Goal: Task Accomplishment & Management: Manage account settings

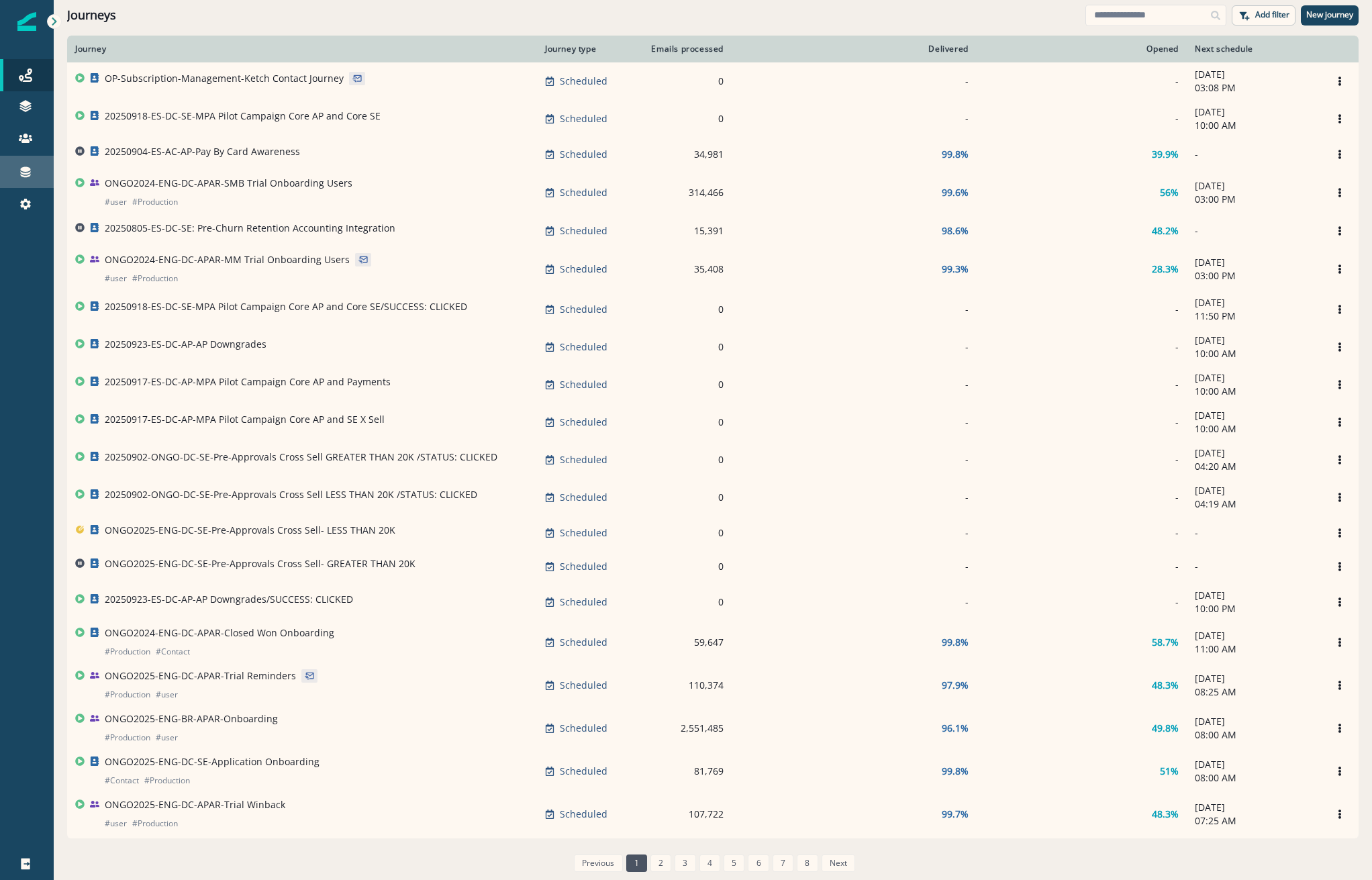
click at [24, 164] on div "Connections" at bounding box center [27, 172] width 43 height 16
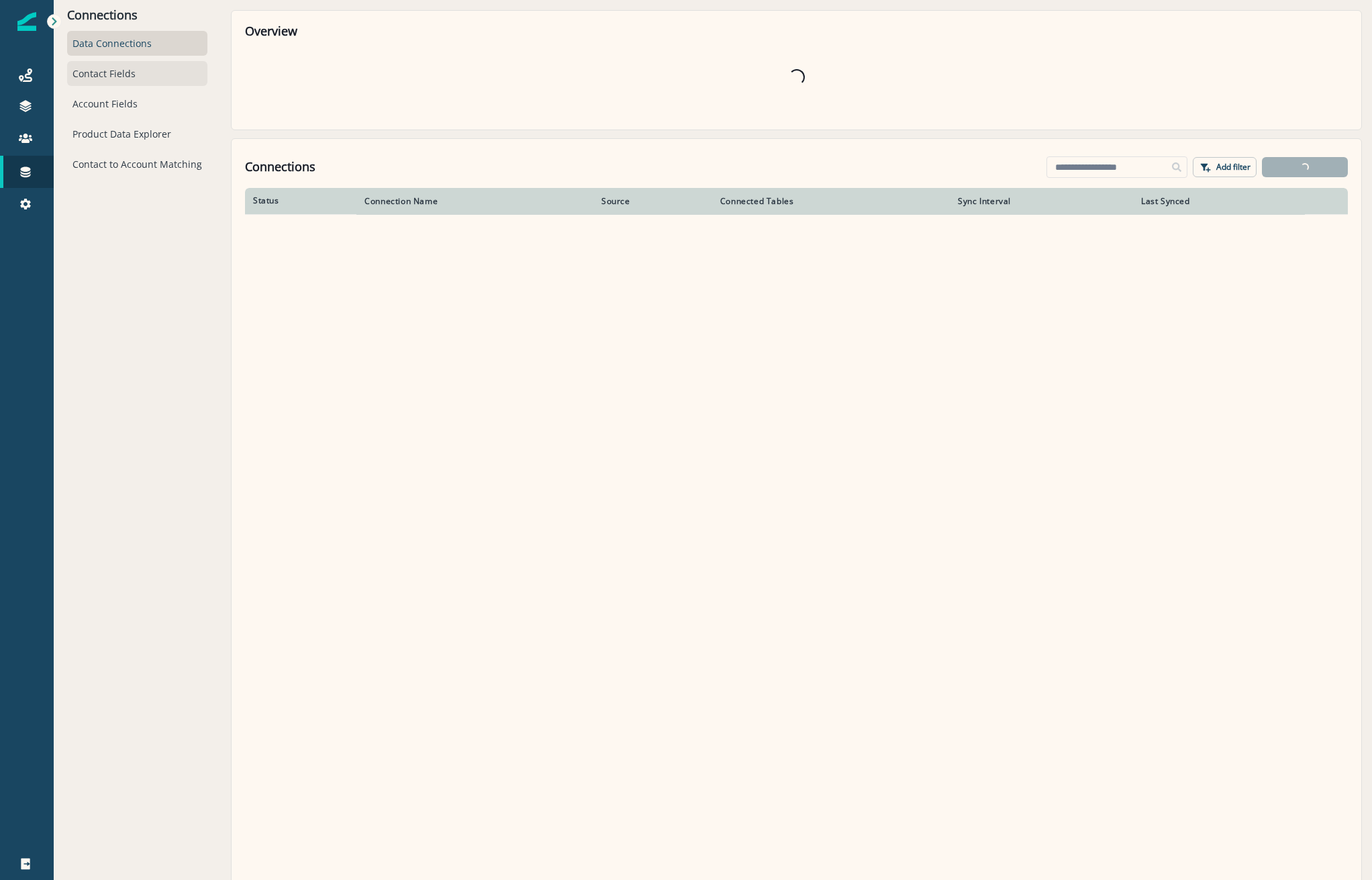
click at [106, 72] on div "Contact Fields" at bounding box center [136, 73] width 140 height 25
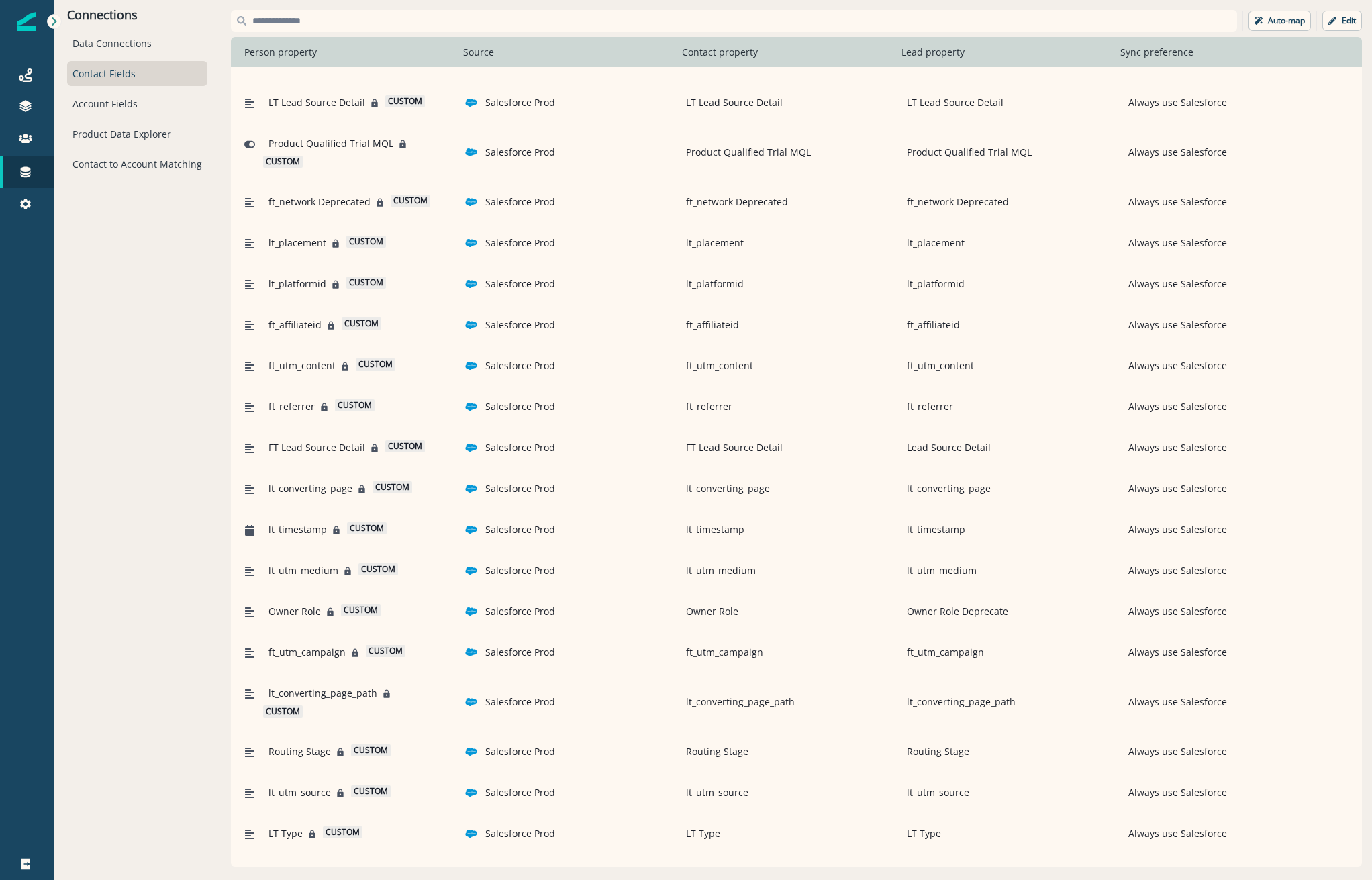
scroll to position [1819, 0]
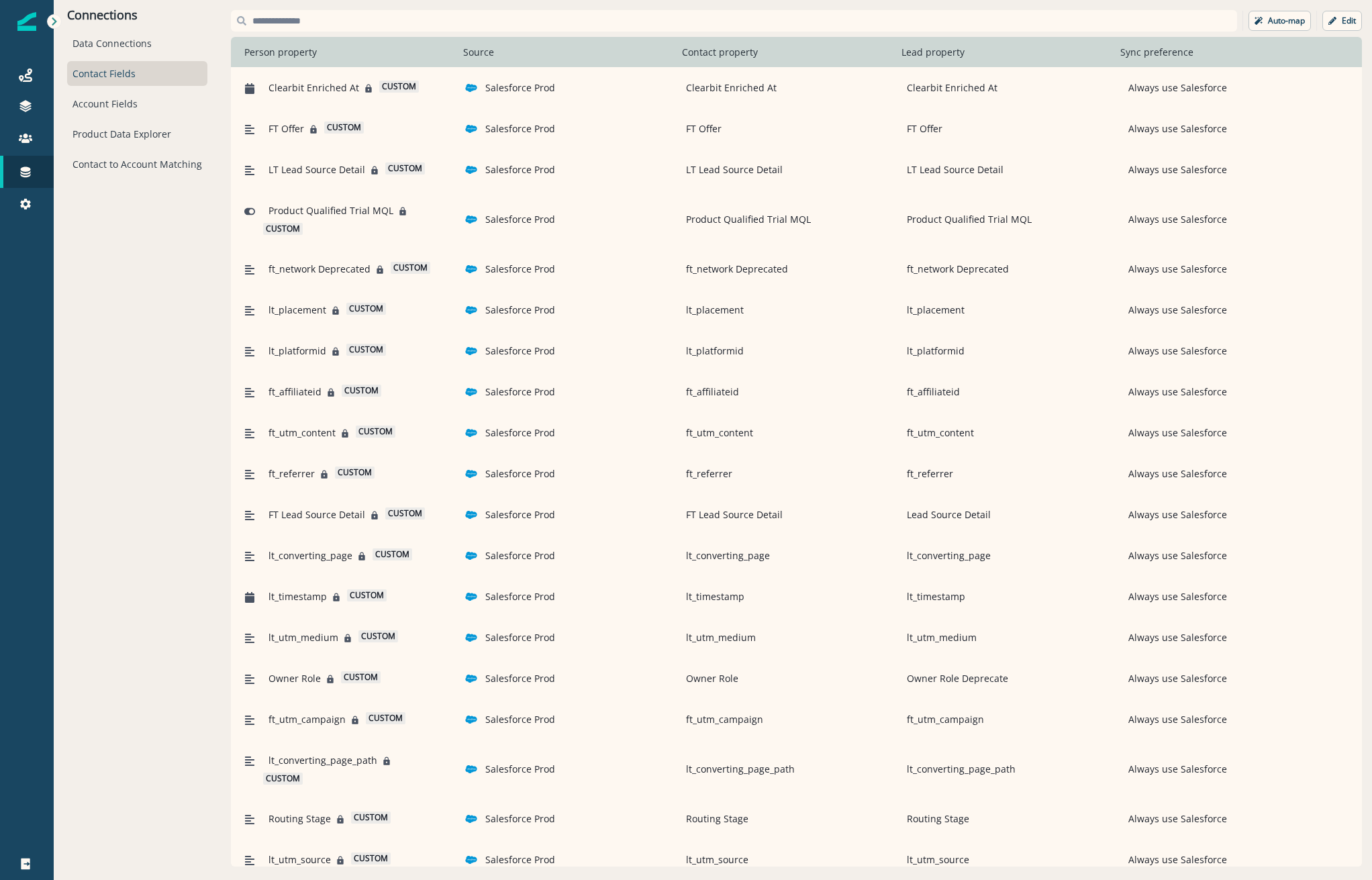
click at [332, 21] on input at bounding box center [733, 20] width 1006 height 21
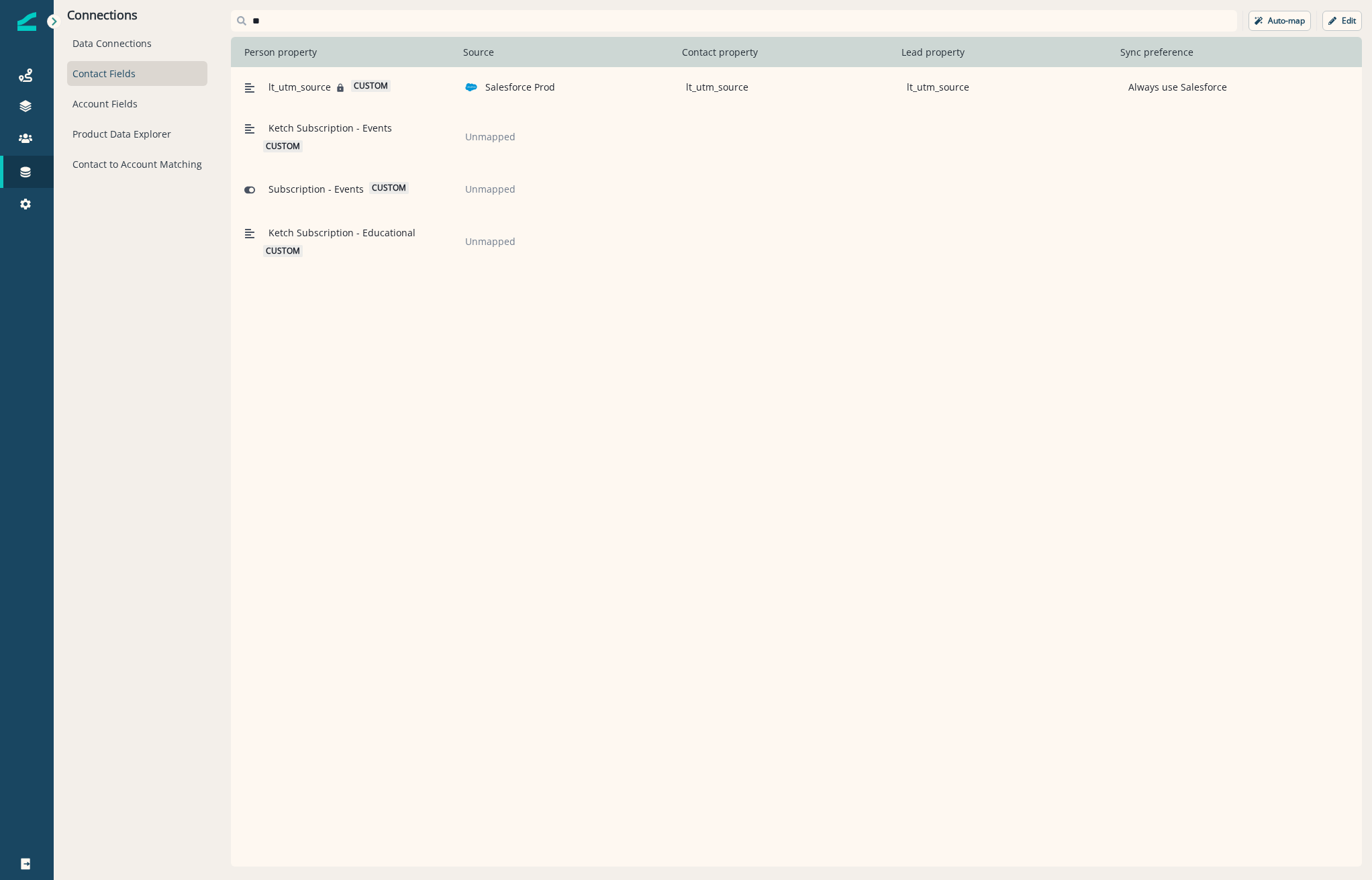
scroll to position [0, 0]
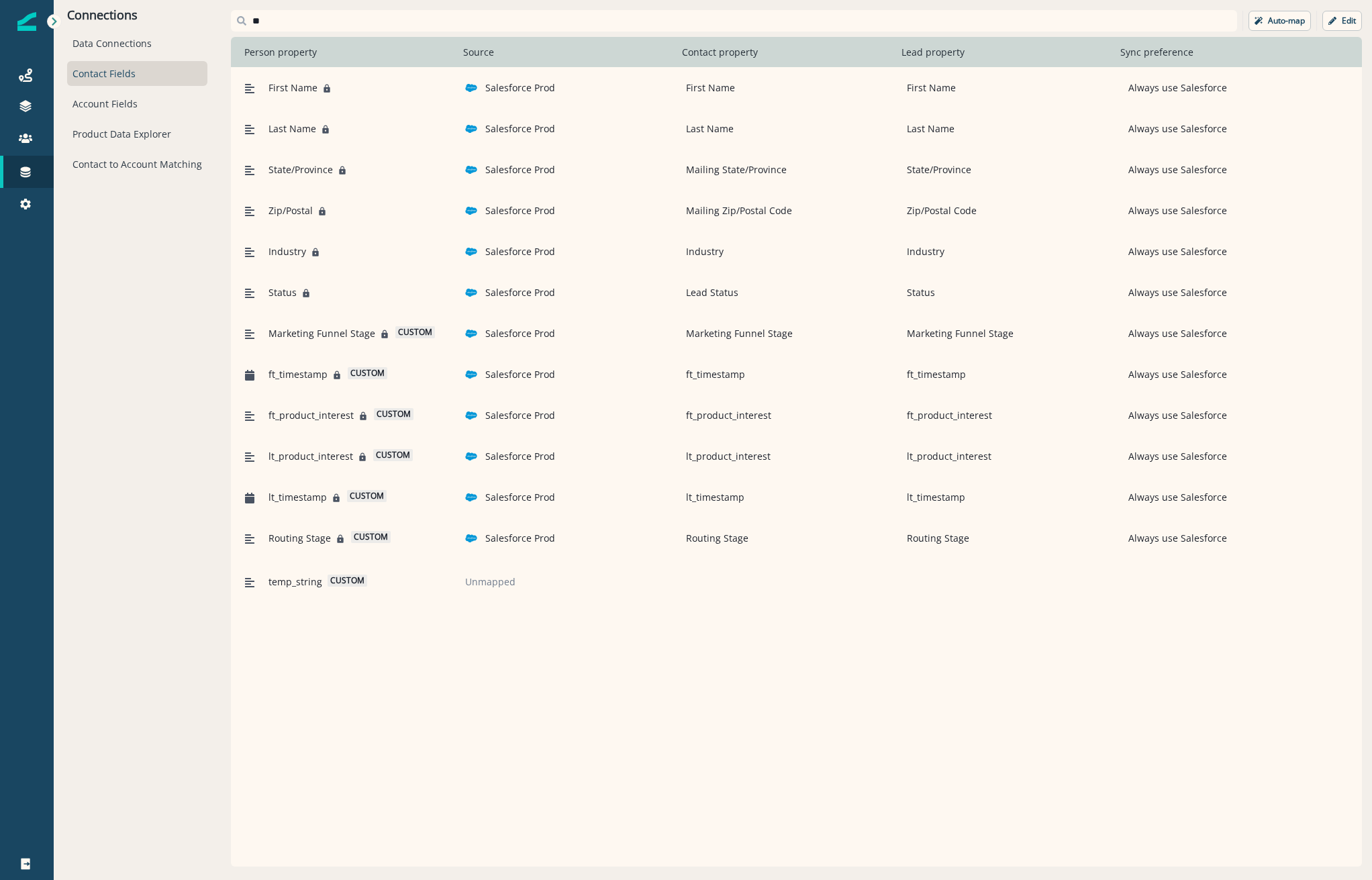
type input "*"
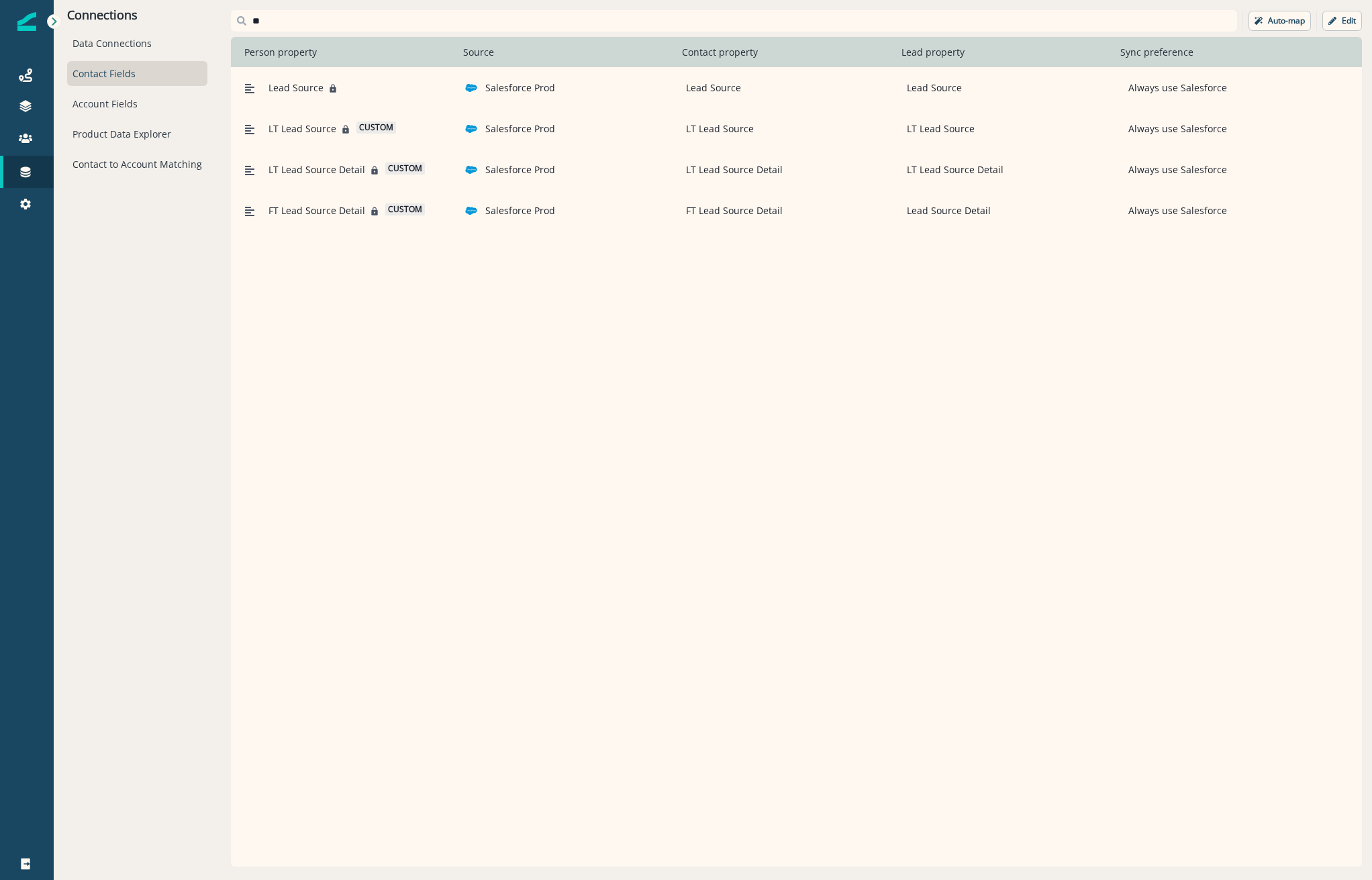
type input "*"
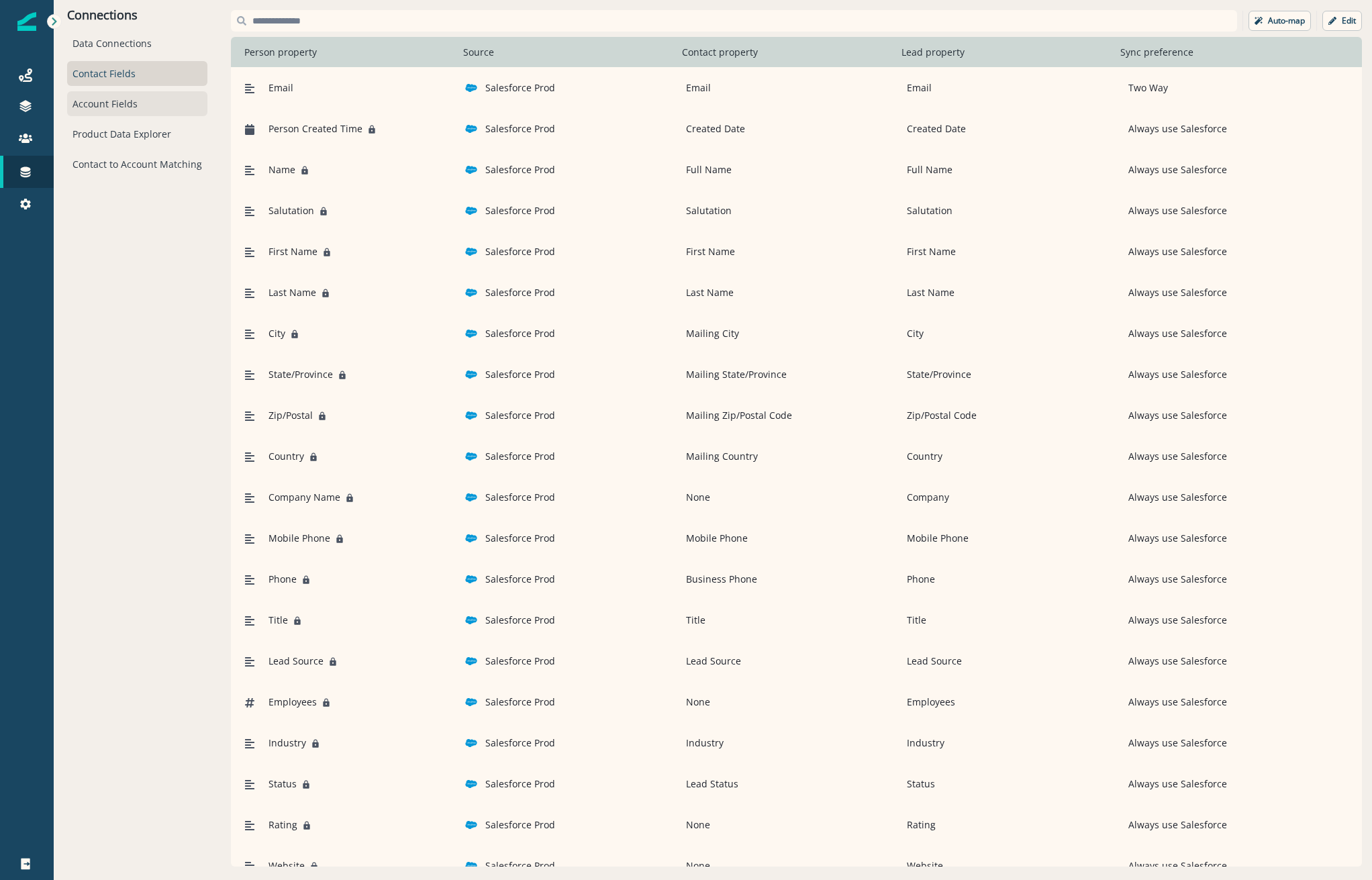
click at [108, 118] on div "Data Connections Contact Fields Account Fields Product Data Explorer Contact to…" at bounding box center [136, 103] width 140 height 145
click at [115, 112] on div "Account Fields" at bounding box center [136, 103] width 140 height 25
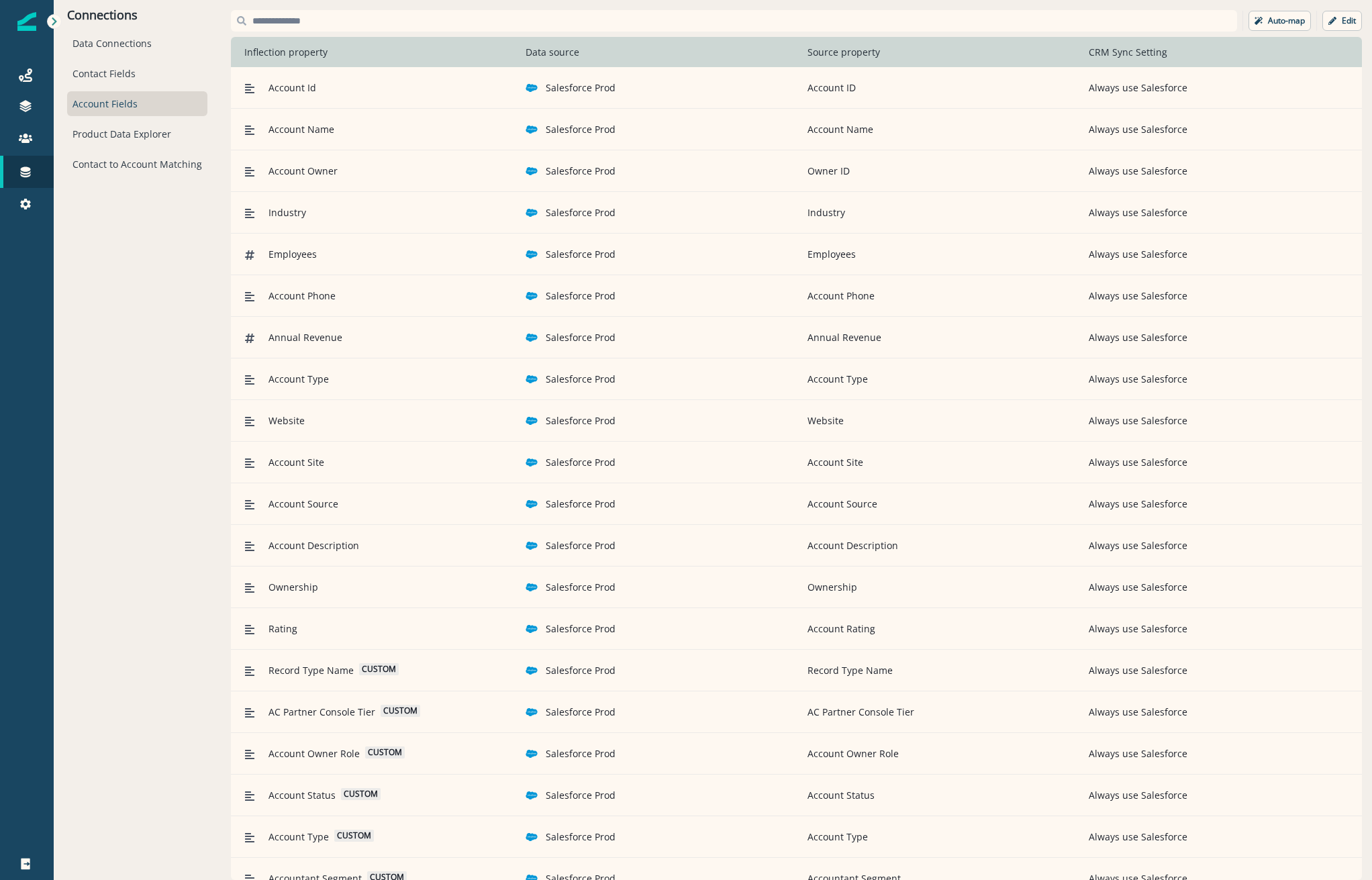
click at [324, 19] on input at bounding box center [733, 20] width 1006 height 21
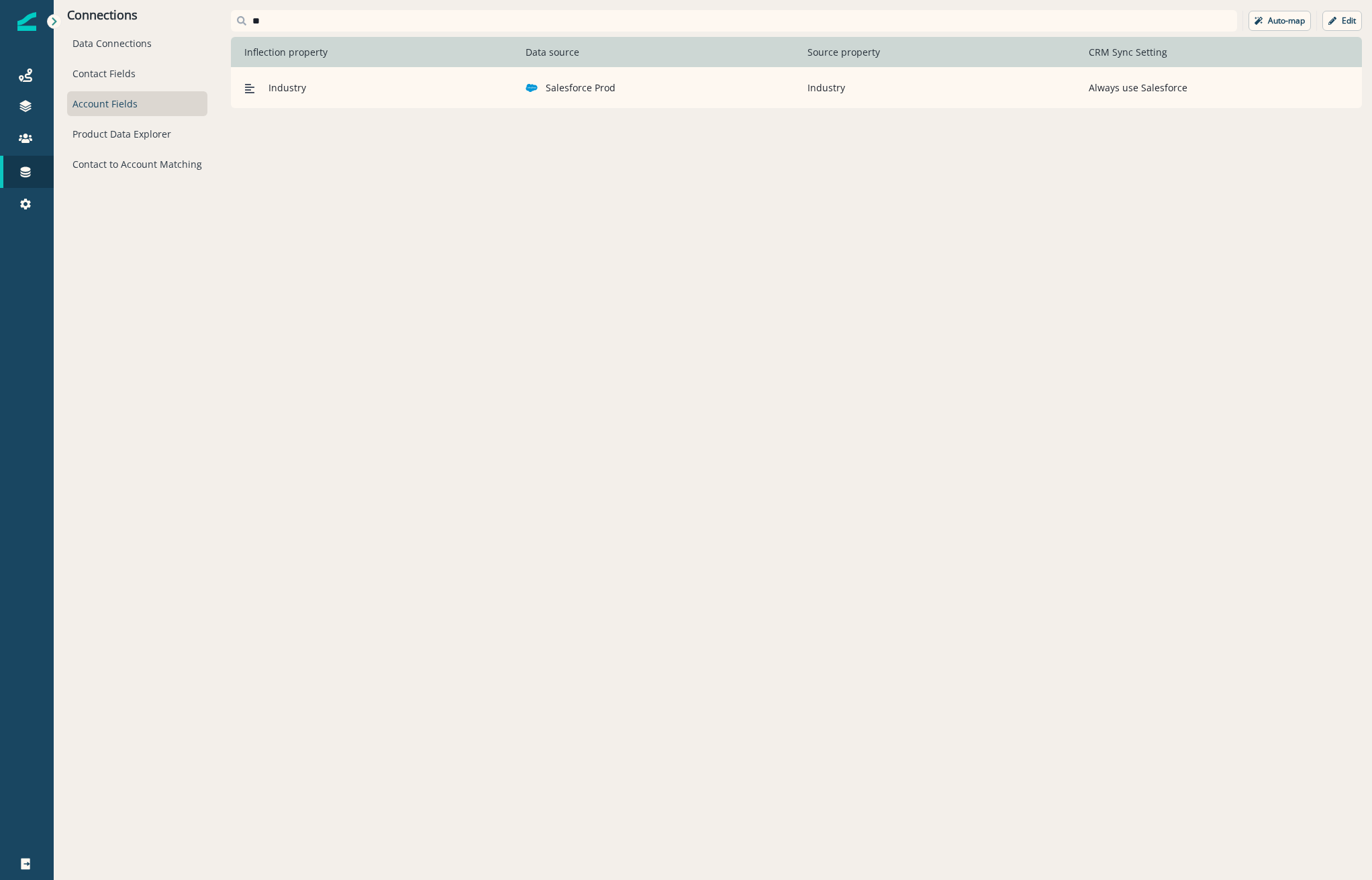
type input "*"
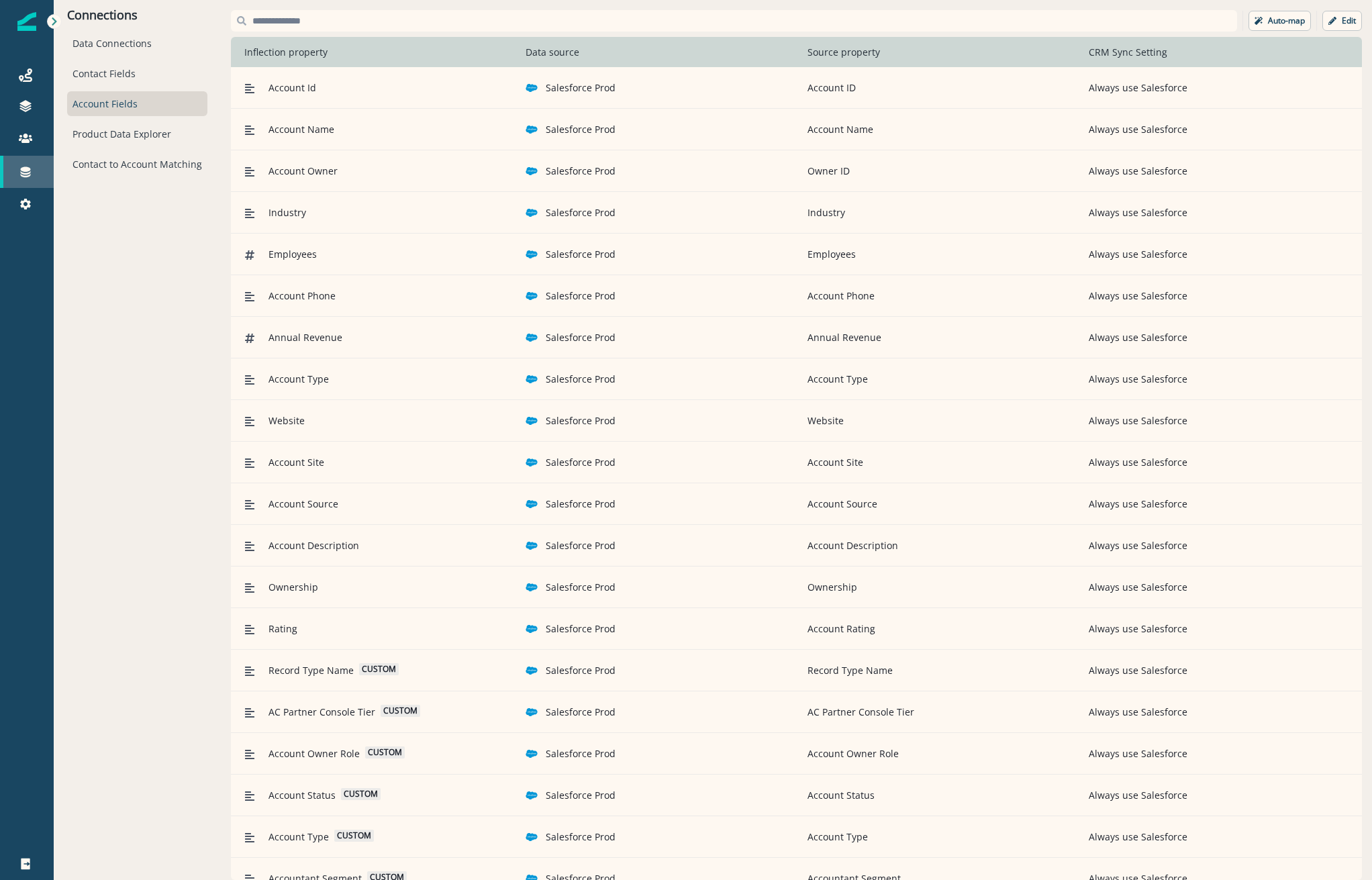
click at [39, 163] on link "Connections" at bounding box center [27, 171] width 54 height 32
click at [104, 73] on div "Contact Fields" at bounding box center [136, 73] width 140 height 25
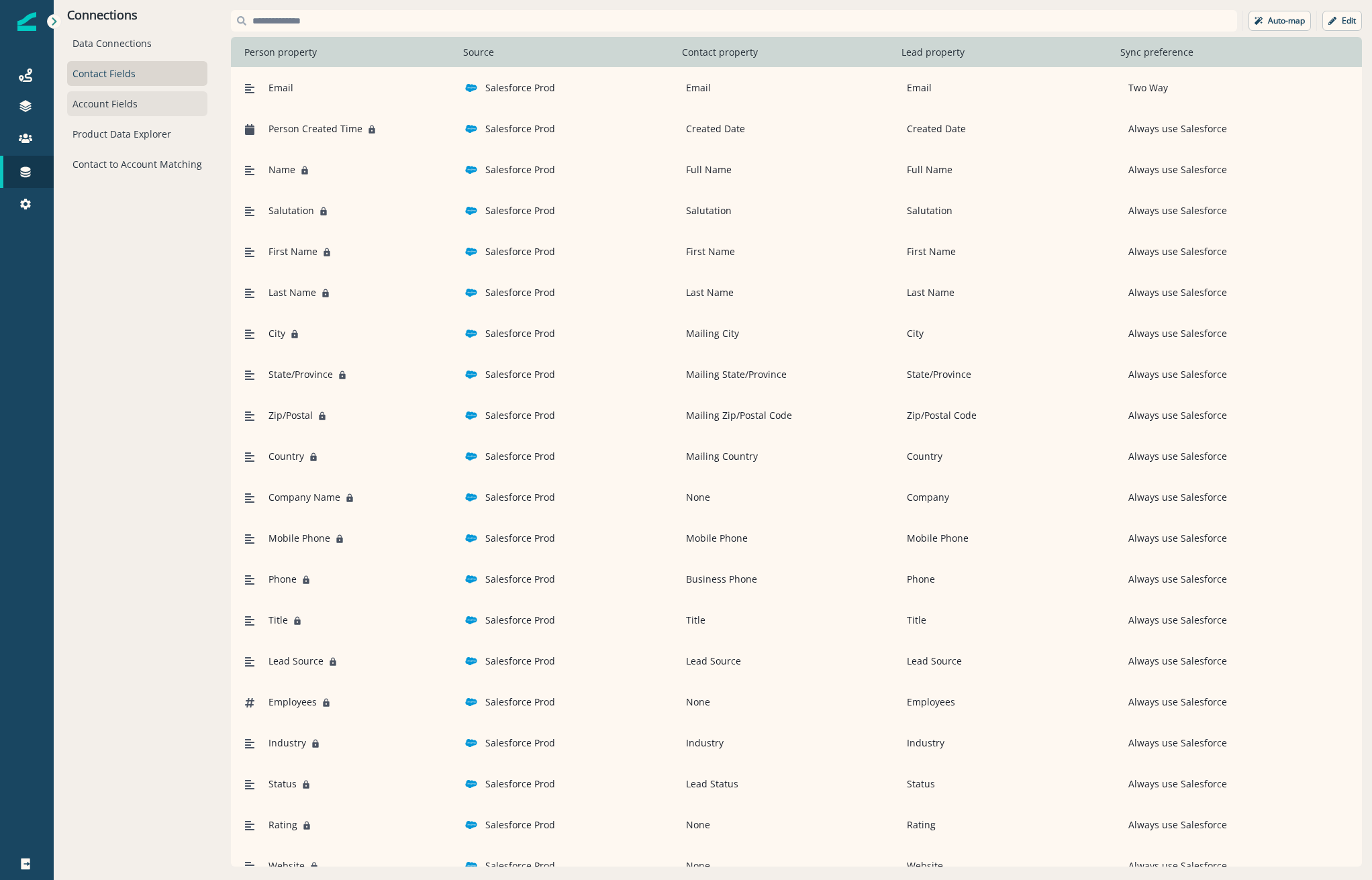
click at [151, 108] on div "Account Fields" at bounding box center [136, 103] width 140 height 25
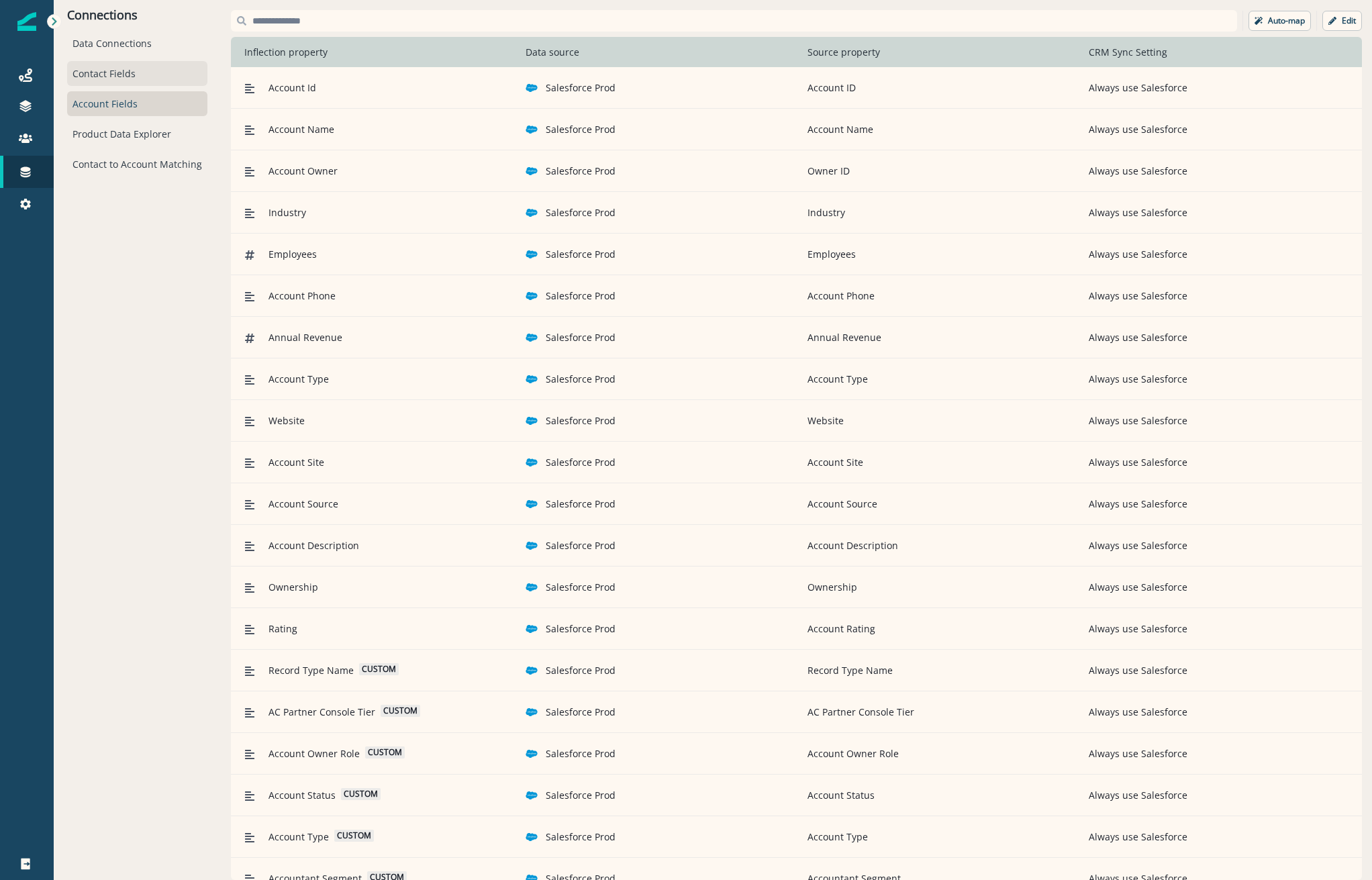
click at [103, 76] on div "Contact Fields" at bounding box center [136, 73] width 140 height 25
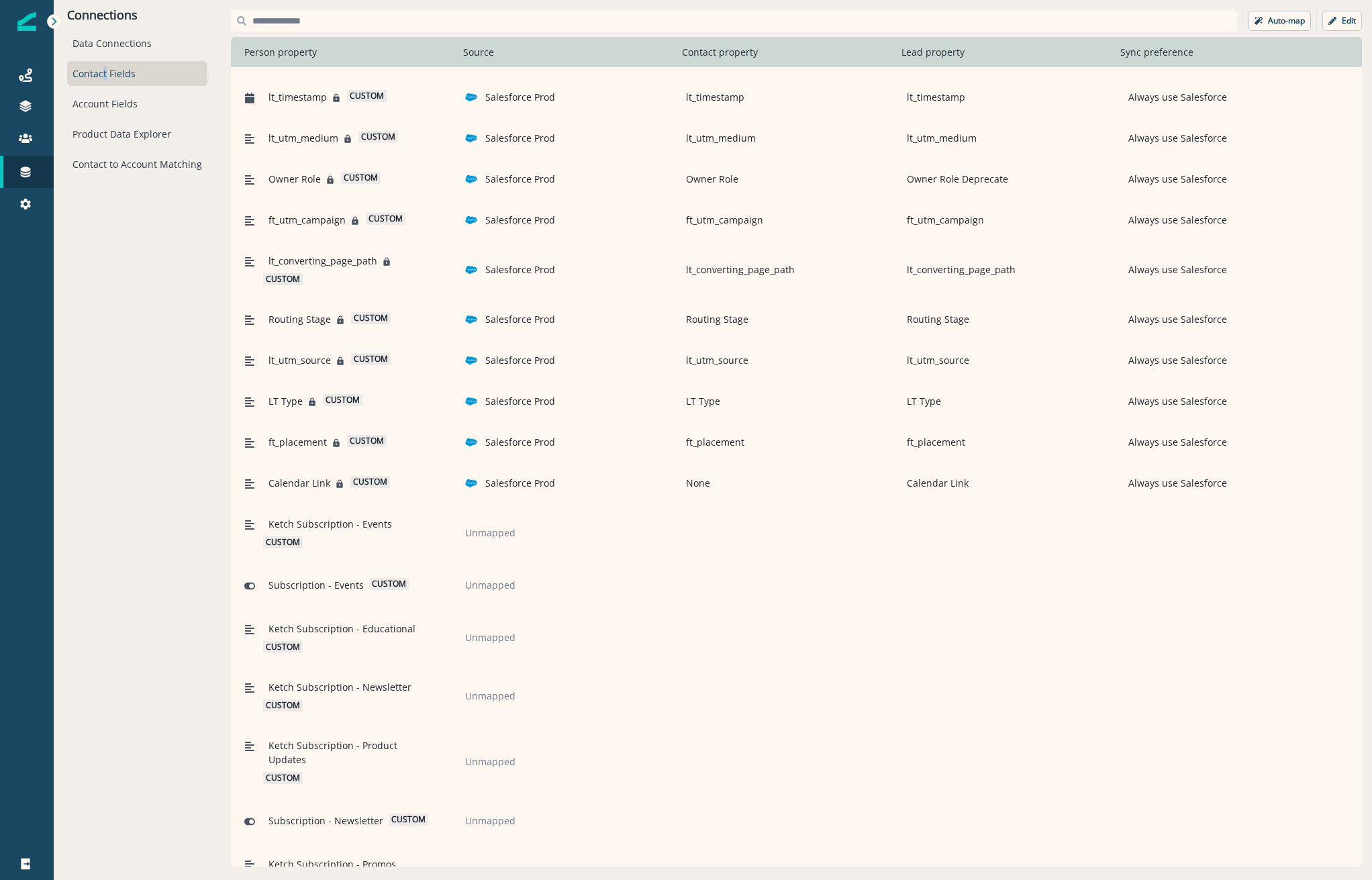
scroll to position [3623, 0]
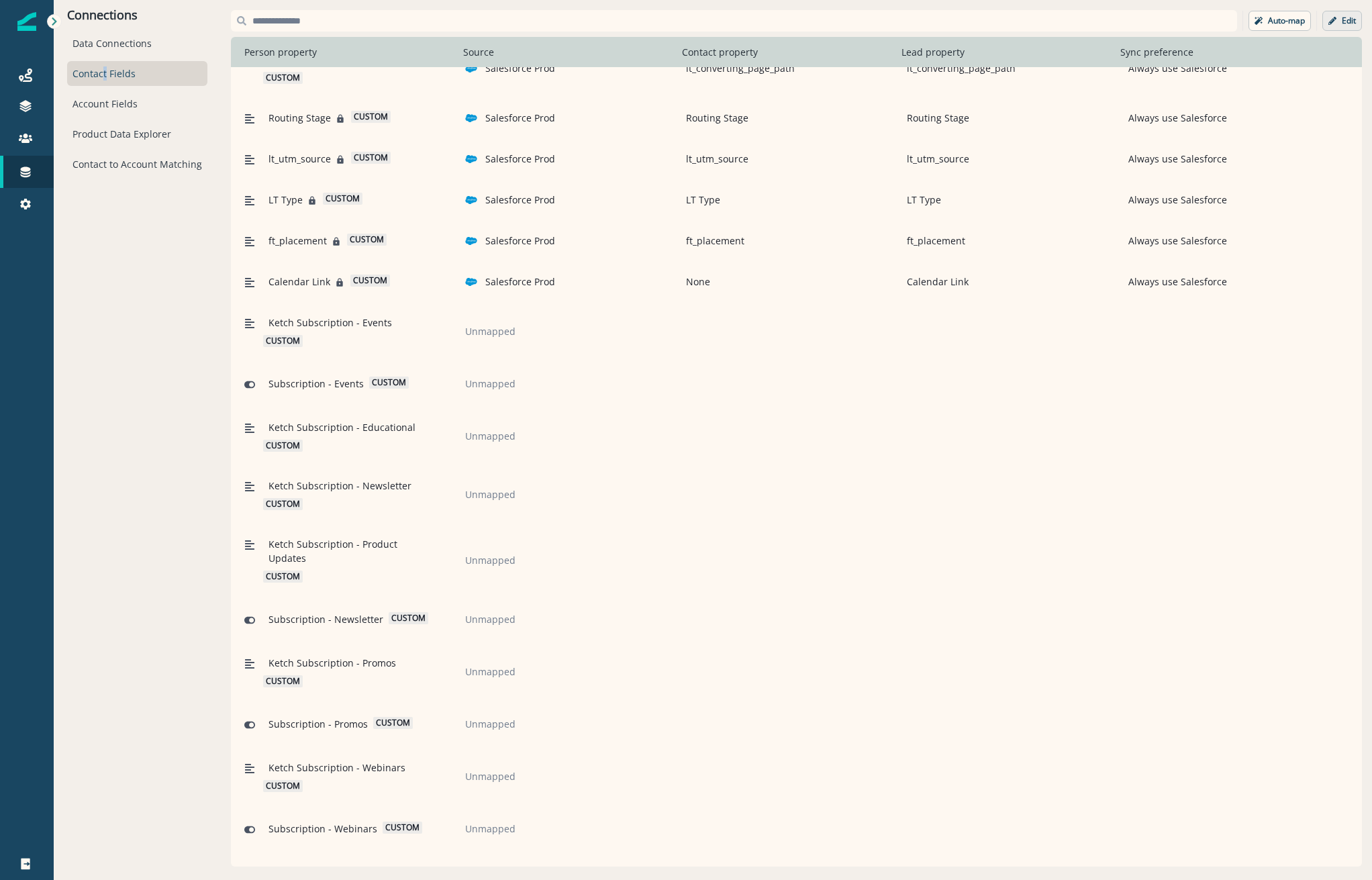
click at [1346, 24] on p "Edit" at bounding box center [1348, 21] width 14 height 9
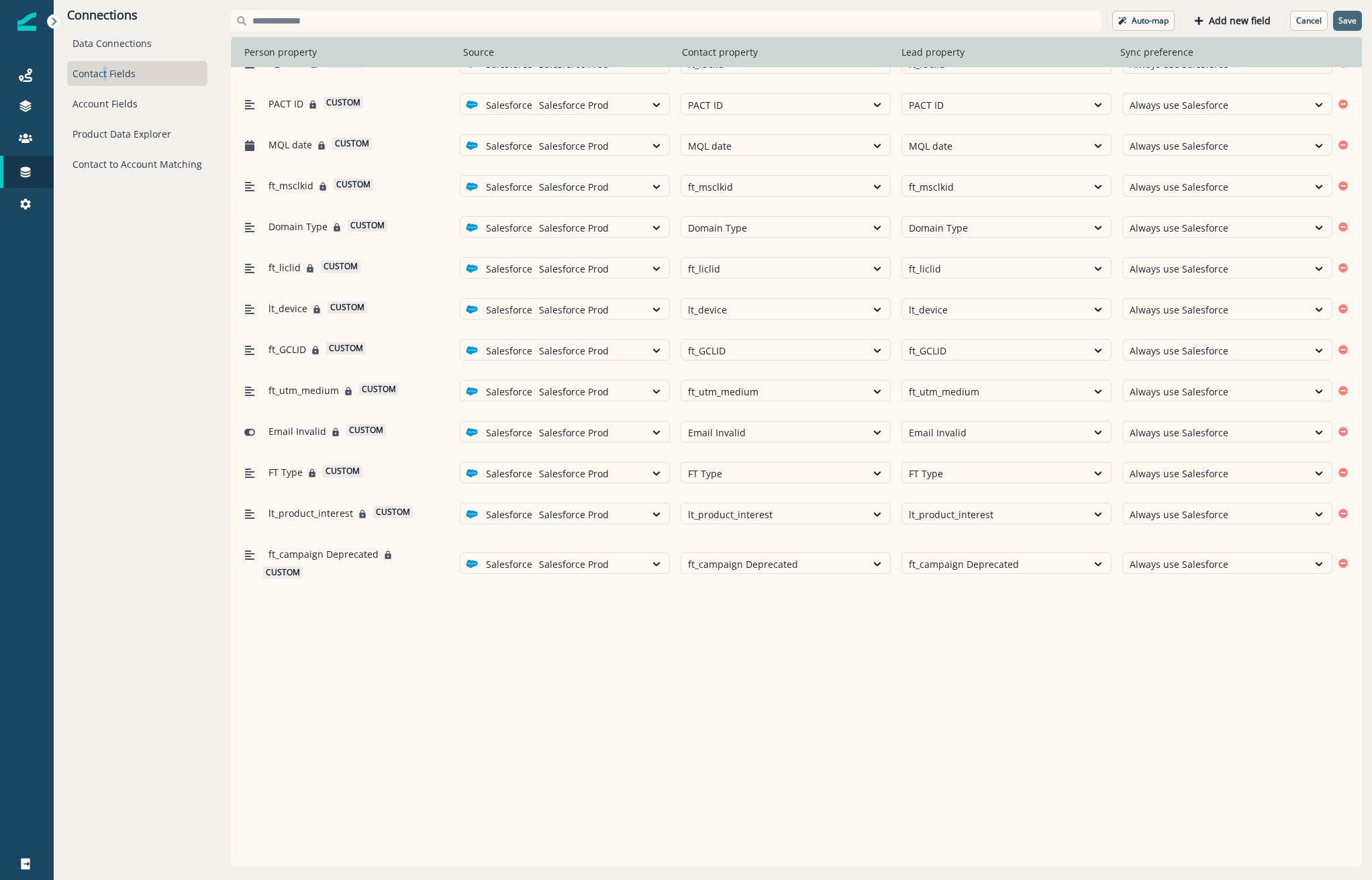
scroll to position [1304, 0]
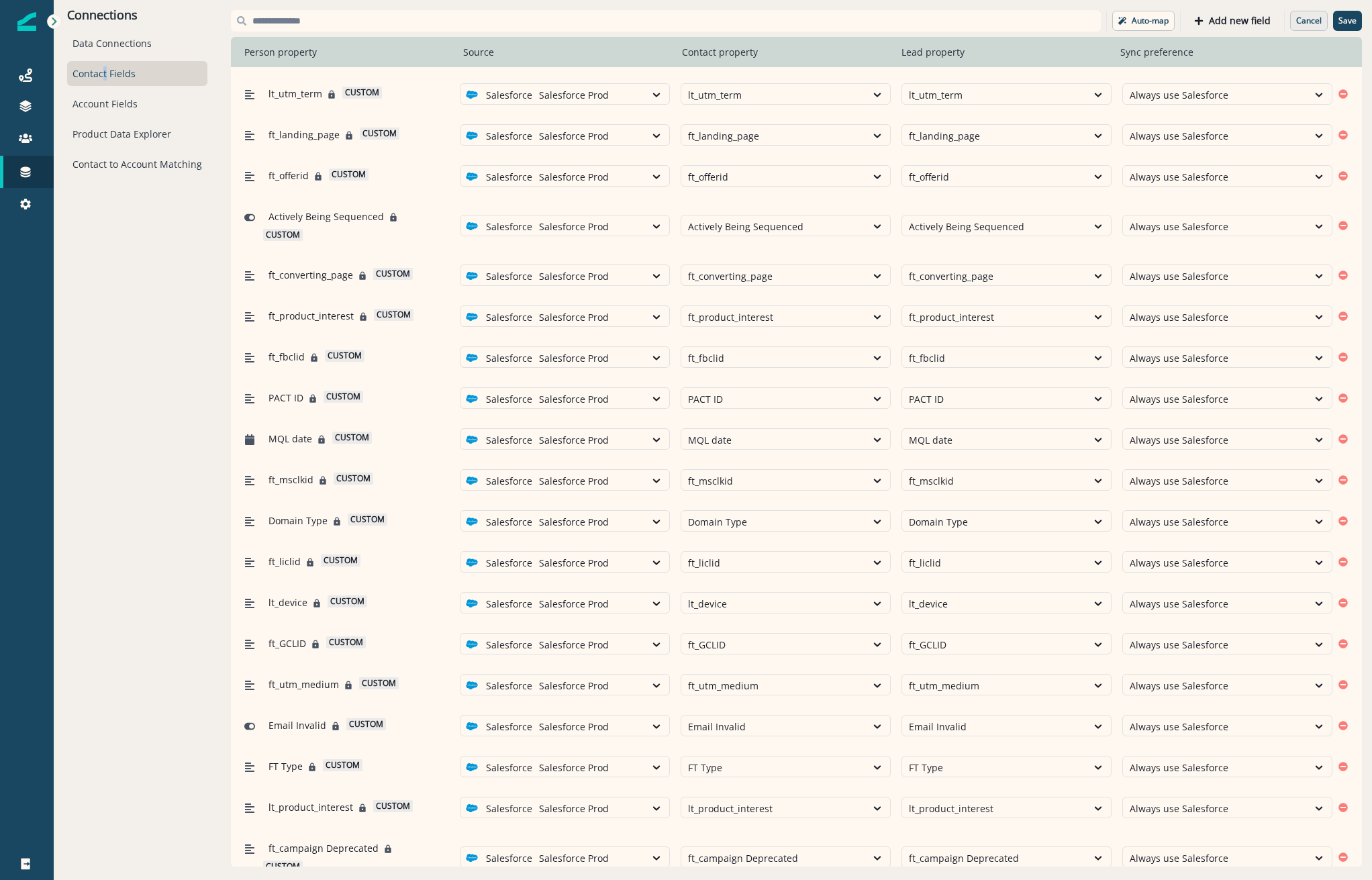
click at [1302, 21] on p "Cancel" at bounding box center [1309, 21] width 26 height 9
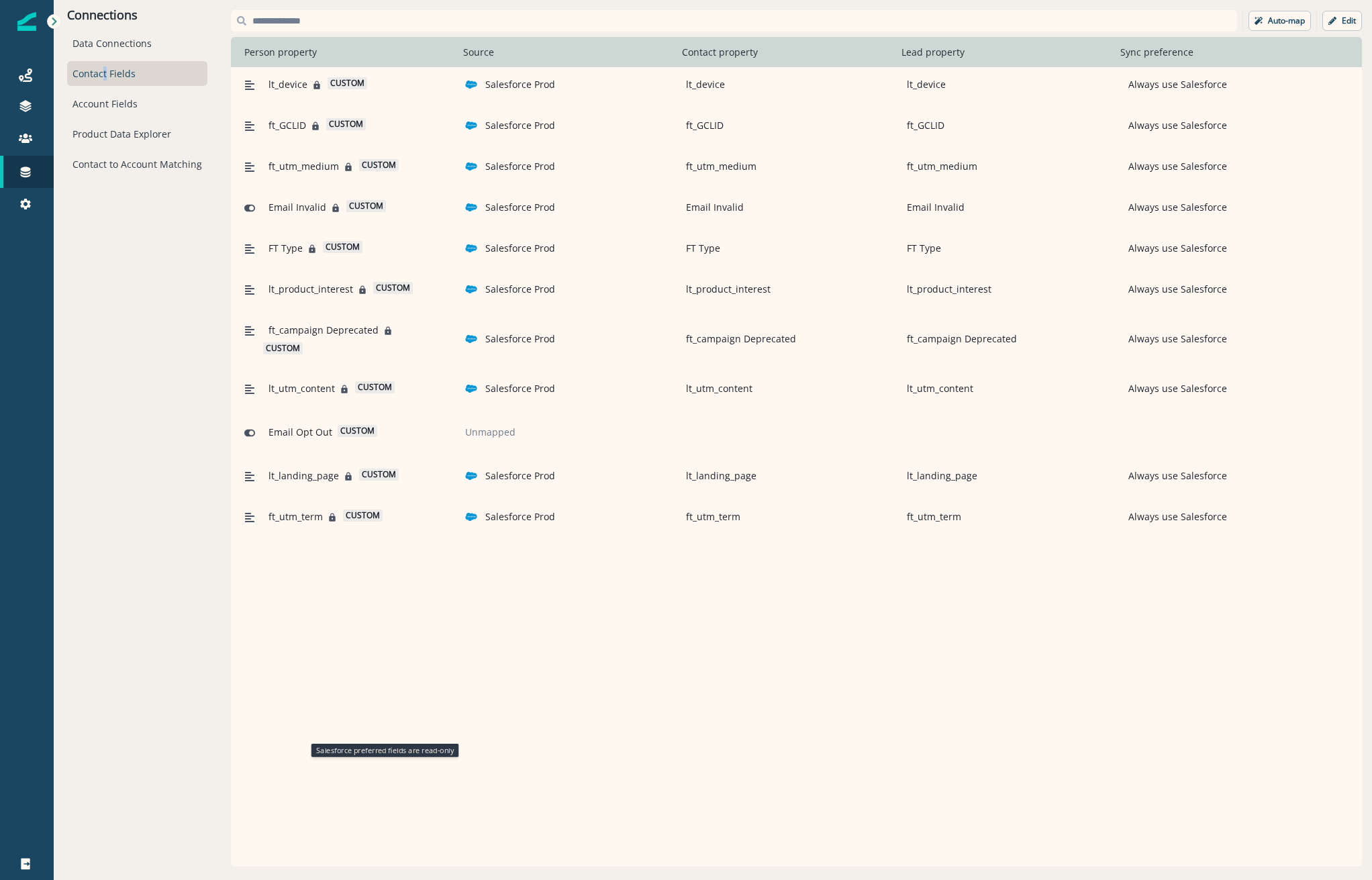
scroll to position [1419, 0]
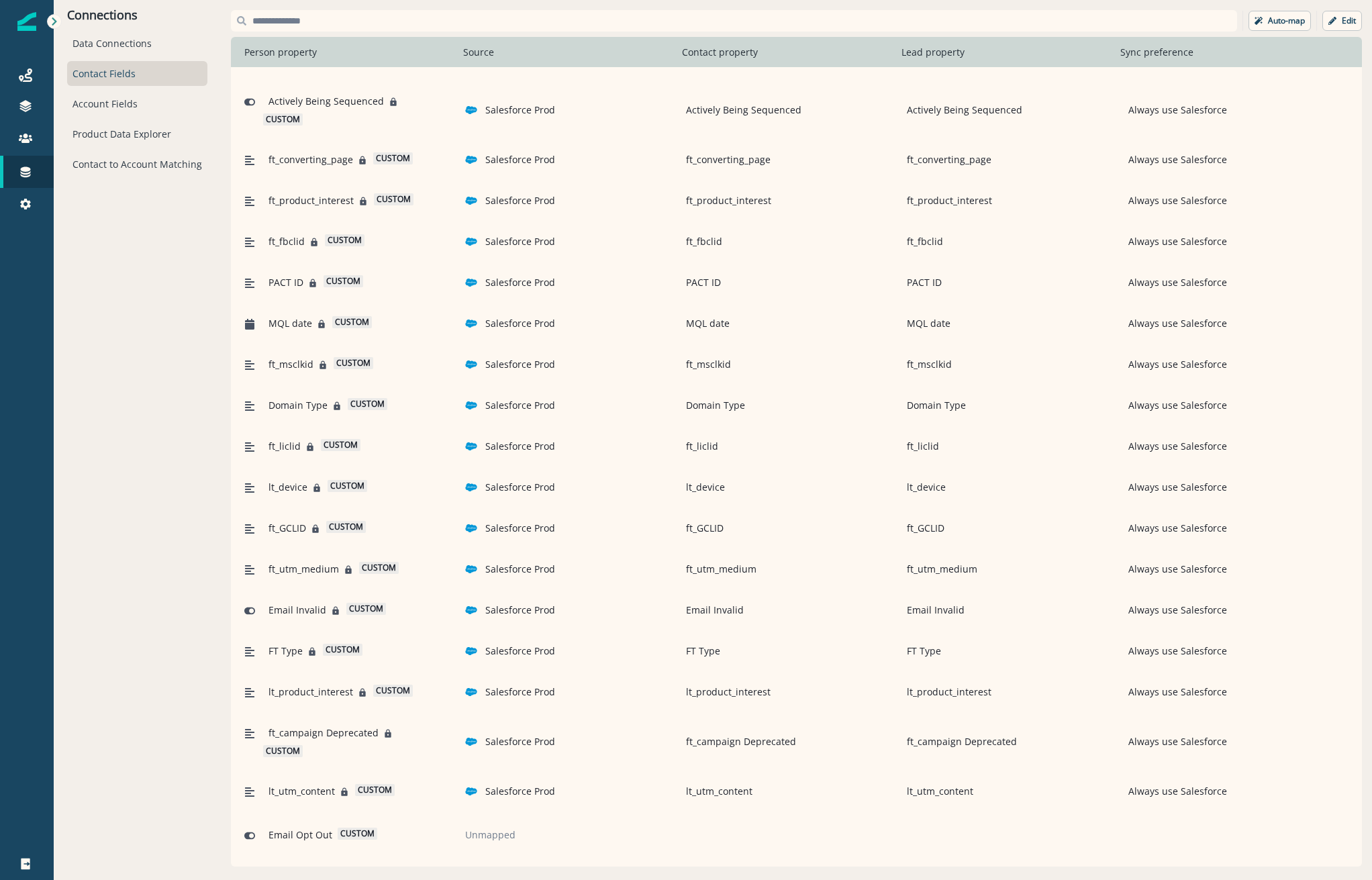
click at [178, 241] on div "Connections Data Connections Contact Fields Account Fields Product Data Explore…" at bounding box center [137, 438] width 167 height 876
click at [1326, 19] on button "Edit" at bounding box center [1342, 21] width 39 height 20
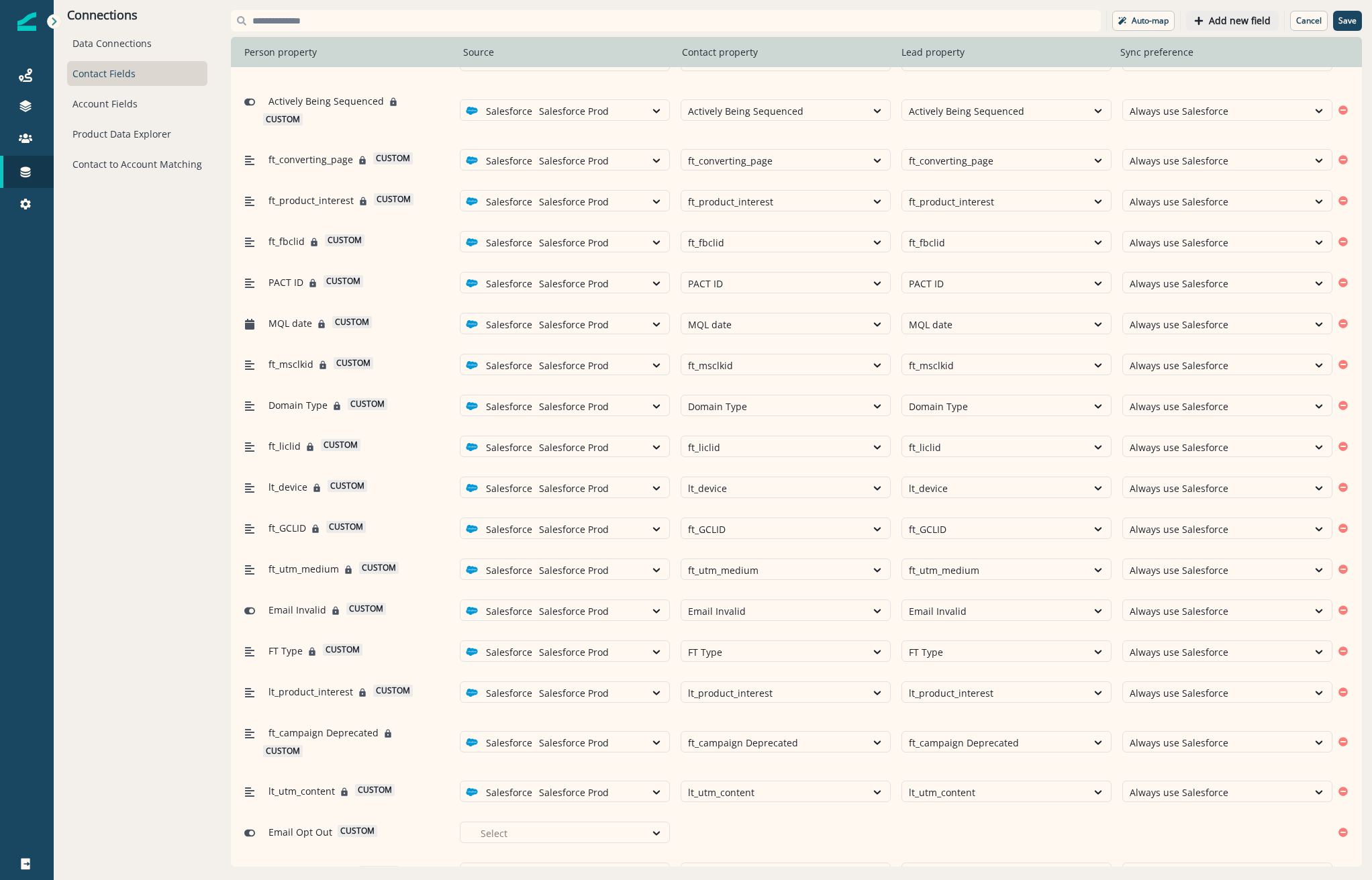
click at [1218, 24] on p "Add new field" at bounding box center [1239, 21] width 61 height 11
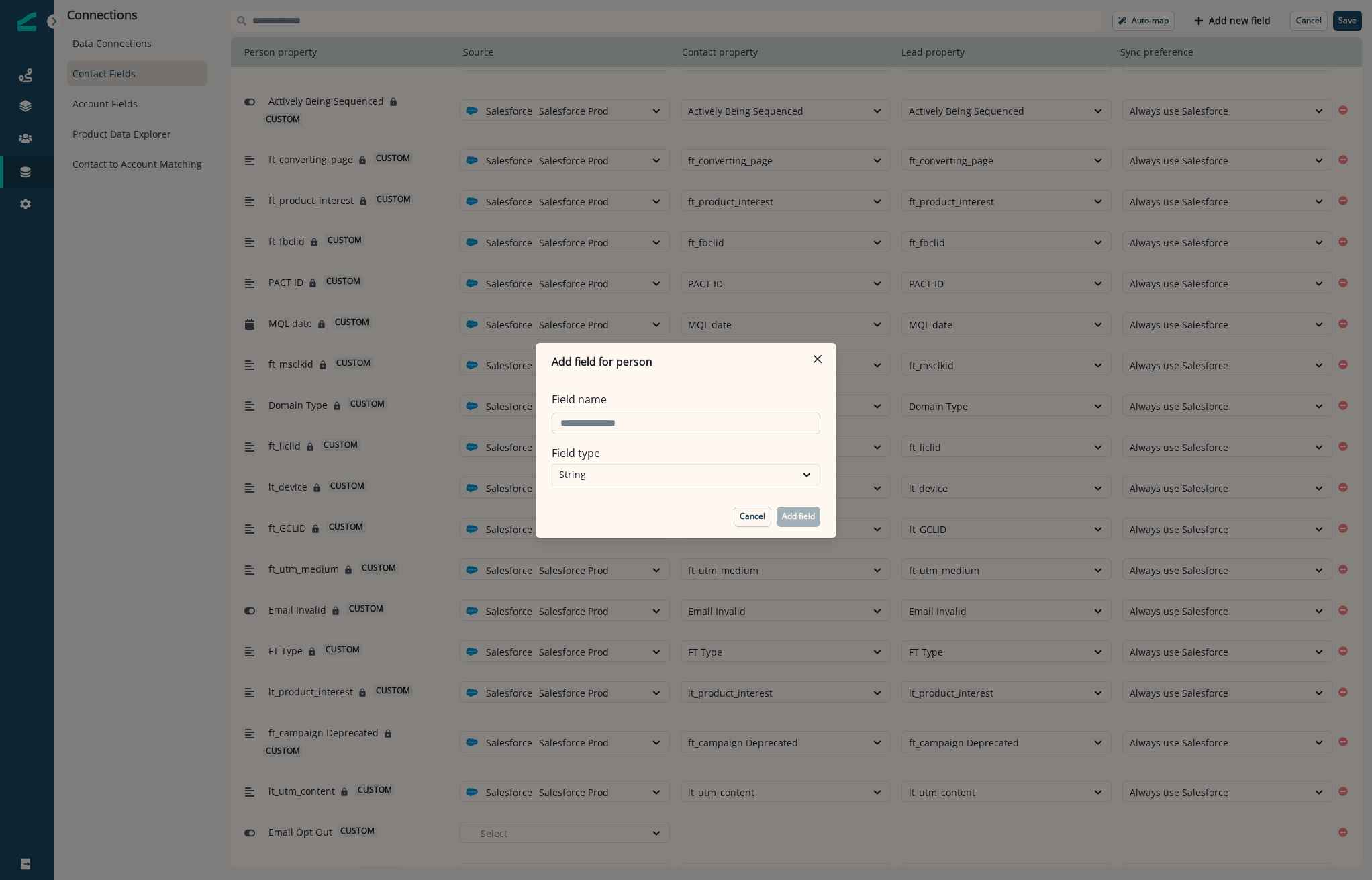
click at [598, 422] on input "Field name" at bounding box center [686, 423] width 268 height 21
type input "*******"
click at [814, 519] on p "Add field" at bounding box center [799, 516] width 33 height 9
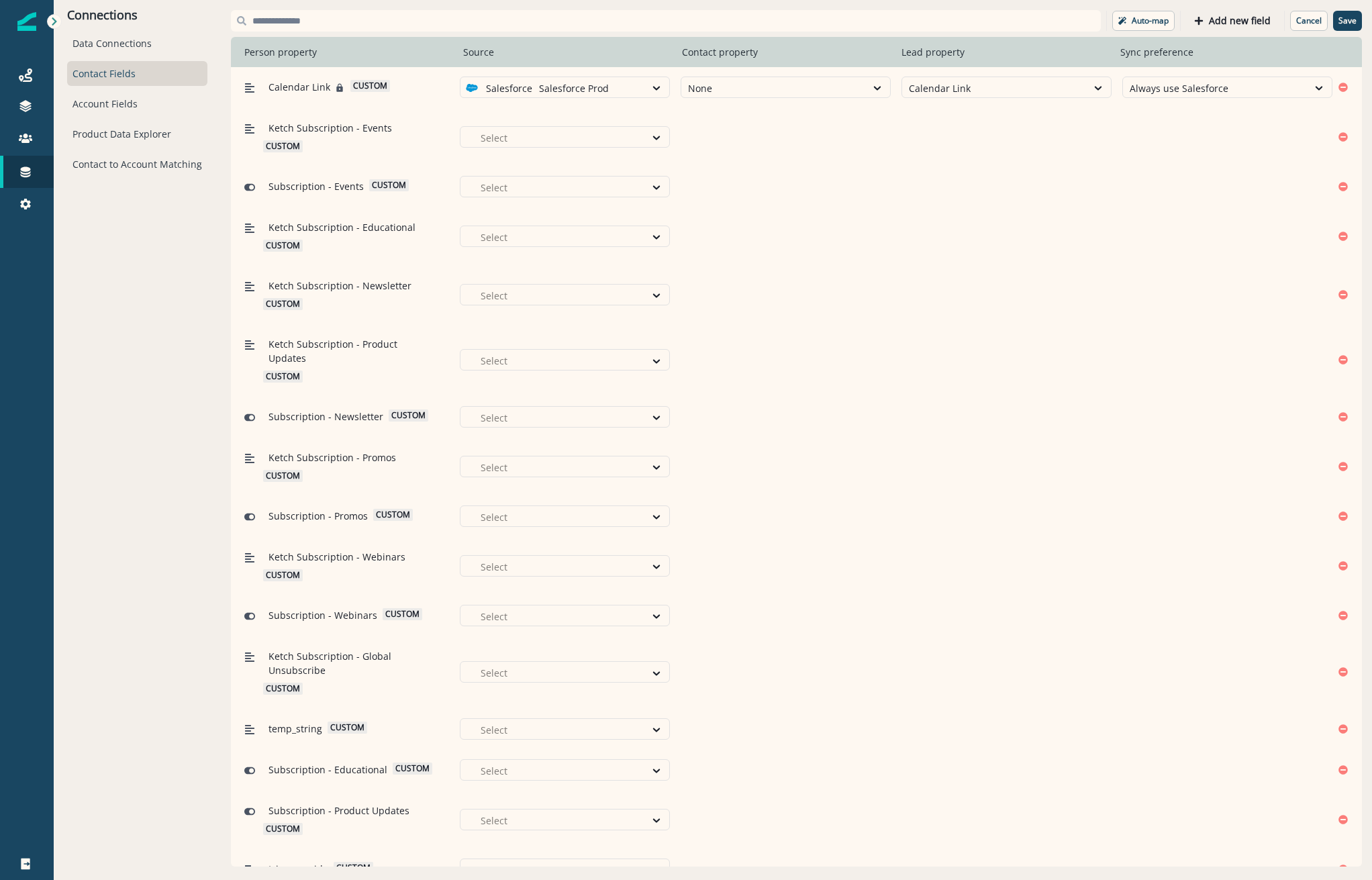
scroll to position [3827, 0]
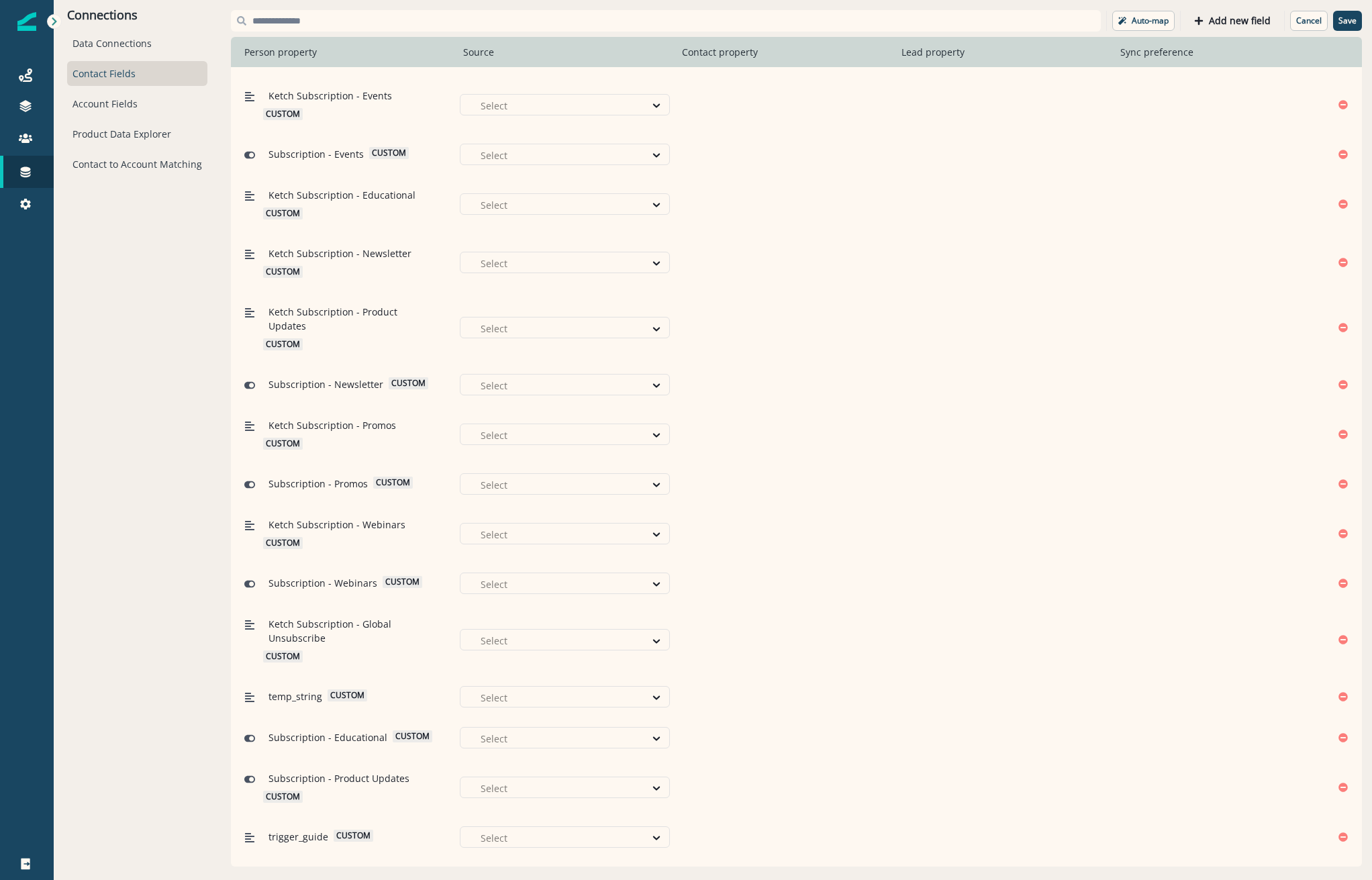
click at [567, 870] on div at bounding box center [559, 878] width 157 height 16
click at [555, 818] on p "Salesforce Prod" at bounding box center [526, 814] width 70 height 14
click at [803, 870] on div at bounding box center [773, 878] width 171 height 16
click at [832, 757] on div "Mailing Street" at bounding box center [794, 765] width 237 height 25
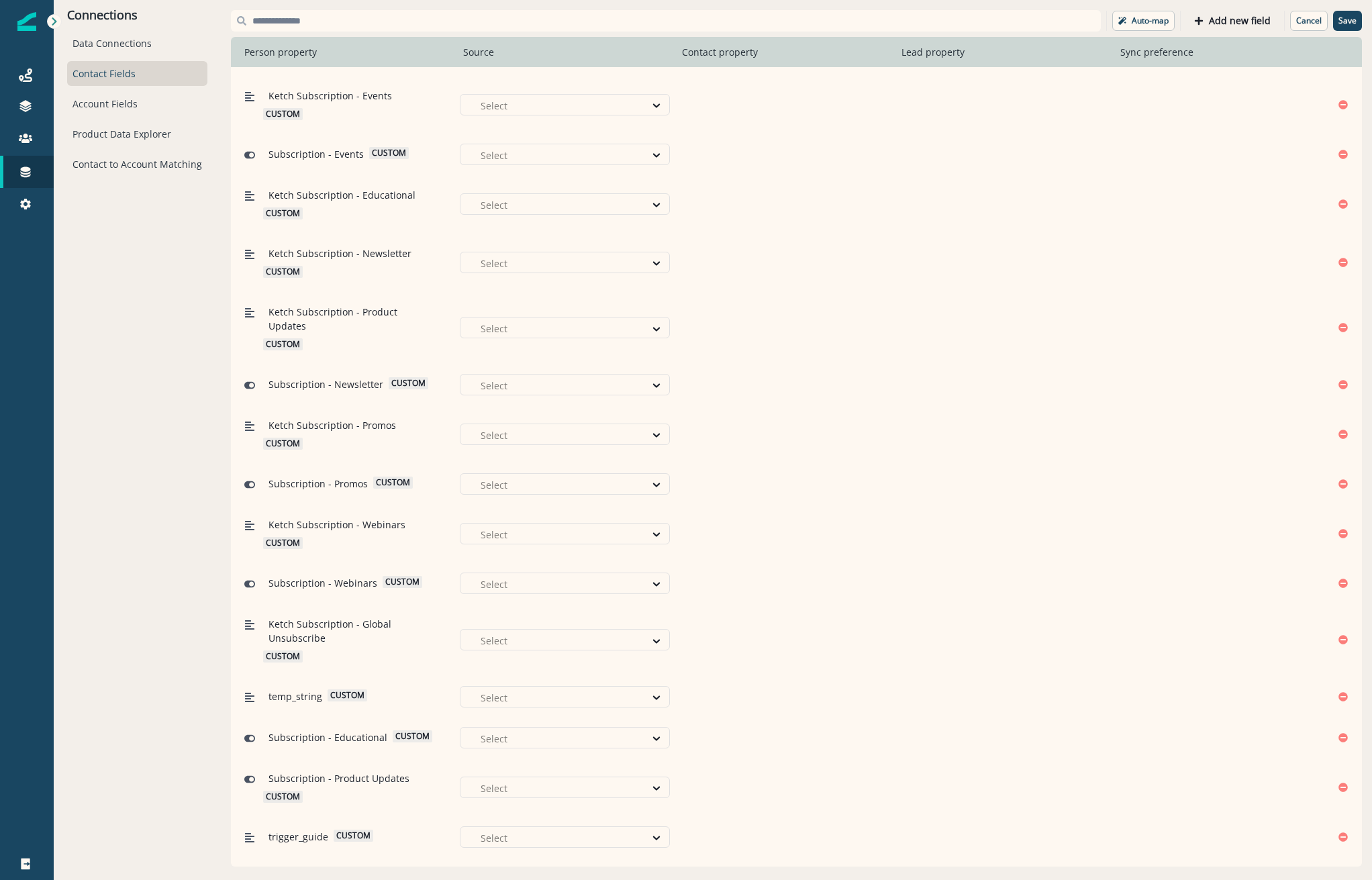
click at [941, 870] on div at bounding box center [994, 878] width 171 height 16
type input "*****"
click at [958, 814] on div "Street" at bounding box center [999, 814] width 208 height 25
click at [1156, 867] on div "Select" at bounding box center [1215, 878] width 185 height 22
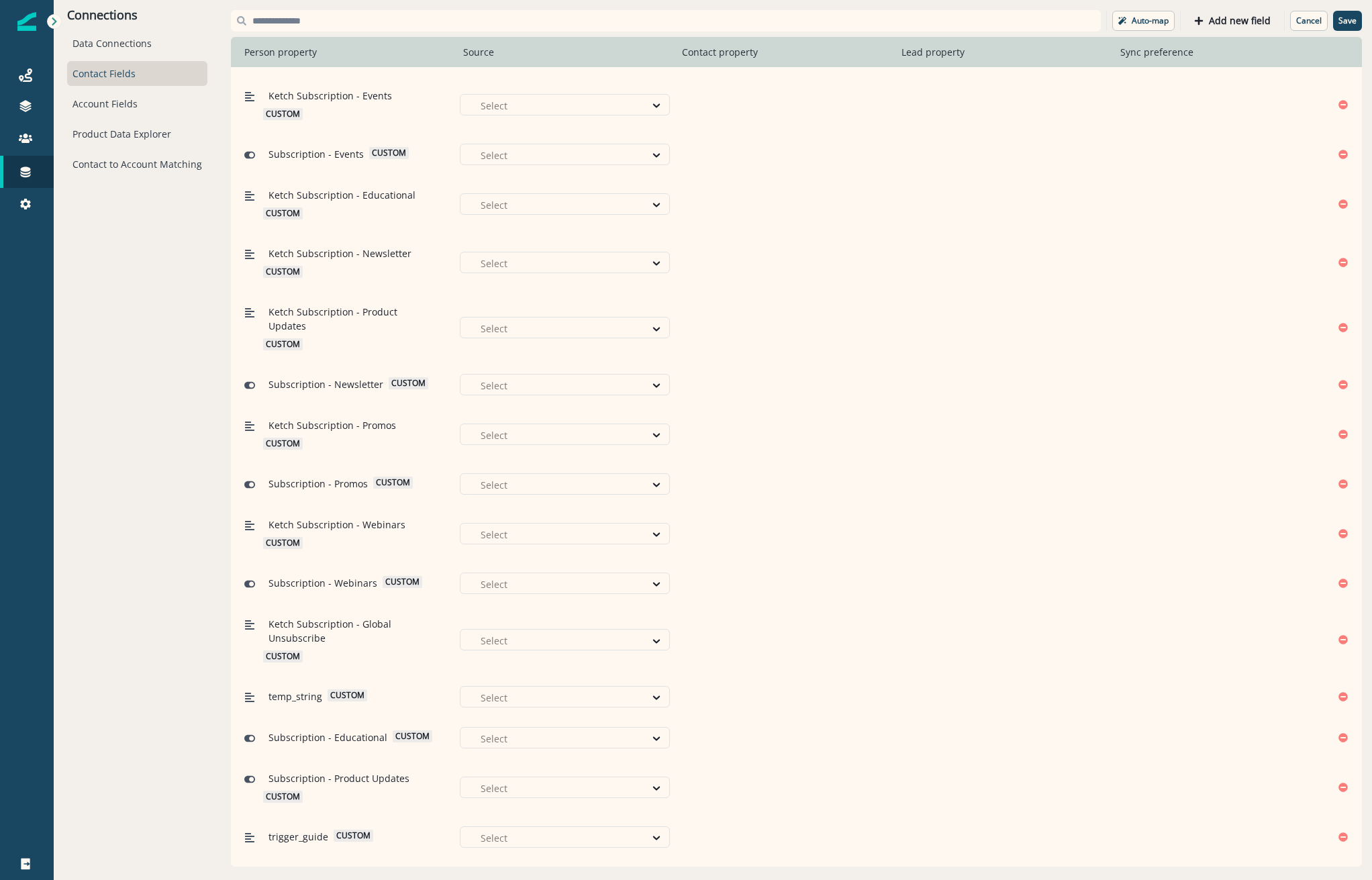
click at [1226, 603] on div "Ketch Subscription - Global Unsubscribe custom Select" at bounding box center [796, 639] width 1131 height 72
click at [1339, 17] on p "Save" at bounding box center [1348, 21] width 18 height 9
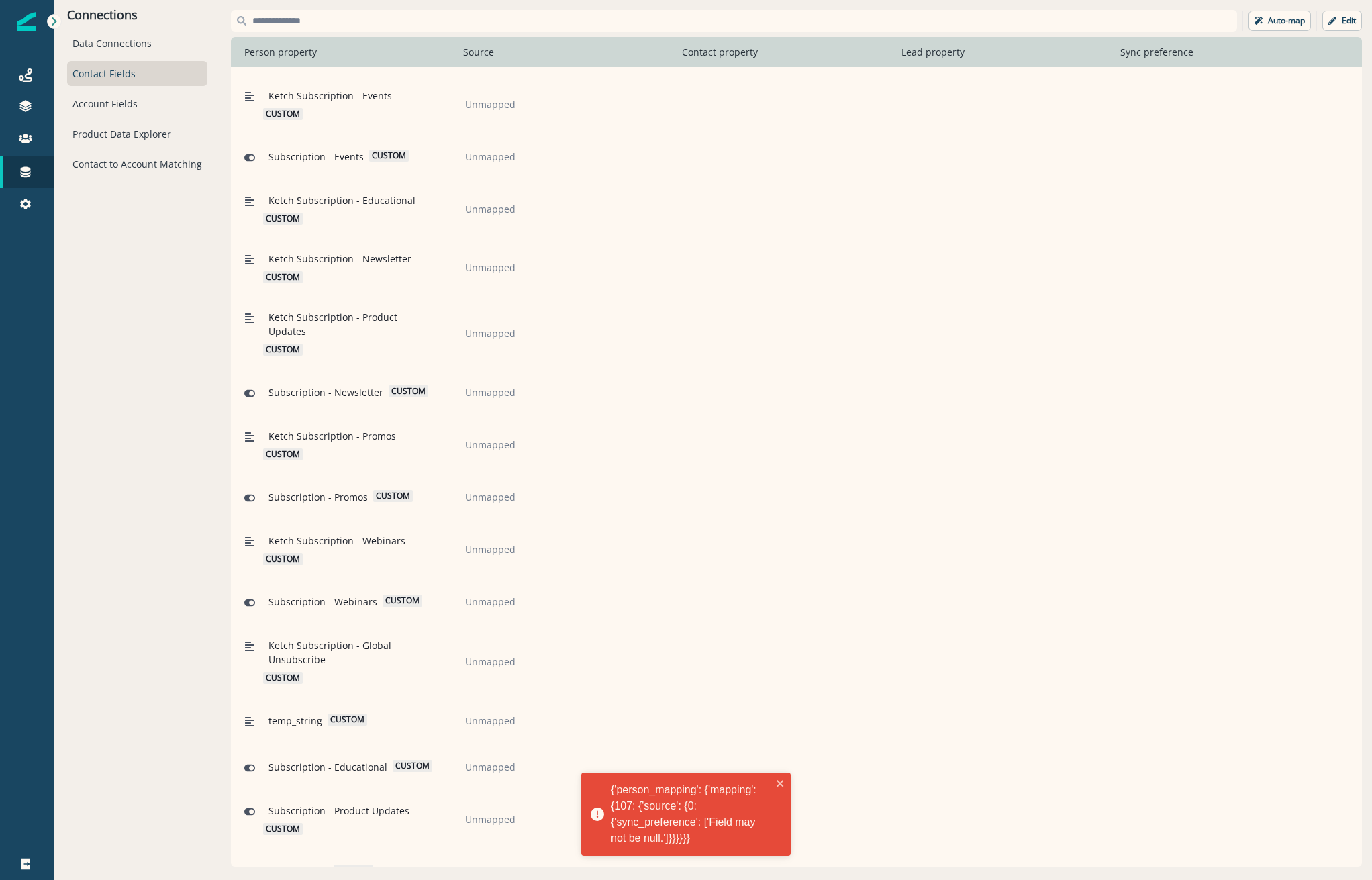
scroll to position [3870, 0]
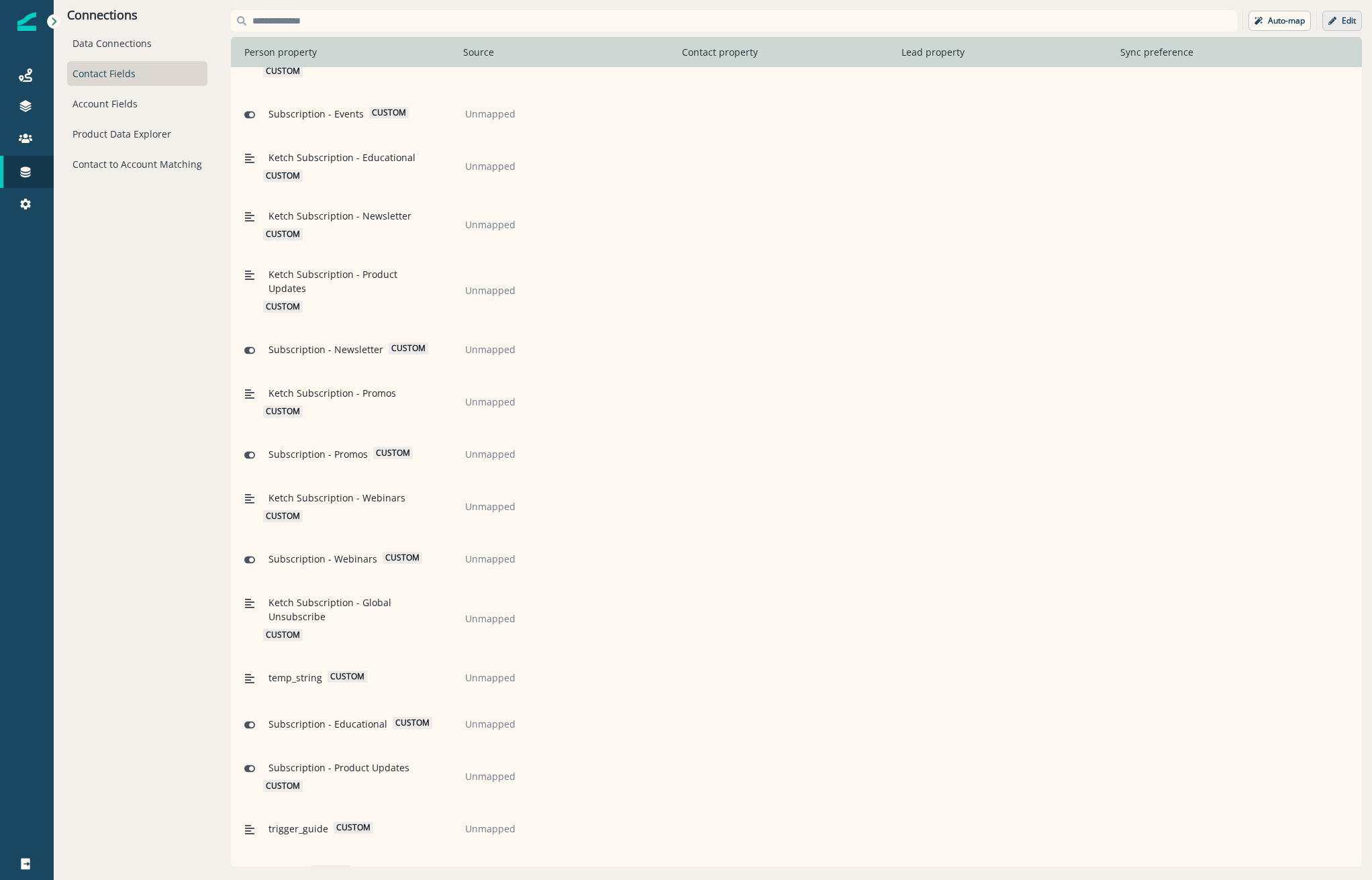
click at [1342, 17] on p "Edit" at bounding box center [1348, 21] width 14 height 9
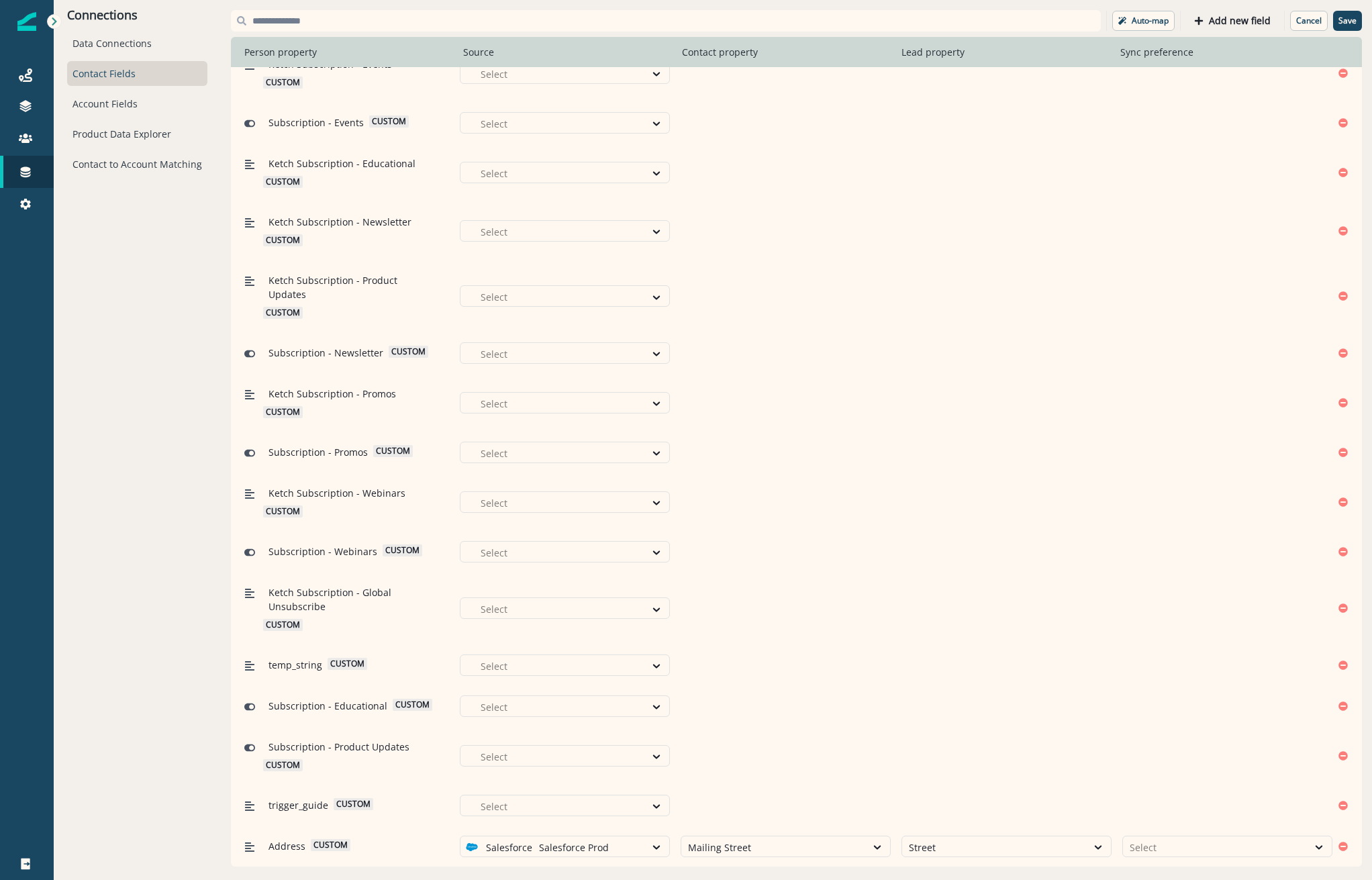
scroll to position [3827, 0]
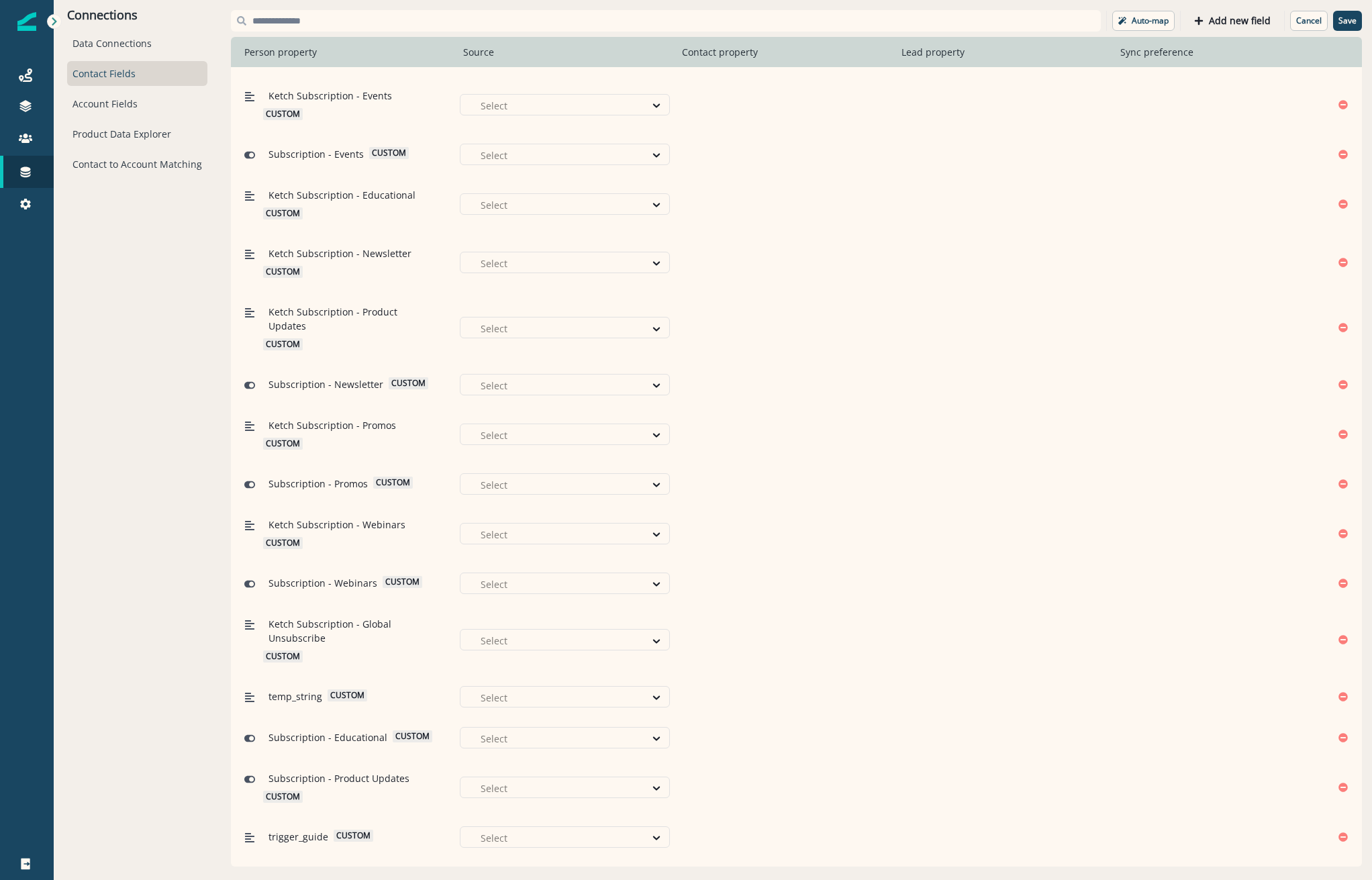
click at [1165, 870] on div at bounding box center [1215, 878] width 171 height 16
click at [1175, 821] on div "Prefer Salesforce unless blank" at bounding box center [1218, 814] width 208 height 25
click at [1349, 16] on p "Save" at bounding box center [1348, 21] width 18 height 9
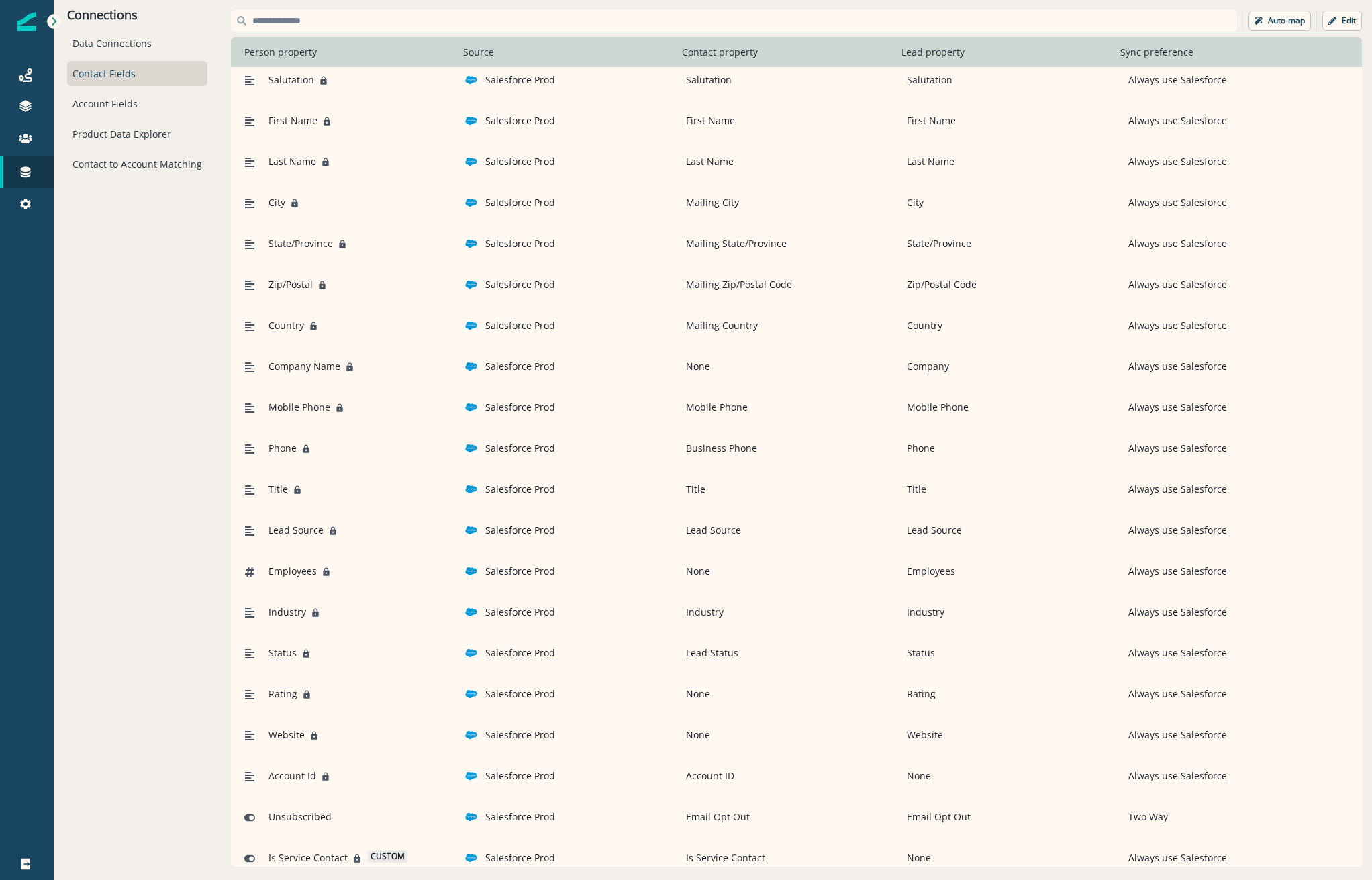
scroll to position [134, 0]
drag, startPoint x: 1335, startPoint y: 23, endPoint x: 1253, endPoint y: 465, distance: 449.5
click at [1336, 22] on icon "button" at bounding box center [1333, 20] width 8 height 8
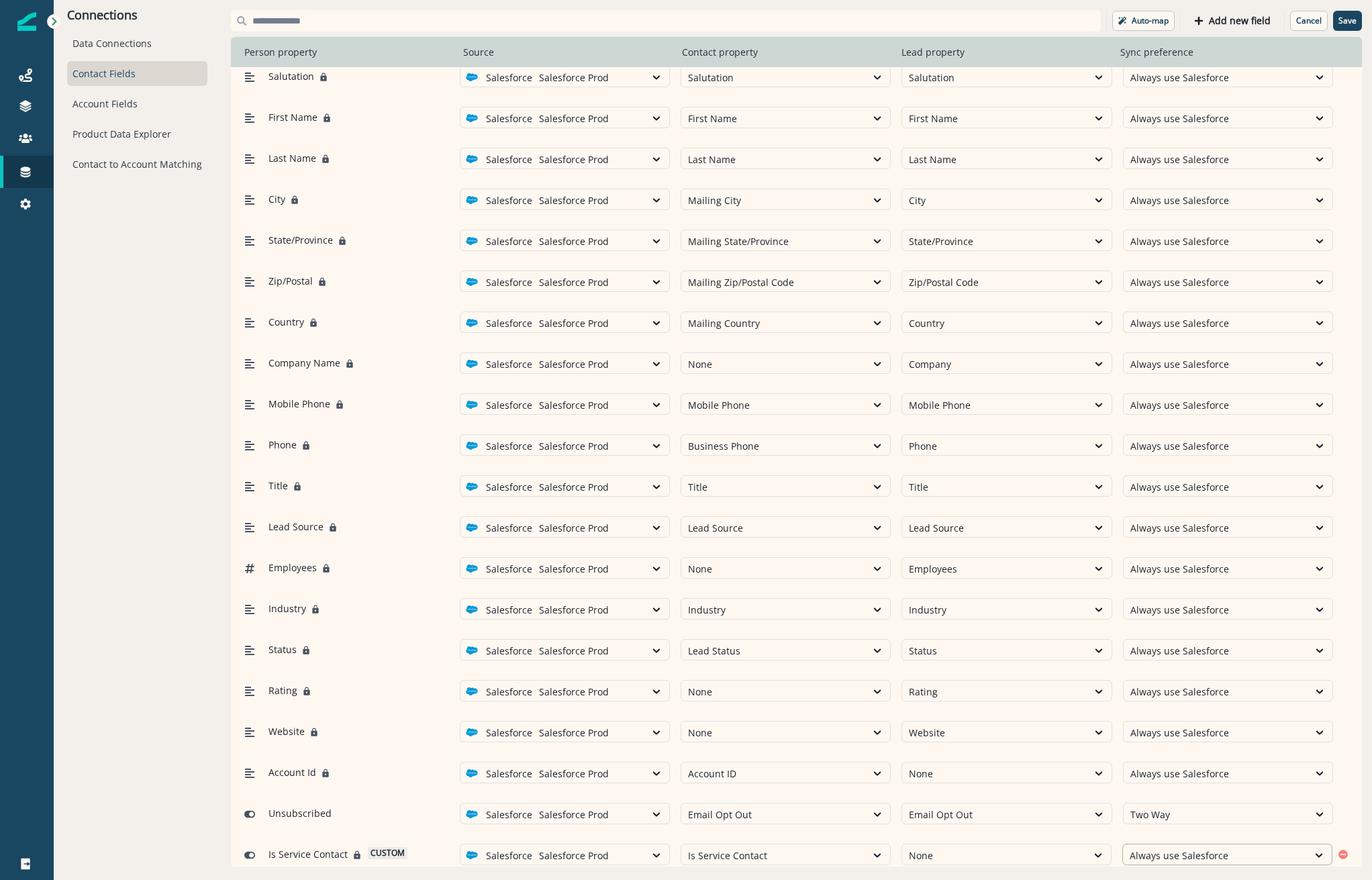
click at [1195, 858] on div at bounding box center [1215, 855] width 171 height 16
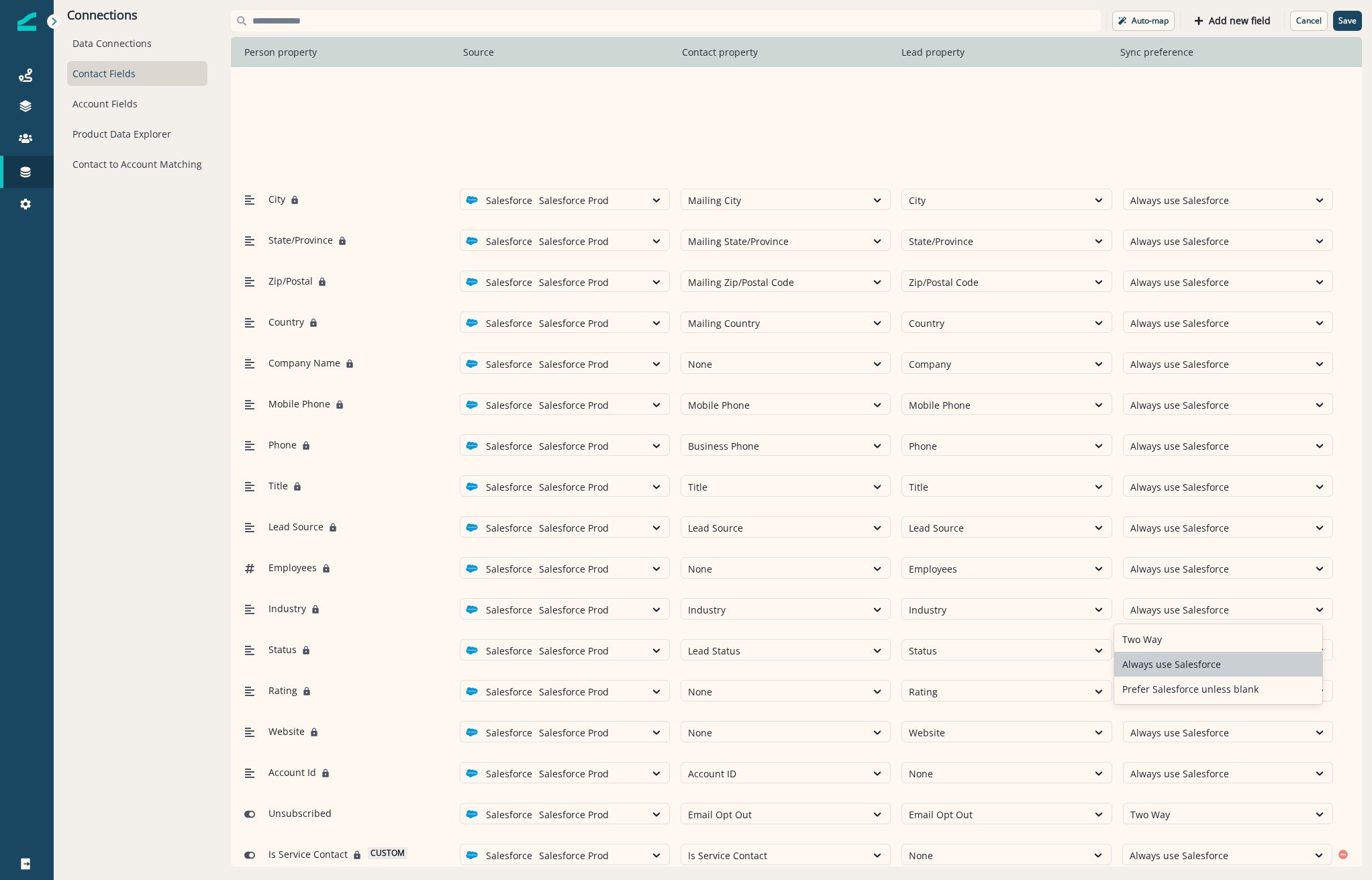
scroll to position [268, 0]
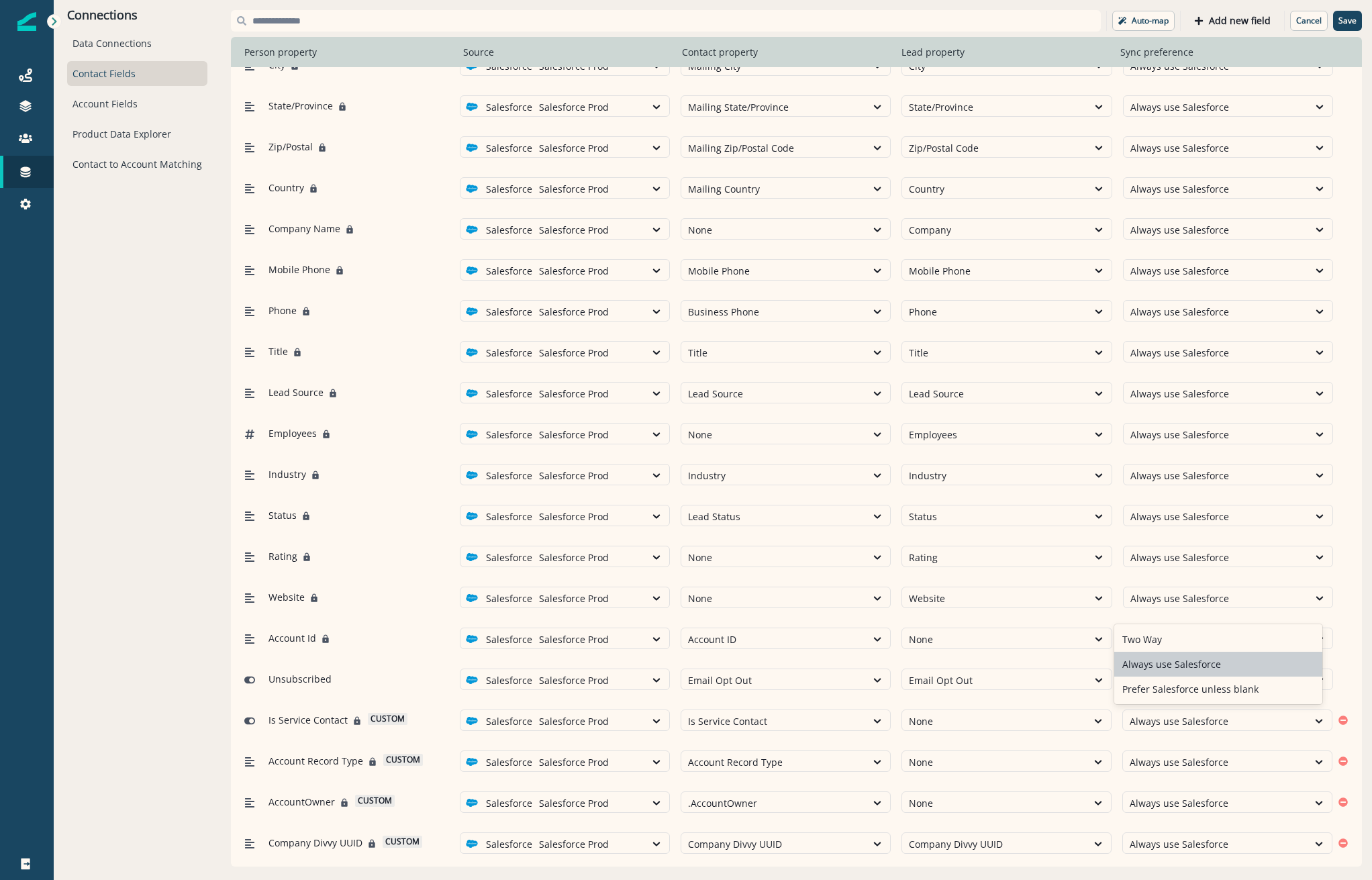
click at [1235, 872] on div "Auto-map Add new field Cancel Save Person property Source Contact property Lead…" at bounding box center [796, 438] width 1151 height 876
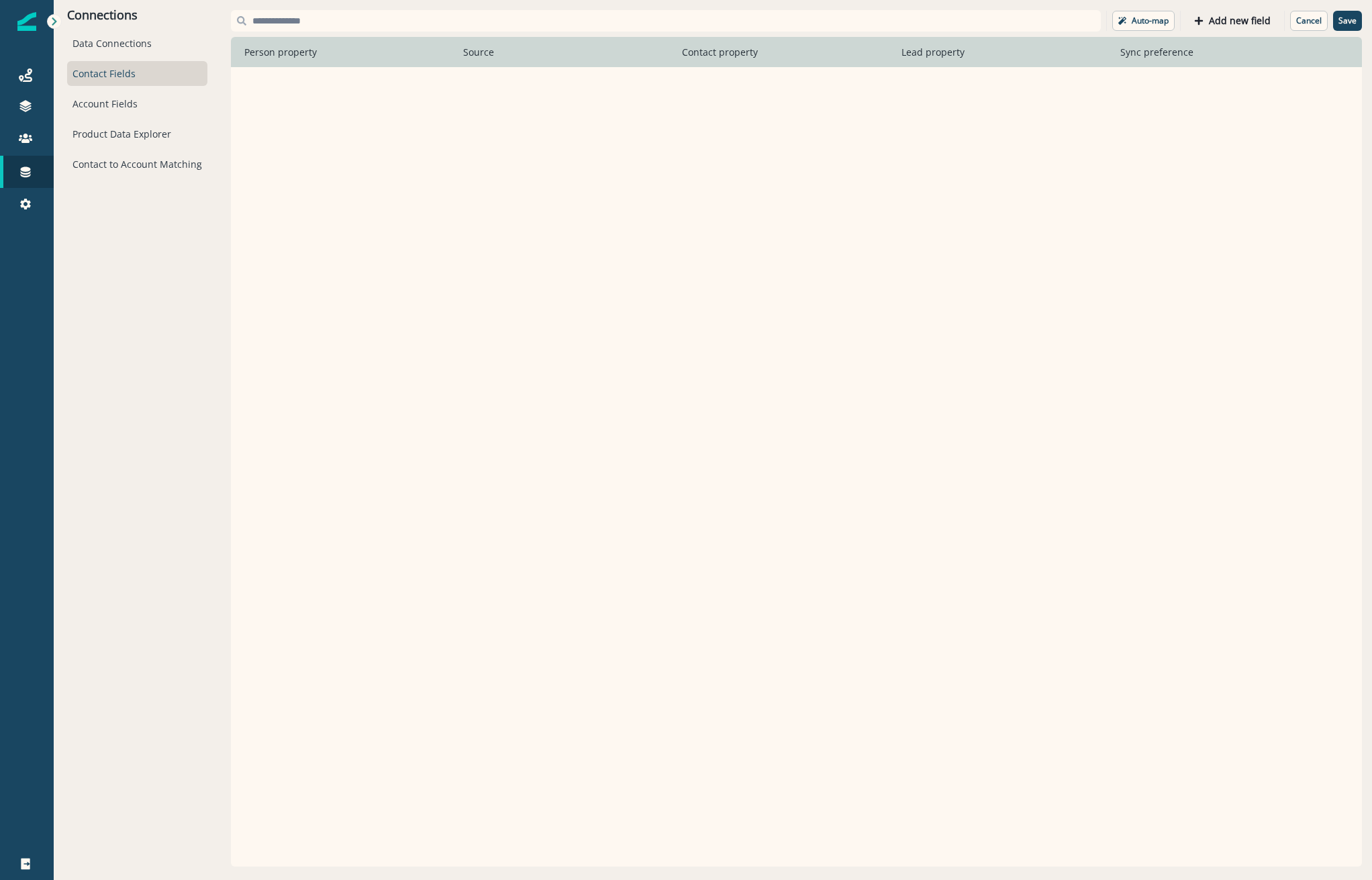
scroll to position [3833, 0]
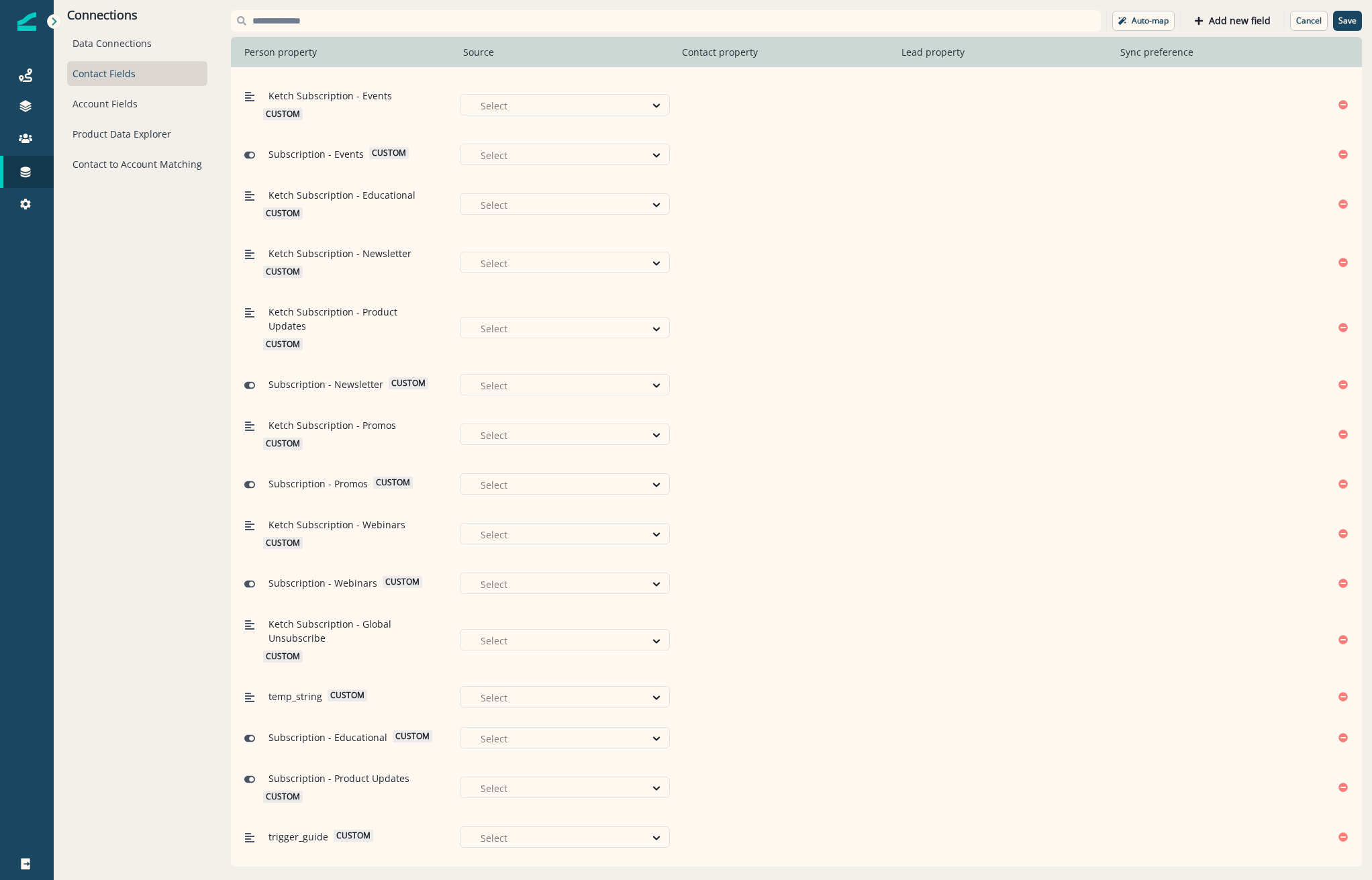
click at [1308, 872] on div at bounding box center [1319, 878] width 23 height 14
click at [1215, 793] on div "Always use Salesforce" at bounding box center [1218, 789] width 208 height 25
click at [1345, 17] on p "Save" at bounding box center [1348, 21] width 18 height 9
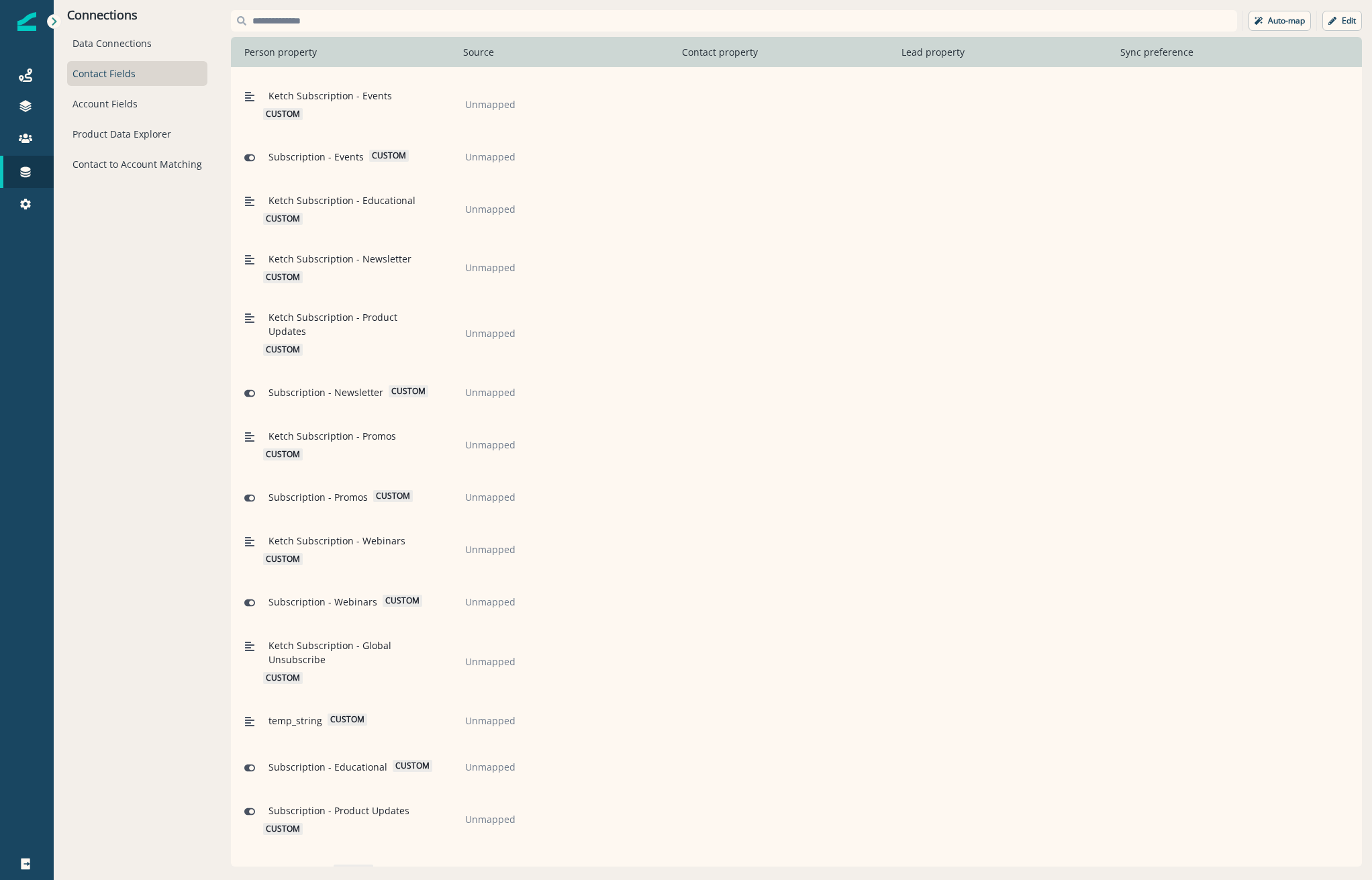
scroll to position [3876, 0]
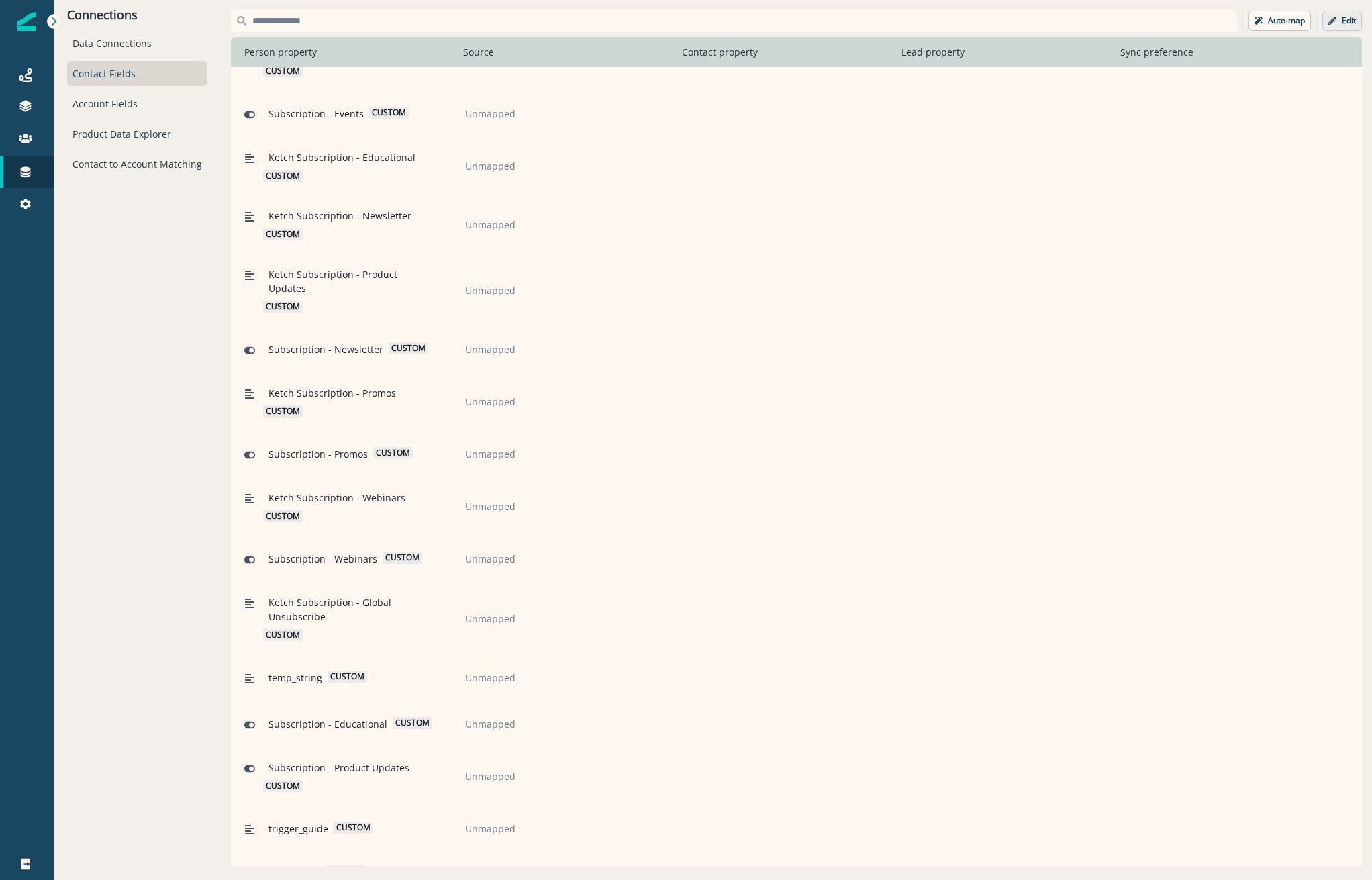
click at [1343, 21] on p "Edit" at bounding box center [1348, 21] width 14 height 9
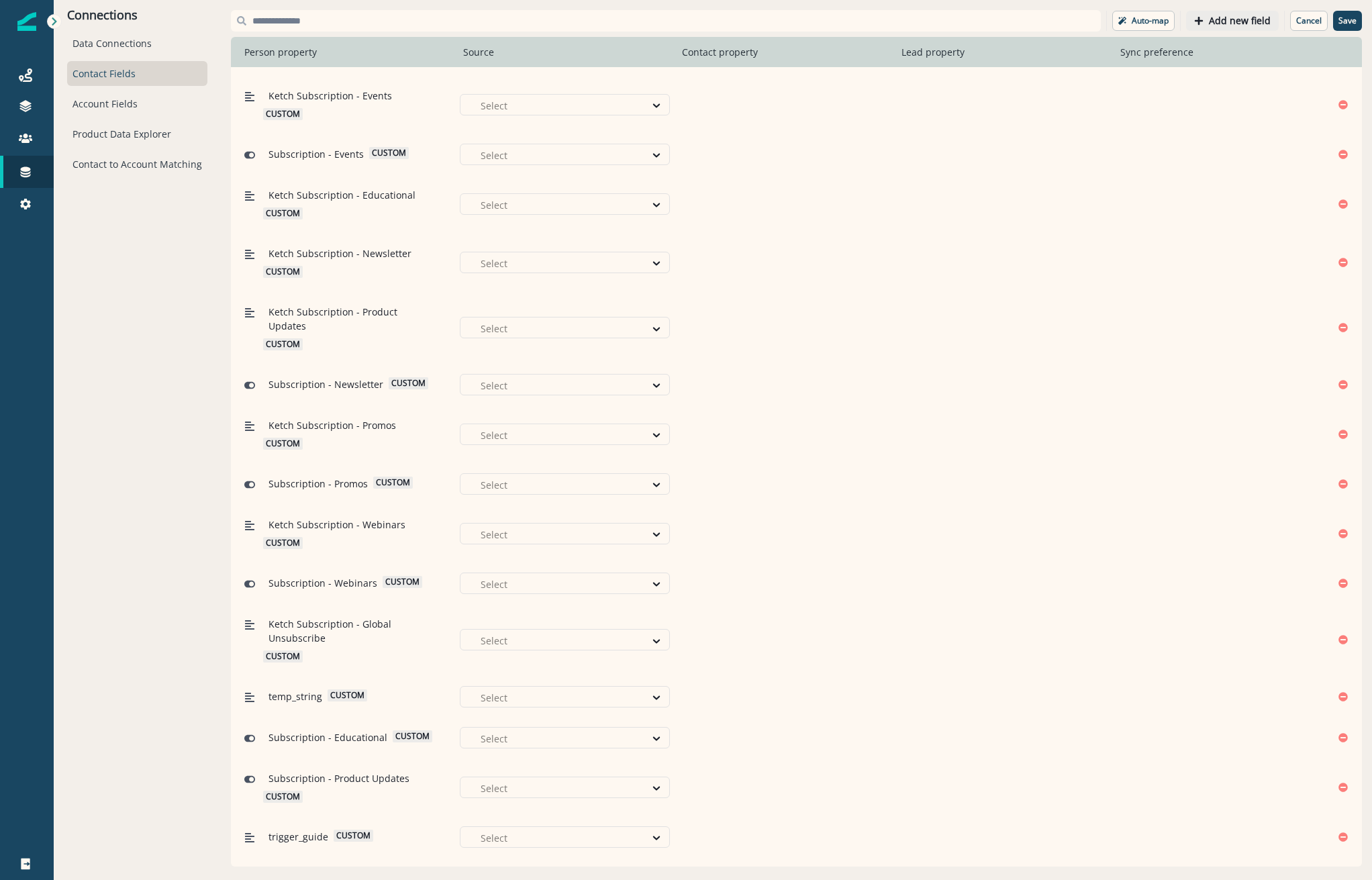
click at [1230, 11] on button "Add new field" at bounding box center [1232, 21] width 92 height 20
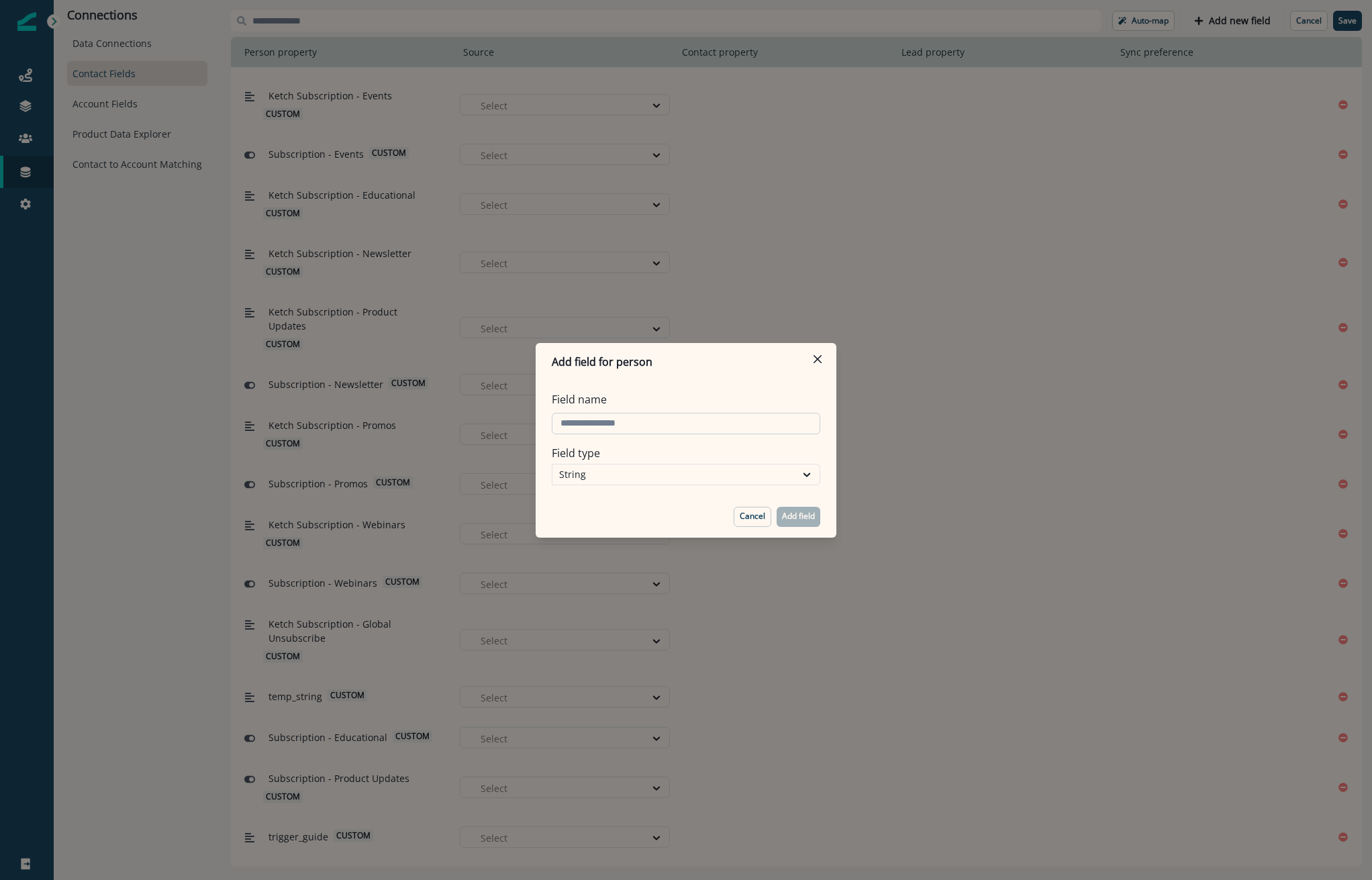
click at [576, 414] on input "Field name" at bounding box center [686, 423] width 268 height 21
type input "*********"
click at [737, 513] on button "Cancel" at bounding box center [752, 517] width 38 height 20
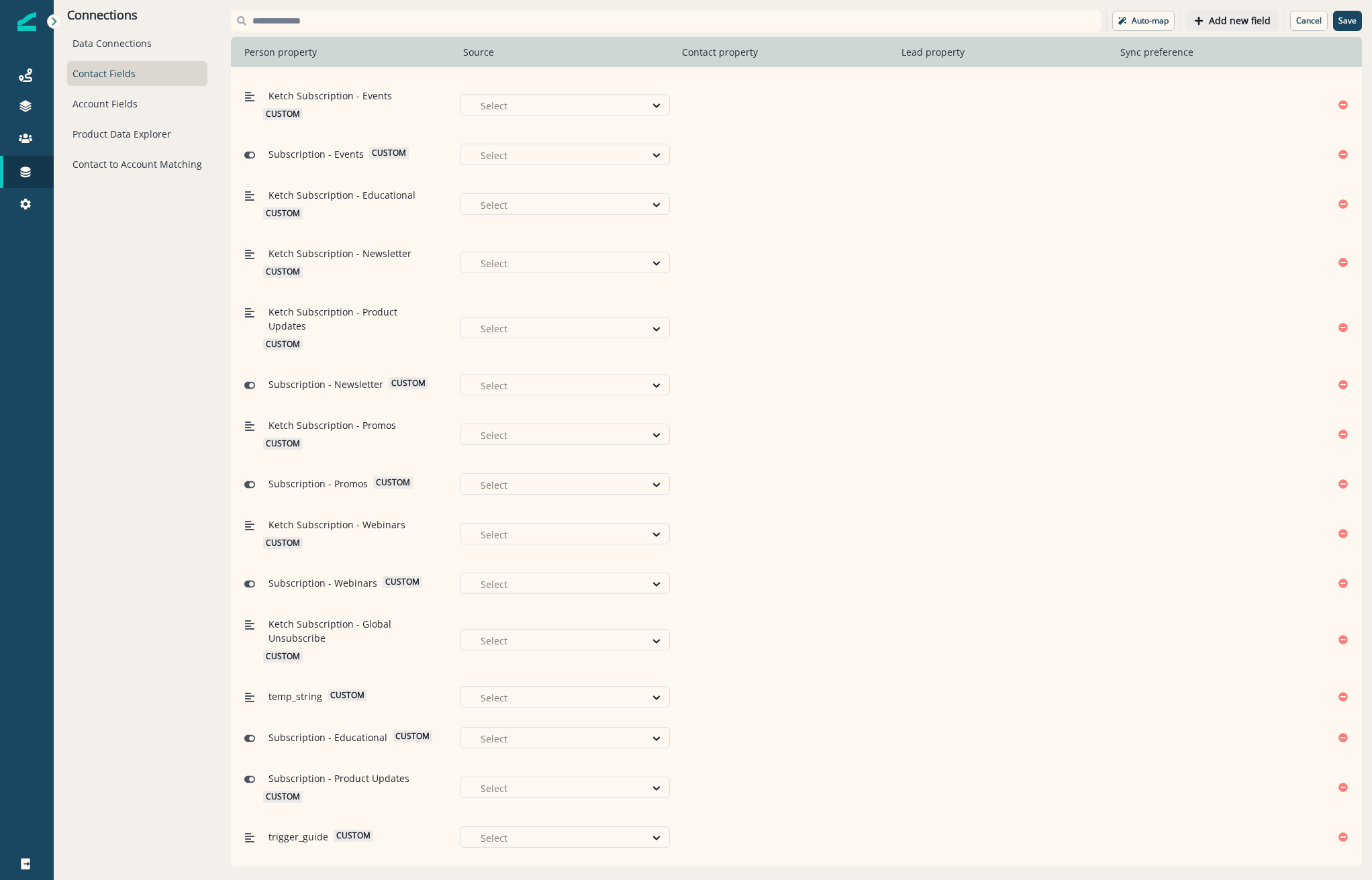
click at [1242, 24] on p "Add new field" at bounding box center [1239, 21] width 61 height 11
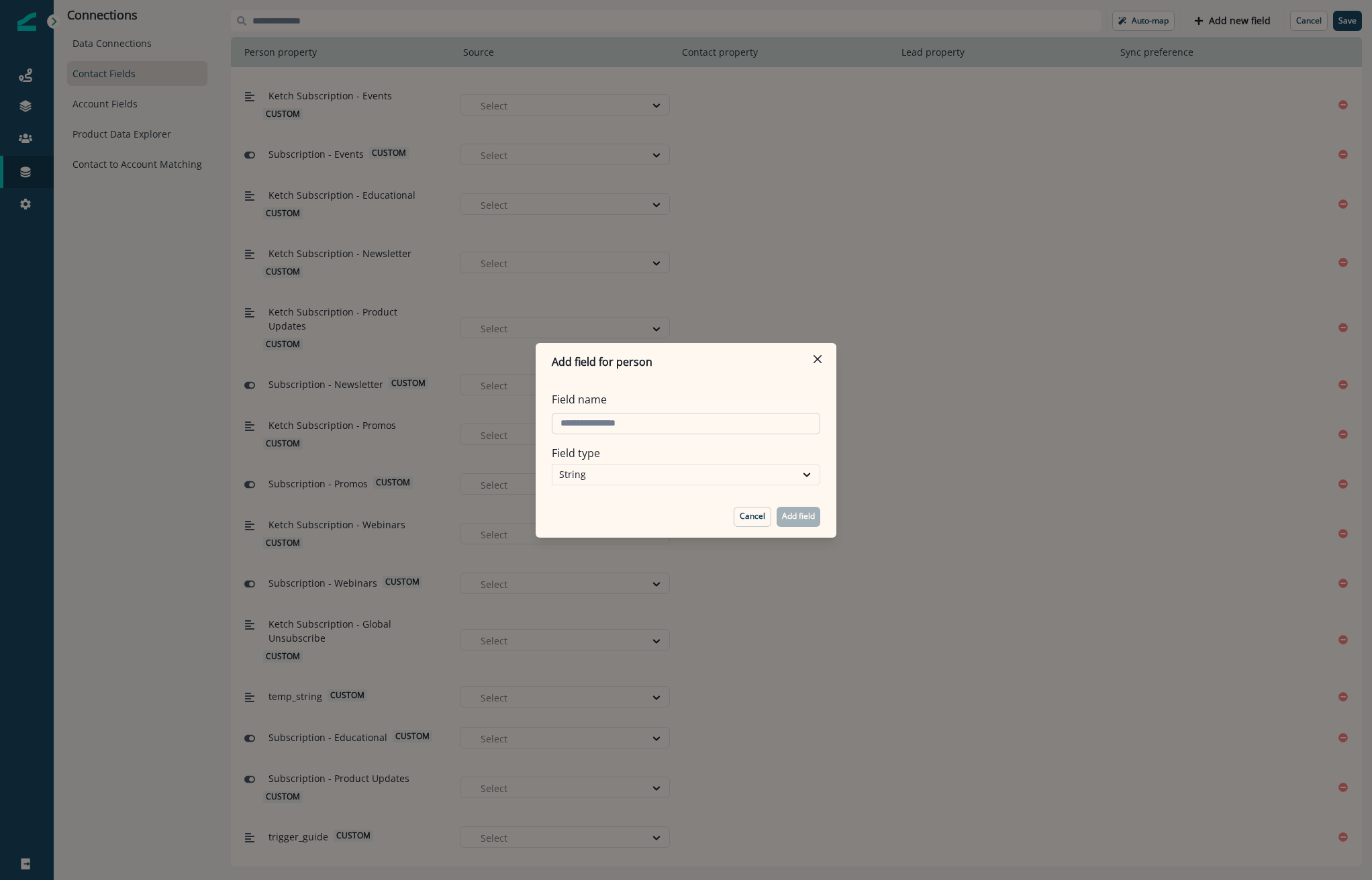
click at [603, 420] on input "Field name" at bounding box center [686, 423] width 268 height 21
drag, startPoint x: 639, startPoint y: 424, endPoint x: 382, endPoint y: 429, distance: 257.0
click at [382, 429] on div "Add field for person Field name Field type String Cancel Add field" at bounding box center [686, 440] width 1372 height 880
paste input "**********"
type input "**********"
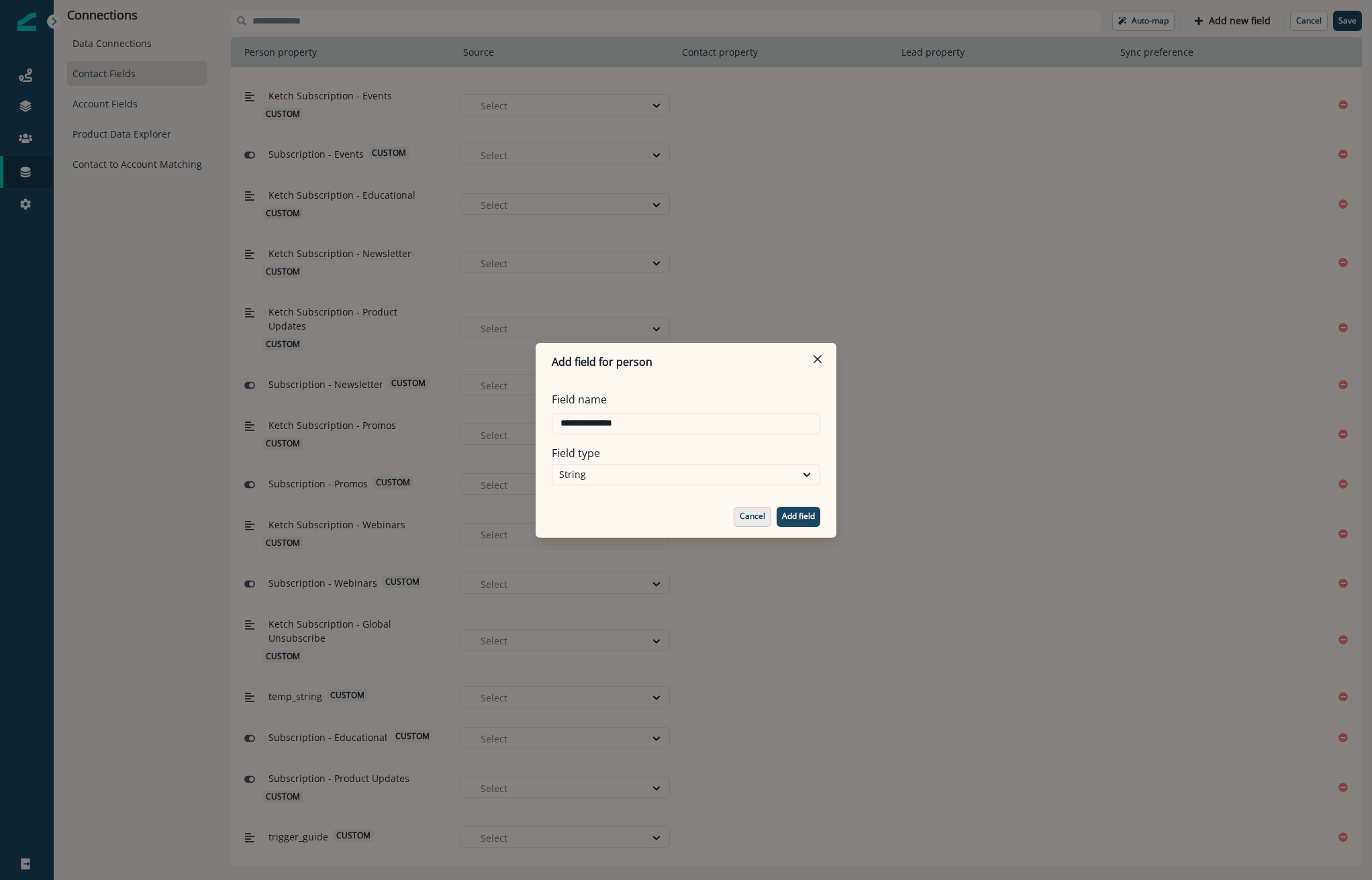
click at [745, 515] on p "Cancel" at bounding box center [752, 516] width 26 height 9
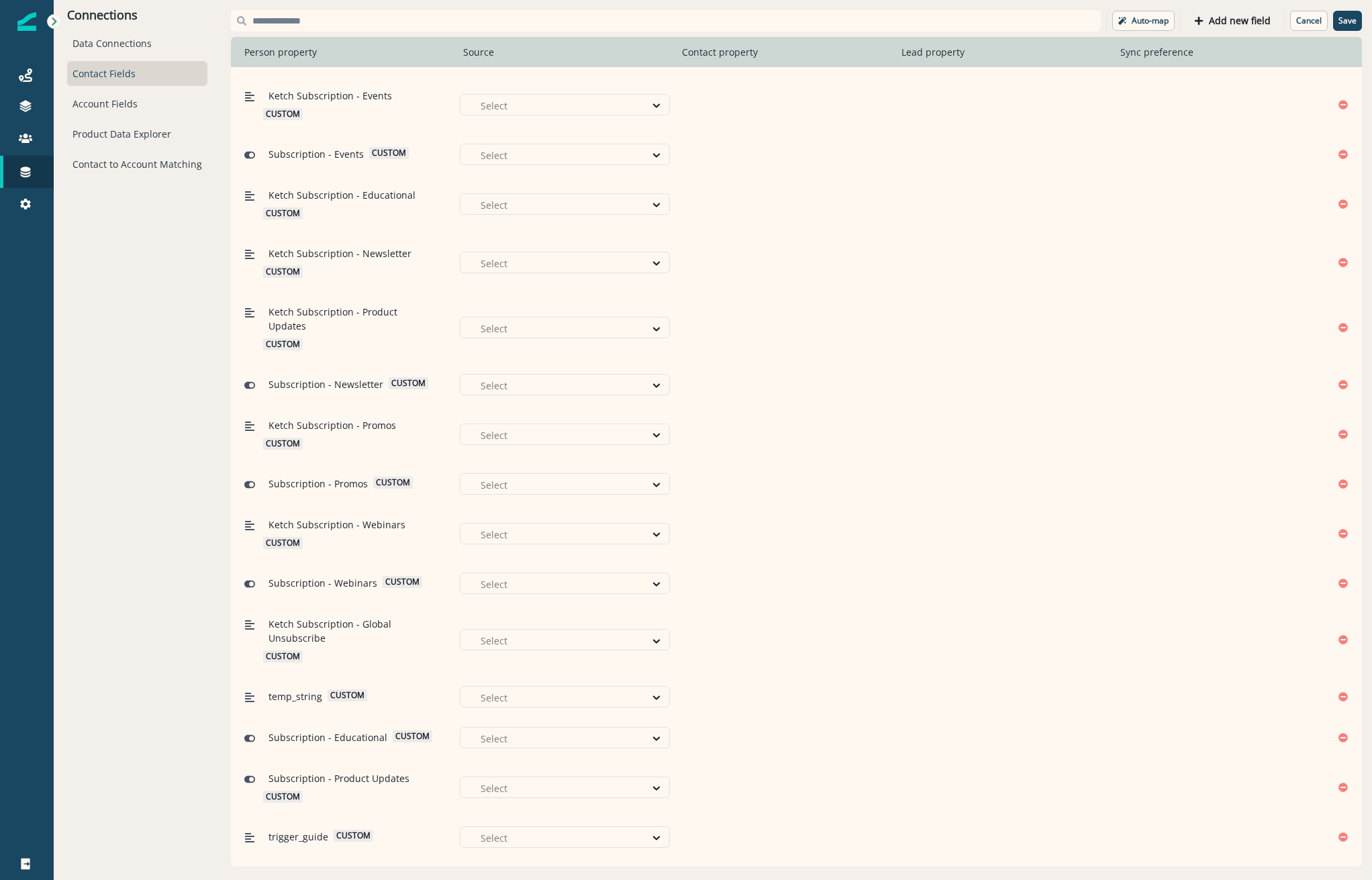
click at [296, 689] on span "temp_string" at bounding box center [295, 695] width 54 height 14
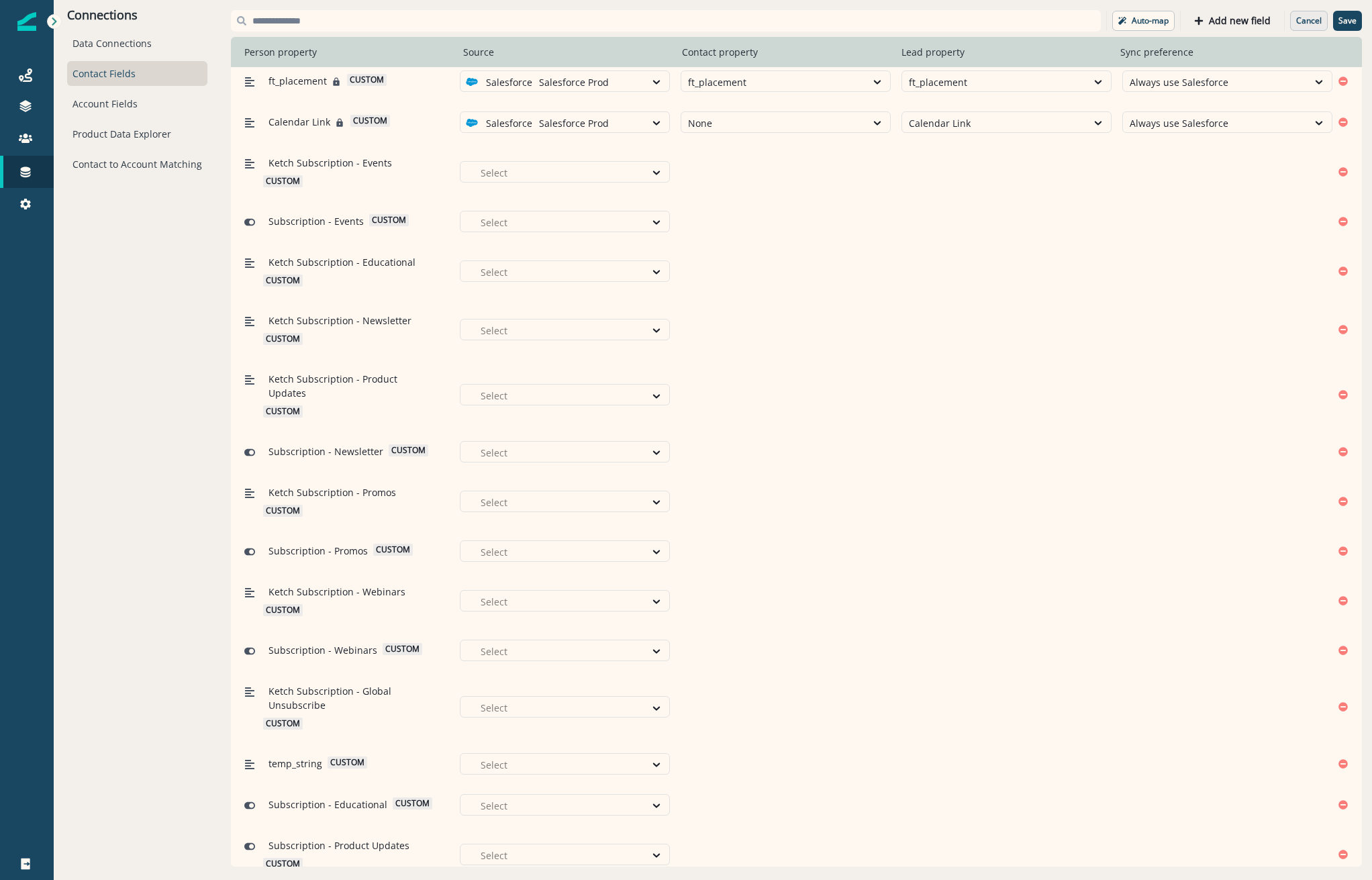
click at [1309, 17] on p "Cancel" at bounding box center [1309, 21] width 26 height 9
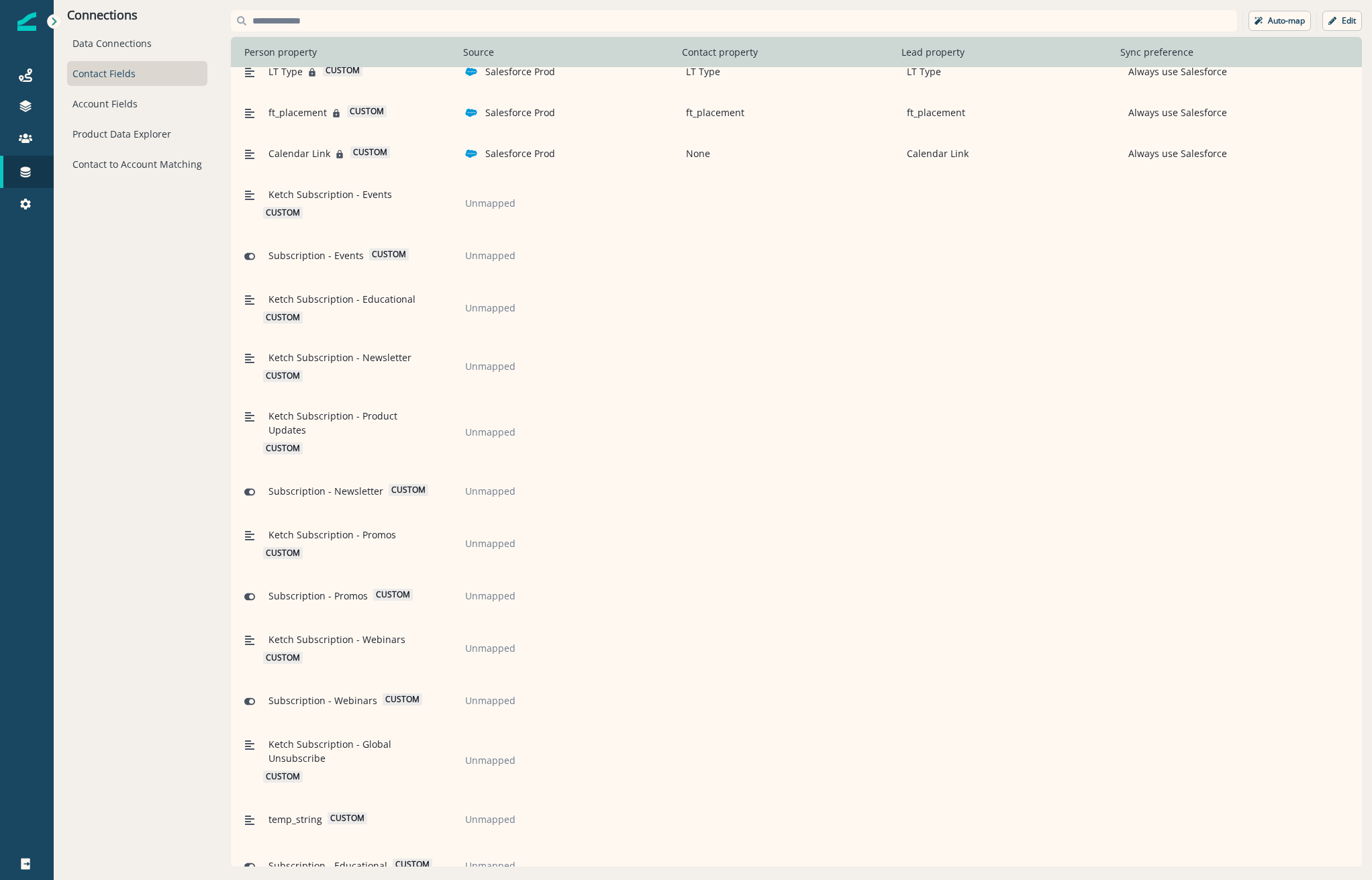
scroll to position [3765, 0]
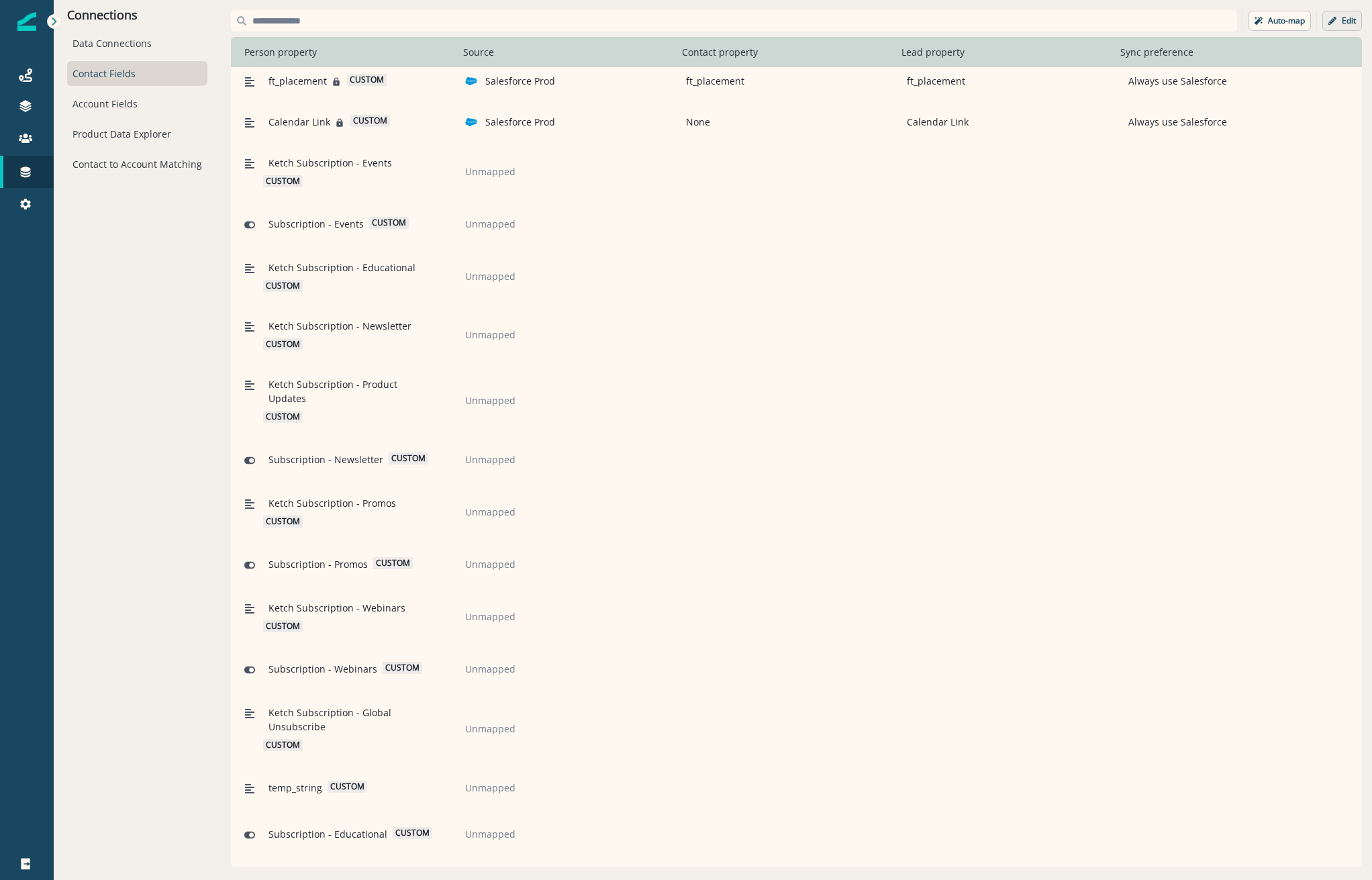
click at [1349, 16] on p "Edit" at bounding box center [1348, 21] width 14 height 9
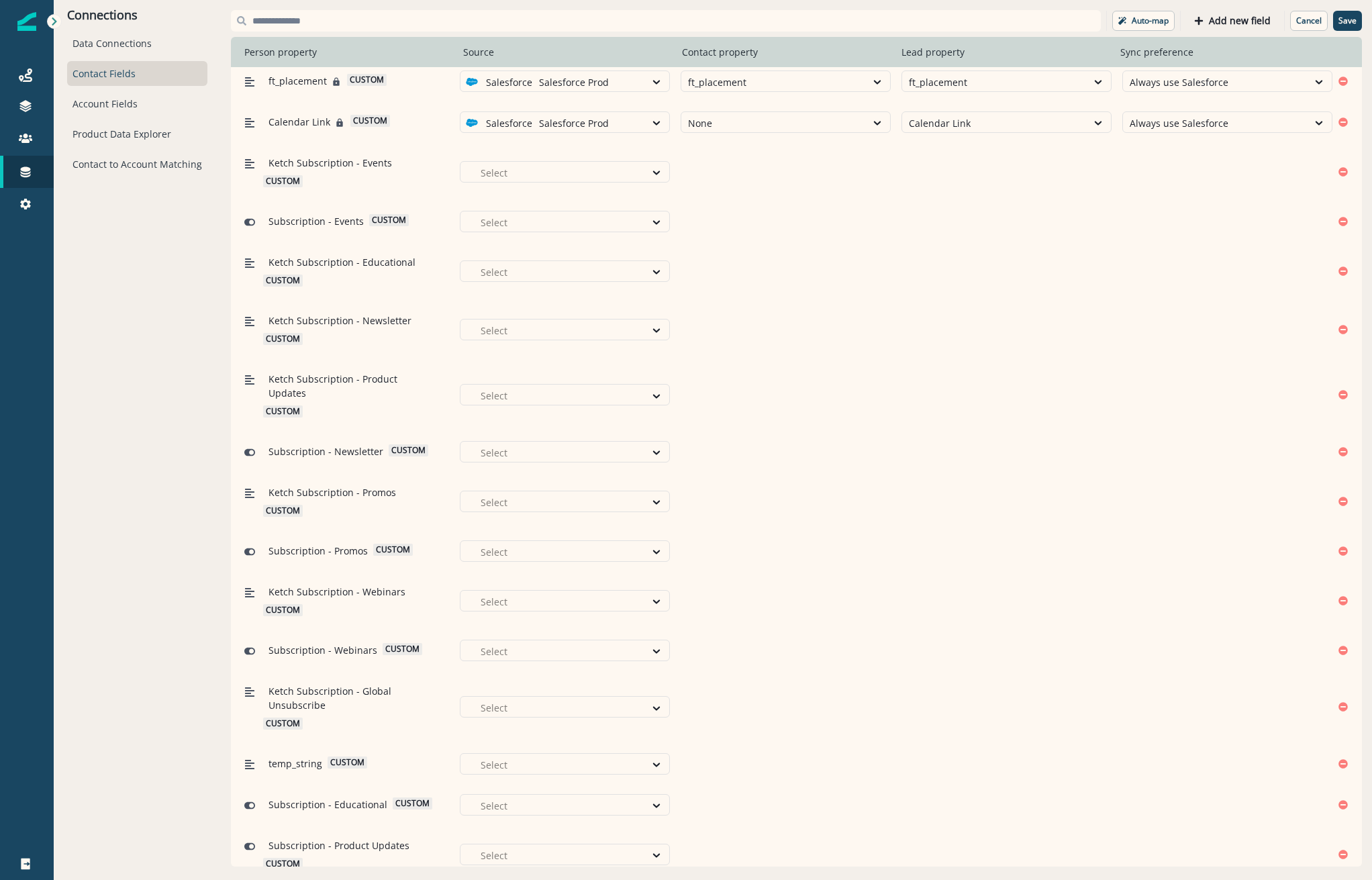
click at [314, 757] on span "temp_string" at bounding box center [295, 763] width 54 height 14
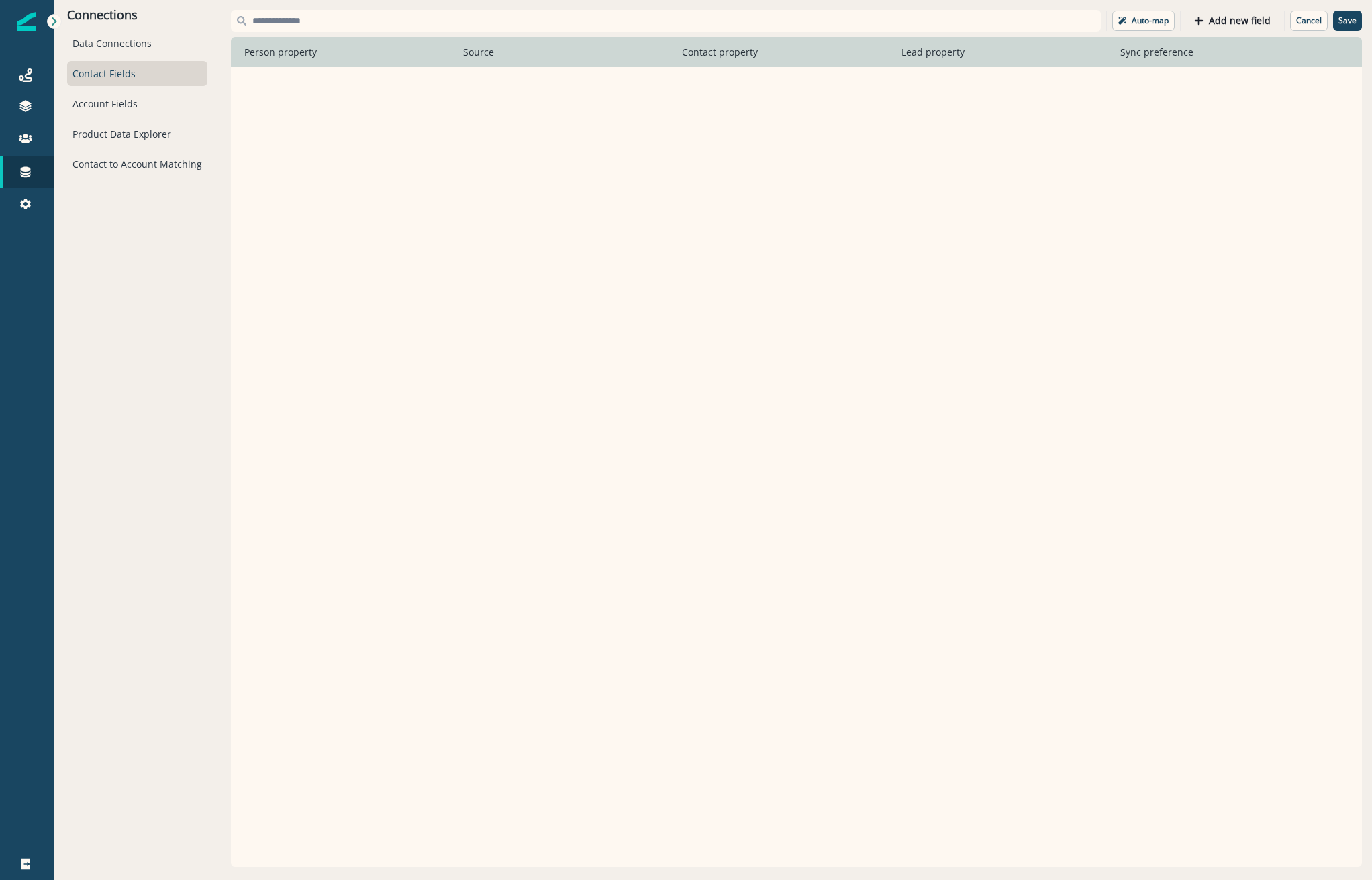
scroll to position [3827, 0]
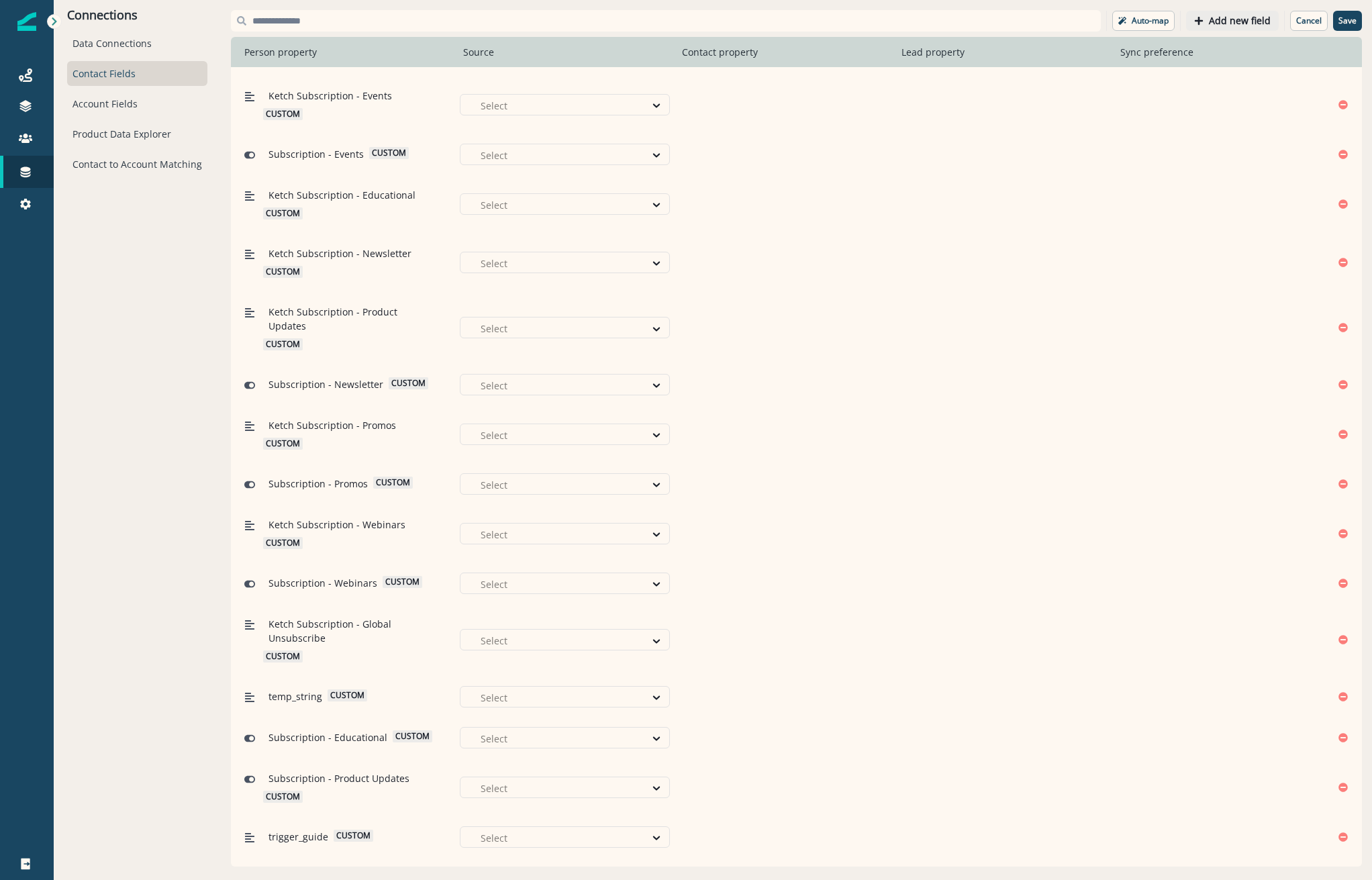
click at [1255, 24] on p "Add new field" at bounding box center [1239, 21] width 61 height 11
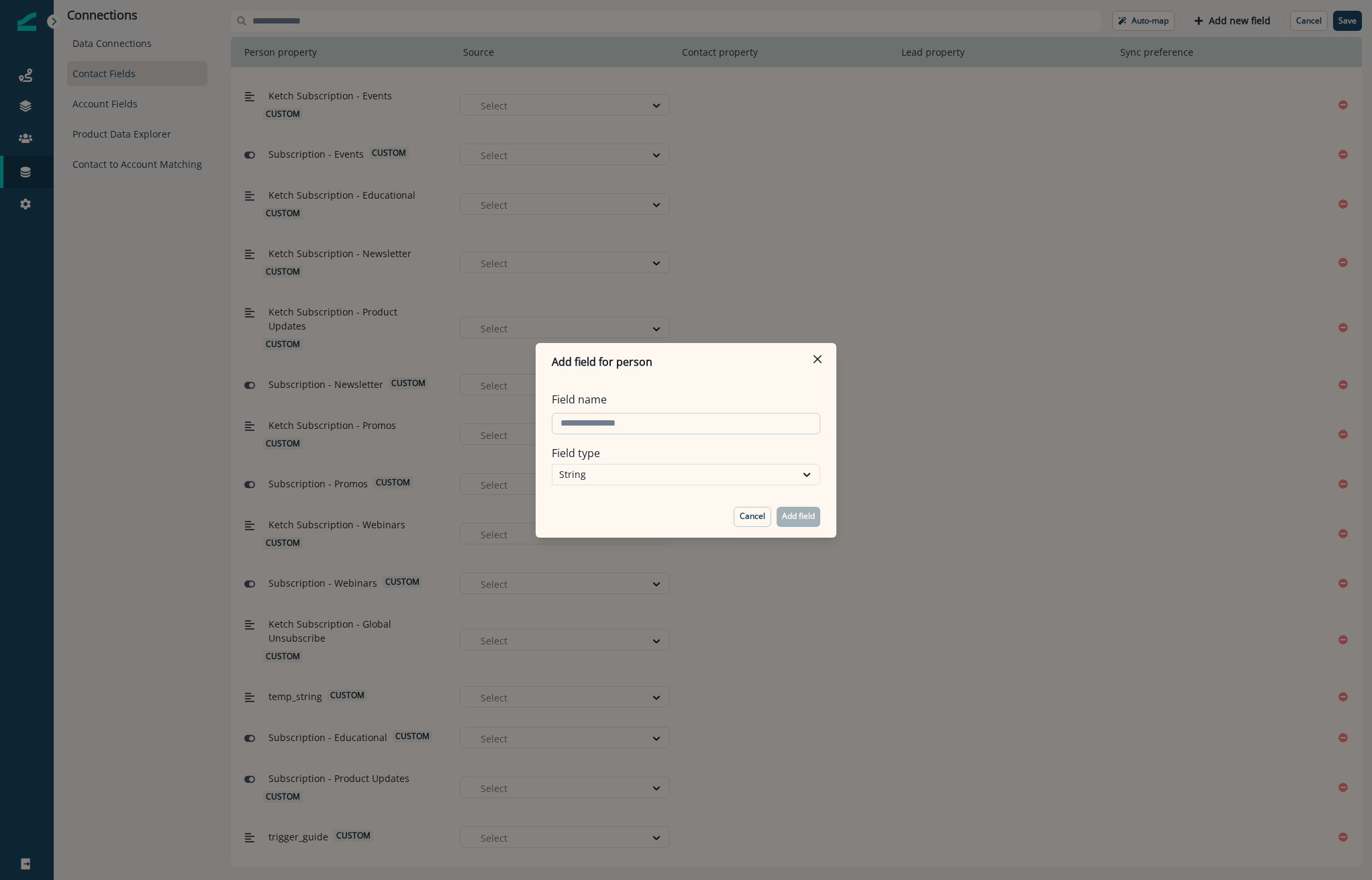
click at [666, 426] on input "Field name" at bounding box center [686, 423] width 268 height 21
type input "**********"
click at [730, 483] on div "String" at bounding box center [686, 474] width 268 height 21
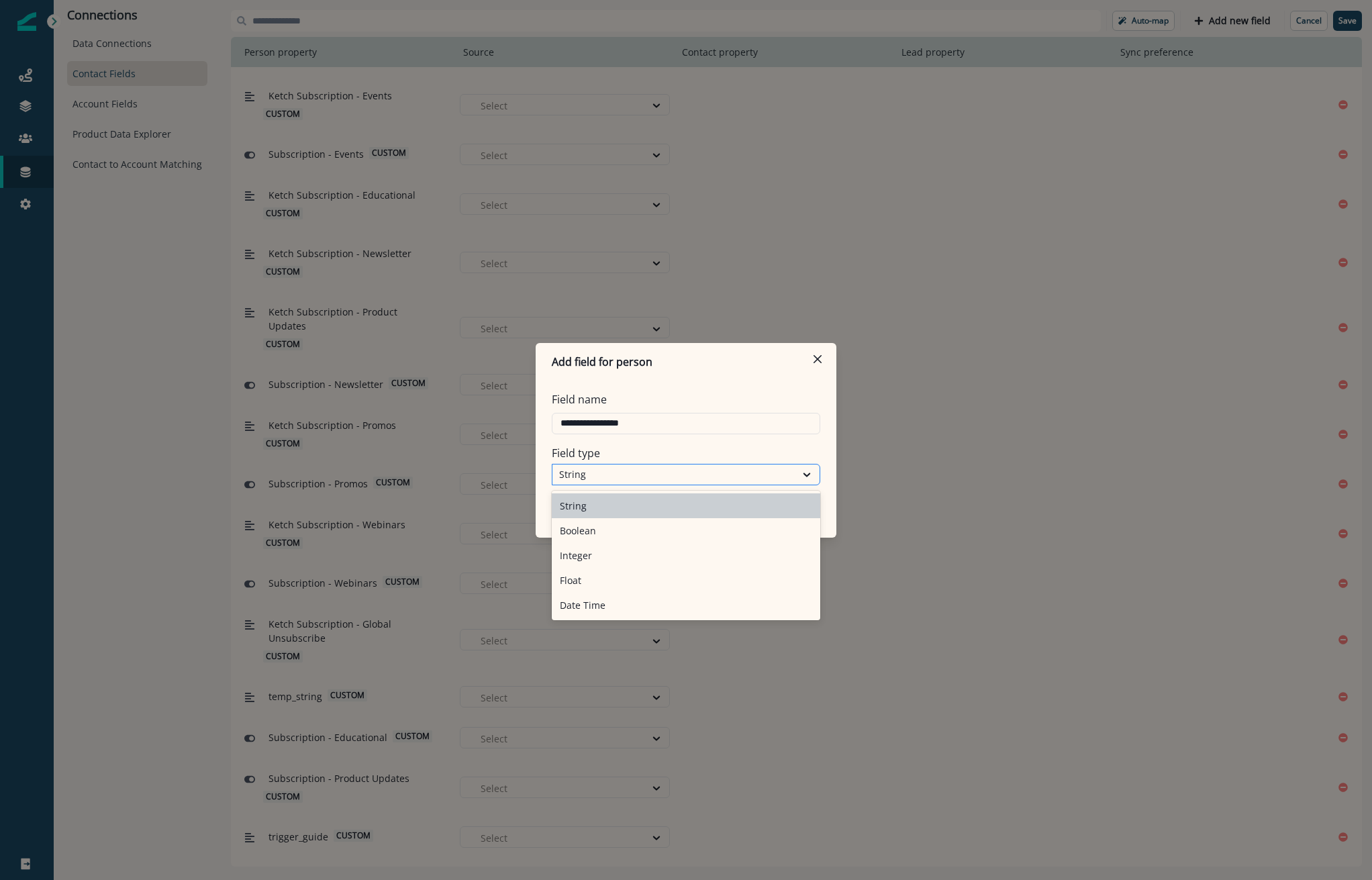
click at [691, 476] on div "String" at bounding box center [674, 474] width 230 height 14
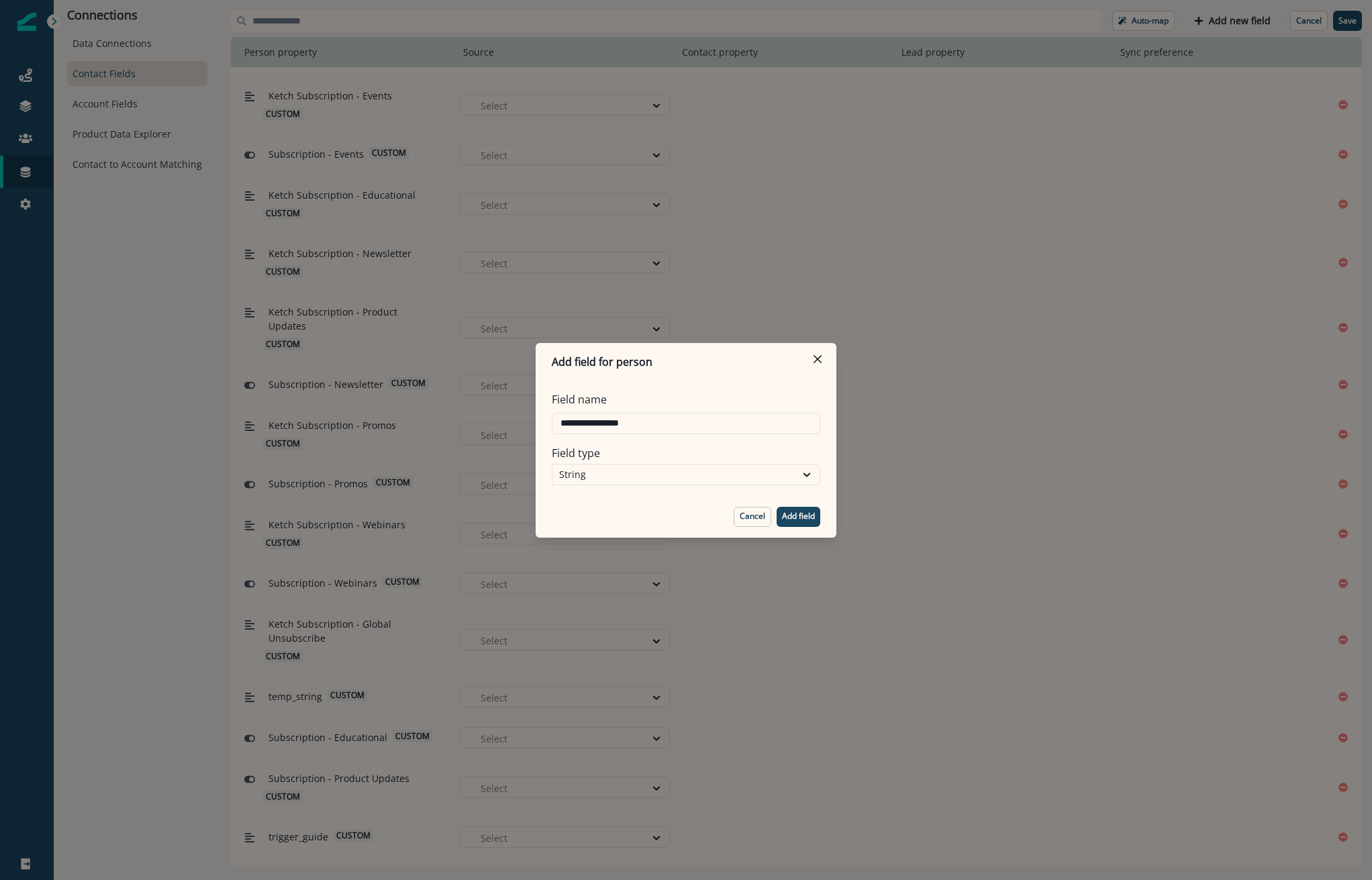
drag, startPoint x: 800, startPoint y: 518, endPoint x: 777, endPoint y: 513, distance: 23.5
click at [799, 517] on p "Add field" at bounding box center [799, 516] width 33 height 9
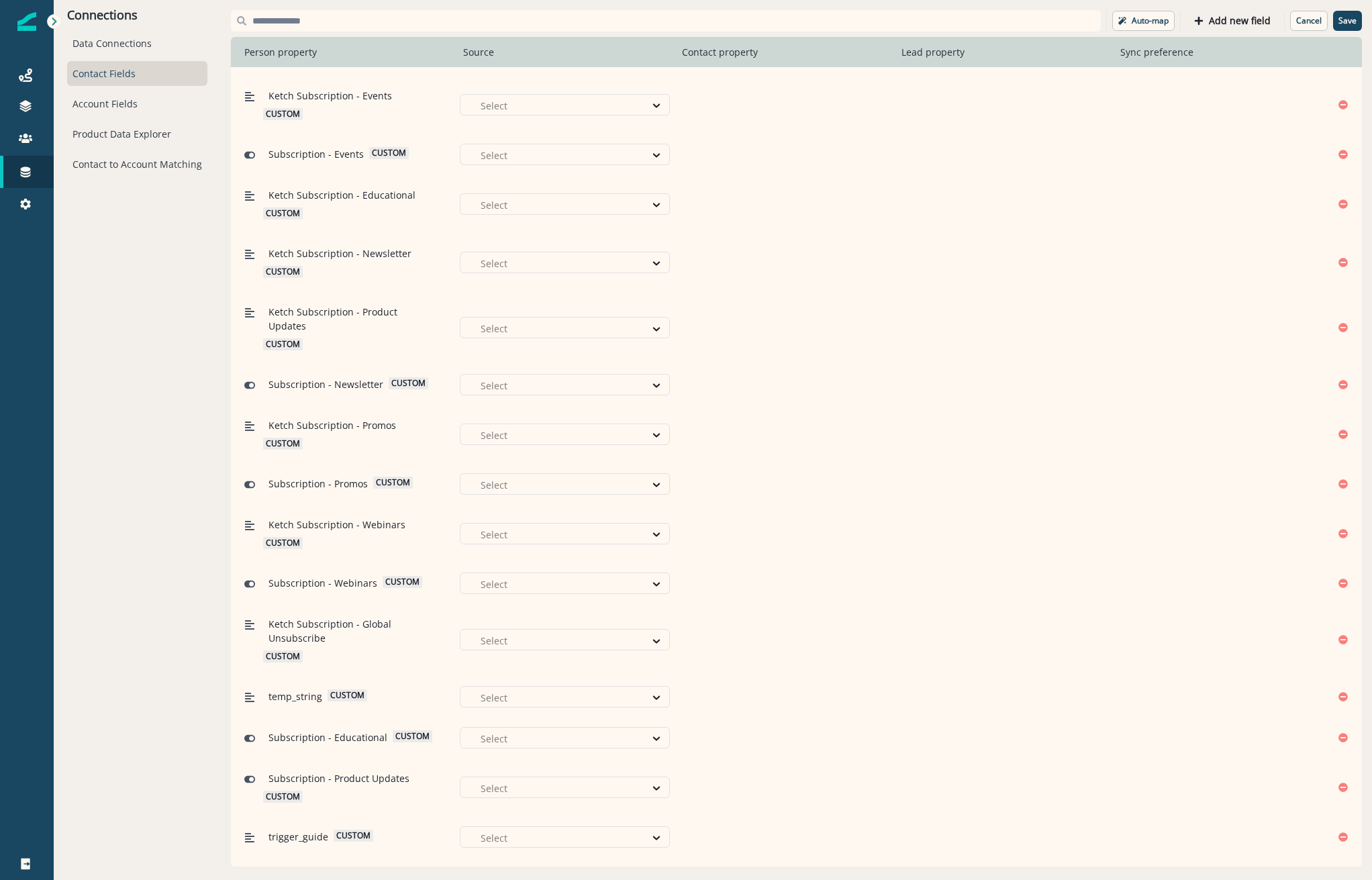
scroll to position [3869, 0]
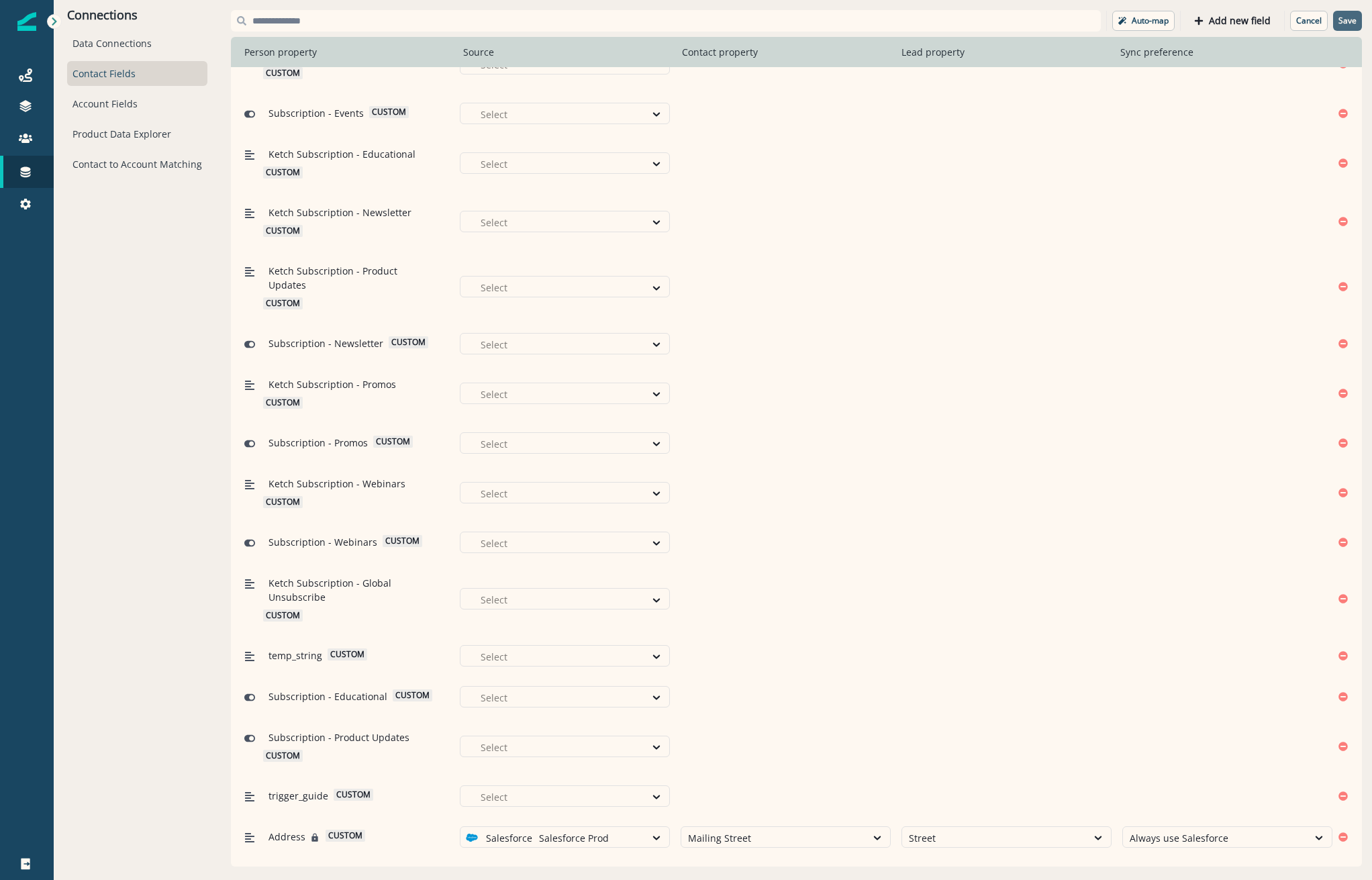
click at [1349, 17] on p "Save" at bounding box center [1348, 21] width 18 height 9
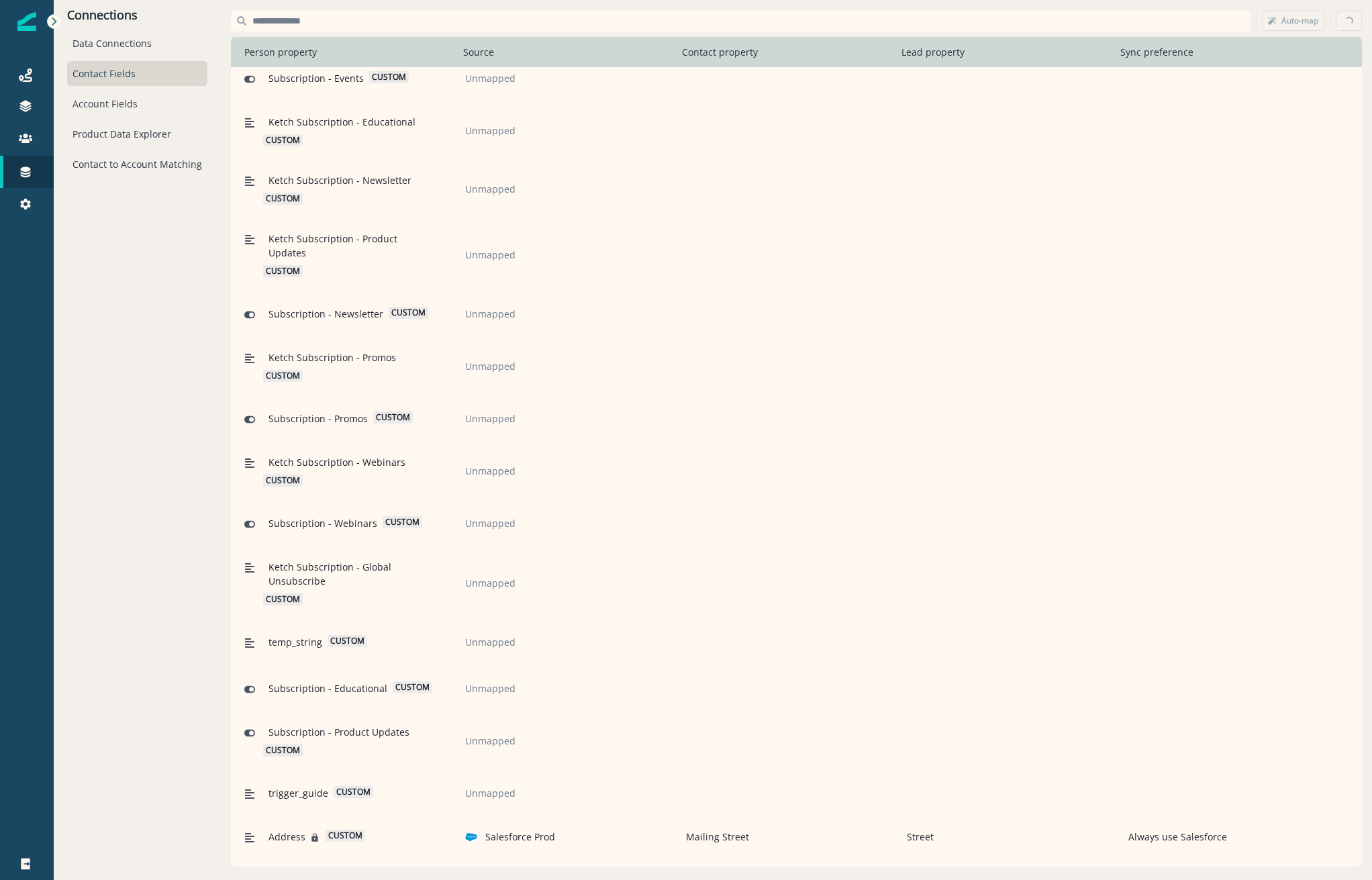
scroll to position [3916, 0]
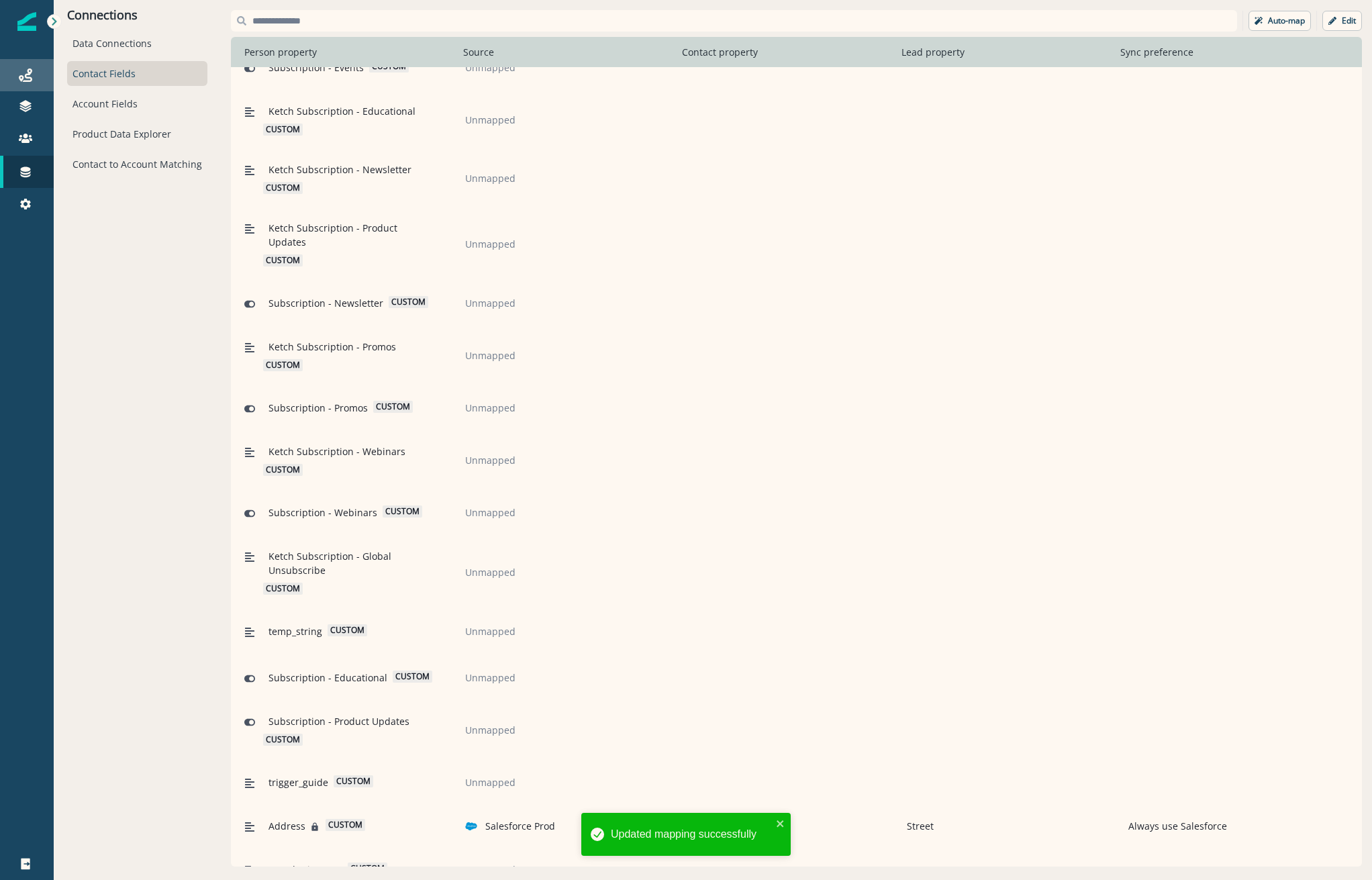
click at [31, 74] on icon at bounding box center [26, 75] width 14 height 14
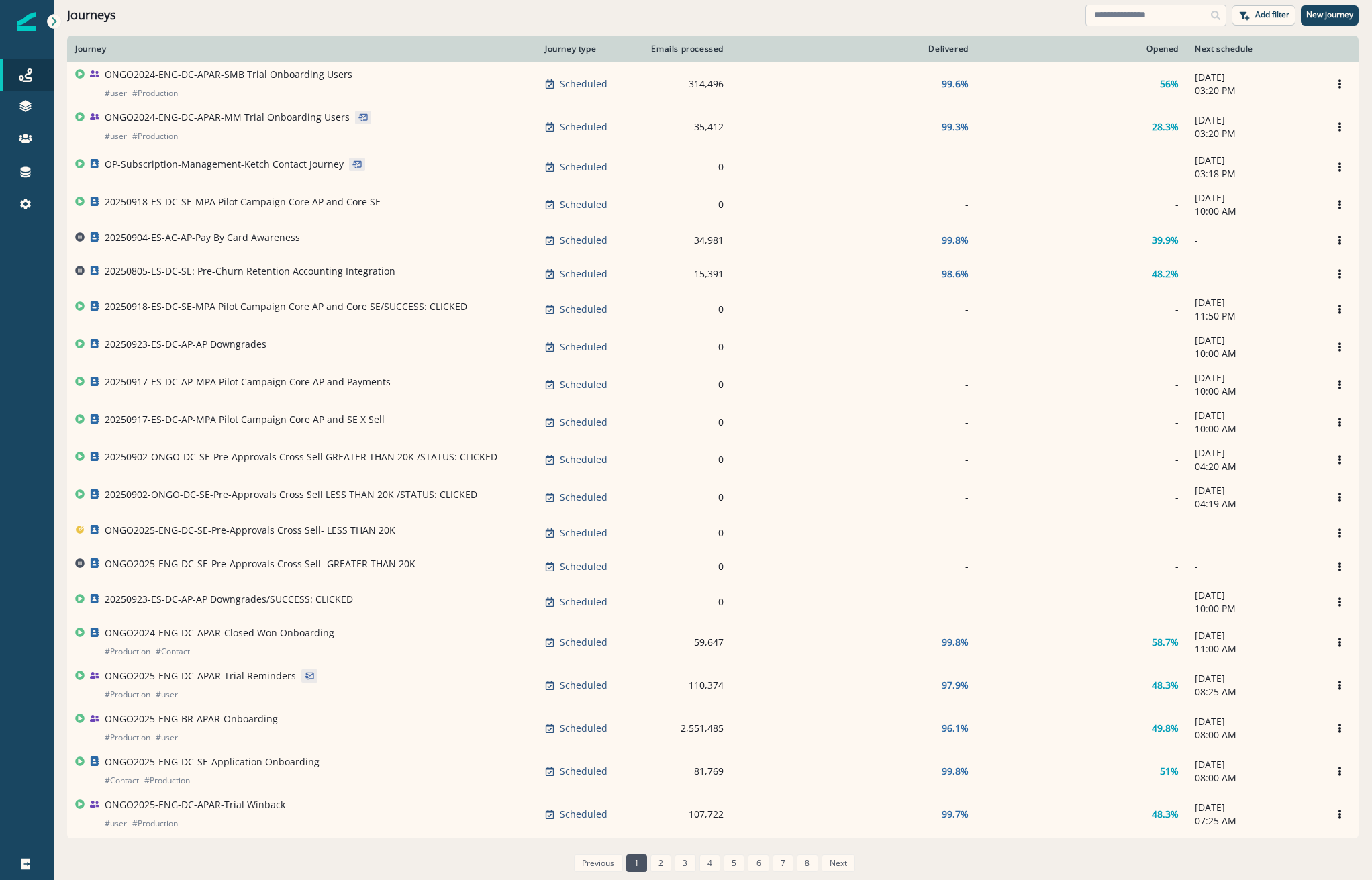
click at [1102, 25] on input at bounding box center [1156, 15] width 141 height 21
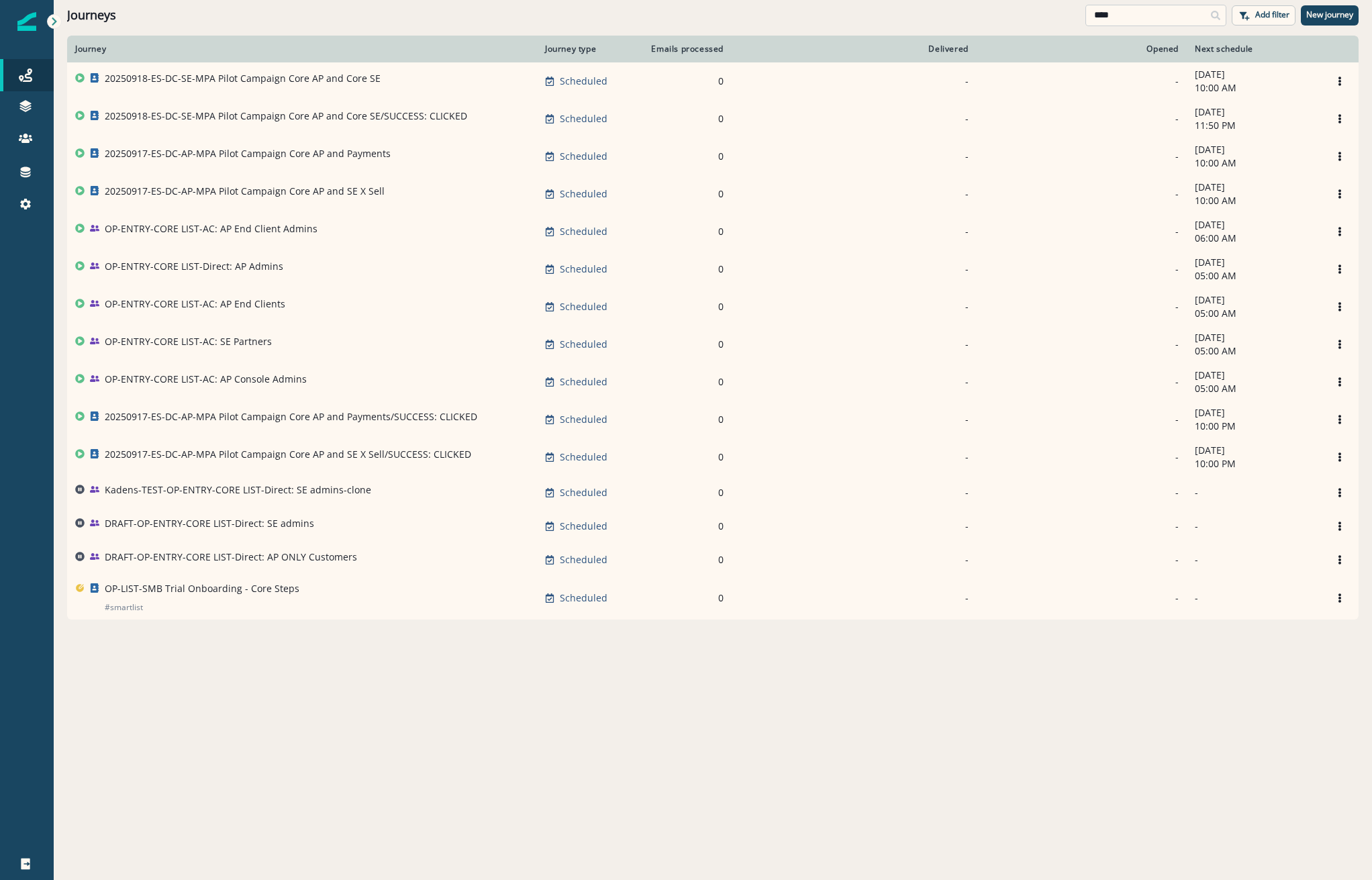
click at [1143, 6] on input "****" at bounding box center [1156, 15] width 141 height 21
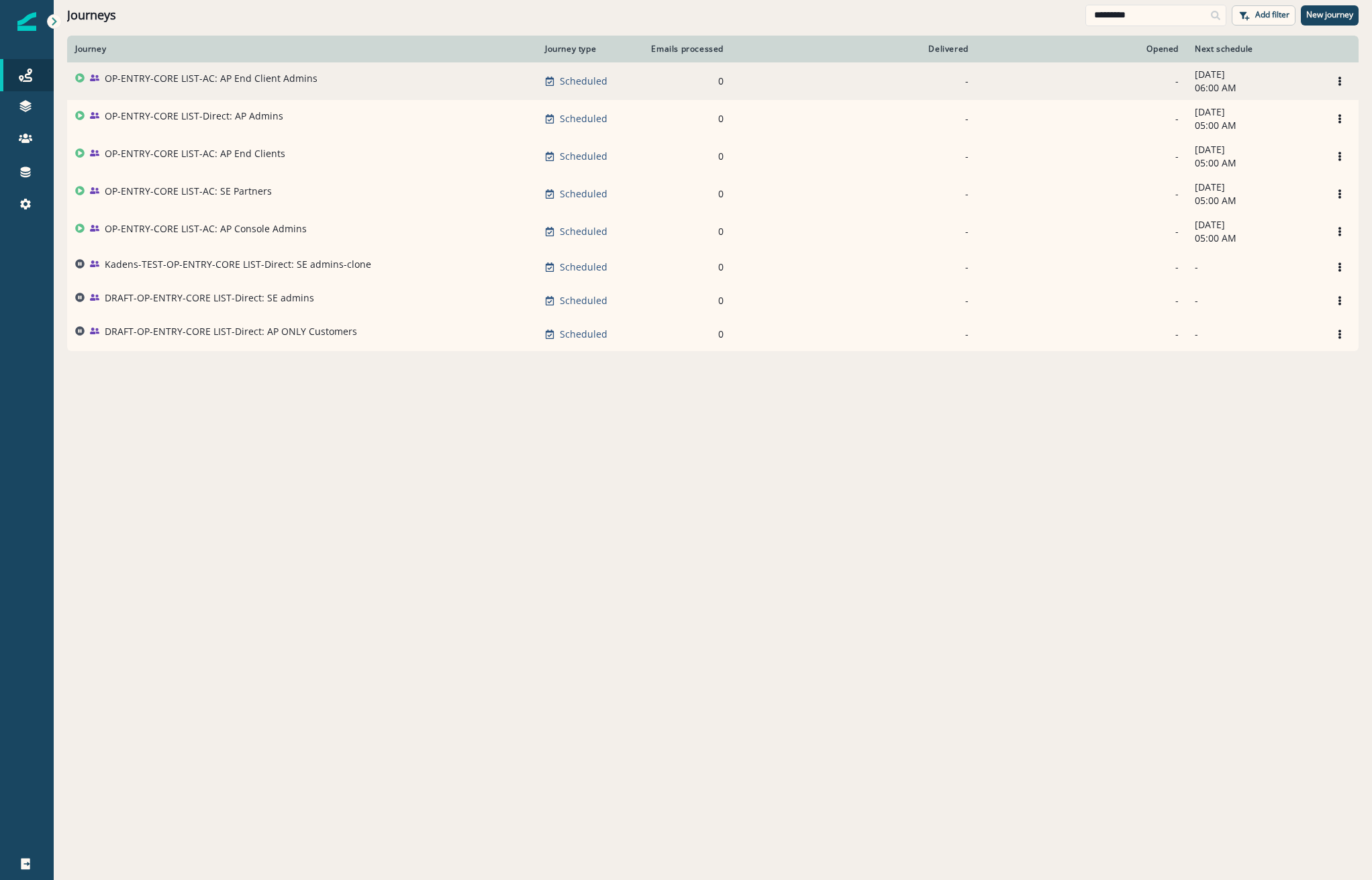
type input "*********"
click at [224, 94] on td "OP-ENTRY-CORE LIST-AC: AP End Client Admins" at bounding box center [301, 80] width 470 height 38
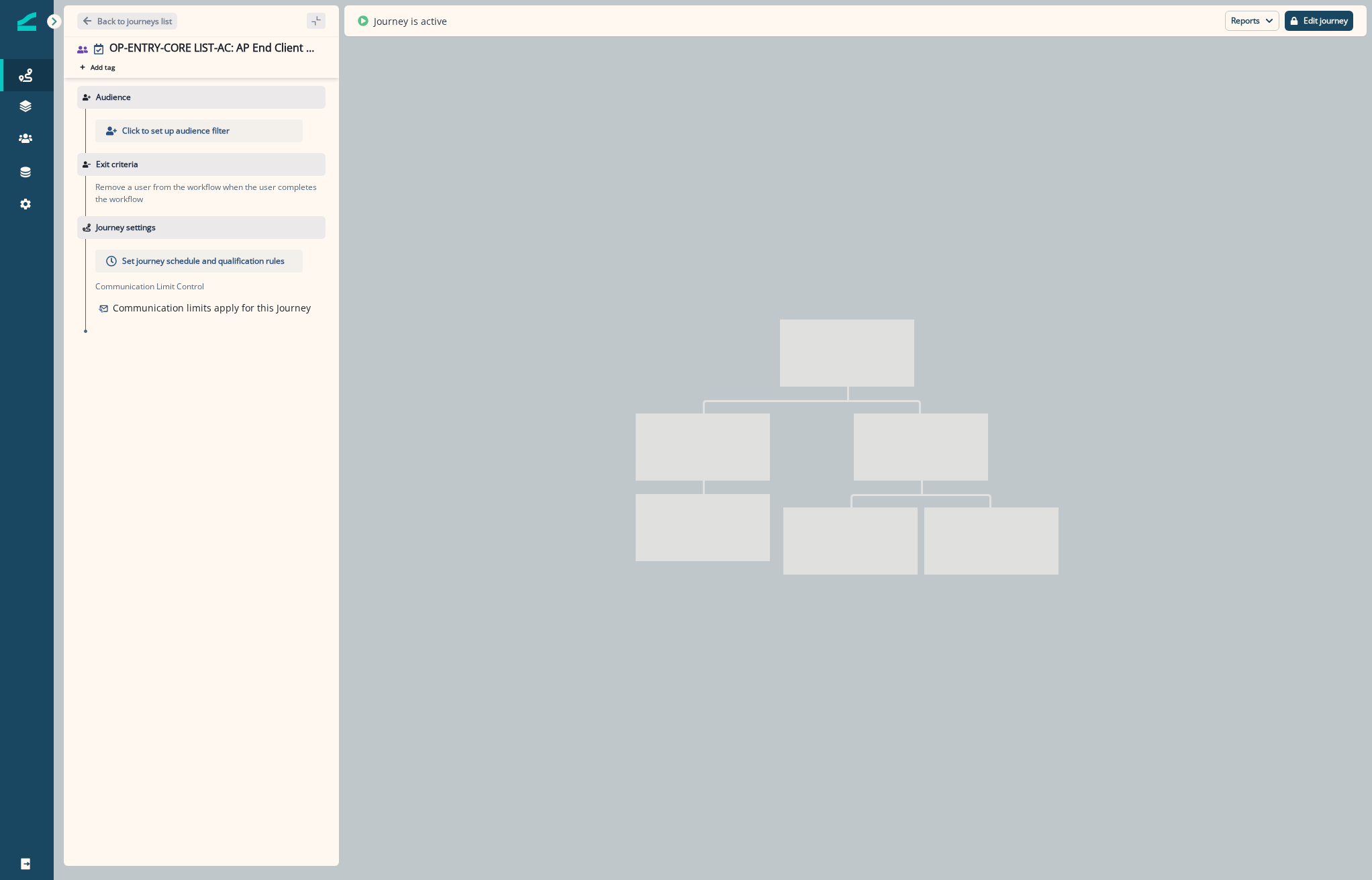
type input "**********"
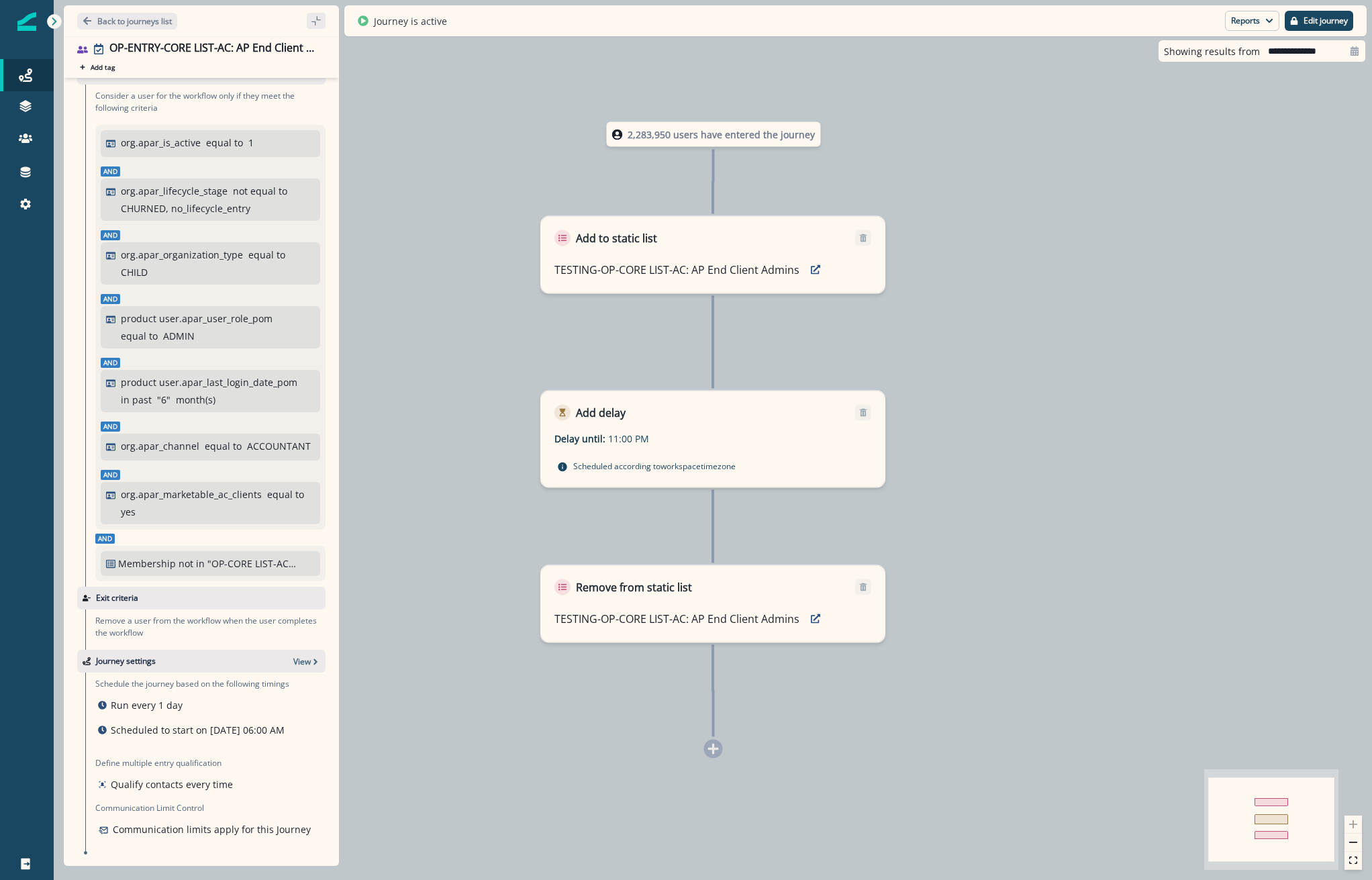
scroll to position [54, 0]
click at [113, 21] on p "Back to journeys list" at bounding box center [134, 21] width 74 height 11
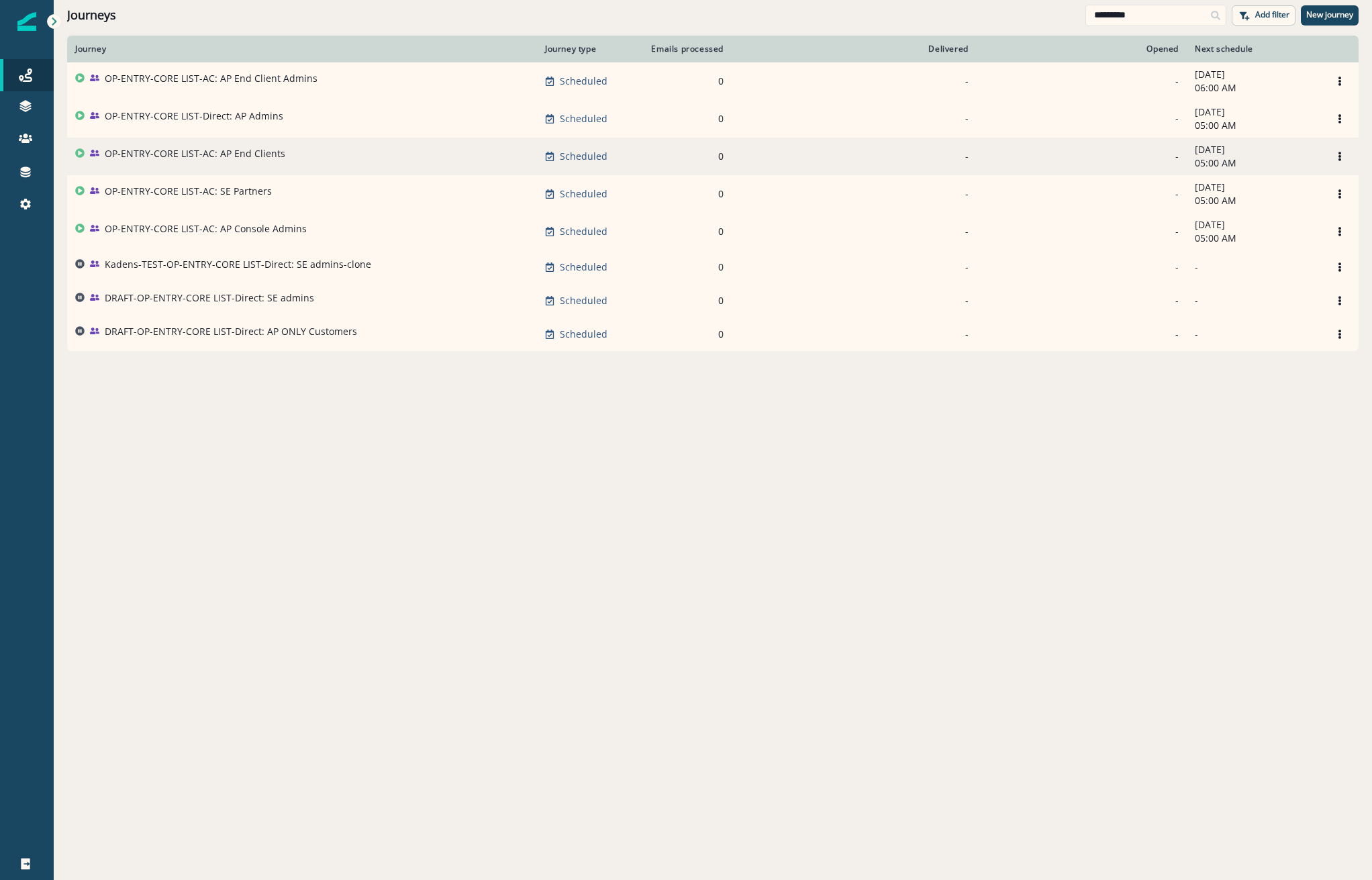
click at [248, 169] on td "OP-ENTRY-CORE LIST-AC: AP End Clients" at bounding box center [301, 156] width 470 height 38
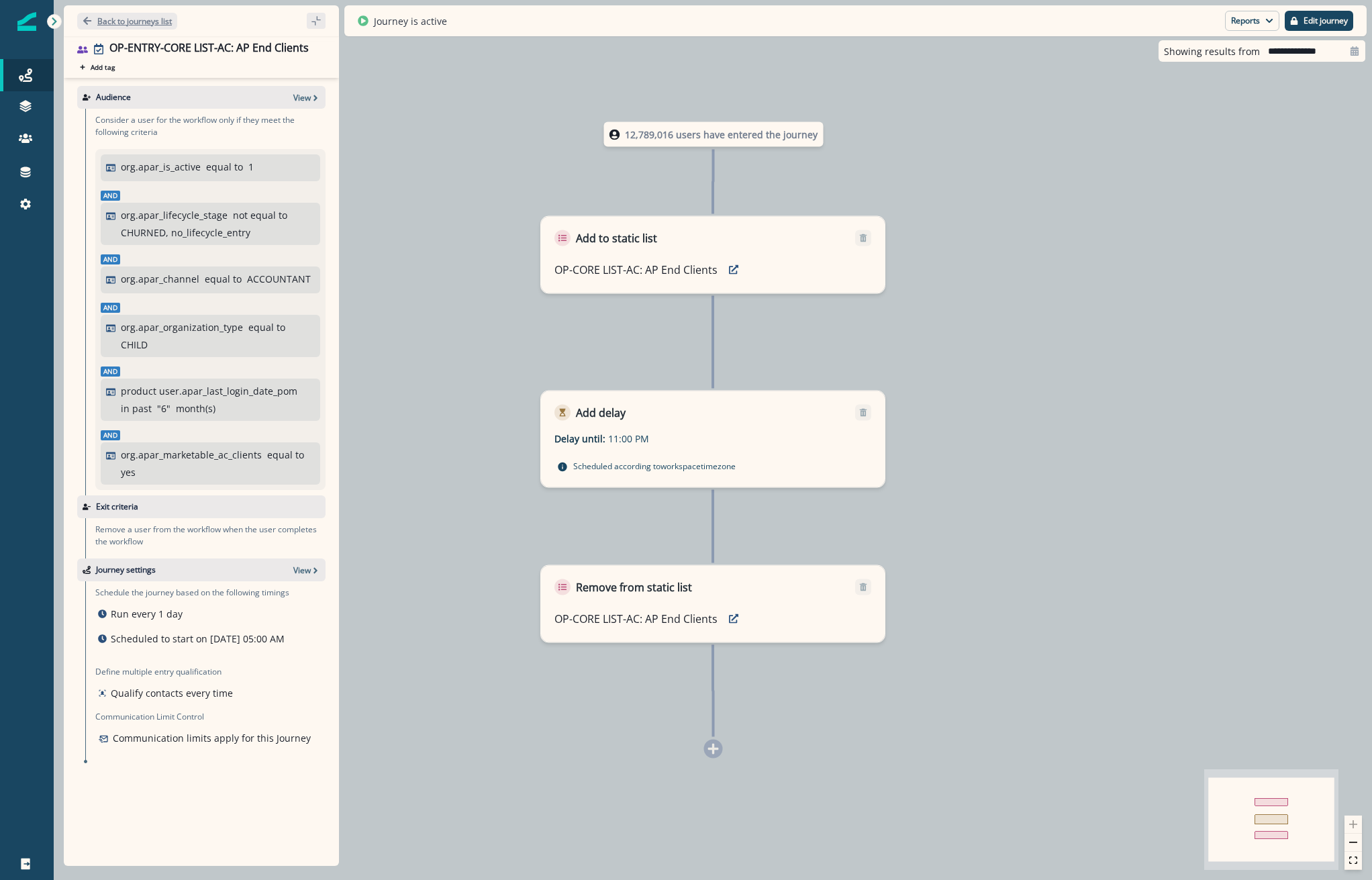
click at [157, 27] on p "Back to journeys list" at bounding box center [134, 21] width 74 height 11
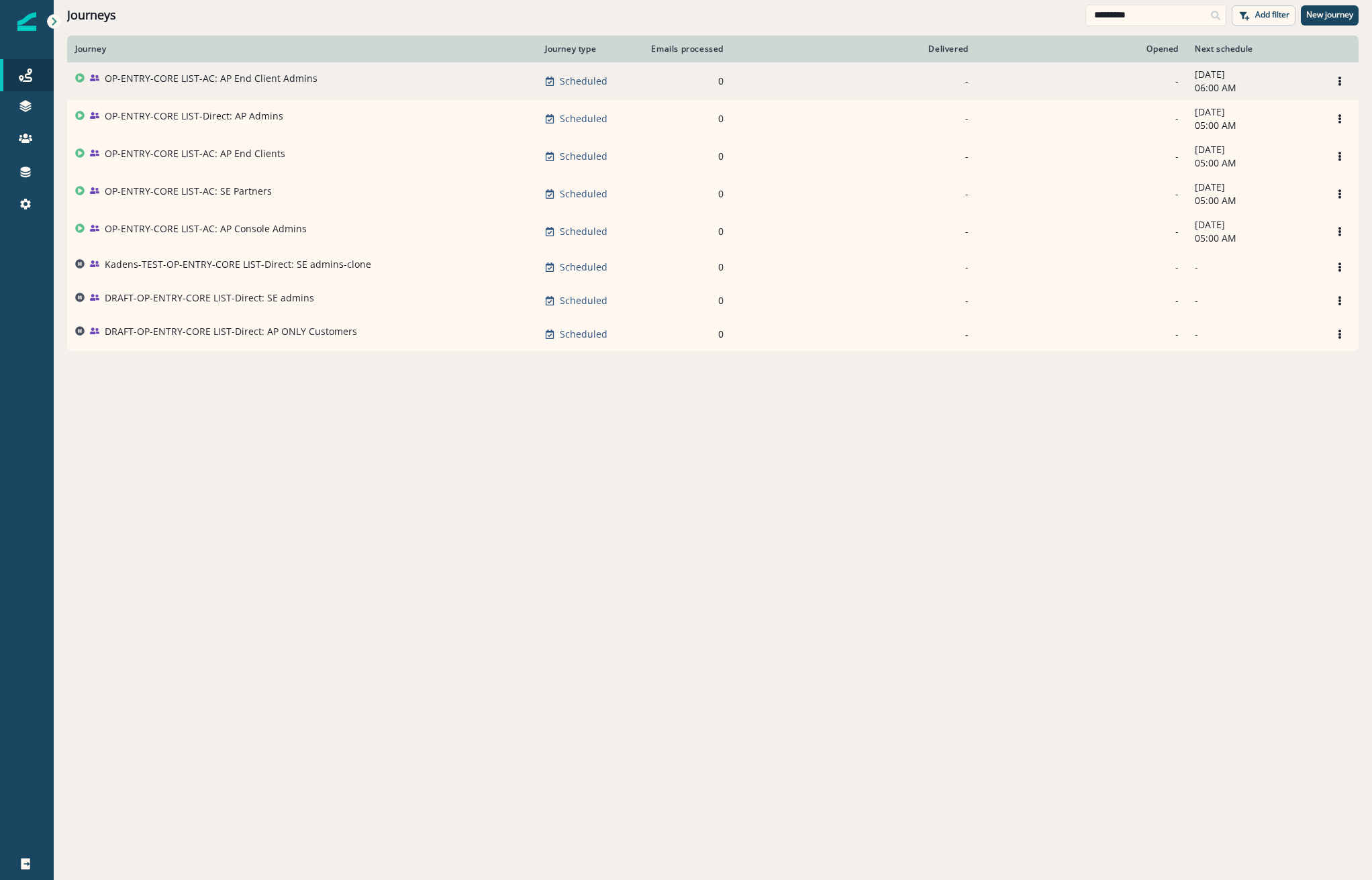
click at [248, 89] on div "OP-ENTRY-CORE LIST-AC: AP End Client Admins" at bounding box center [211, 80] width 213 height 19
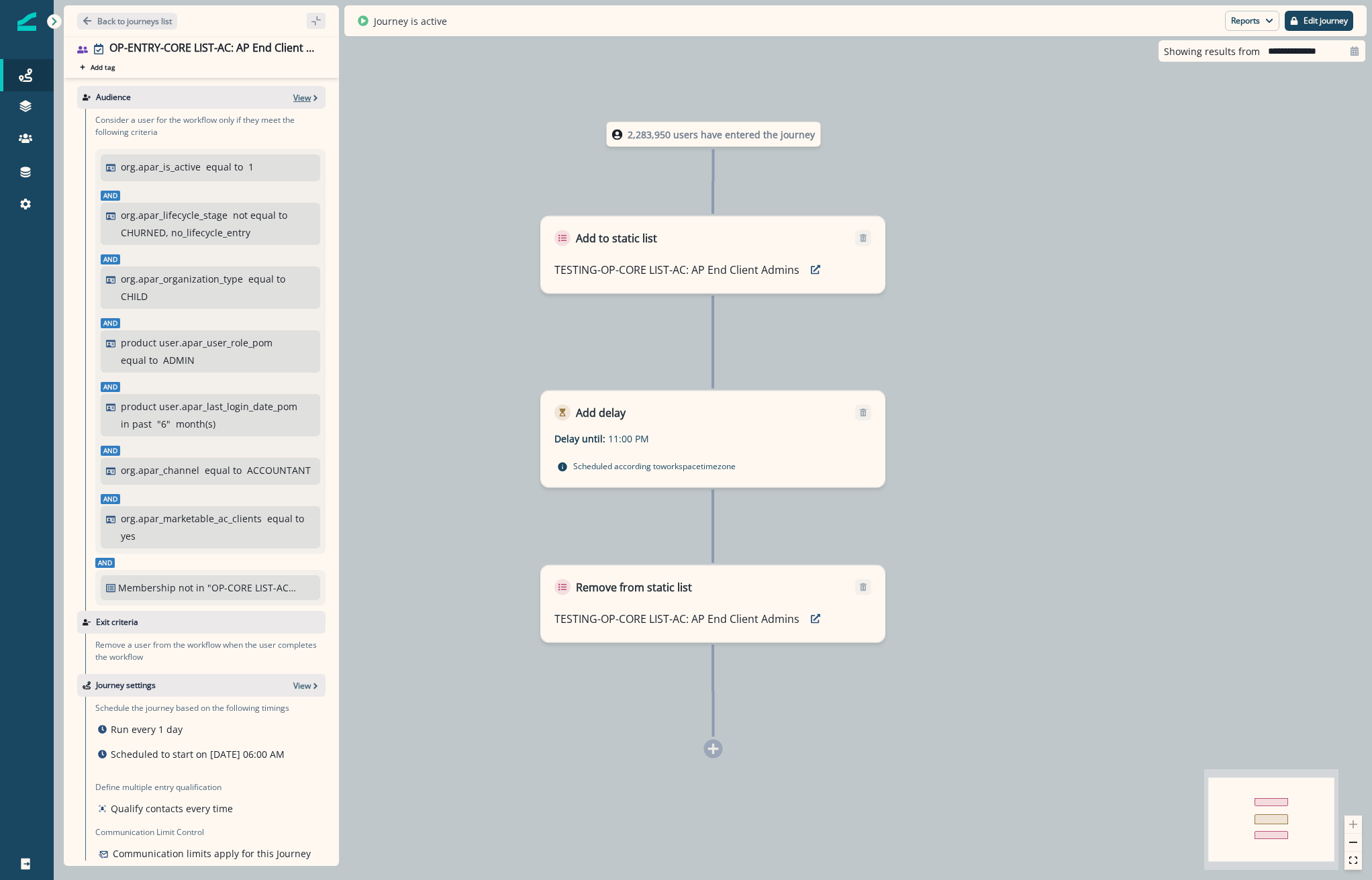
click at [294, 91] on p "View" at bounding box center [302, 97] width 17 height 11
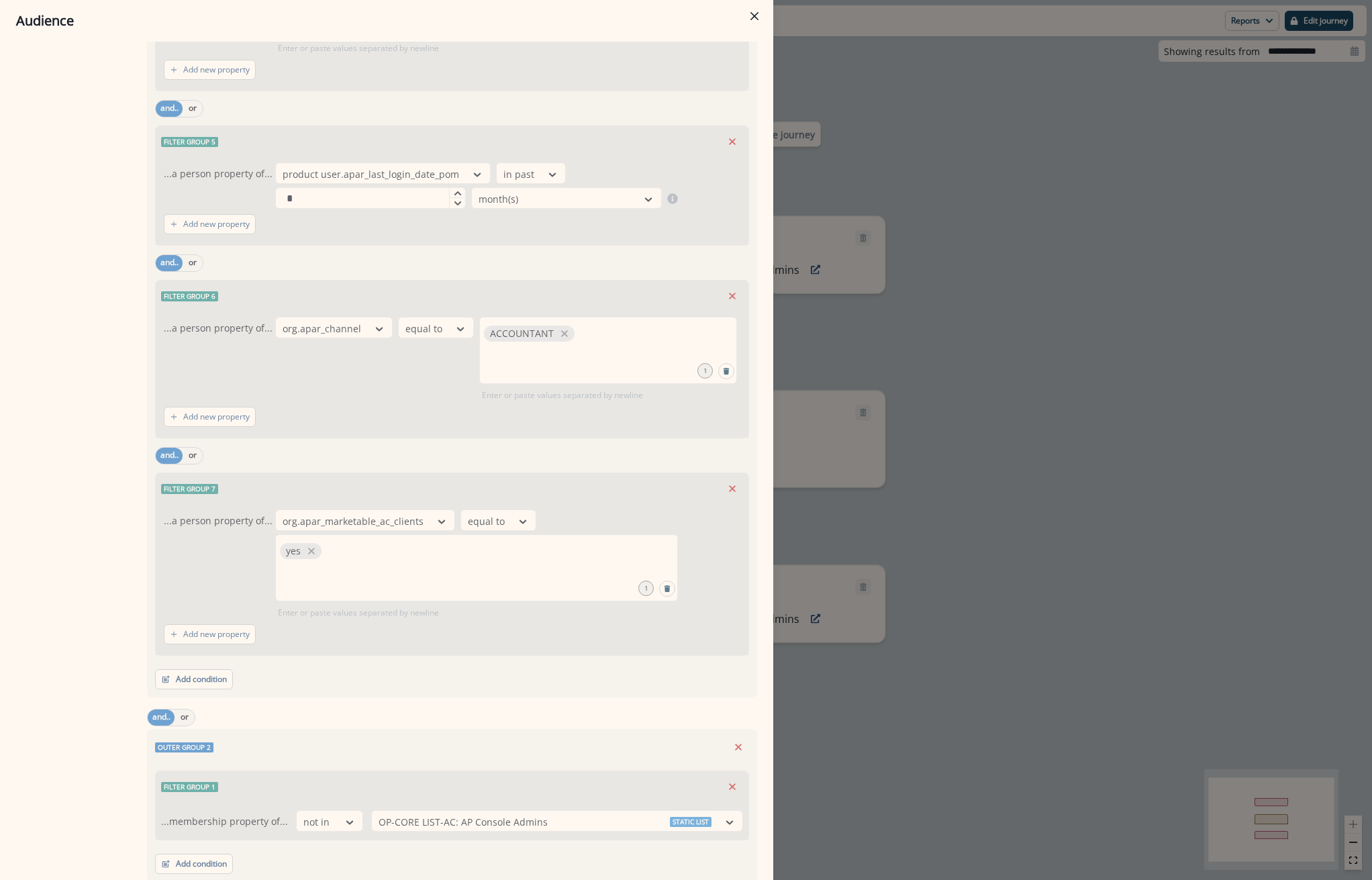
scroll to position [832, 0]
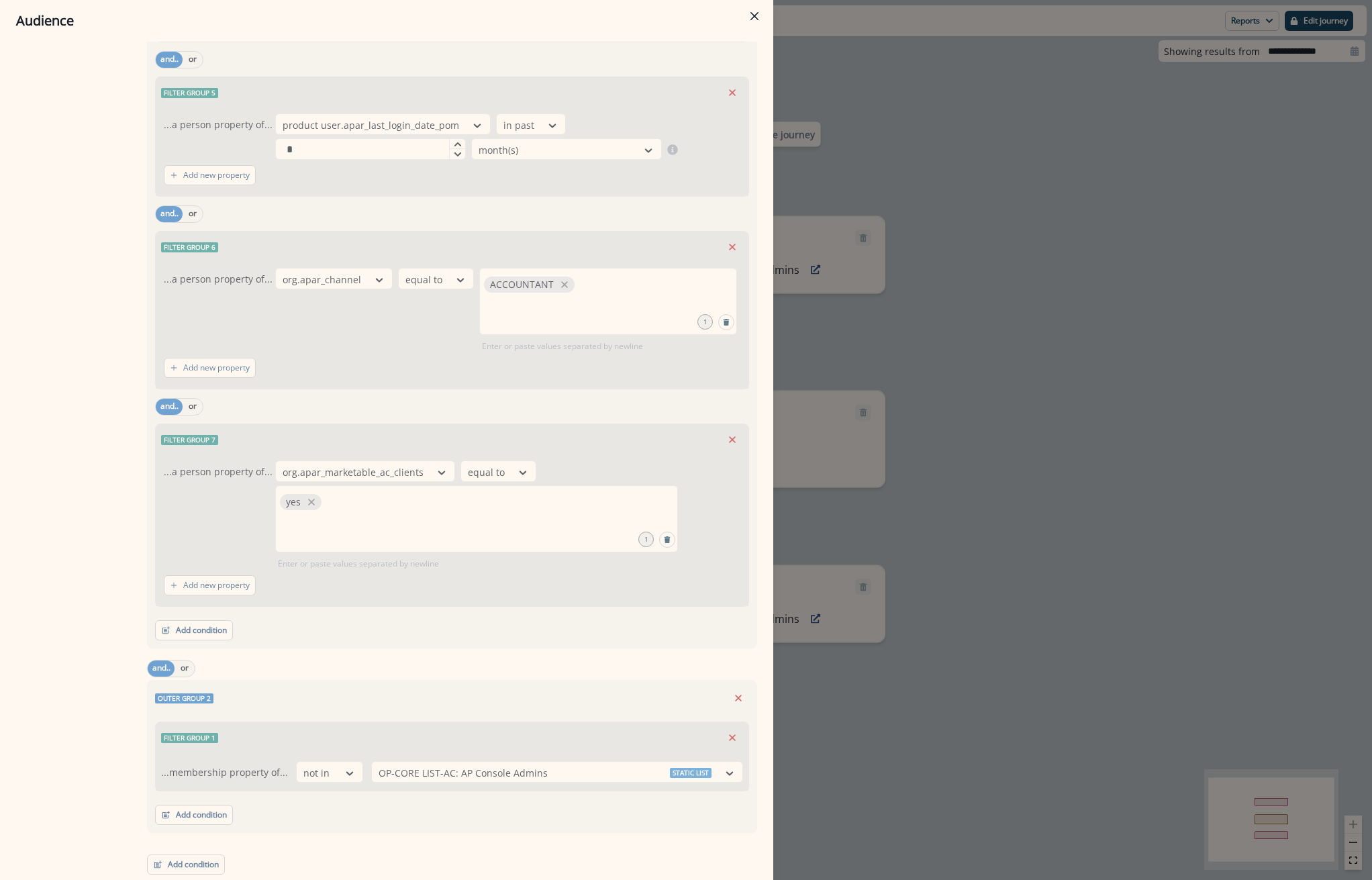
click at [1199, 459] on div "Audience Preview dynamic list All user s who have, Outer group 1 Filter group 1…" at bounding box center [686, 440] width 1372 height 880
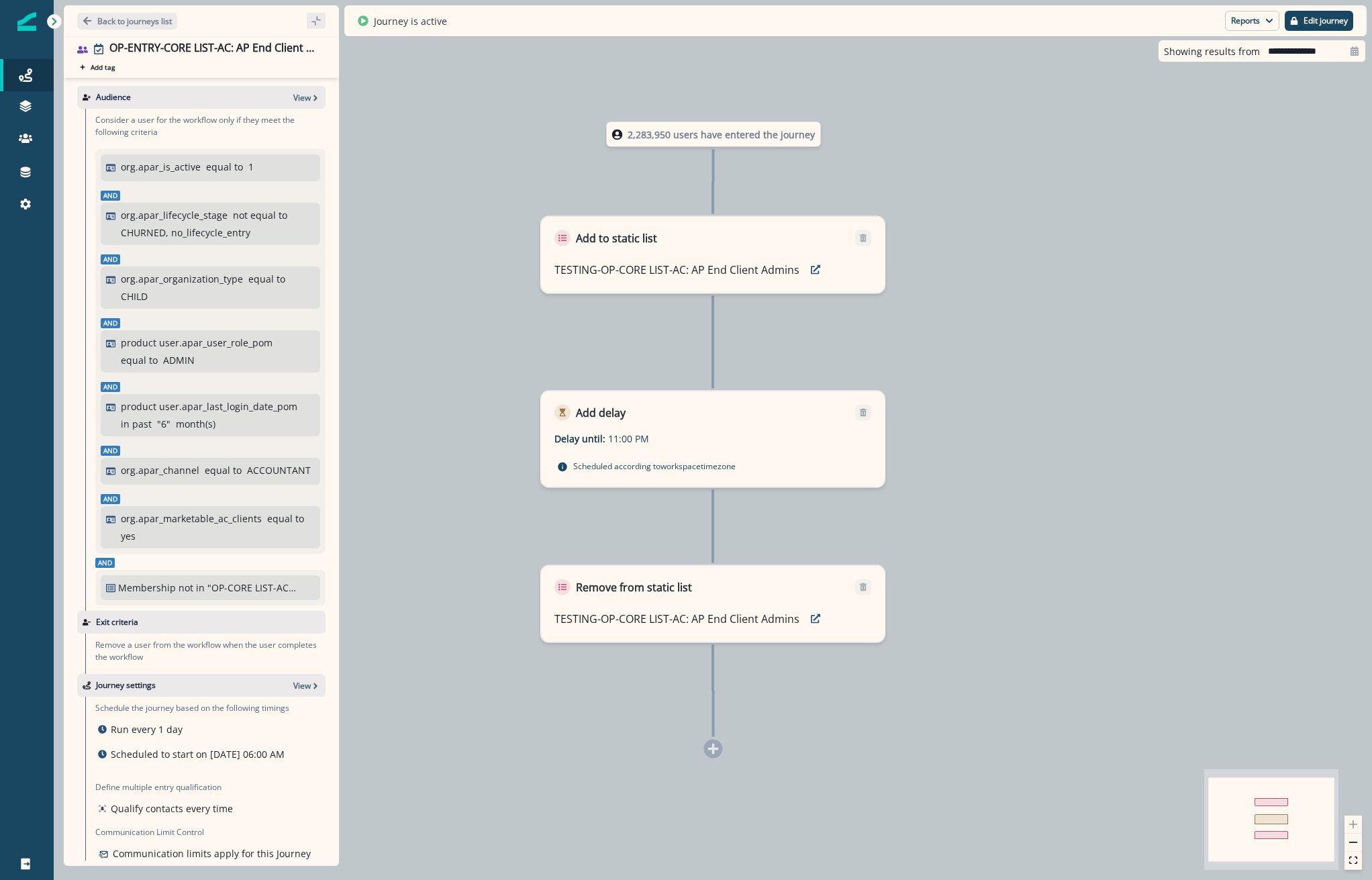
click at [221, 595] on p ""OP-CORE LIST-AC: AP Console Admins"" at bounding box center [253, 586] width 90 height 14
click at [299, 88] on div "Audience View" at bounding box center [200, 97] width 248 height 23
click at [296, 108] on div "Audience View" at bounding box center [200, 97] width 248 height 23
click at [298, 99] on p "View" at bounding box center [302, 97] width 17 height 11
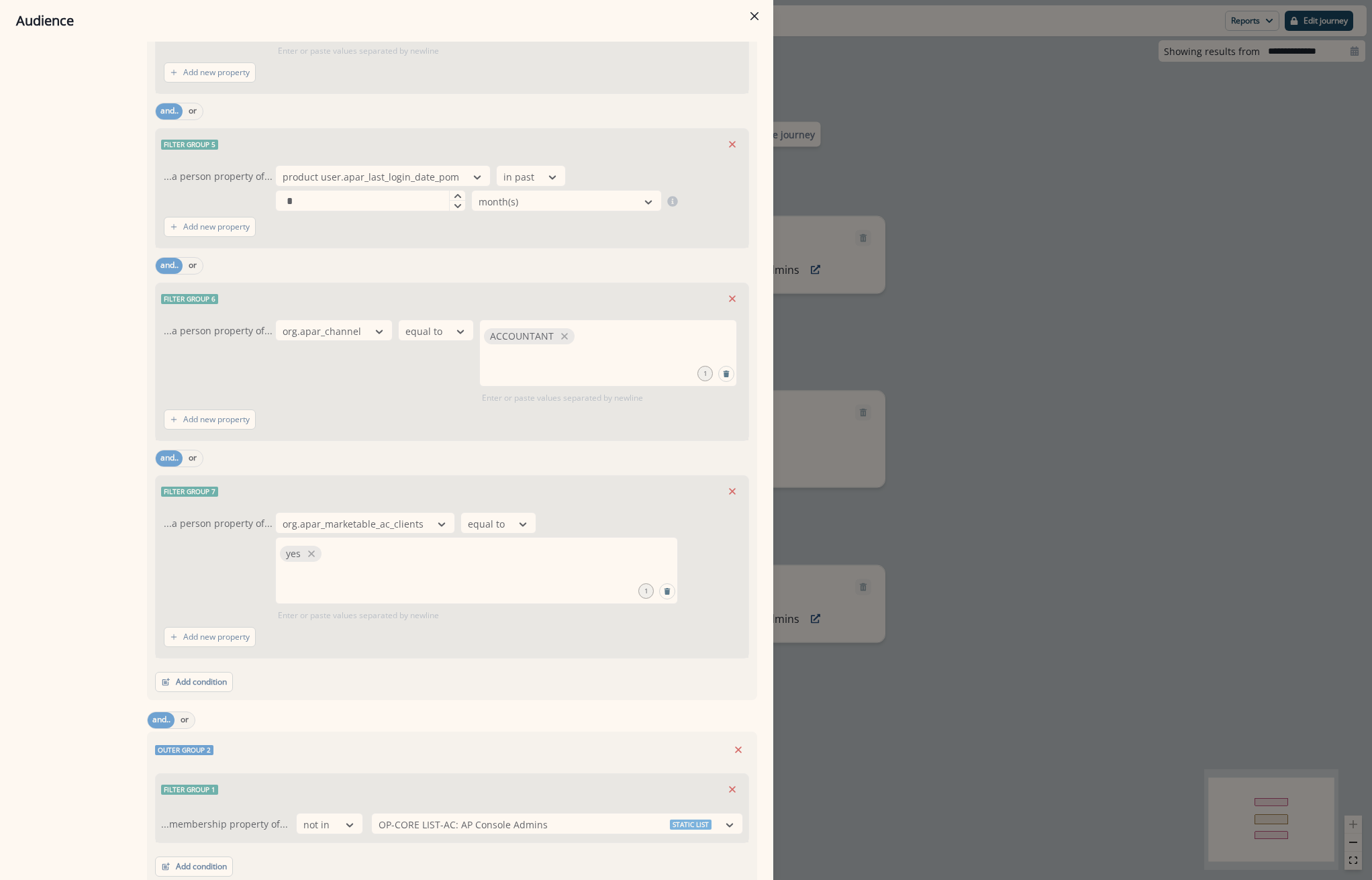
scroll to position [805, 0]
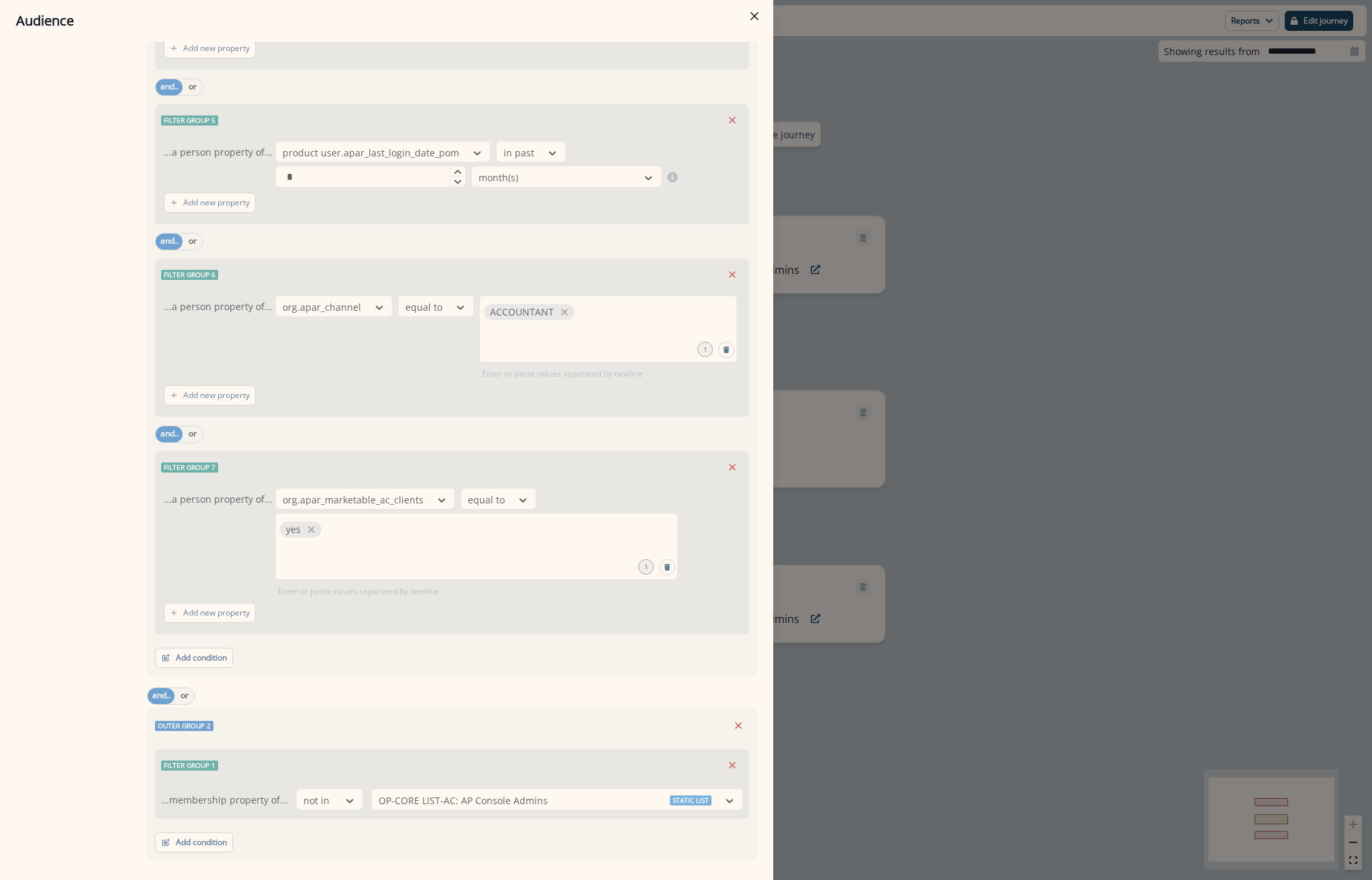
click at [1092, 722] on div "Audience Preview dynamic list All user s who have, Outer group 1 Filter group 1…" at bounding box center [686, 440] width 1372 height 880
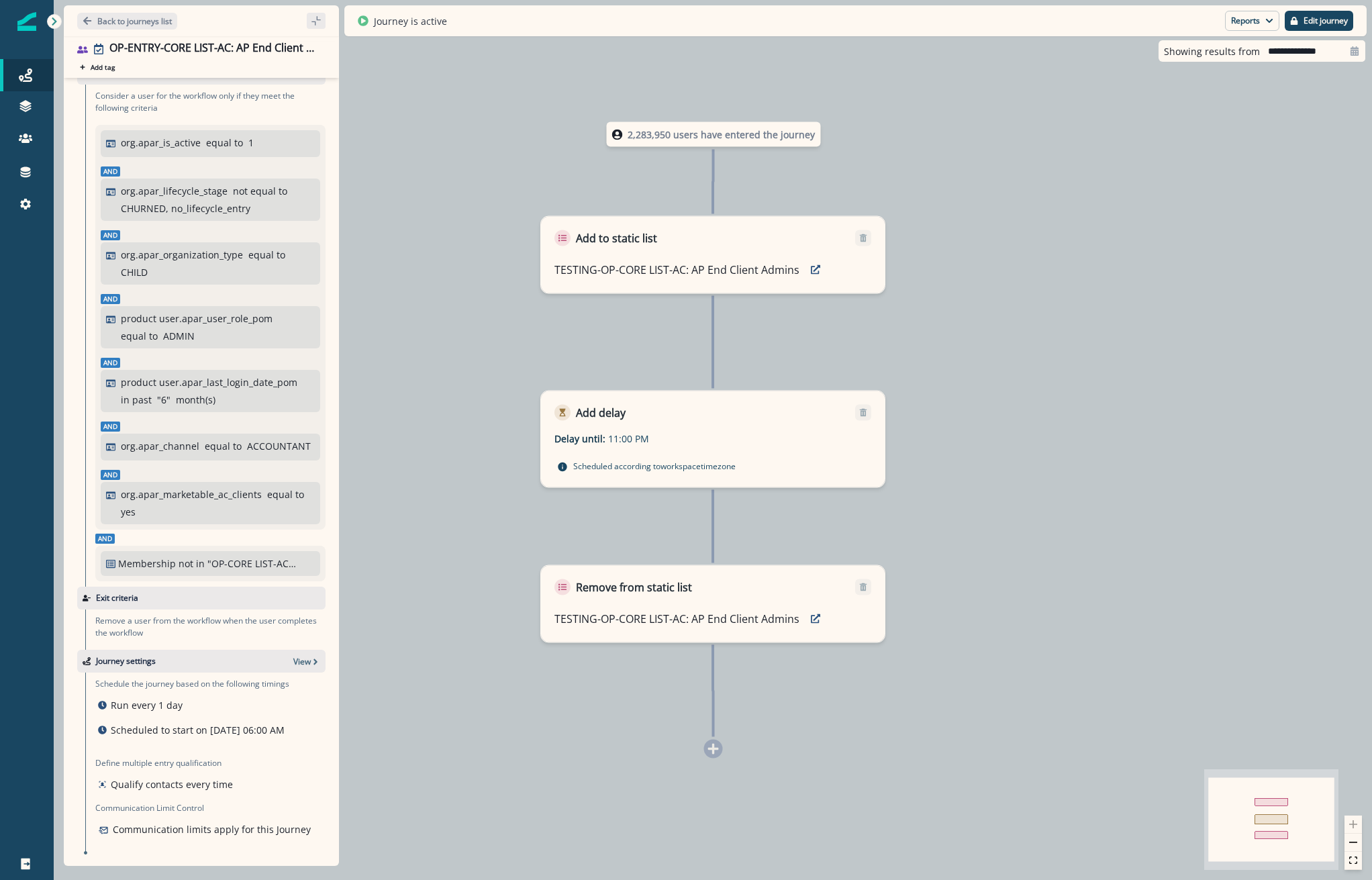
scroll to position [54, 0]
click at [106, 19] on p "Back to journeys list" at bounding box center [134, 21] width 74 height 11
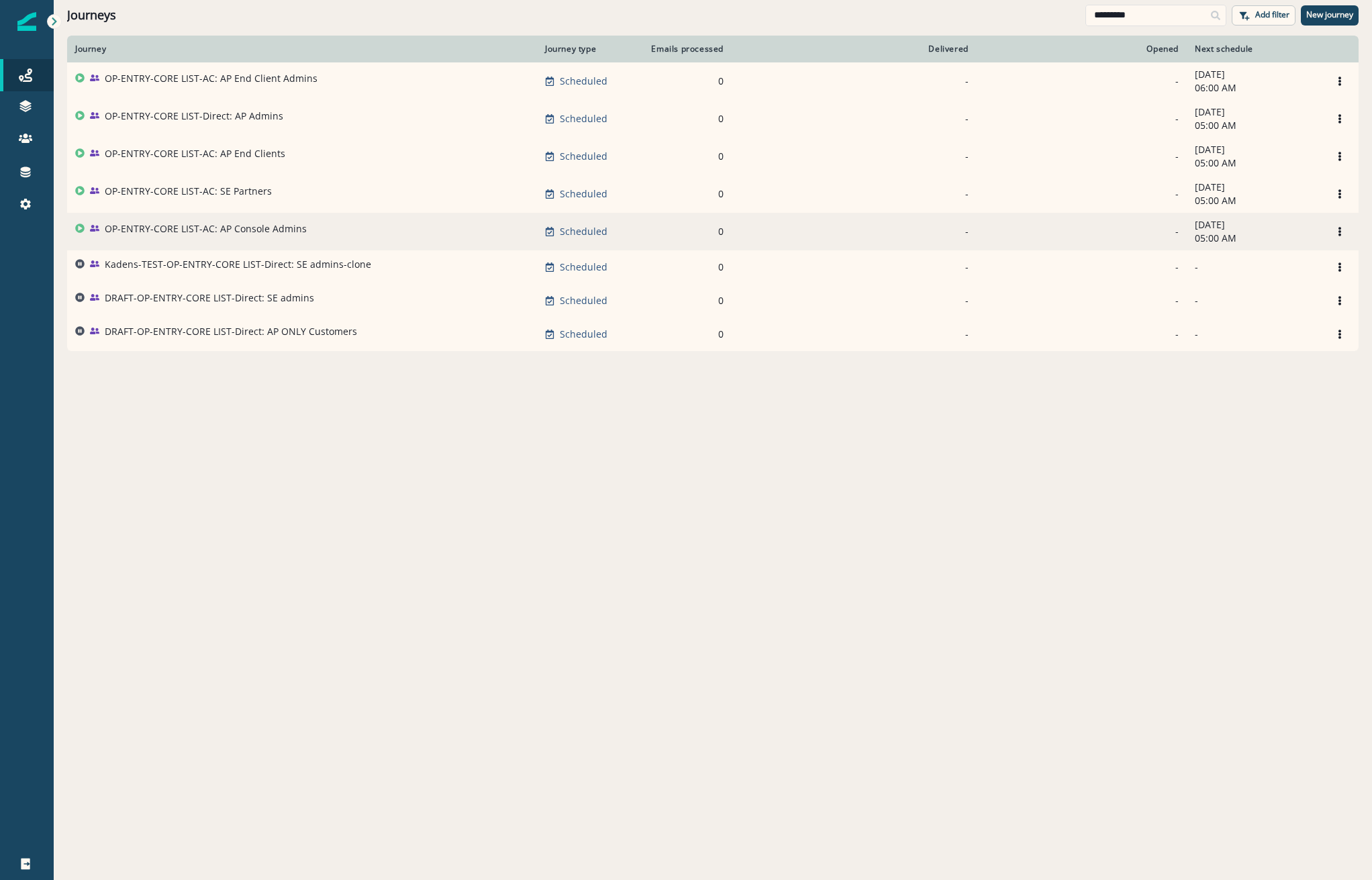
click at [222, 235] on p "OP-ENTRY-CORE LIST-AC: AP Console Admins" at bounding box center [205, 229] width 202 height 14
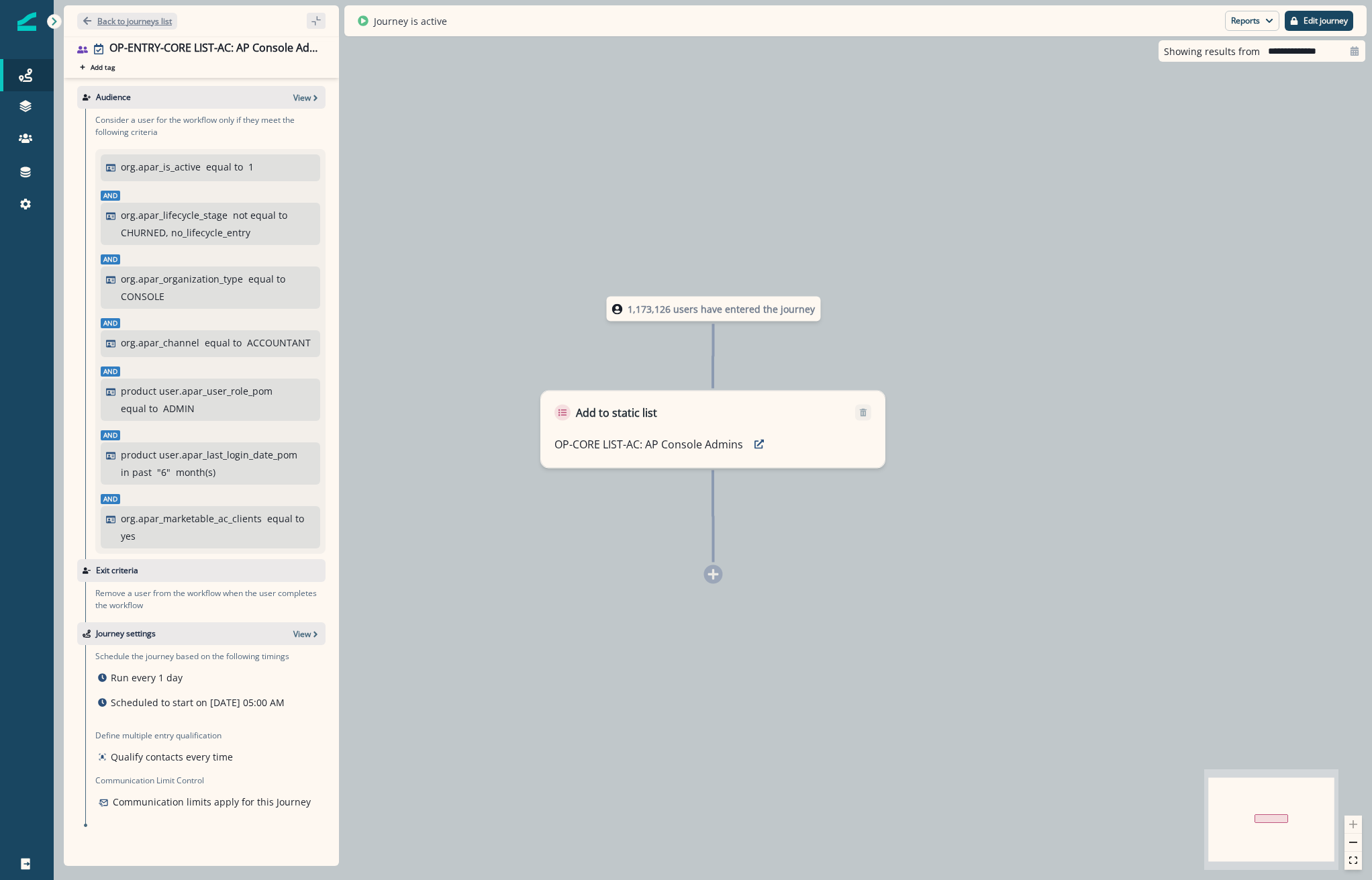
click at [145, 19] on p "Back to journeys list" at bounding box center [134, 21] width 74 height 11
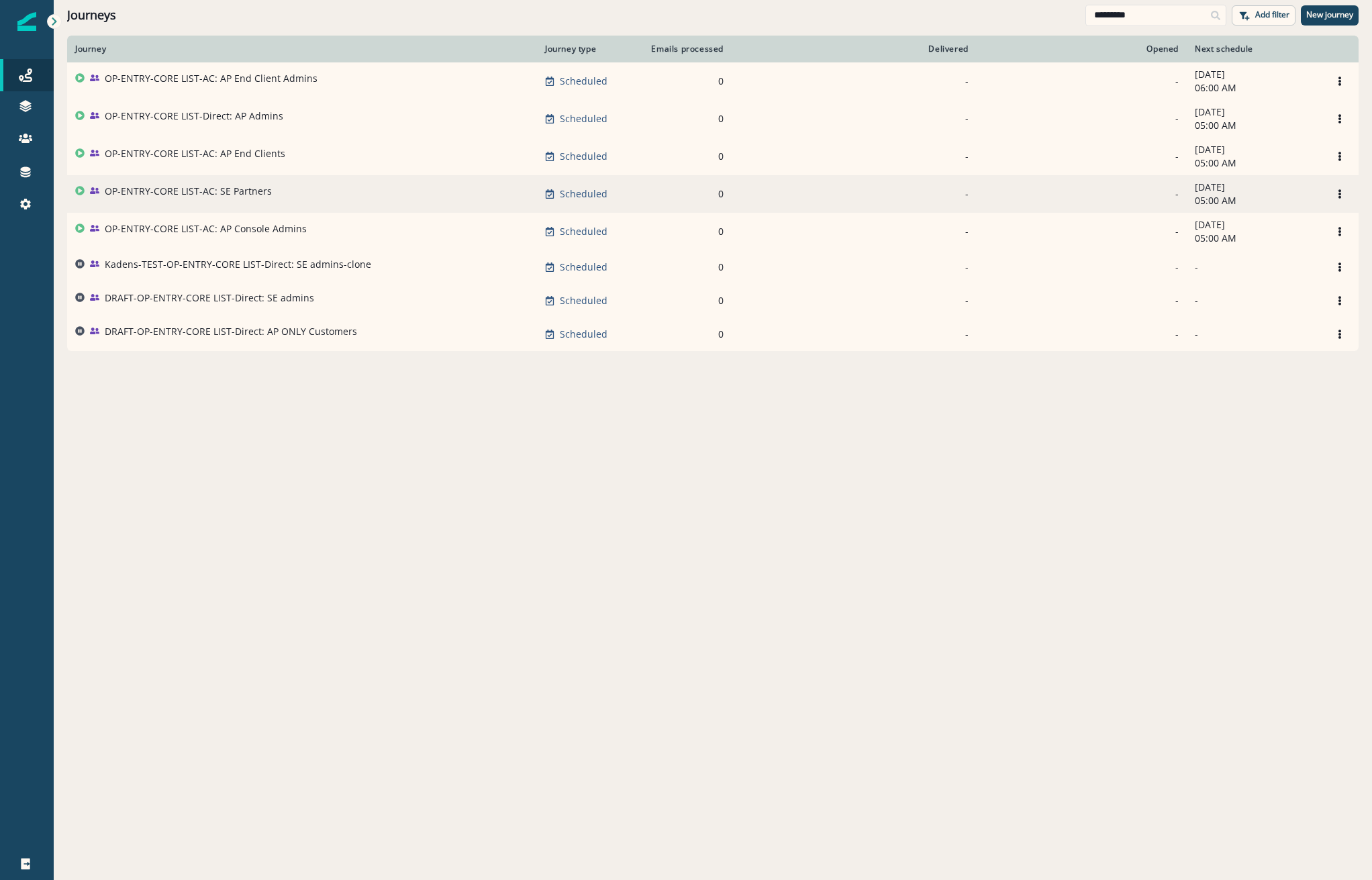
click at [203, 196] on p "OP-ENTRY-CORE LIST-AC: SE Partners" at bounding box center [188, 191] width 167 height 14
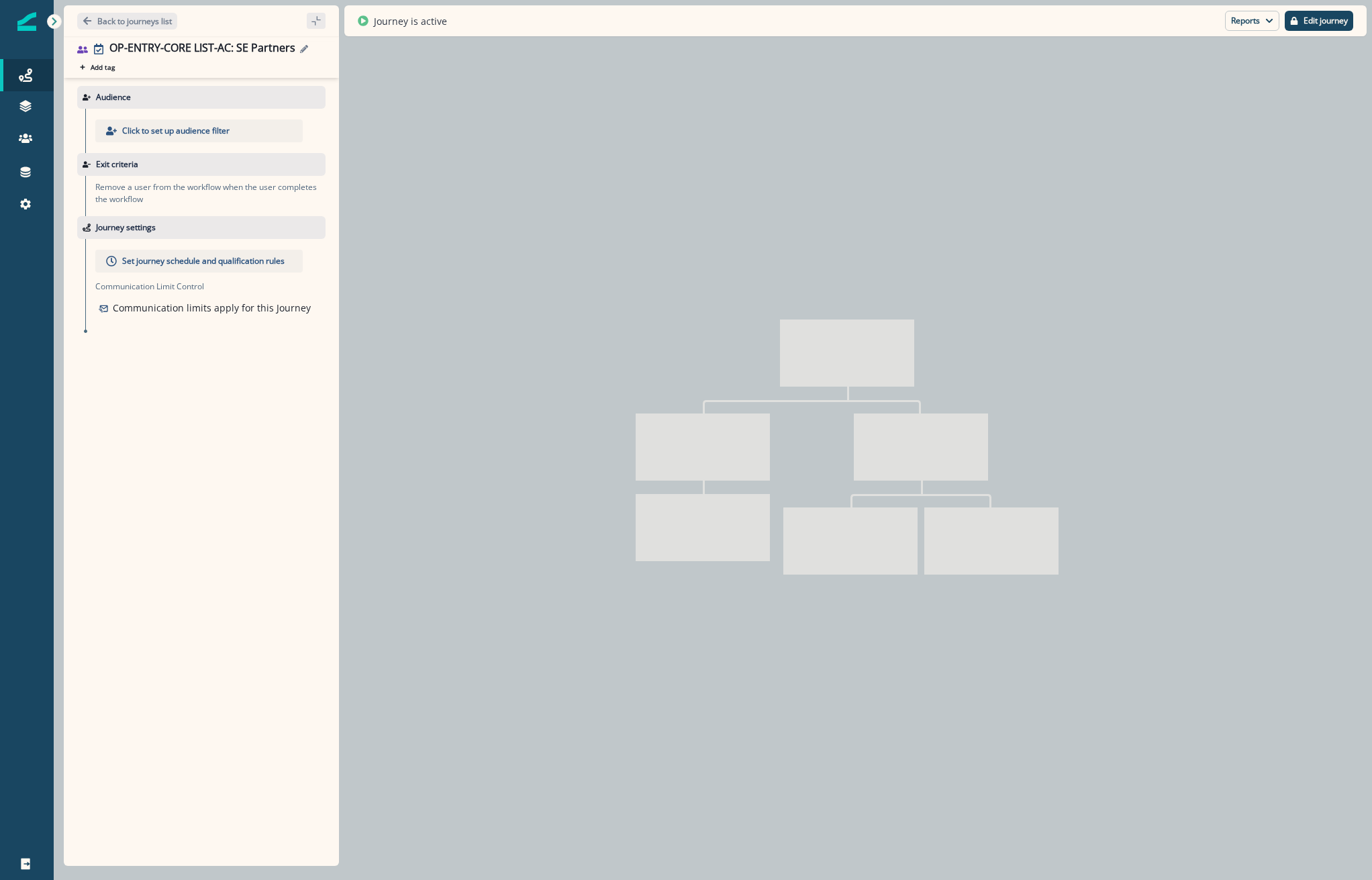
type input "**********"
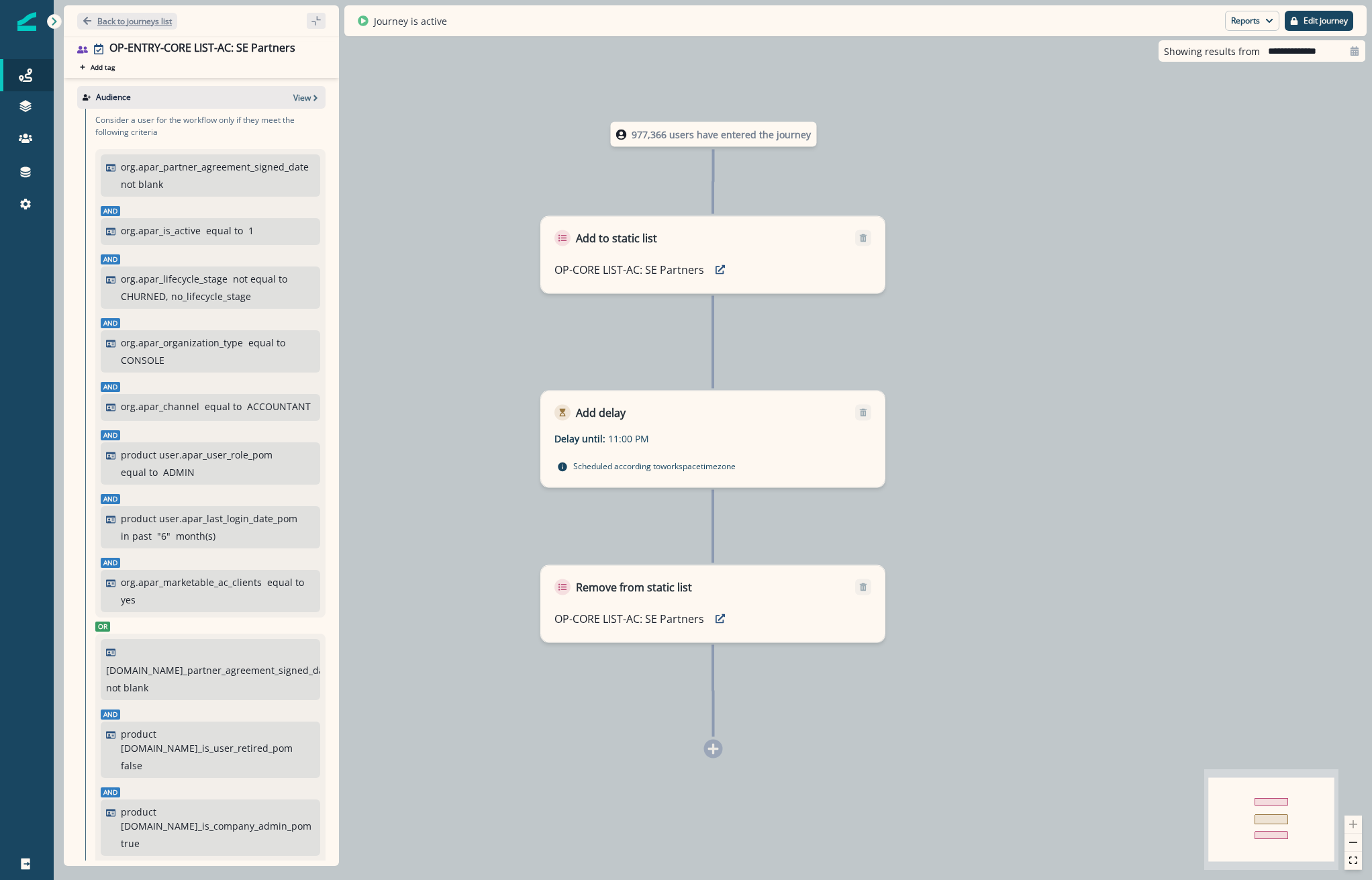
click at [141, 23] on p "Back to journeys list" at bounding box center [134, 21] width 74 height 11
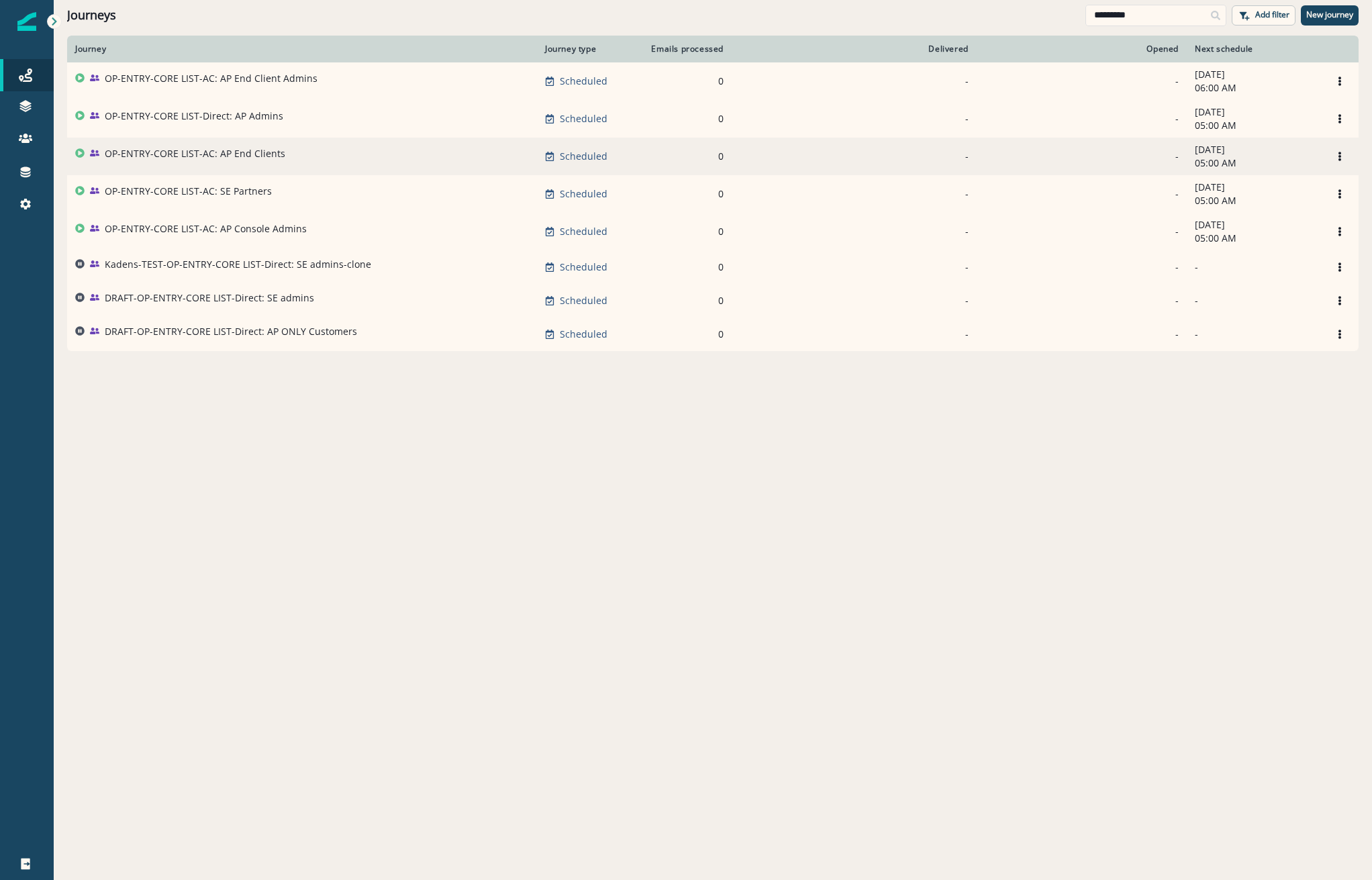
click at [197, 154] on p "OP-ENTRY-CORE LIST-AC: AP End Clients" at bounding box center [194, 154] width 180 height 14
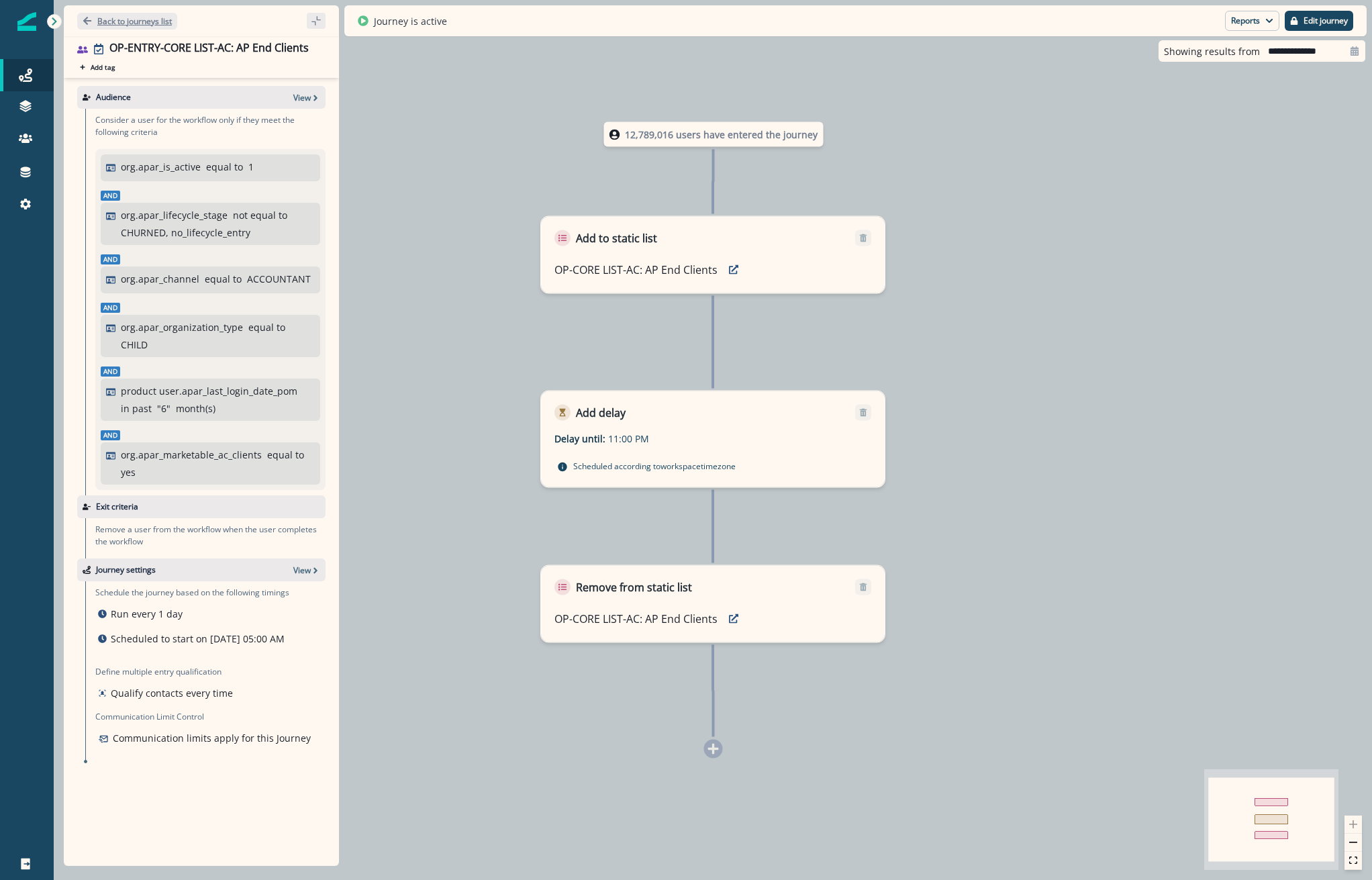
click at [139, 24] on p "Back to journeys list" at bounding box center [134, 21] width 74 height 11
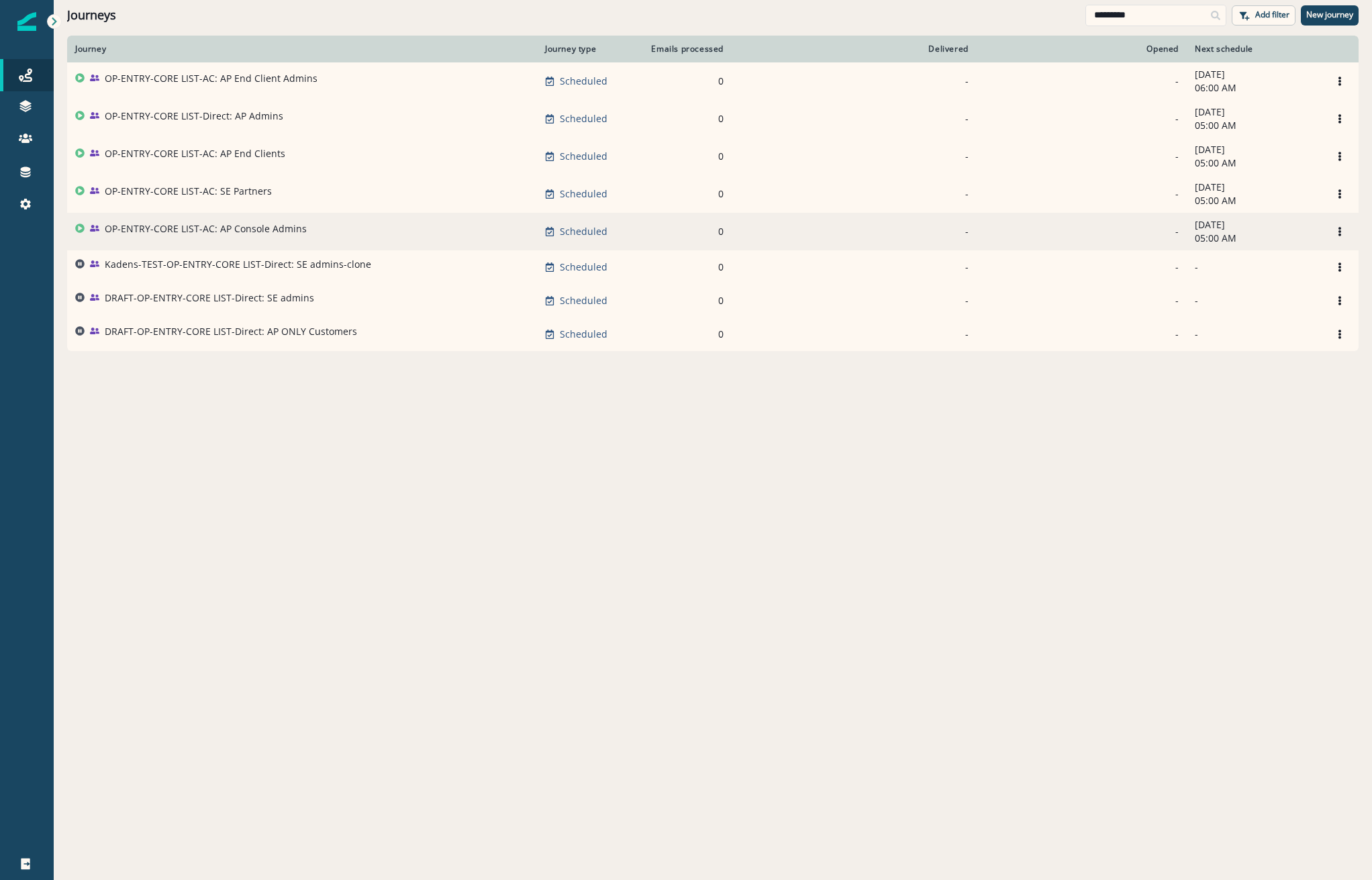
click at [194, 227] on p "OP-ENTRY-CORE LIST-AC: AP Console Admins" at bounding box center [205, 229] width 202 height 14
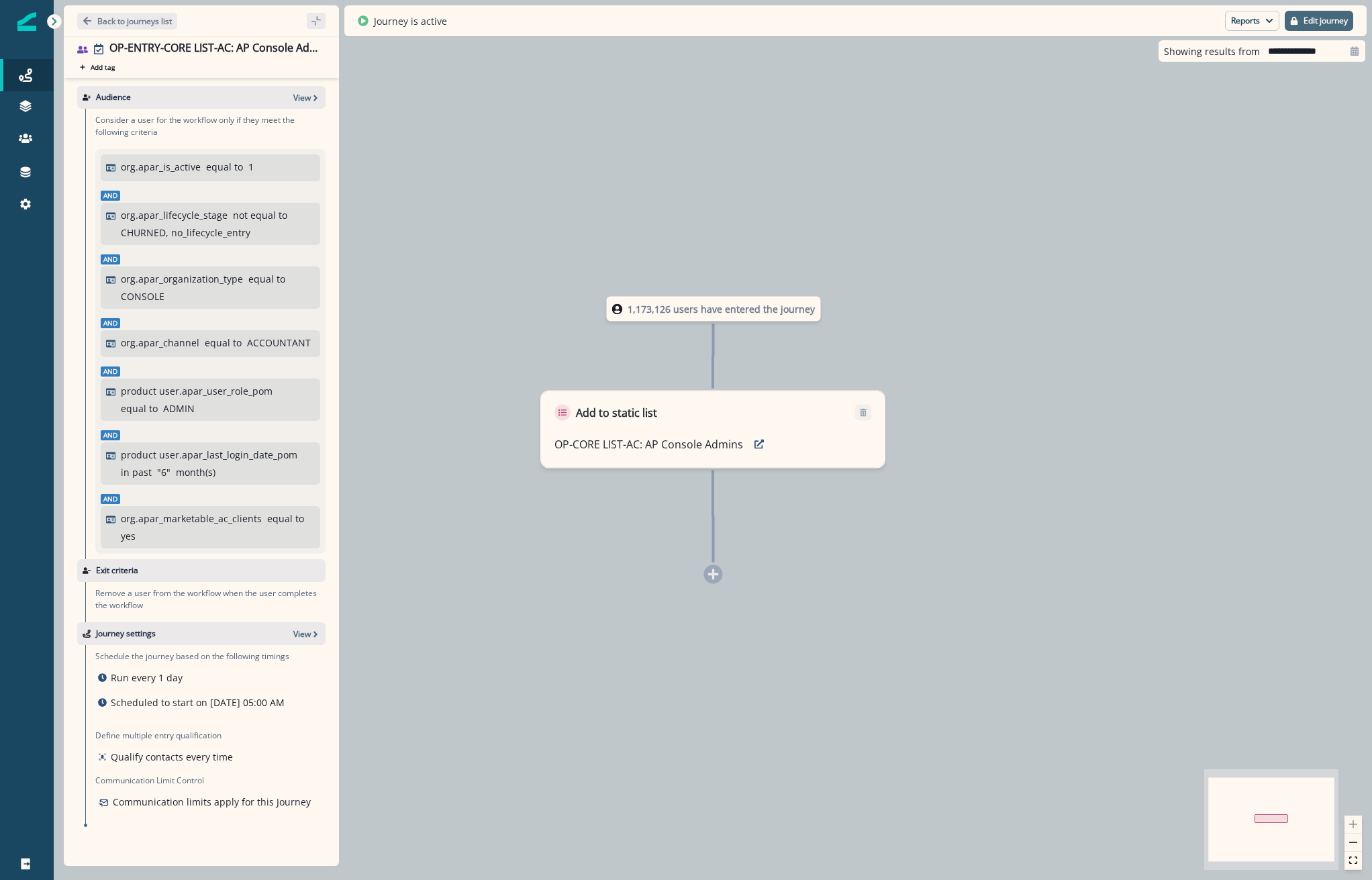
click at [1330, 21] on p "Edit journey" at bounding box center [1325, 21] width 44 height 9
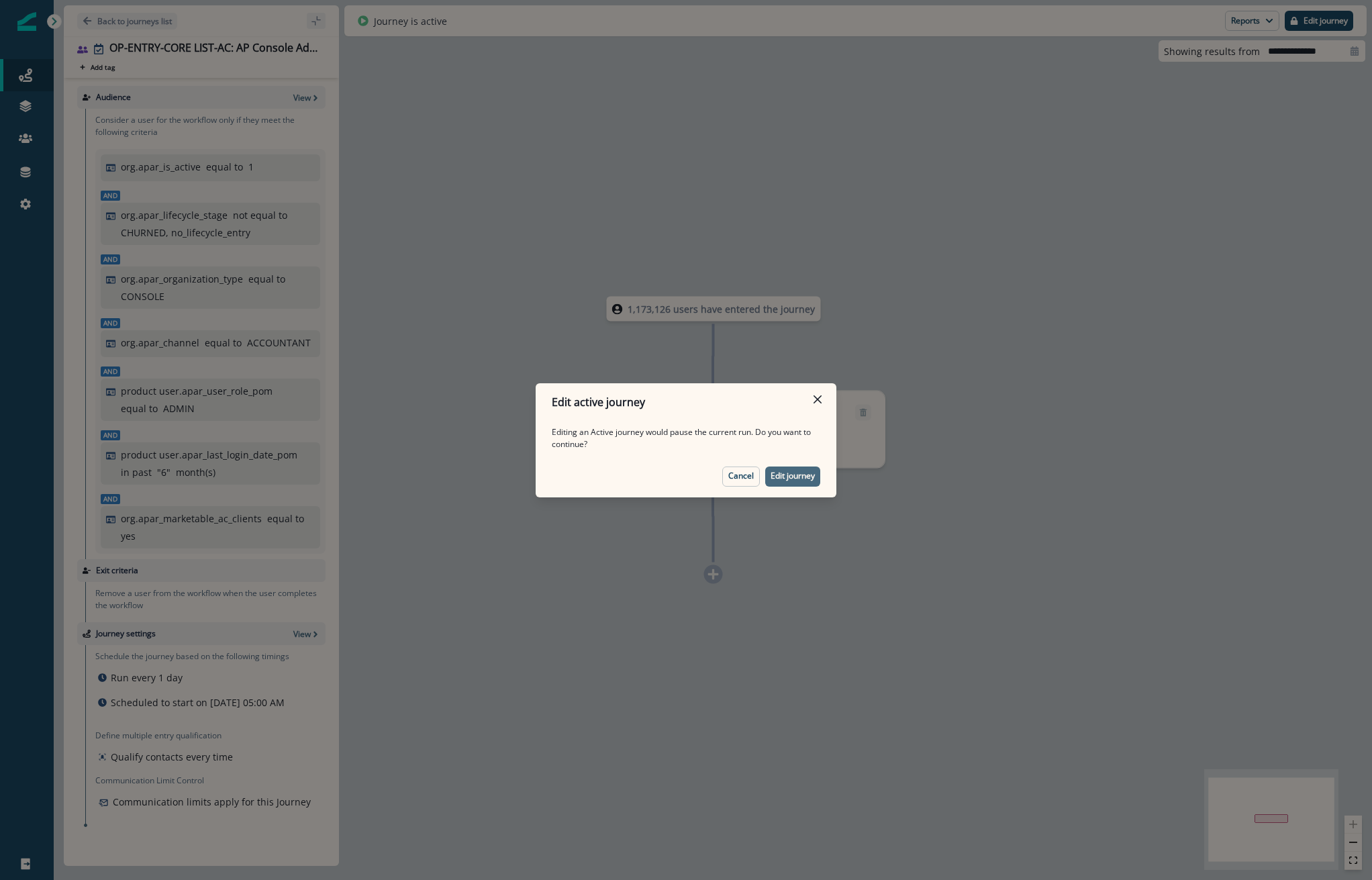
click at [813, 480] on p "Edit journey" at bounding box center [793, 476] width 44 height 9
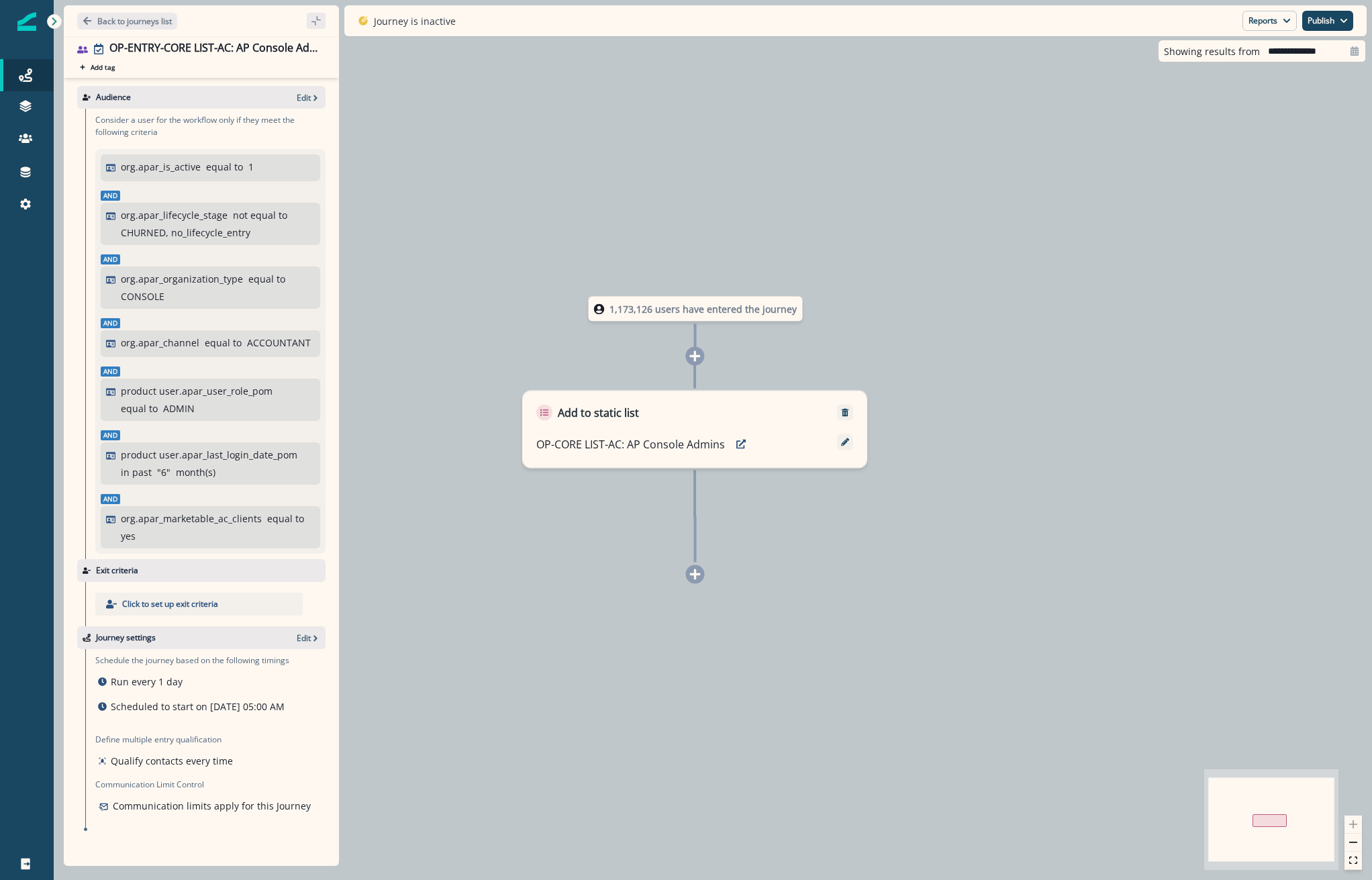
click at [701, 582] on div at bounding box center [696, 574] width 19 height 19
click at [109, 23] on p "Back to journeys list" at bounding box center [134, 21] width 74 height 11
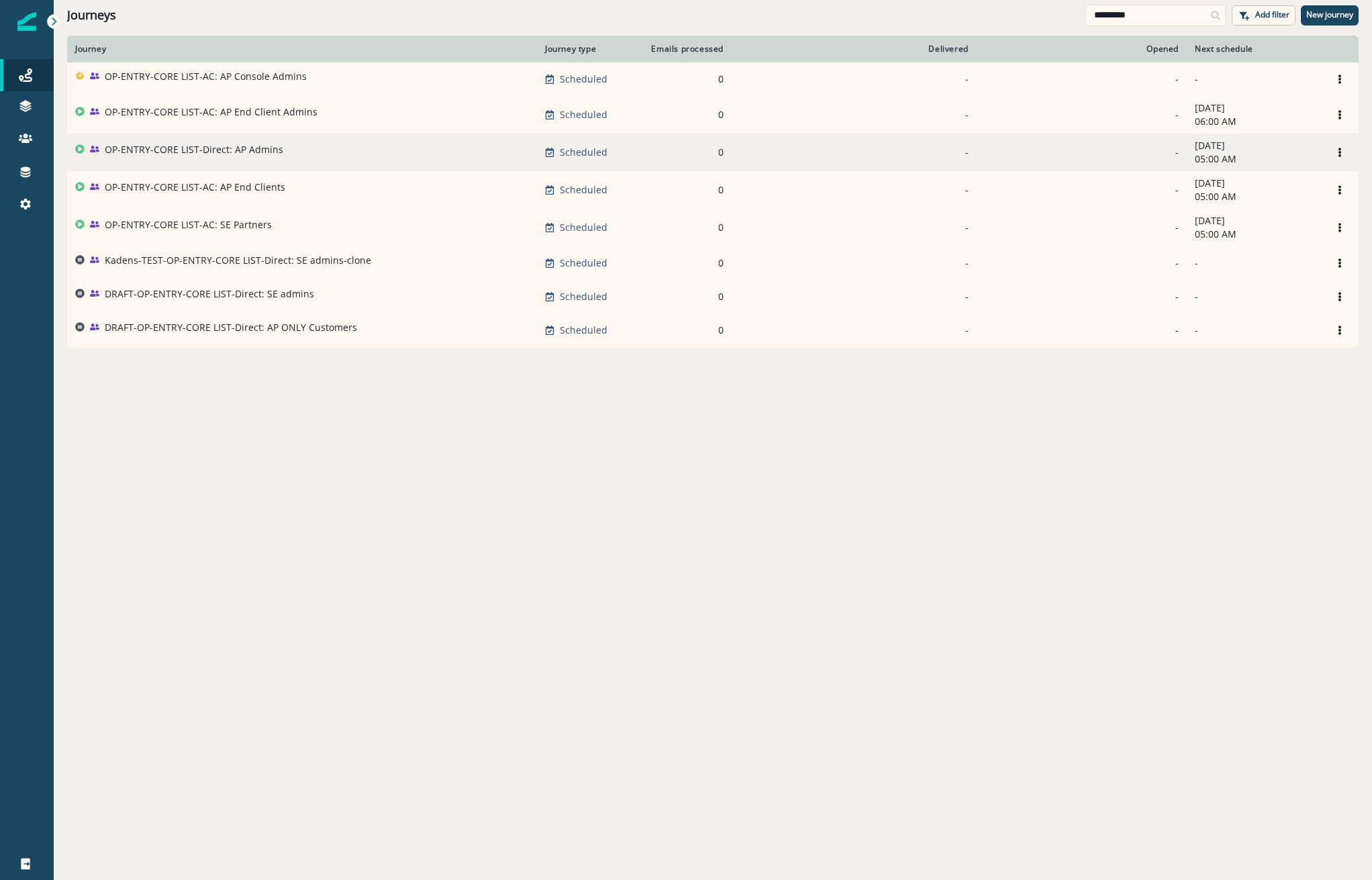
click at [216, 147] on p "OP-ENTRY-CORE LIST-Direct: AP Admins" at bounding box center [193, 149] width 178 height 14
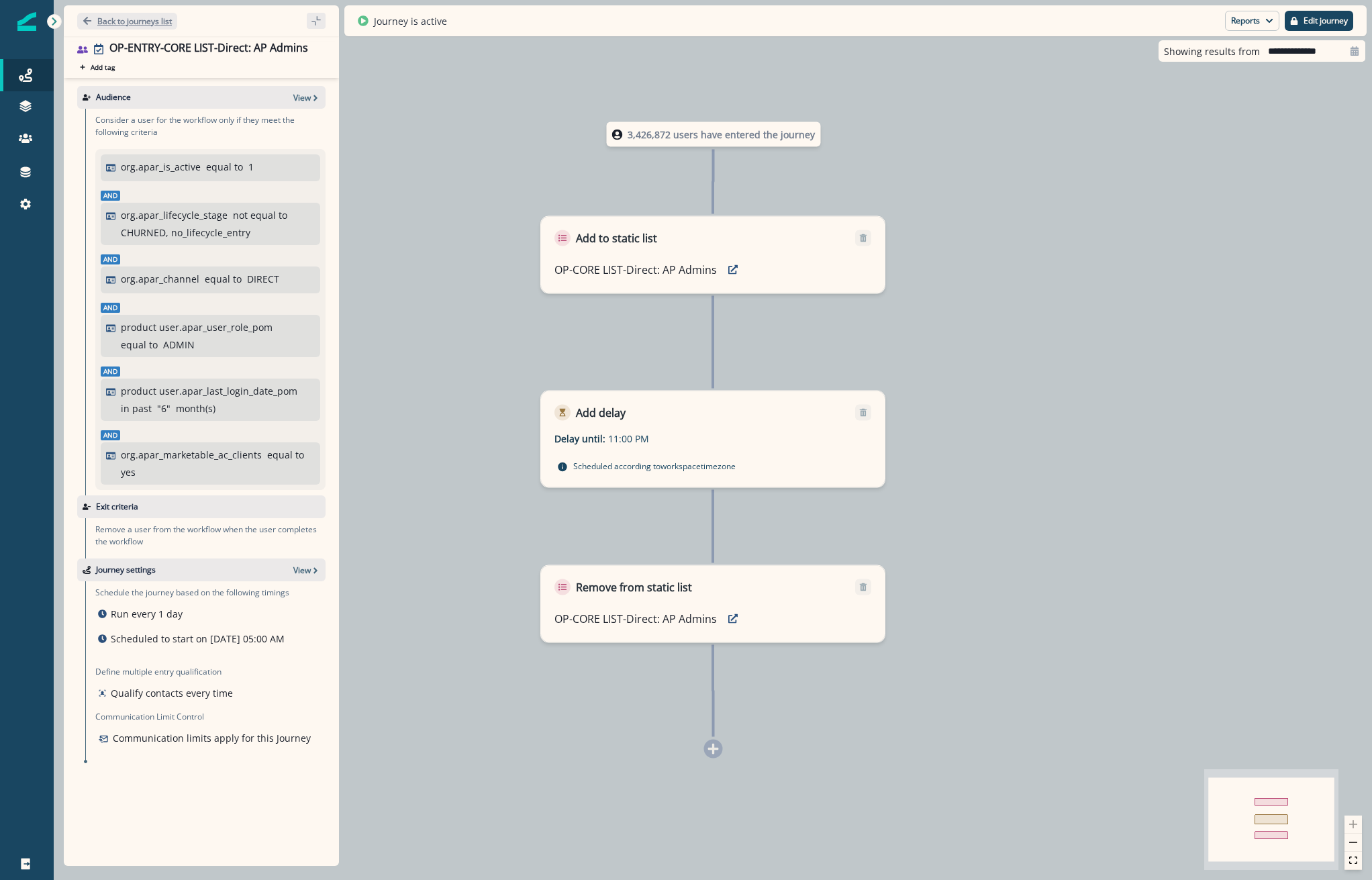
click at [159, 24] on p "Back to journeys list" at bounding box center [134, 21] width 74 height 11
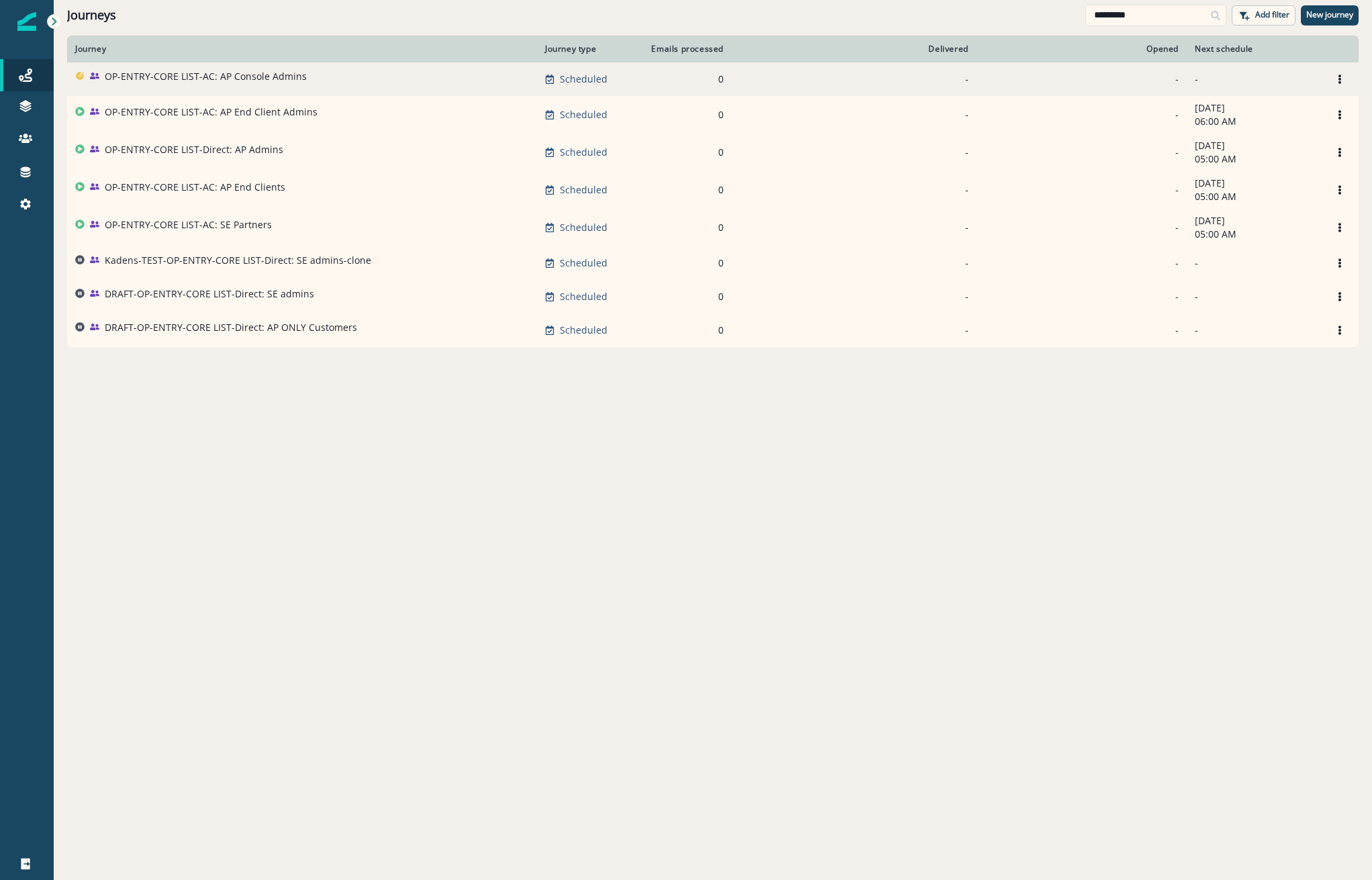
click at [287, 71] on p "OP-ENTRY-CORE LIST-AC: AP Console Admins" at bounding box center [205, 76] width 202 height 14
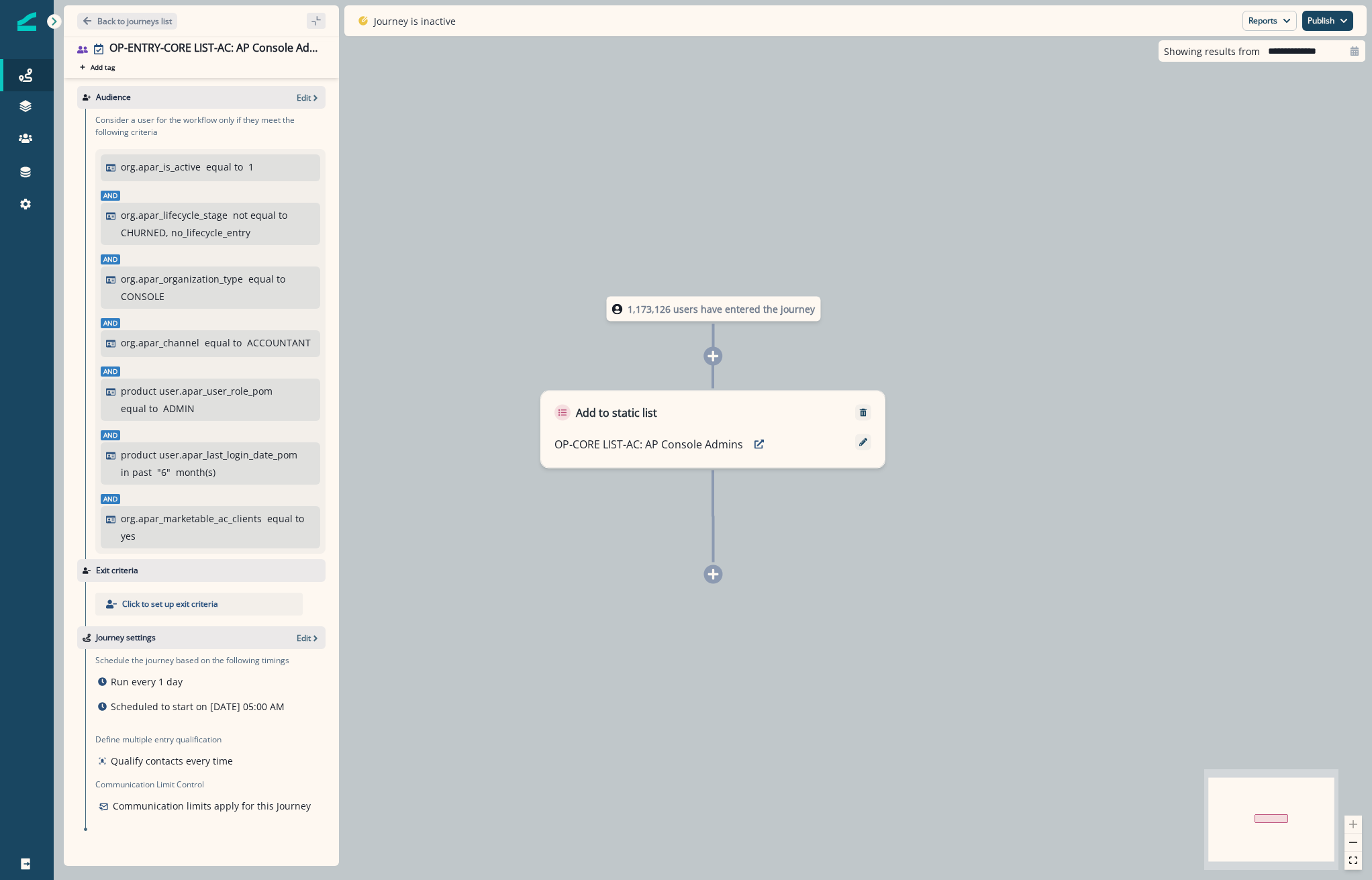
click at [723, 585] on div "1,173,126 users have entered the journey Add to static list OP-CORE LIST-AC: AP…" at bounding box center [713, 440] width 1319 height 880
click at [120, 18] on p "Back to journeys list" at bounding box center [134, 21] width 74 height 11
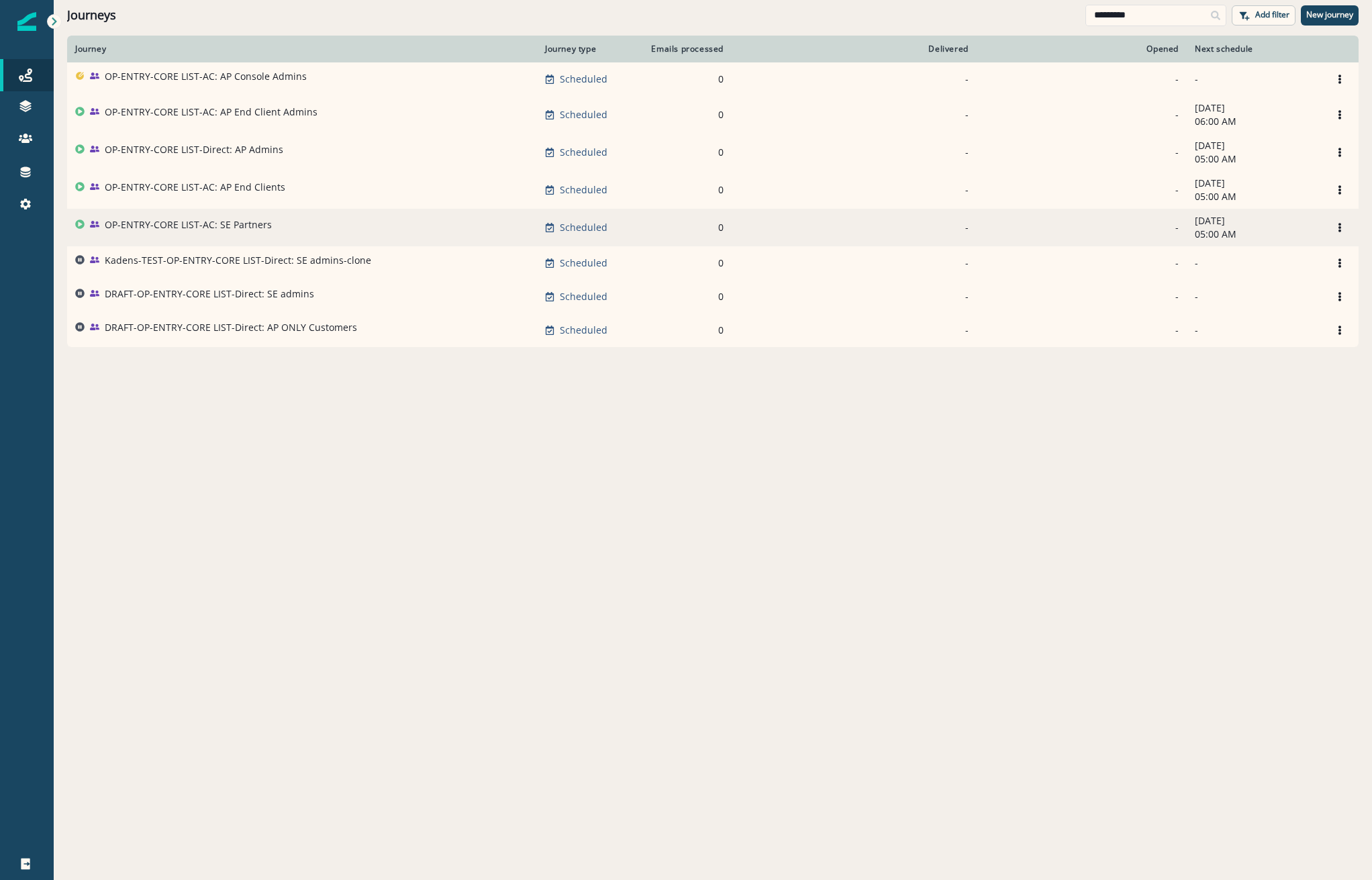
click at [241, 220] on p "OP-ENTRY-CORE LIST-AC: SE Partners" at bounding box center [188, 224] width 167 height 14
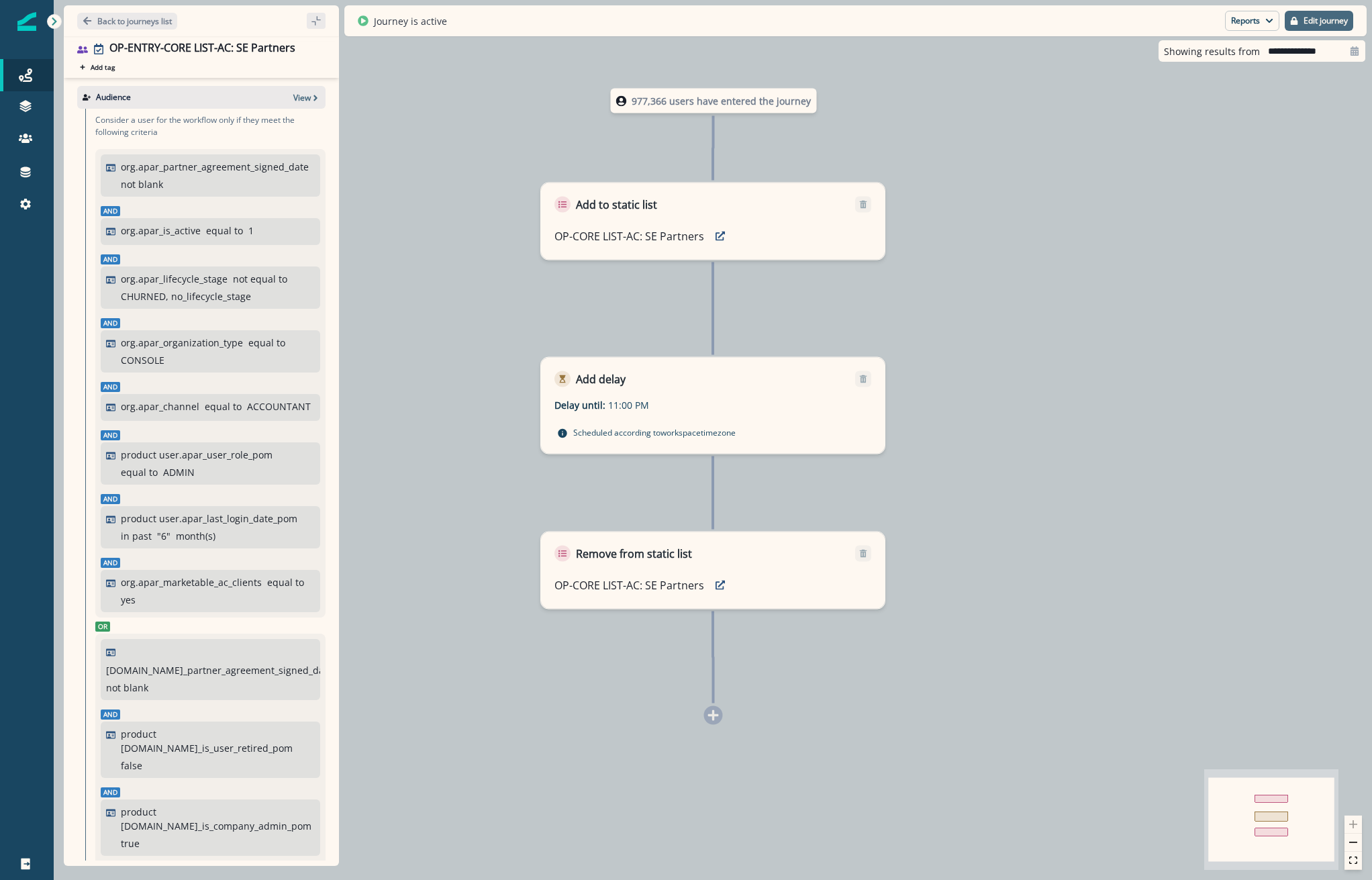
click at [1331, 16] on p "Edit journey" at bounding box center [1325, 21] width 44 height 9
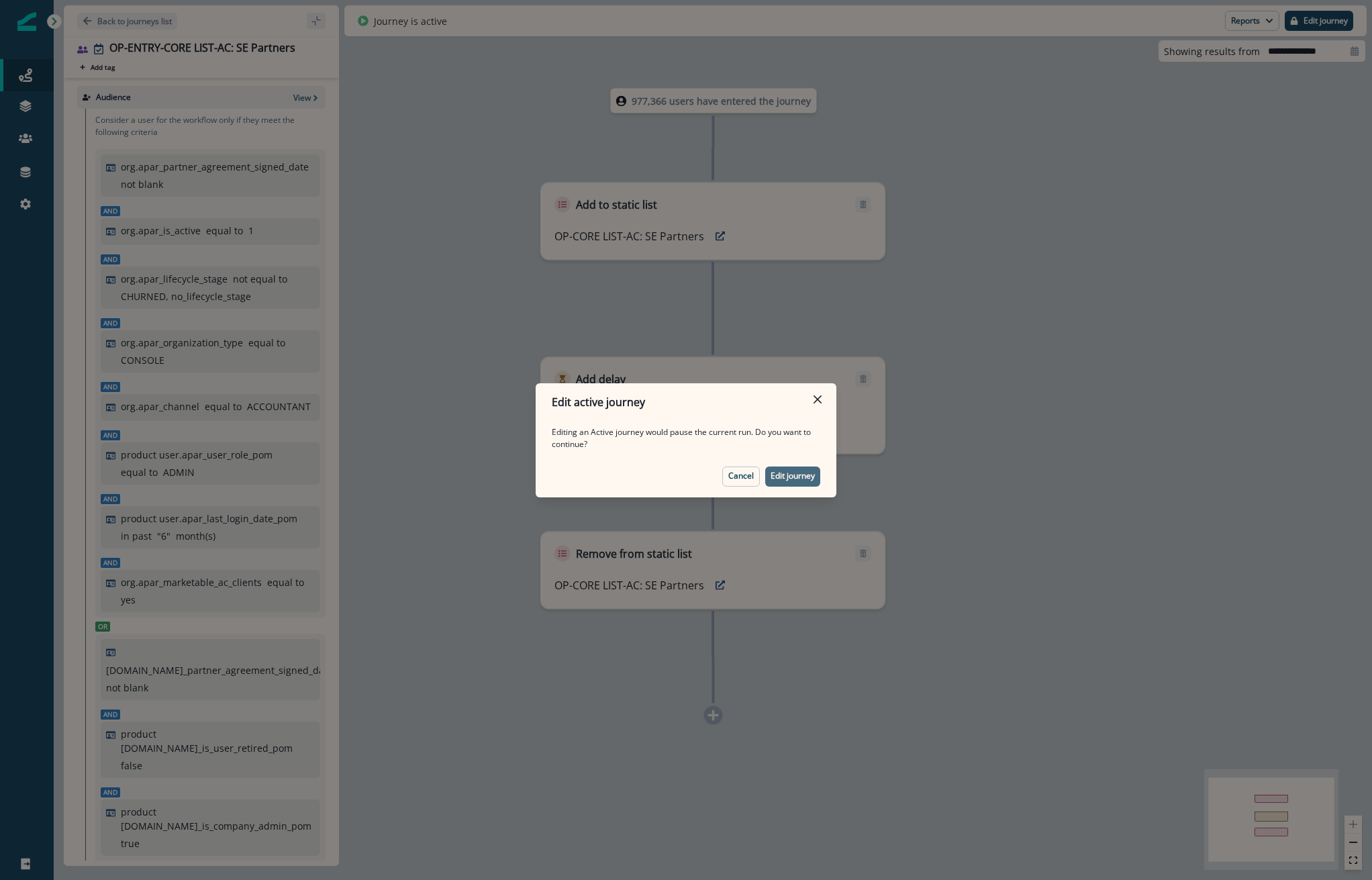
click at [782, 481] on button "Edit journey" at bounding box center [793, 477] width 55 height 20
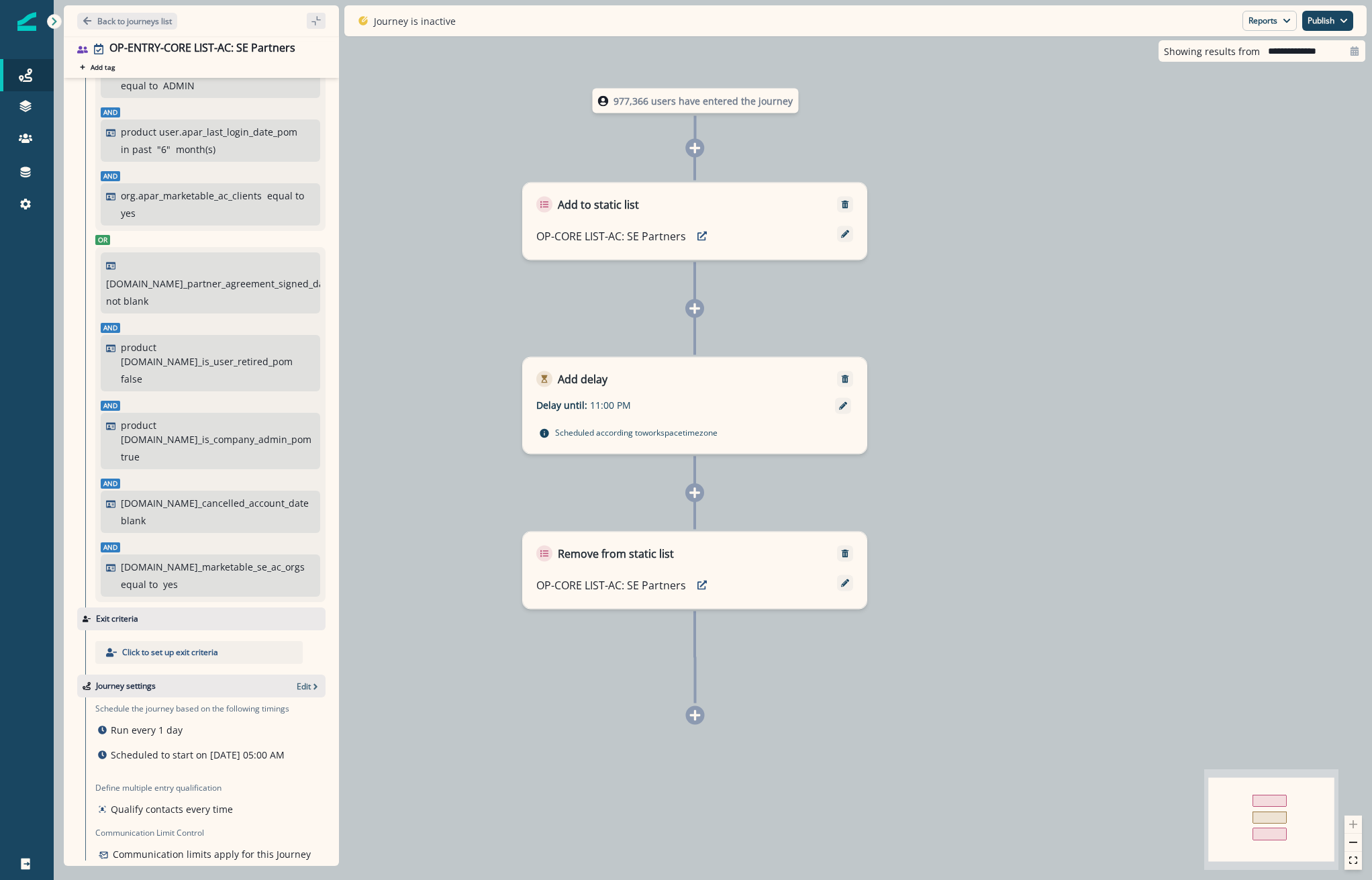
scroll to position [397, 0]
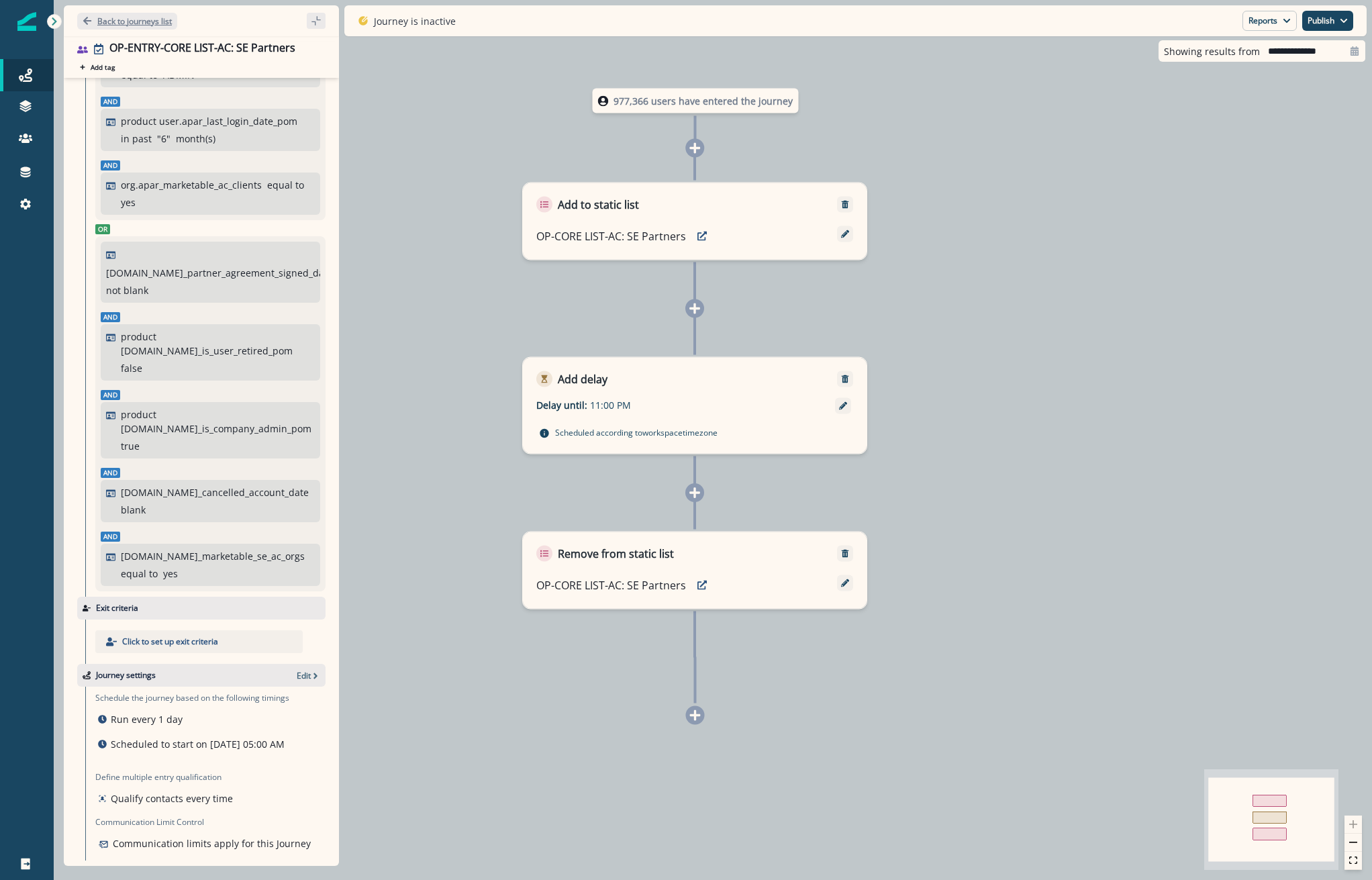
click at [136, 16] on p "Back to journeys list" at bounding box center [134, 21] width 74 height 11
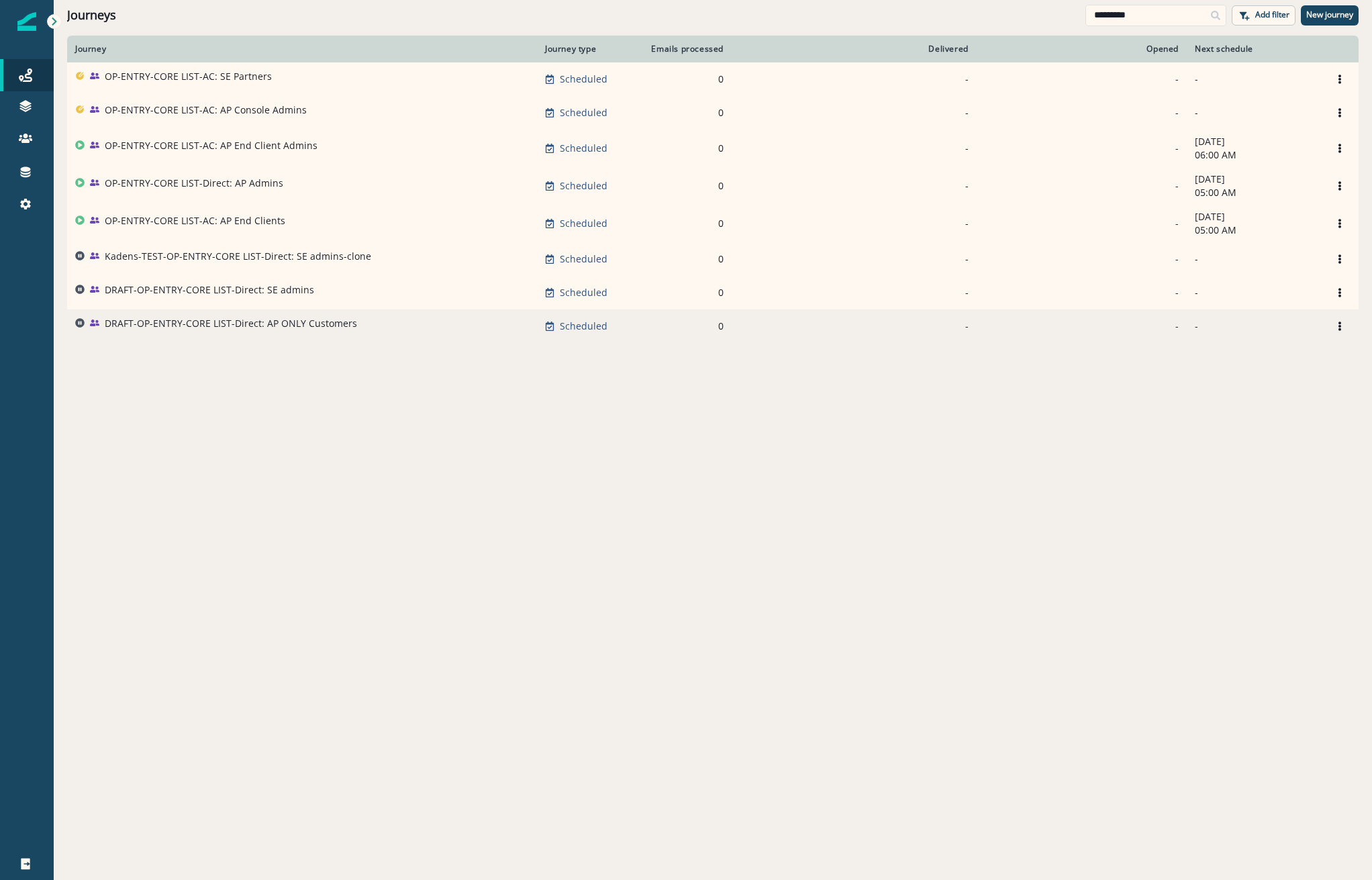
click at [205, 321] on p "DRAFT-OP-ENTRY-CORE LIST-Direct: AP ONLY Customers" at bounding box center [231, 323] width 253 height 14
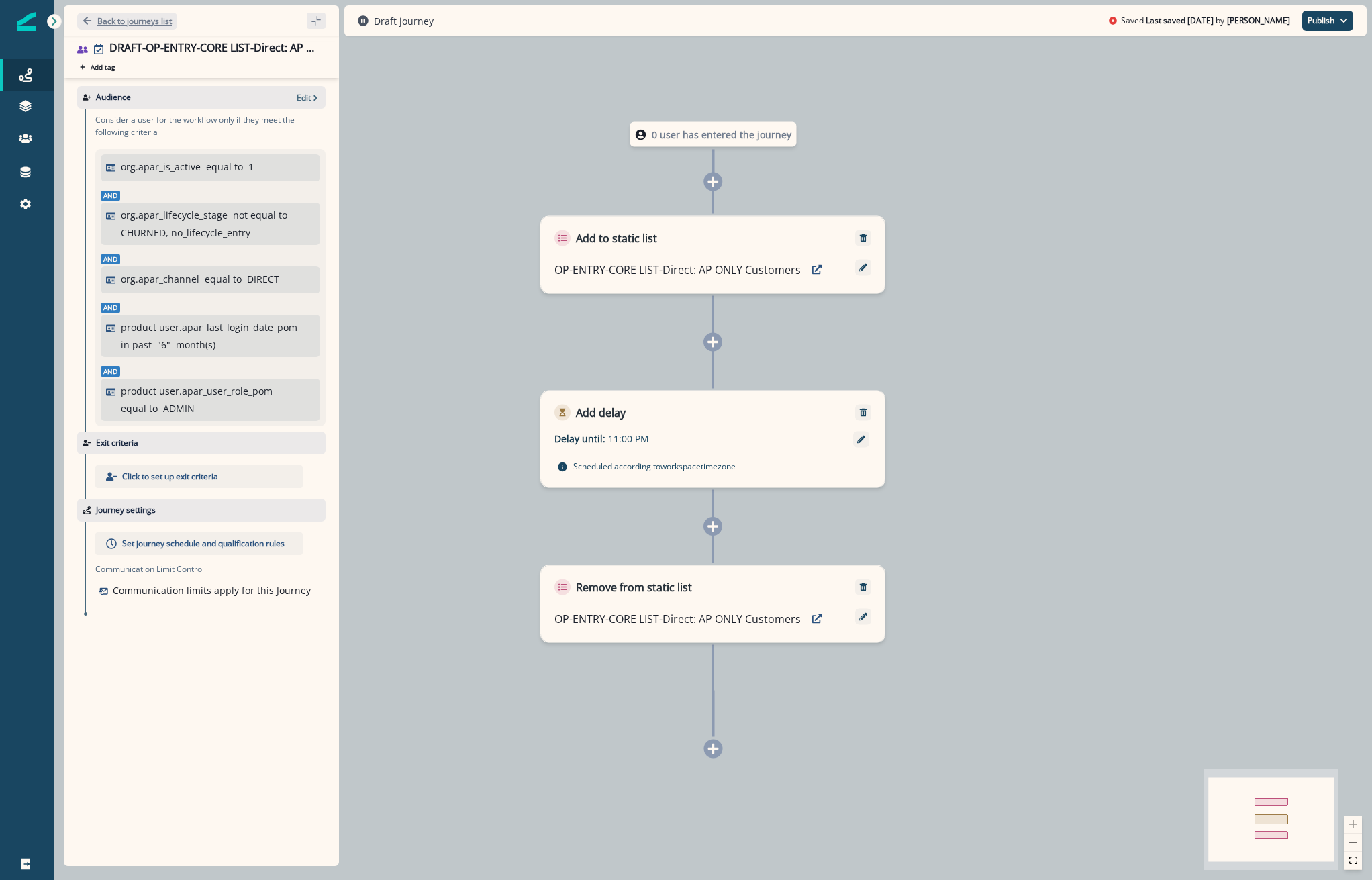
click at [81, 16] on button "Back to journeys list" at bounding box center [126, 21] width 100 height 16
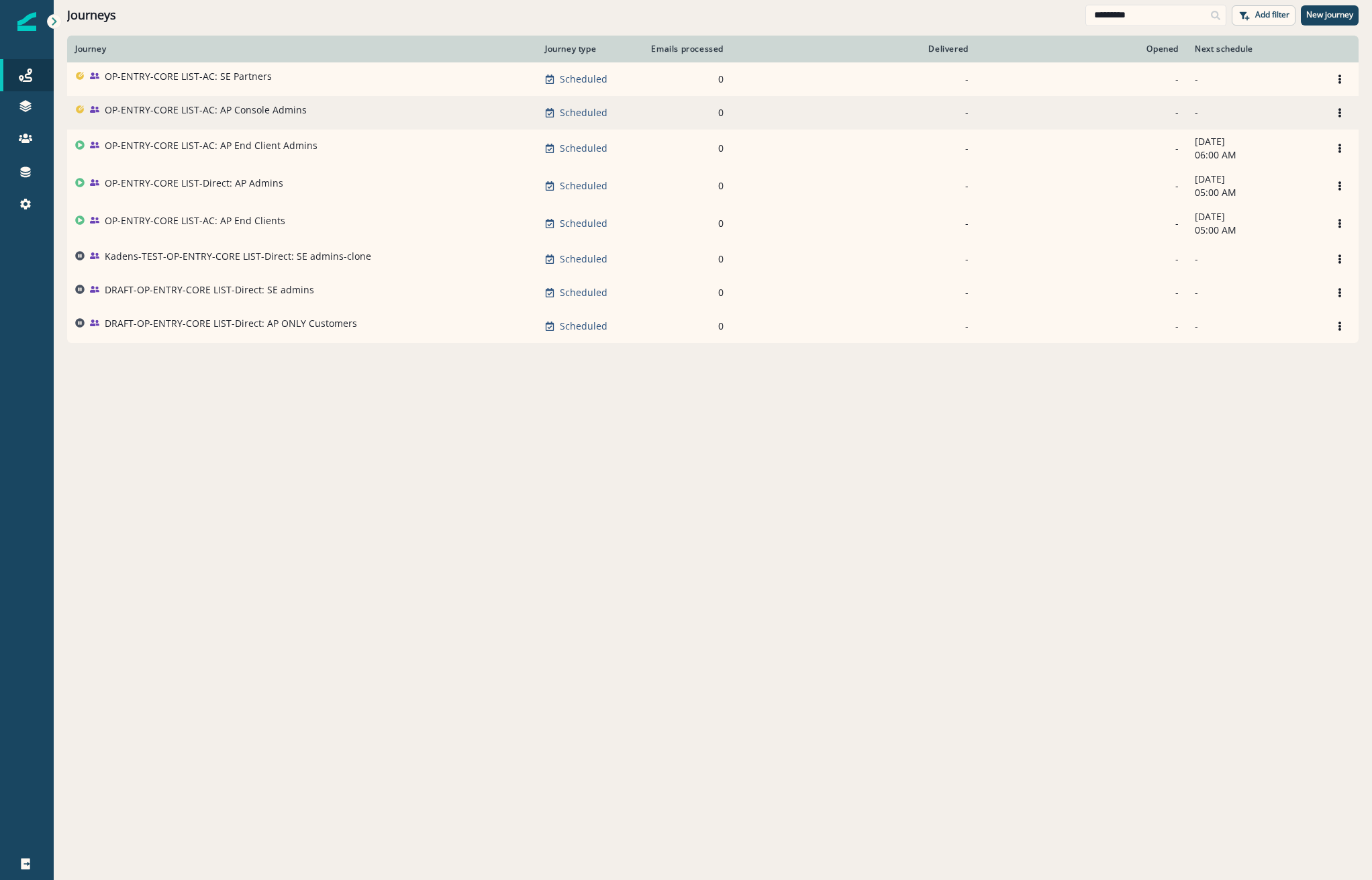
click at [129, 106] on p "OP-ENTRY-CORE LIST-AC: AP Console Admins" at bounding box center [205, 110] width 202 height 14
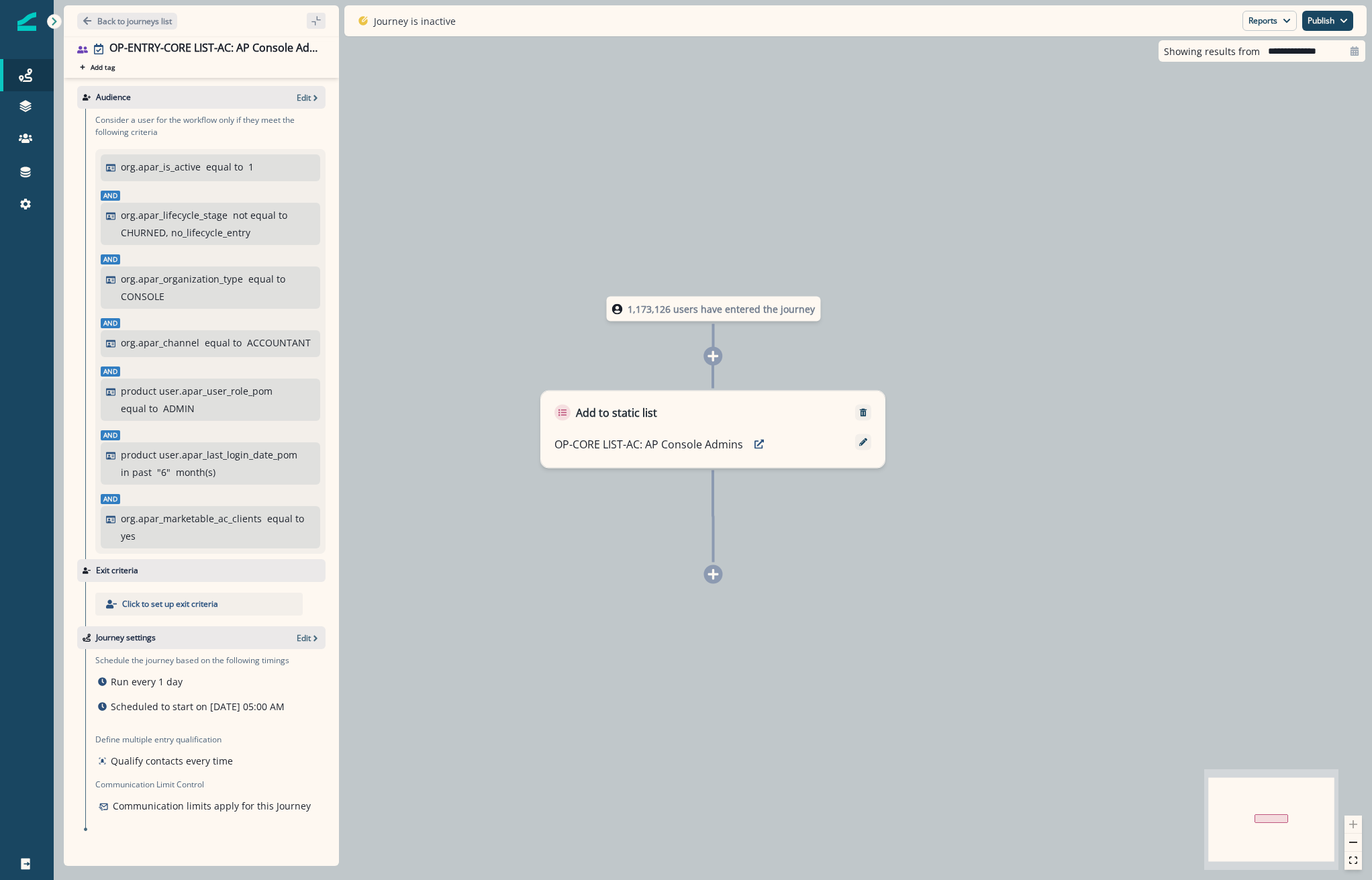
click at [714, 577] on icon at bounding box center [714, 574] width 11 height 11
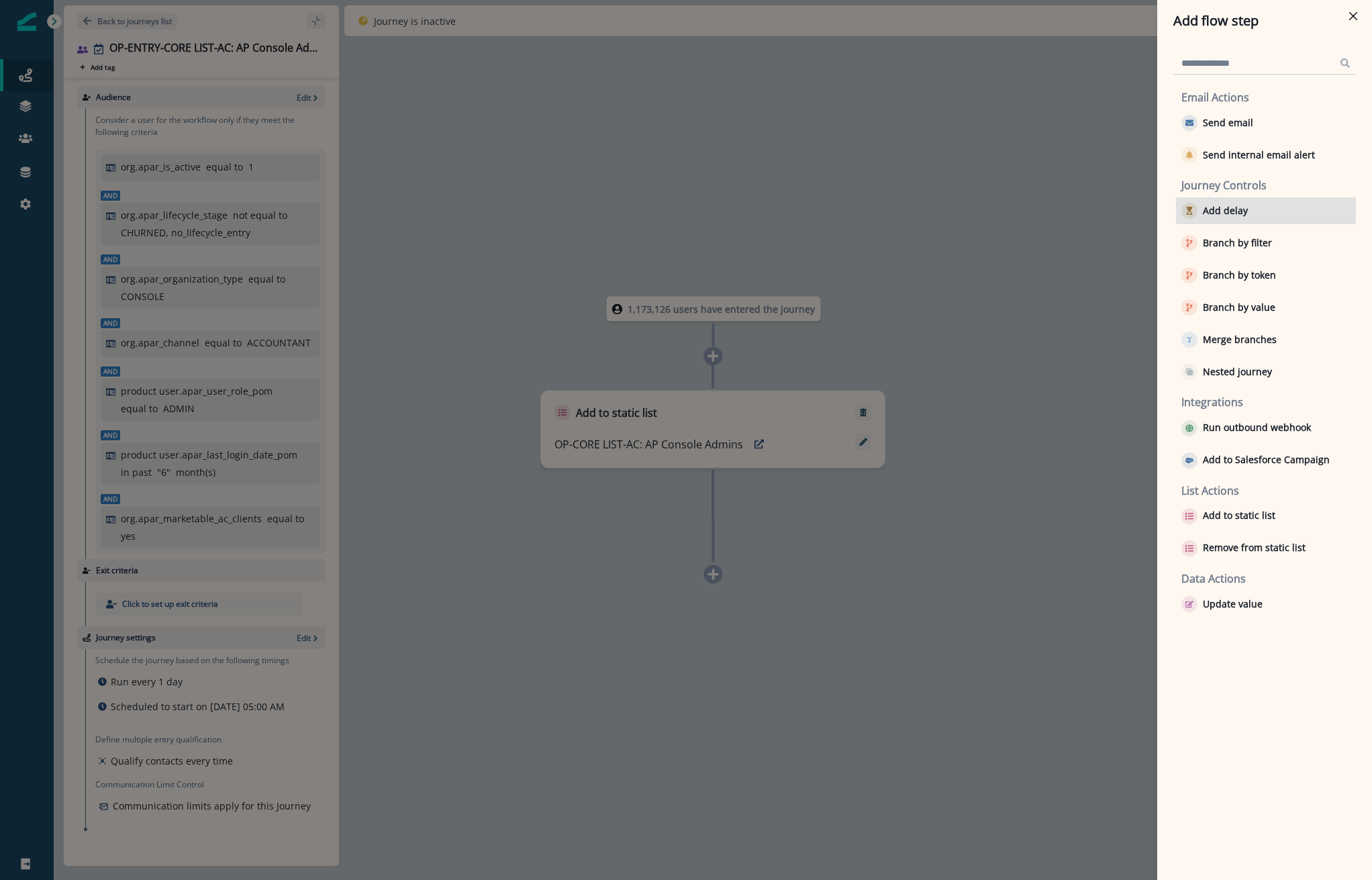
click at [1257, 211] on div "Add delay" at bounding box center [1266, 210] width 180 height 27
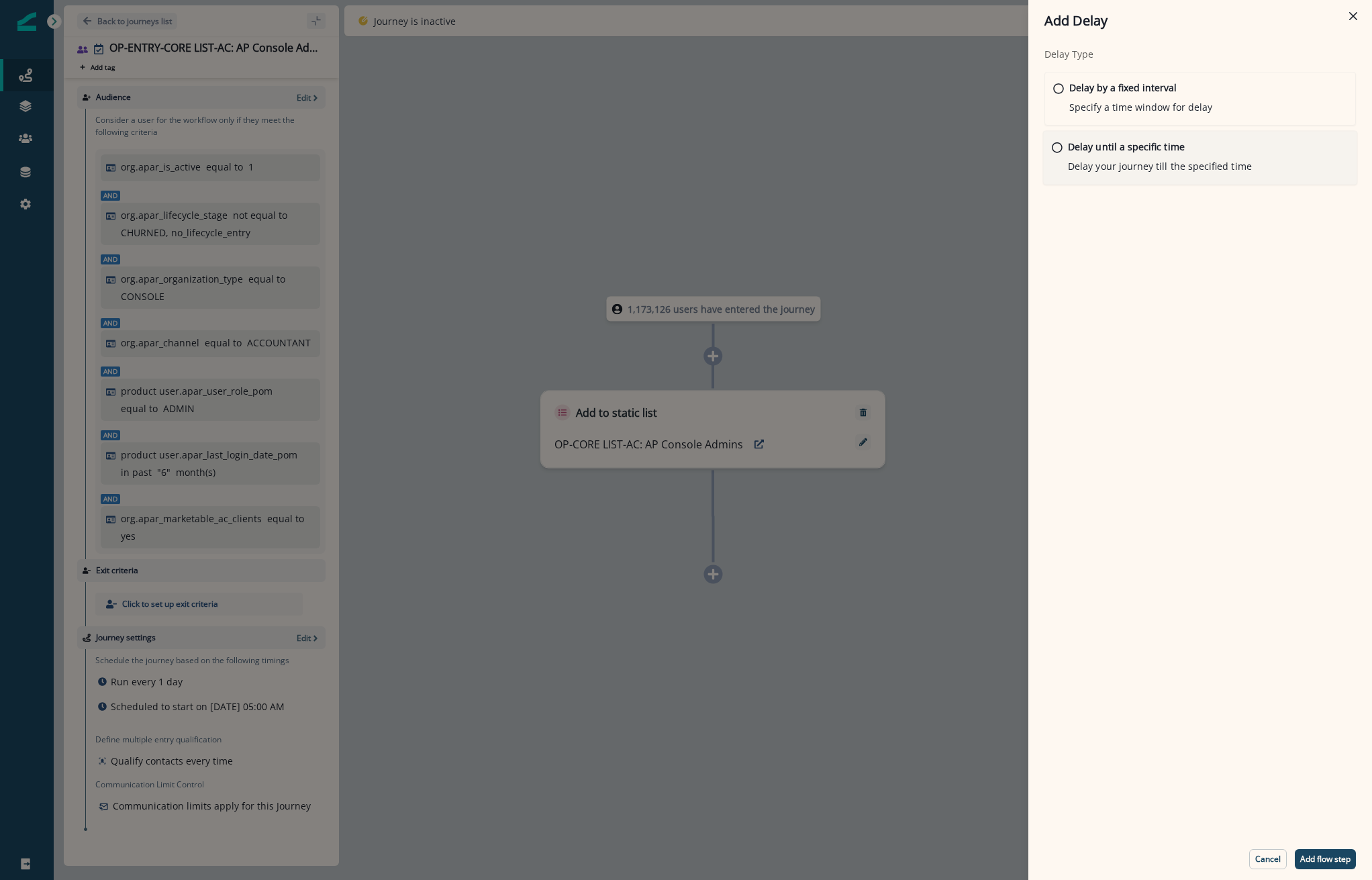
click at [1089, 140] on p "Delay until a specific time" at bounding box center [1127, 146] width 117 height 14
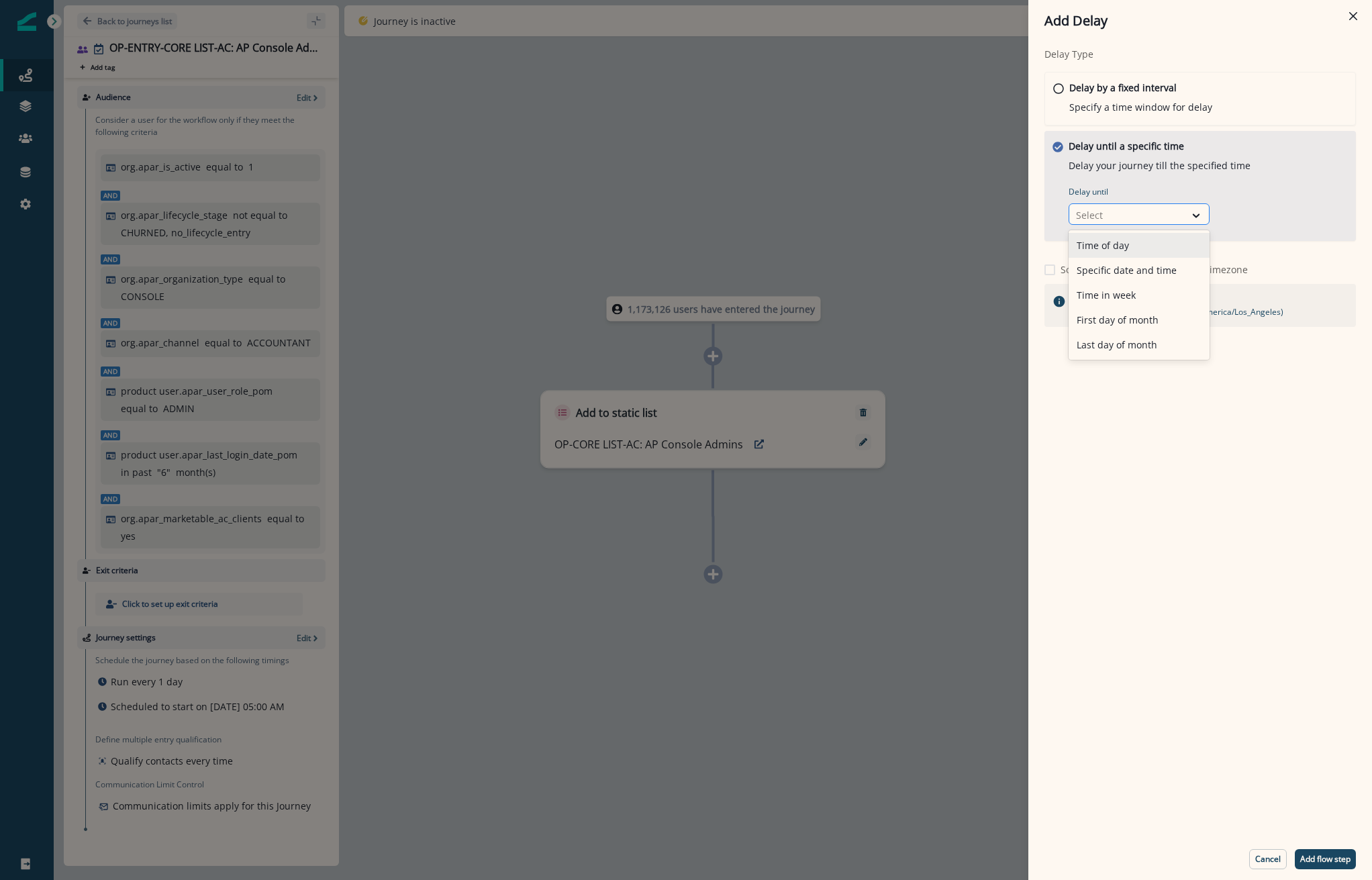
click at [1107, 209] on div at bounding box center [1127, 215] width 102 height 16
click at [1135, 241] on div "Time of day" at bounding box center [1140, 245] width 141 height 25
click at [1227, 213] on input "Select time" at bounding box center [1256, 213] width 81 height 21
click at [1253, 209] on input "Select time" at bounding box center [1256, 213] width 81 height 21
click at [1254, 210] on input "Select time" at bounding box center [1256, 213] width 81 height 21
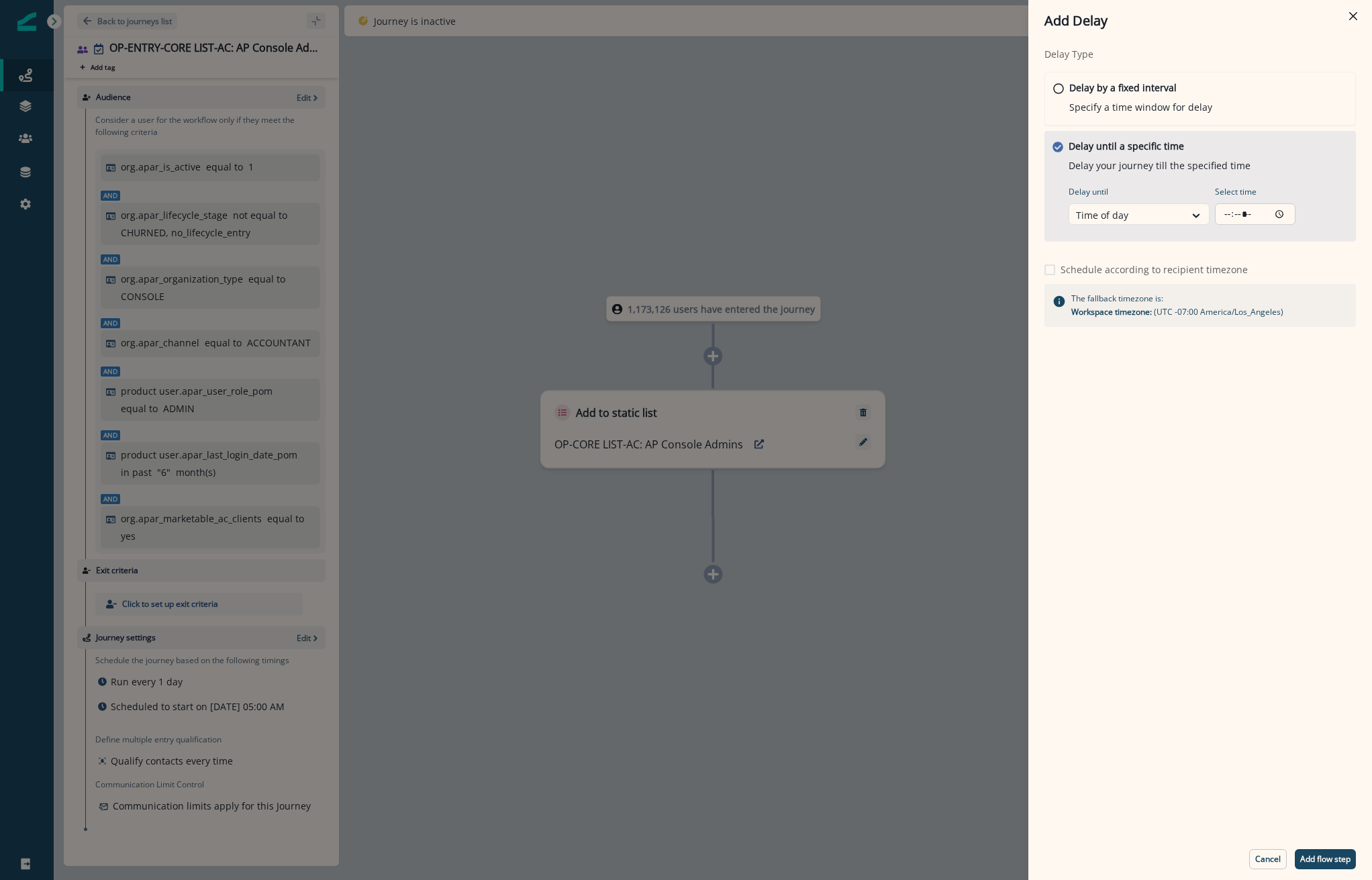
click at [1280, 217] on input "Select time" at bounding box center [1256, 213] width 81 height 21
click at [1243, 218] on input "*****" at bounding box center [1256, 213] width 81 height 21
click at [1242, 218] on input "*****" at bounding box center [1256, 213] width 81 height 21
click at [1243, 211] on input "*****" at bounding box center [1256, 213] width 81 height 21
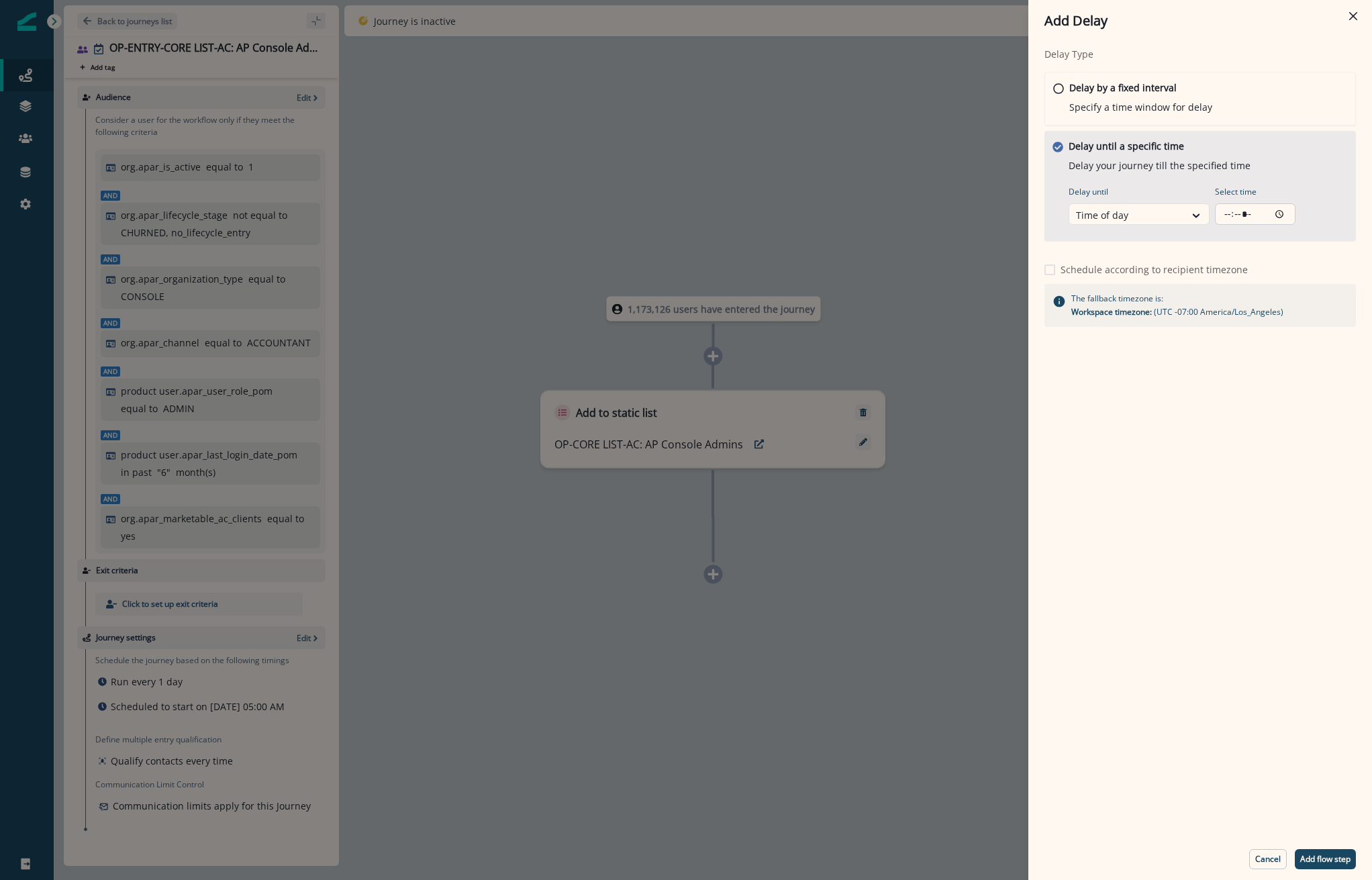
click at [1233, 210] on input "*****" at bounding box center [1256, 213] width 81 height 21
type input "*****"
click at [1170, 532] on div "Delay Type Delay by a fixed interval Specify a time window for delay Delay unti…" at bounding box center [1201, 439] width 344 height 797
drag, startPoint x: 1323, startPoint y: 861, endPoint x: 1322, endPoint y: 853, distance: 8.1
click at [1326, 860] on p "Add flow step" at bounding box center [1325, 859] width 50 height 9
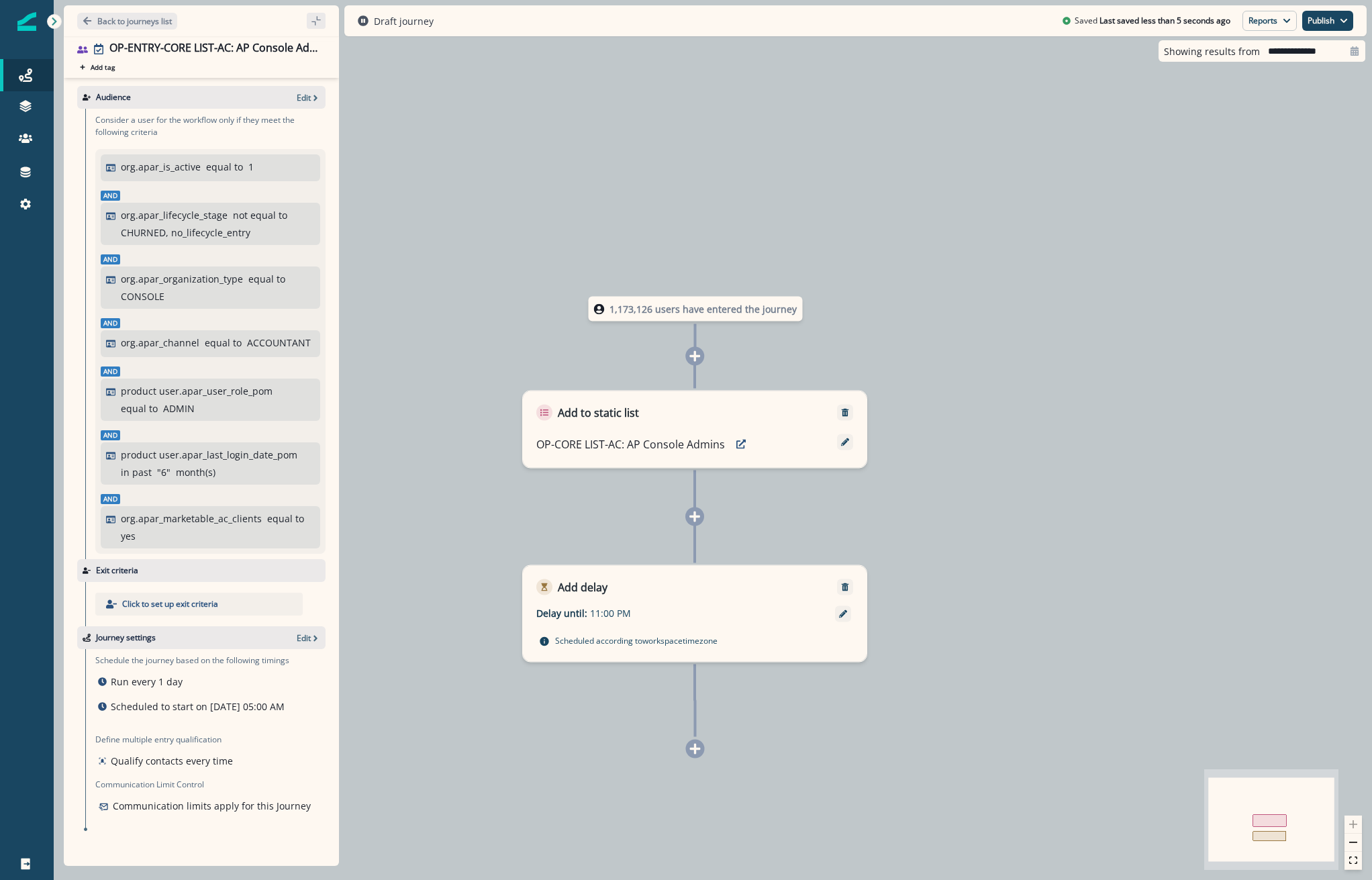
click at [700, 751] on icon at bounding box center [695, 748] width 12 height 12
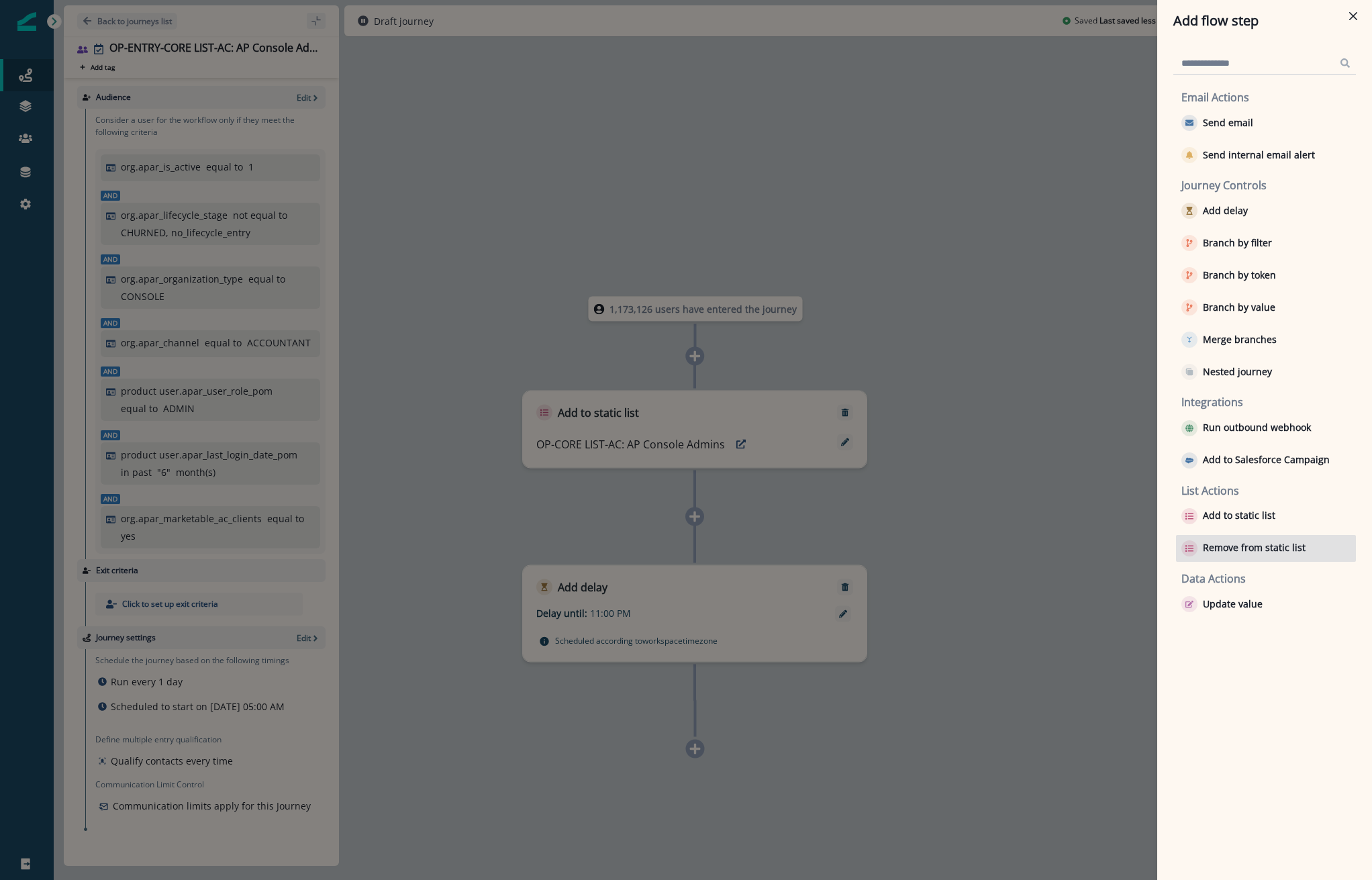
click at [1260, 535] on div "Remove from static list" at bounding box center [1266, 548] width 180 height 27
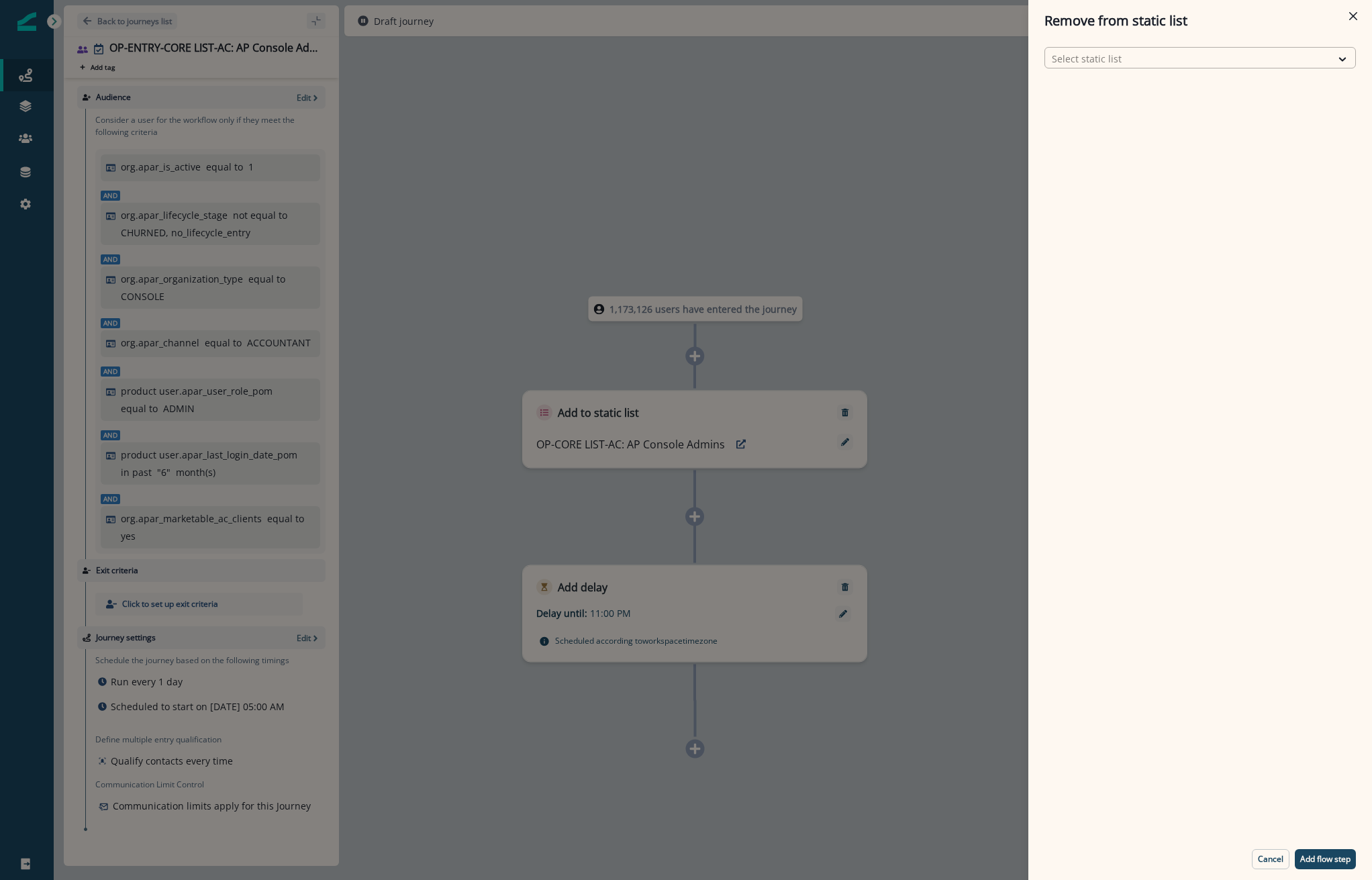
click at [1096, 64] on div at bounding box center [1188, 59] width 273 height 16
type input "*******"
click at [1097, 90] on p "OP-CORE LIST-AC: AP Console Admins" at bounding box center [1137, 91] width 169 height 14
click at [1330, 858] on p "Add flow step" at bounding box center [1325, 859] width 50 height 9
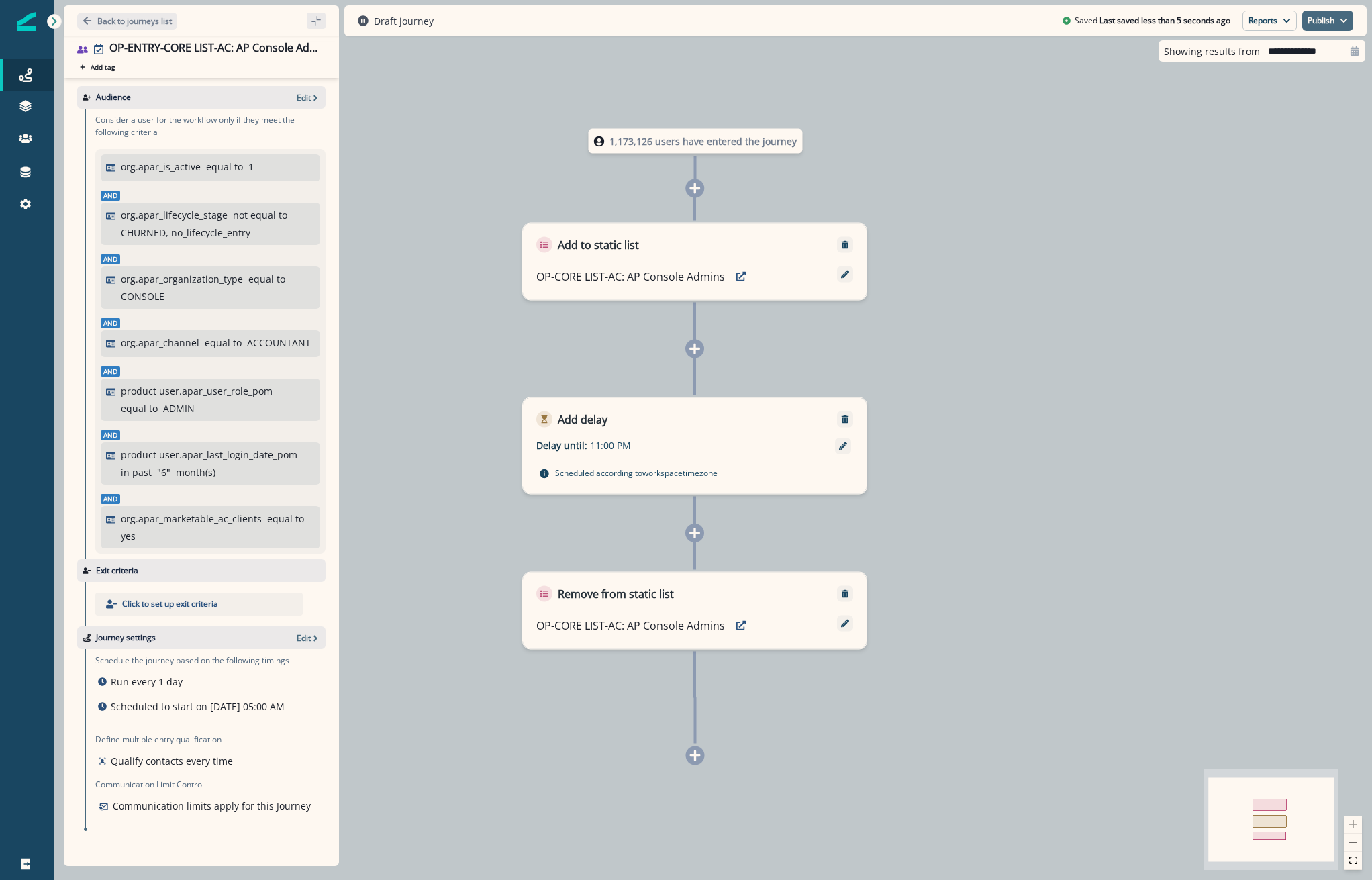
click at [1329, 22] on button "Publish" at bounding box center [1328, 21] width 51 height 20
click at [1296, 58] on button "as active journey" at bounding box center [1278, 54] width 149 height 24
click at [84, 19] on icon "Go back" at bounding box center [87, 21] width 9 height 9
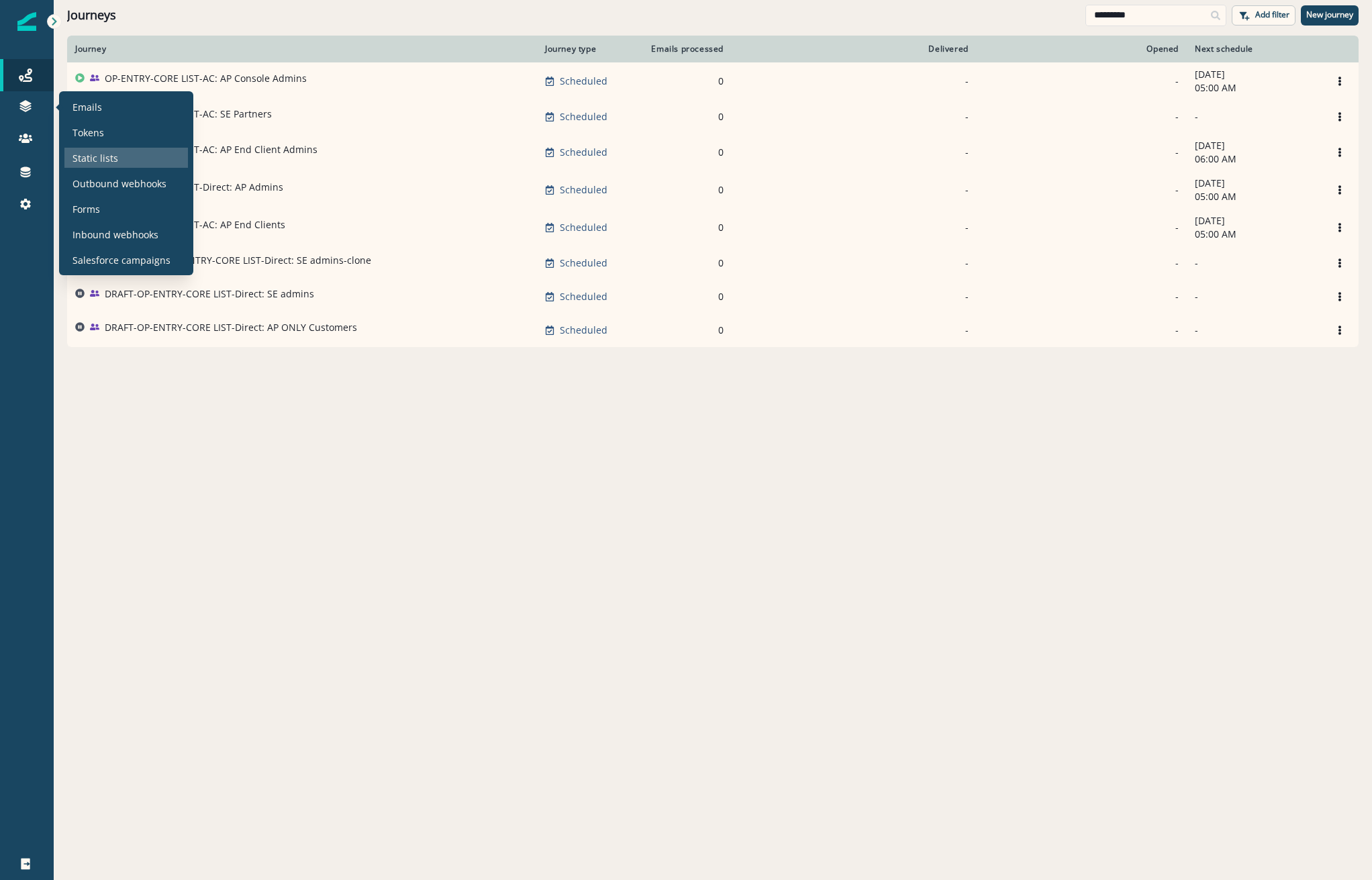
click at [87, 157] on p "Static lists" at bounding box center [95, 157] width 46 height 14
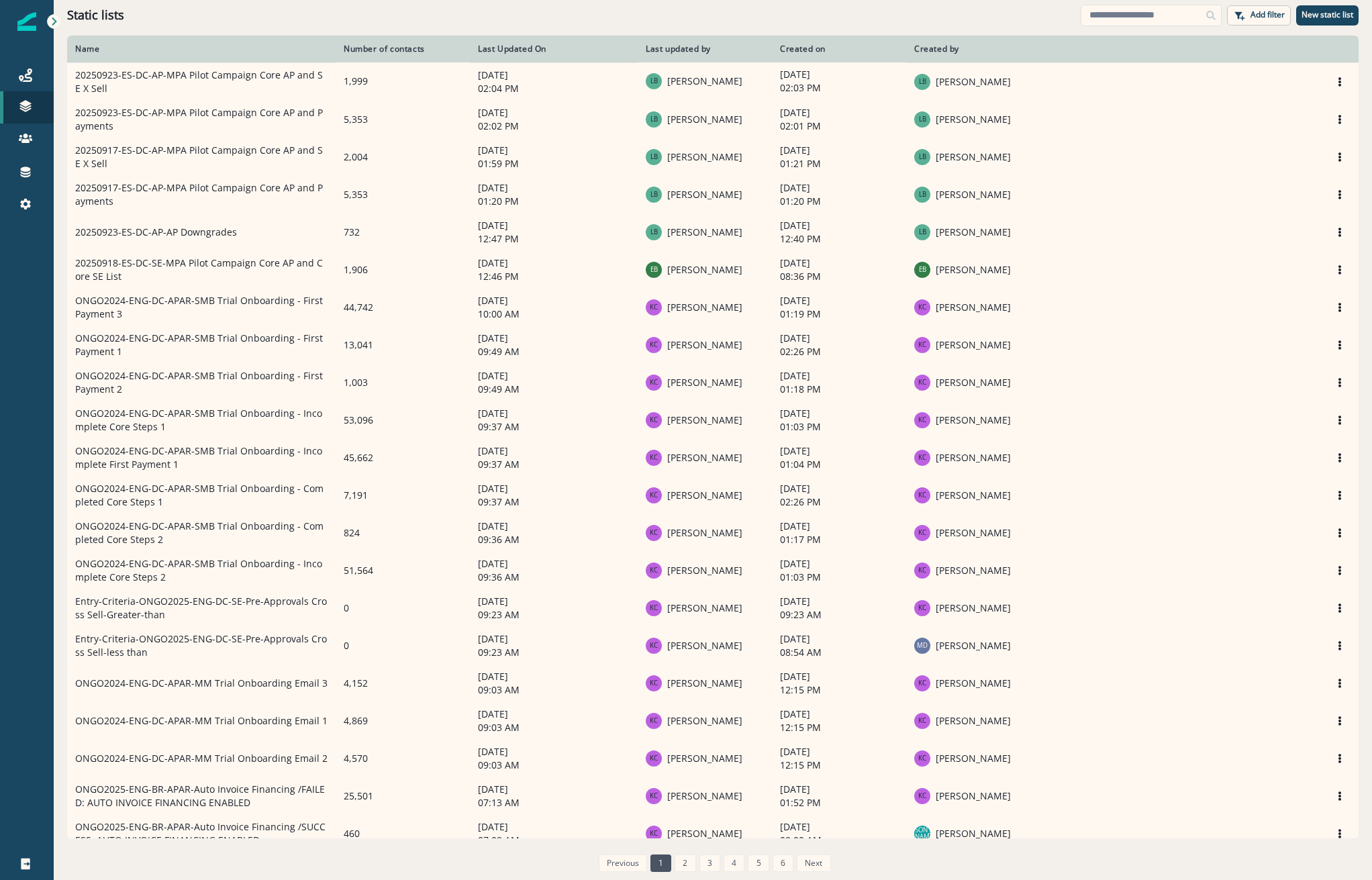
drag, startPoint x: 1174, startPoint y: 17, endPoint x: 1172, endPoint y: 4, distance: 13.2
click at [1174, 17] on input at bounding box center [1151, 15] width 141 height 21
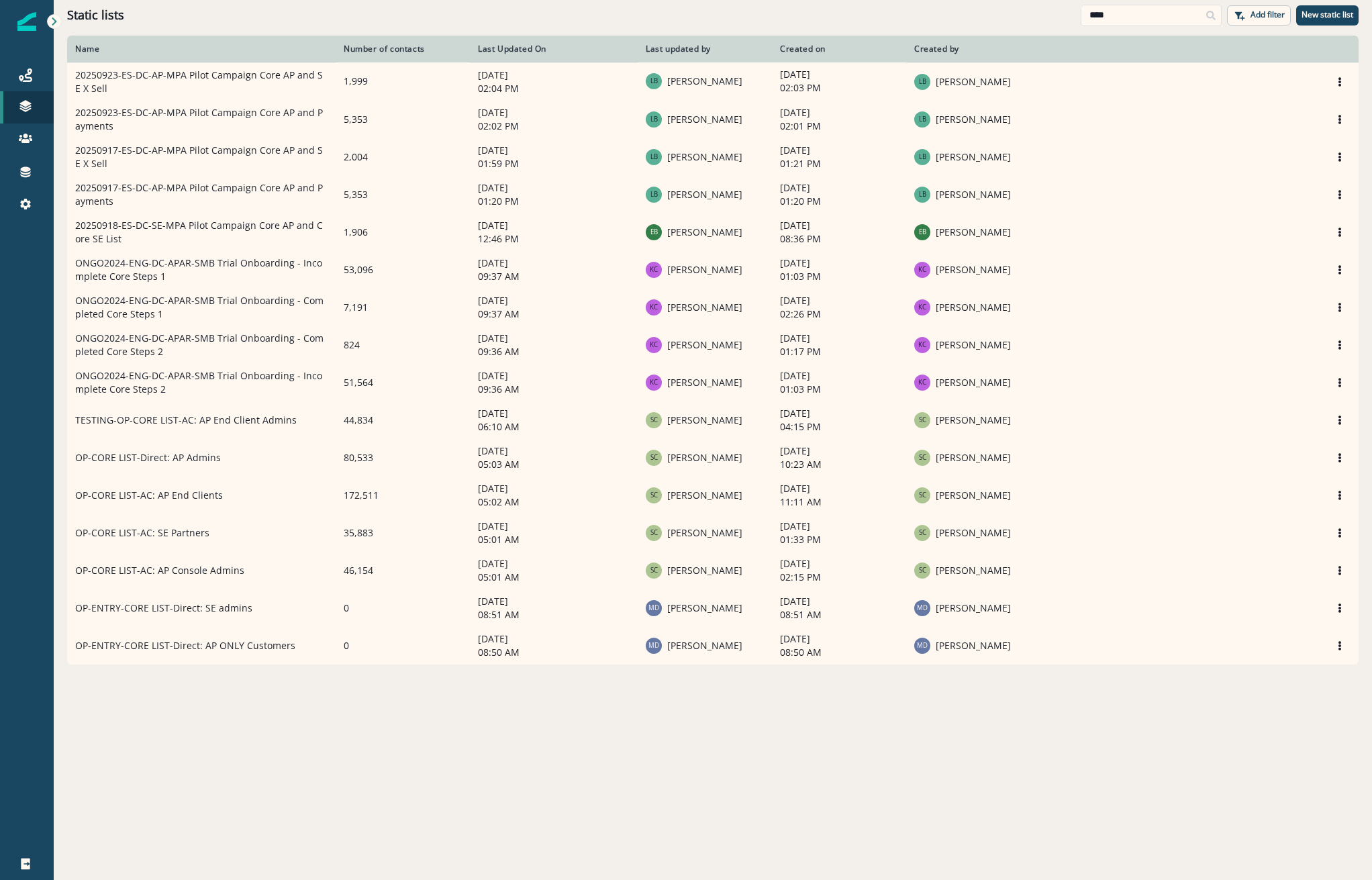
type input "****"
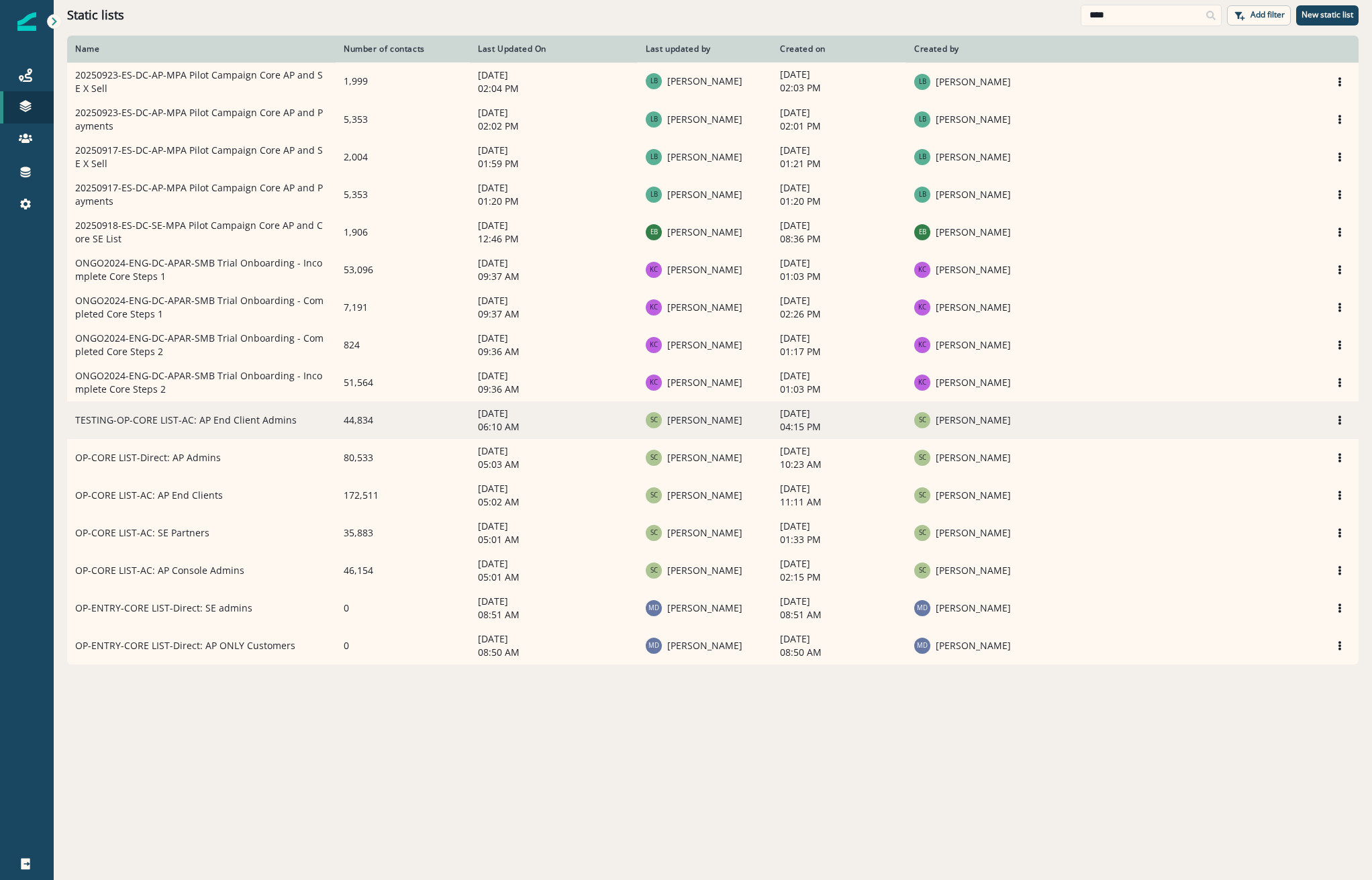
click at [178, 425] on td "TESTING-OP-CORE LIST-AC: AP End Client Admins" at bounding box center [200, 420] width 268 height 38
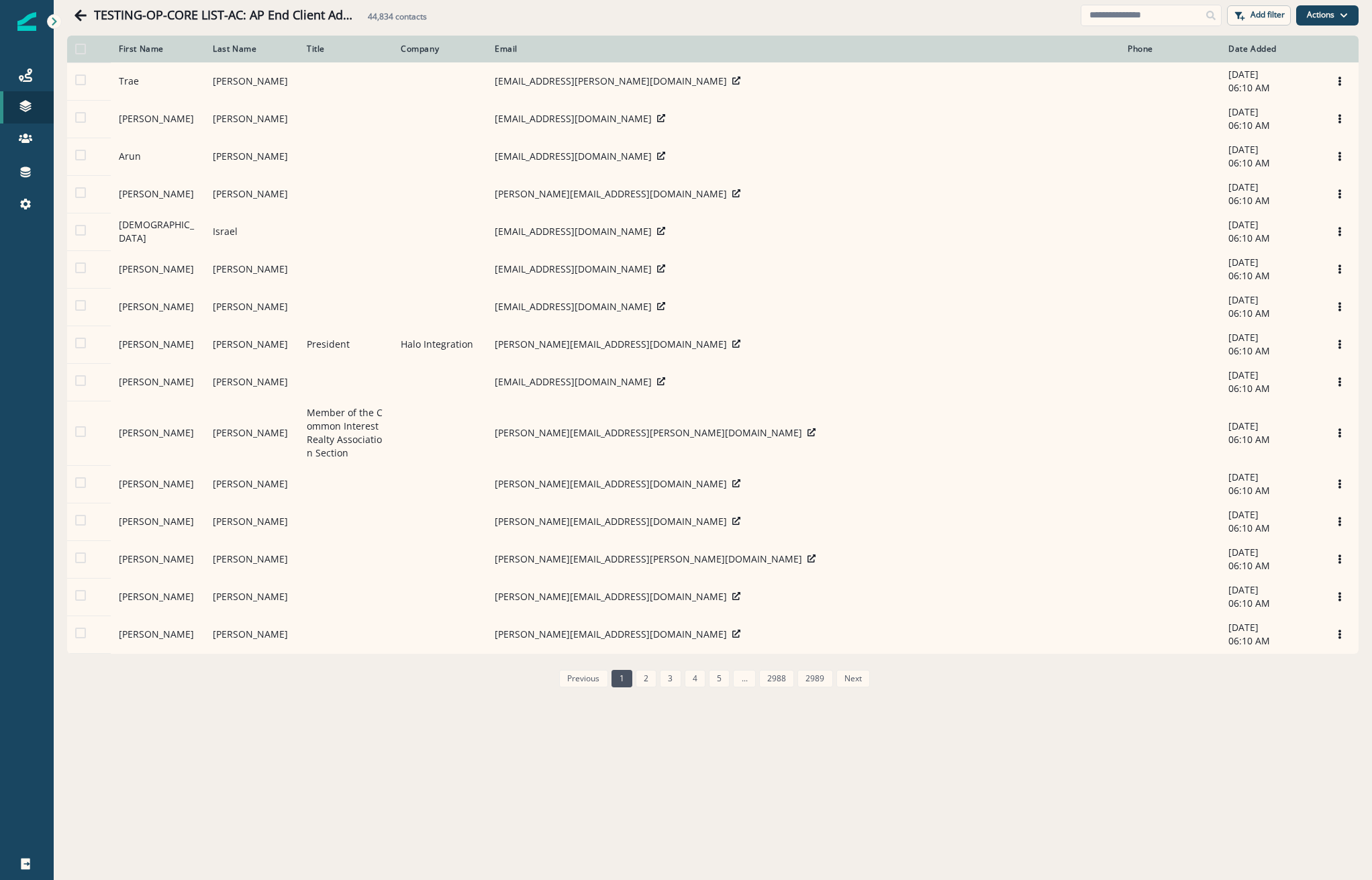
click at [147, 21] on h1 "TESTING-OP-CORE LIST-AC: AP End Client Admins" at bounding box center [228, 16] width 268 height 15
click at [1329, 14] on button "Actions" at bounding box center [1327, 16] width 62 height 20
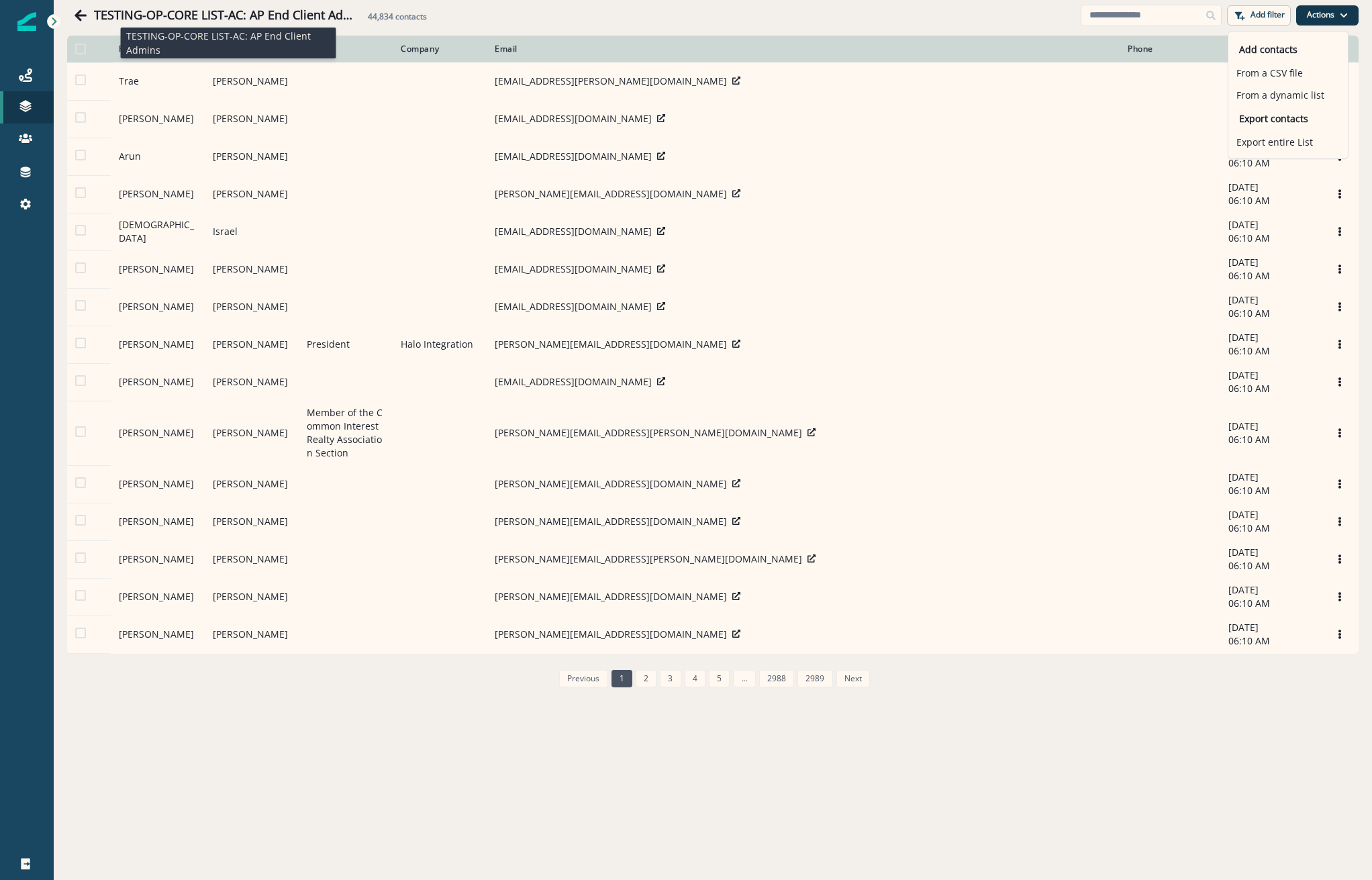
click at [280, 13] on h1 "TESTING-OP-CORE LIST-AC: AP End Client Admins" at bounding box center [228, 16] width 268 height 15
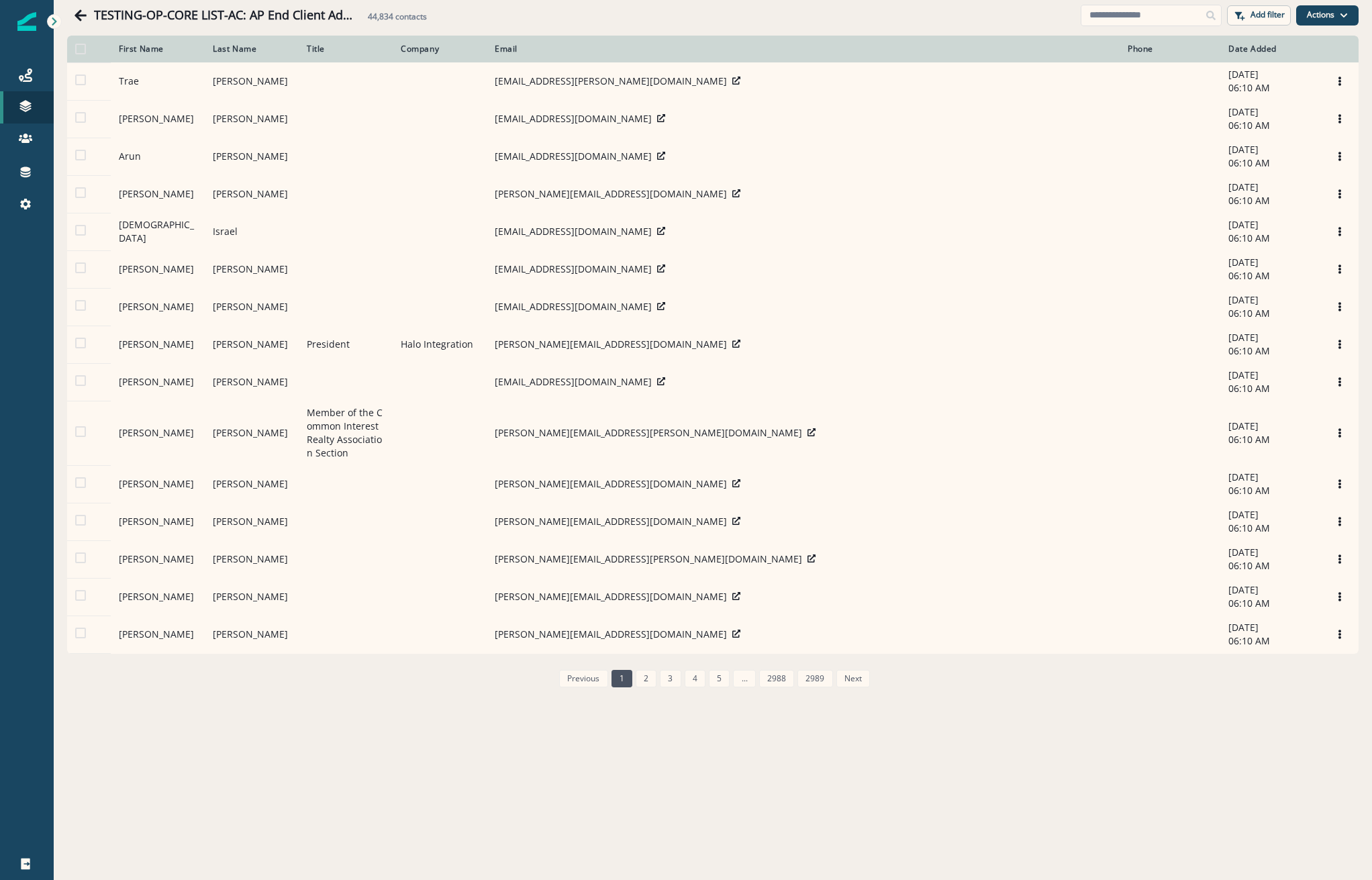
click at [281, 14] on h1 "TESTING-OP-CORE LIST-AC: AP End Client Admins" at bounding box center [228, 16] width 268 height 15
click at [65, 14] on div "TESTING-OP-CORE LIST-AC: AP End Client Admins 44,834 contacts Add filter Action…" at bounding box center [713, 15] width 1319 height 30
click at [80, 14] on icon "Go back" at bounding box center [81, 16] width 14 height 14
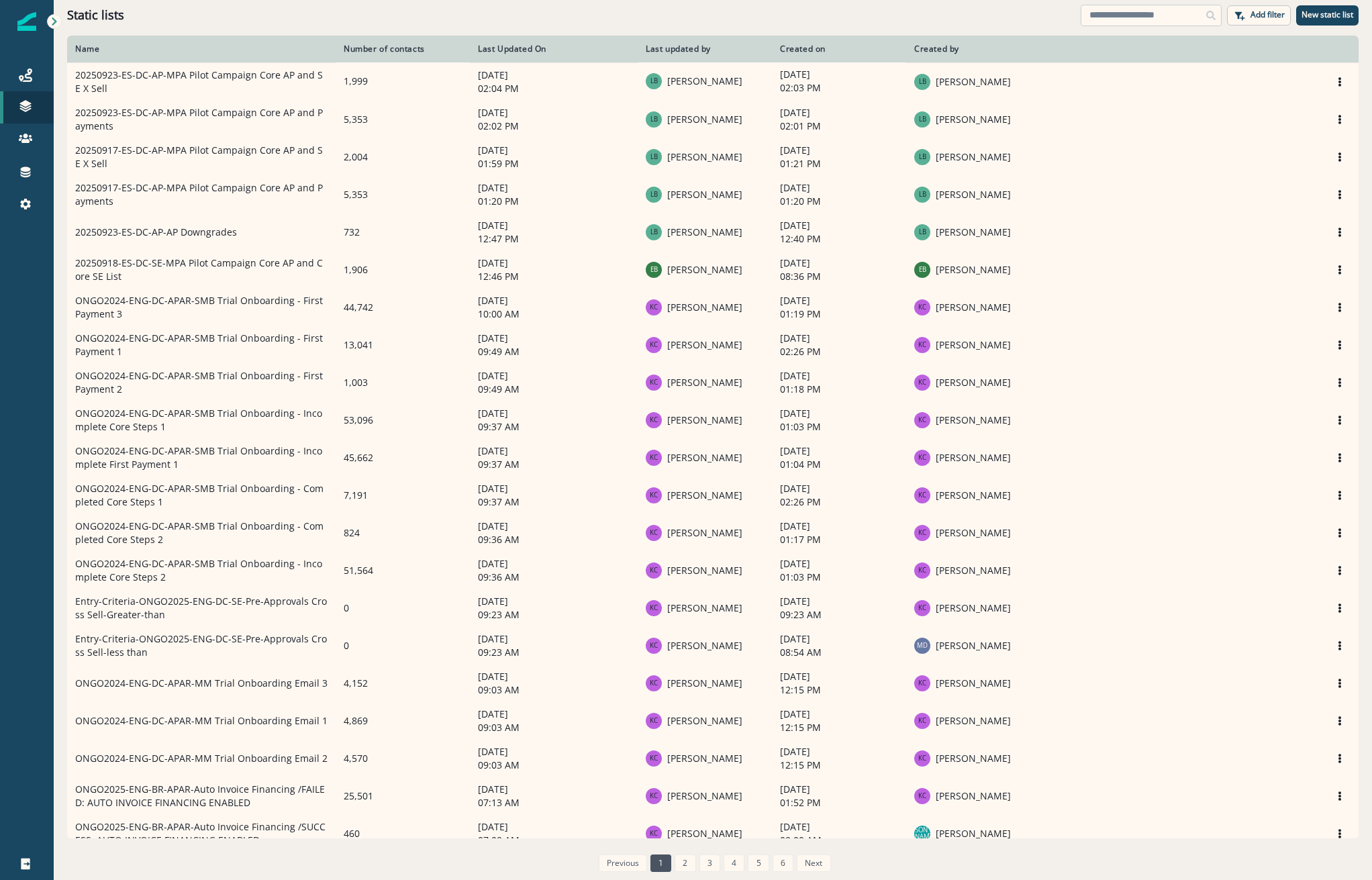
click at [1145, 17] on input at bounding box center [1151, 15] width 141 height 21
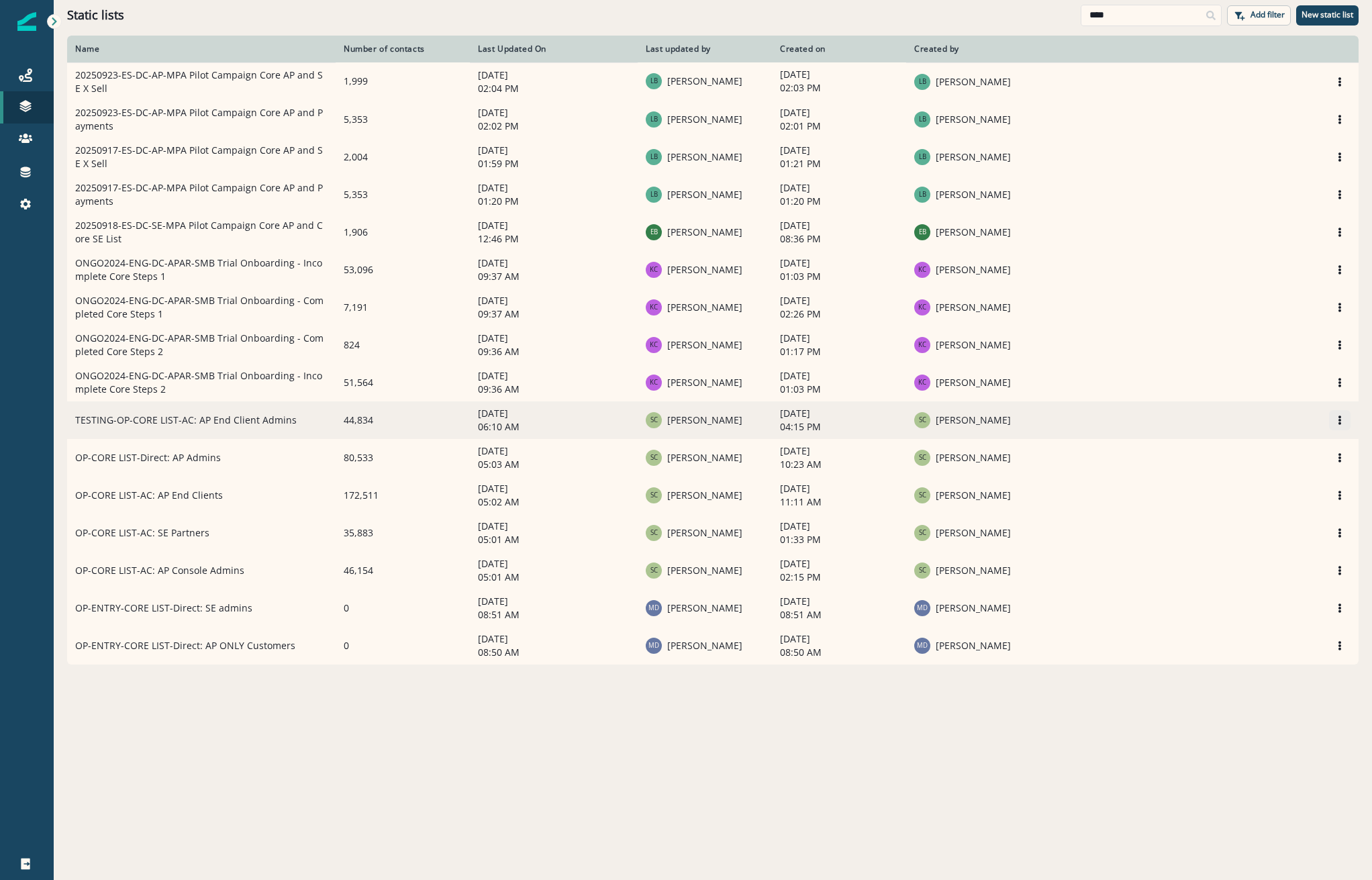
type input "****"
click at [1346, 421] on button "Options" at bounding box center [1339, 420] width 21 height 20
click at [1266, 465] on button "Rename" at bounding box center [1275, 457] width 149 height 21
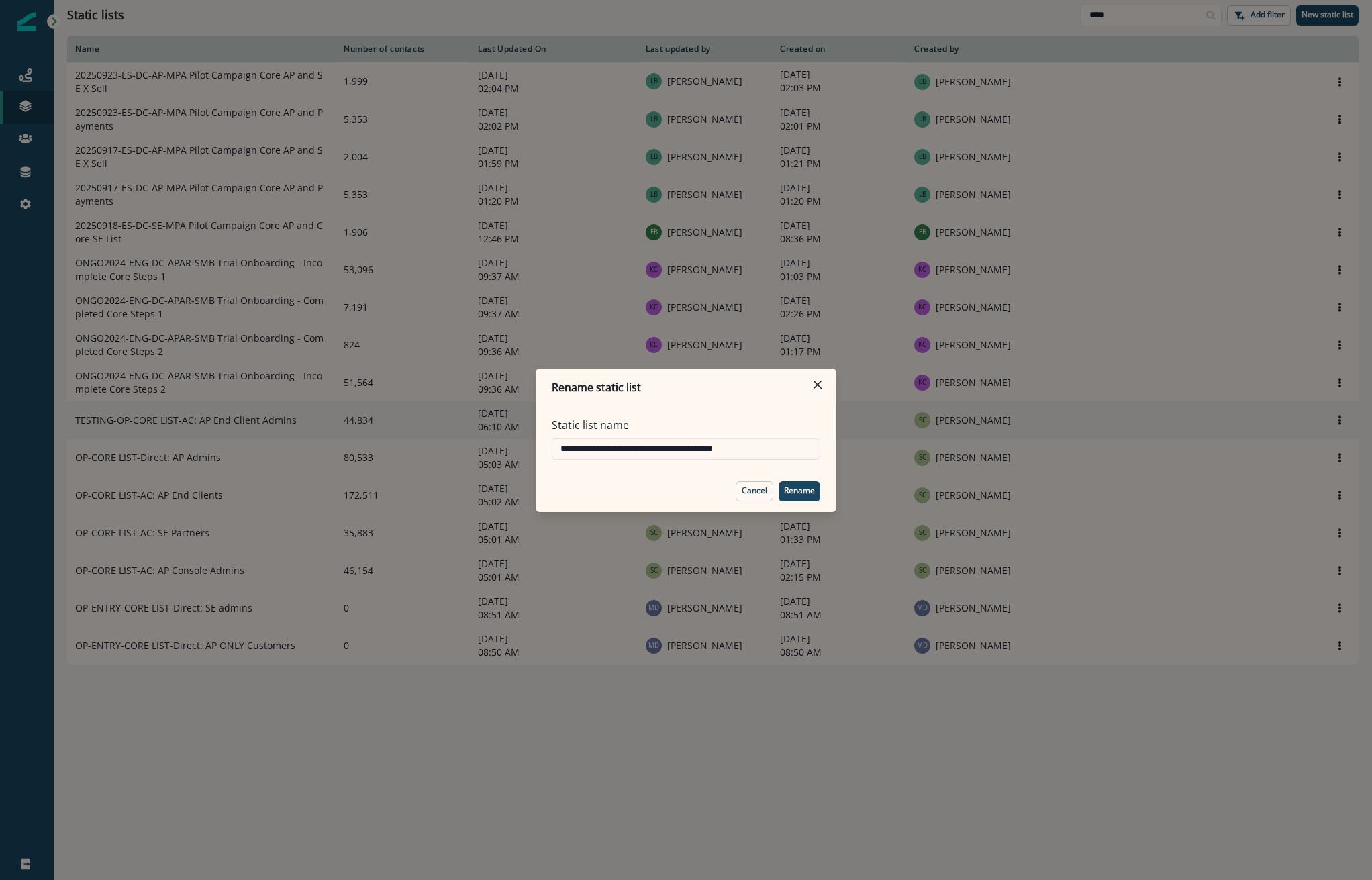
drag, startPoint x: 600, startPoint y: 452, endPoint x: 450, endPoint y: 456, distance: 150.1
click at [467, 456] on div "**********" at bounding box center [686, 440] width 1372 height 880
type input "**********"
click at [812, 484] on button "Rename" at bounding box center [799, 491] width 41 height 20
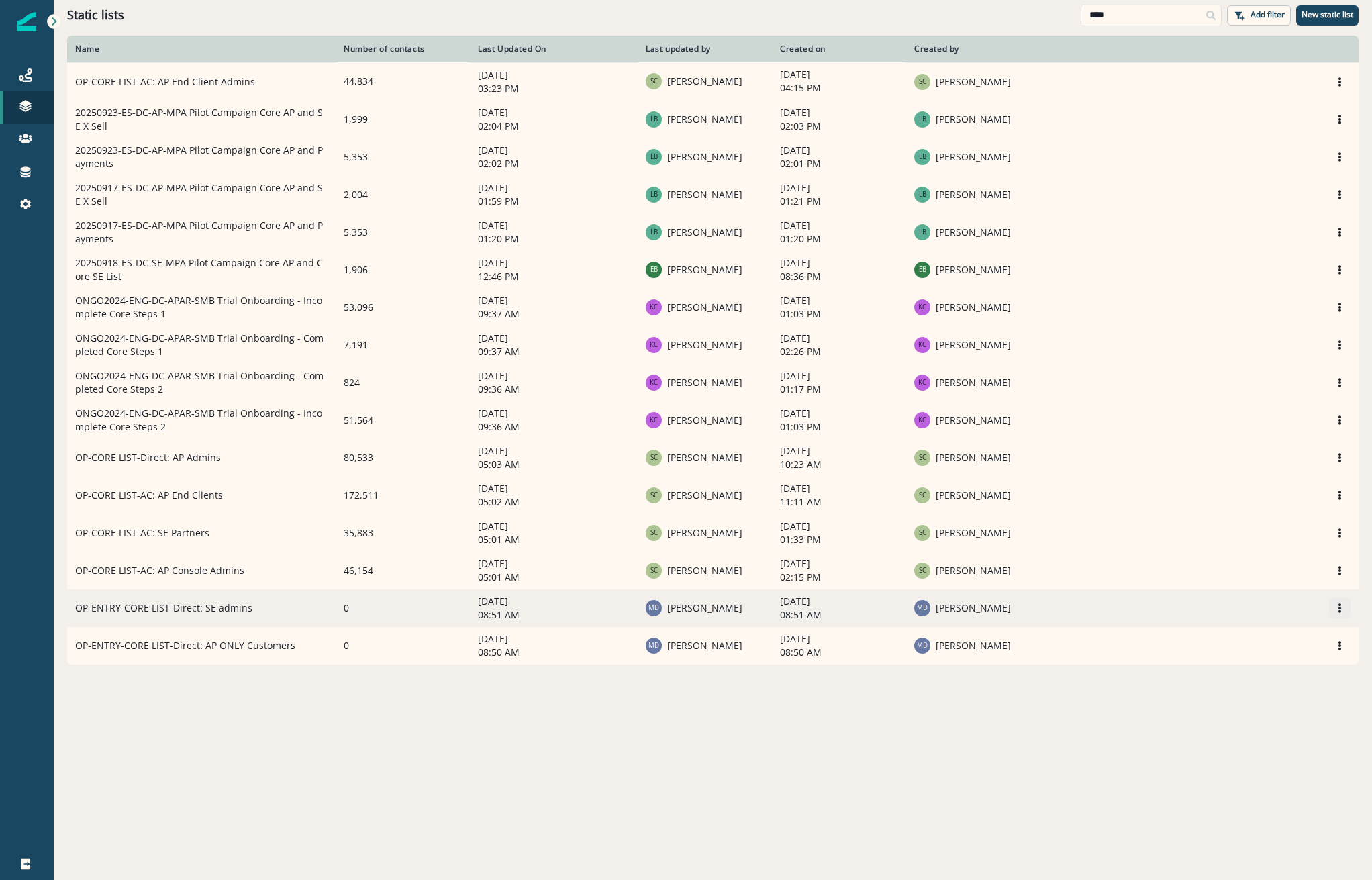
click at [1334, 614] on button "Options" at bounding box center [1339, 608] width 21 height 20
click at [1241, 646] on button "Rename" at bounding box center [1275, 649] width 149 height 21
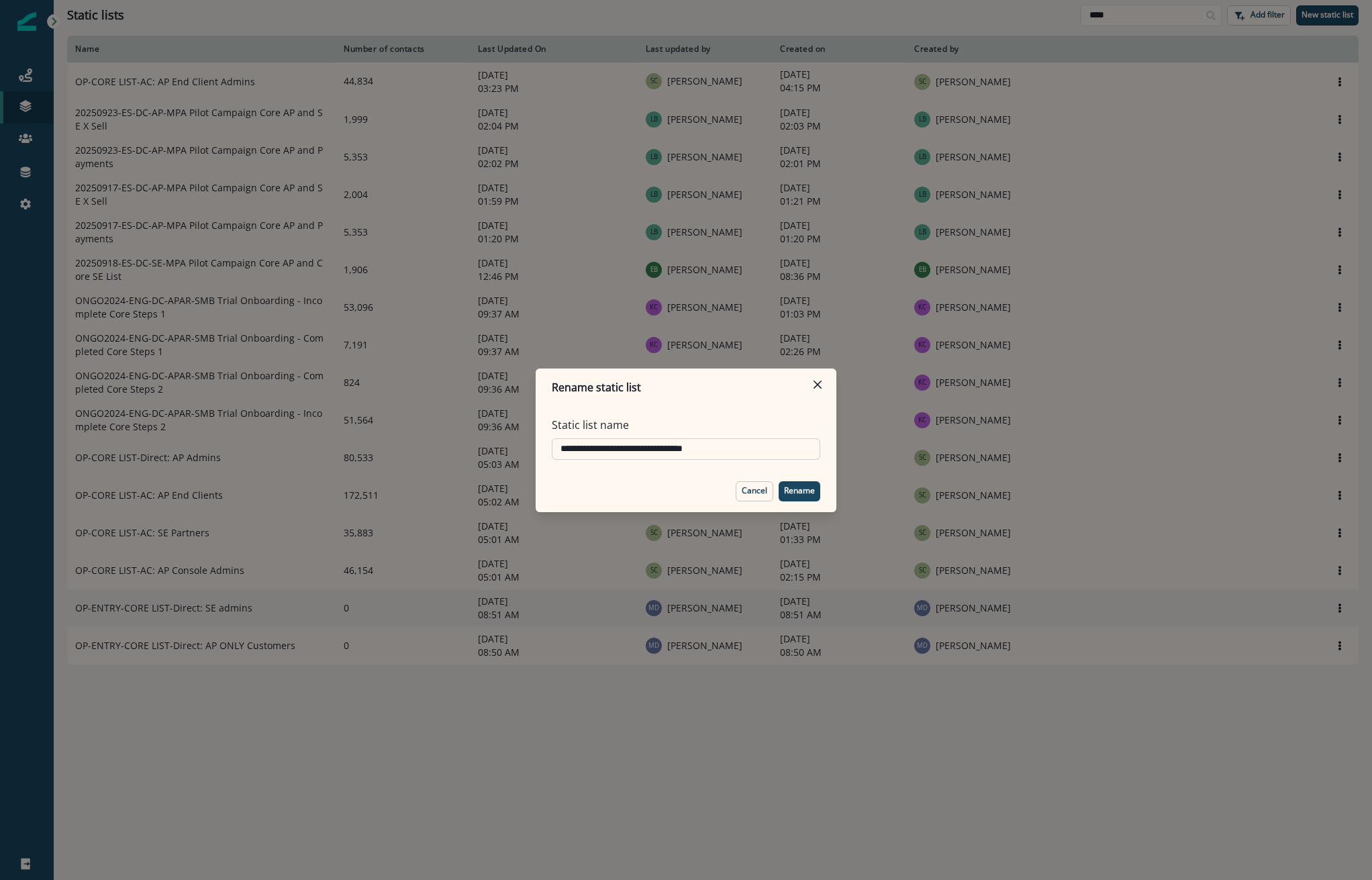
click at [608, 446] on input "**********" at bounding box center [686, 448] width 268 height 21
click at [609, 449] on input "**********" at bounding box center [686, 448] width 268 height 21
type input "**********"
click at [807, 489] on p "Rename" at bounding box center [800, 490] width 31 height 9
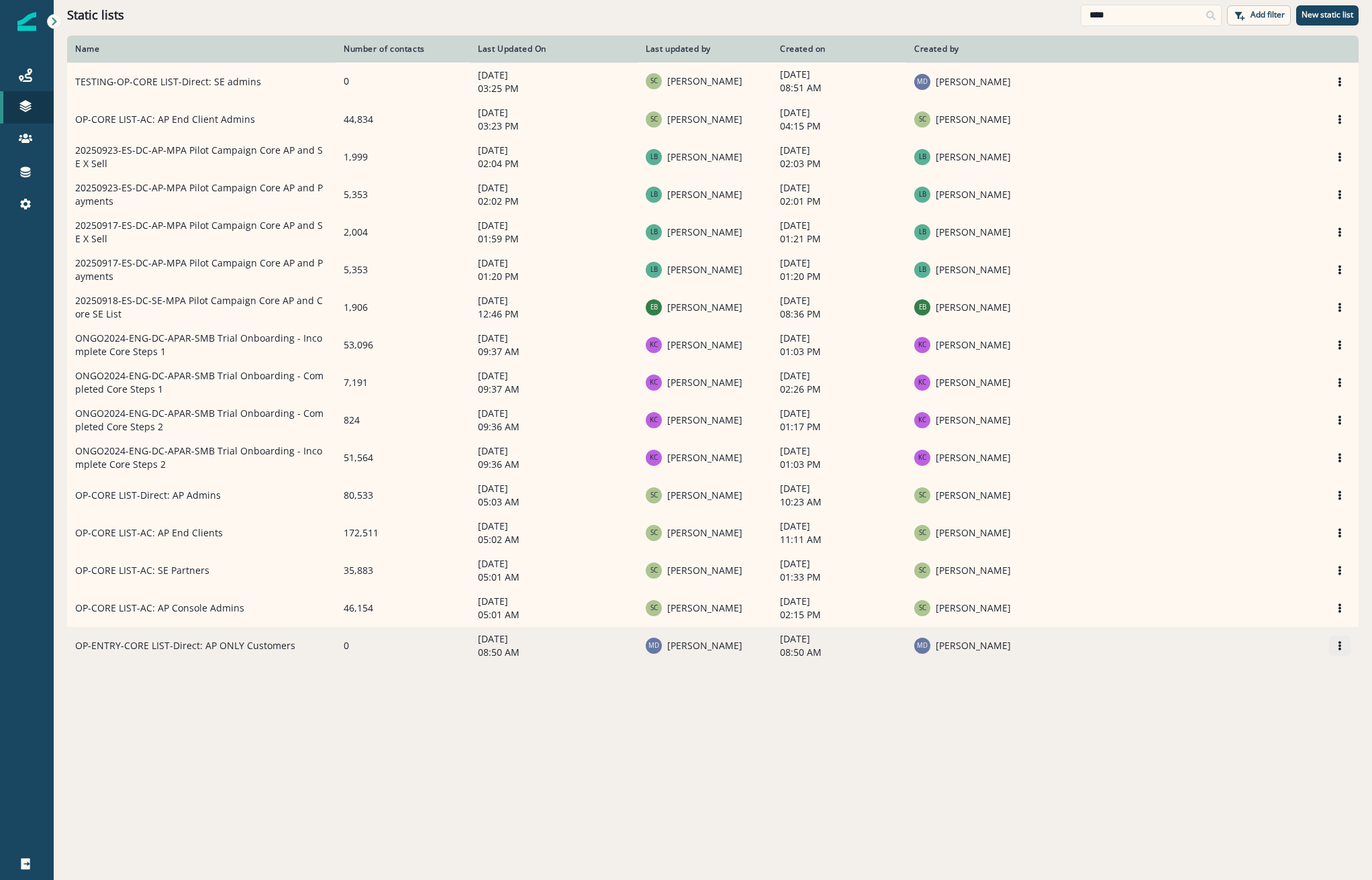
click at [1344, 650] on icon "Options" at bounding box center [1340, 645] width 9 height 9
click at [1263, 686] on button "Rename" at bounding box center [1275, 687] width 149 height 21
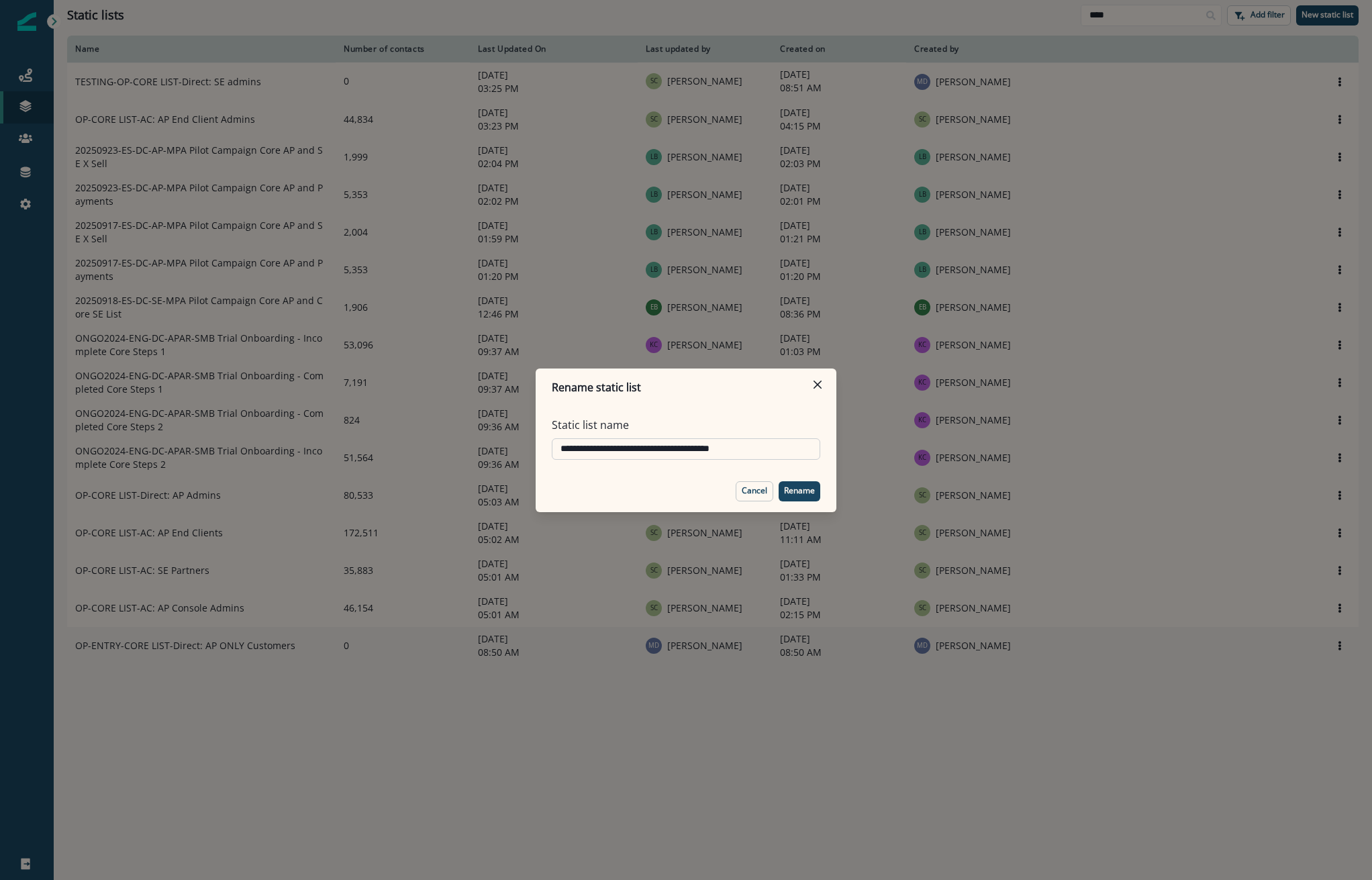
drag, startPoint x: 606, startPoint y: 452, endPoint x: 576, endPoint y: 456, distance: 30.3
click at [576, 456] on input "**********" at bounding box center [686, 448] width 268 height 21
type input "**********"
click at [800, 483] on button "Rename" at bounding box center [799, 491] width 41 height 20
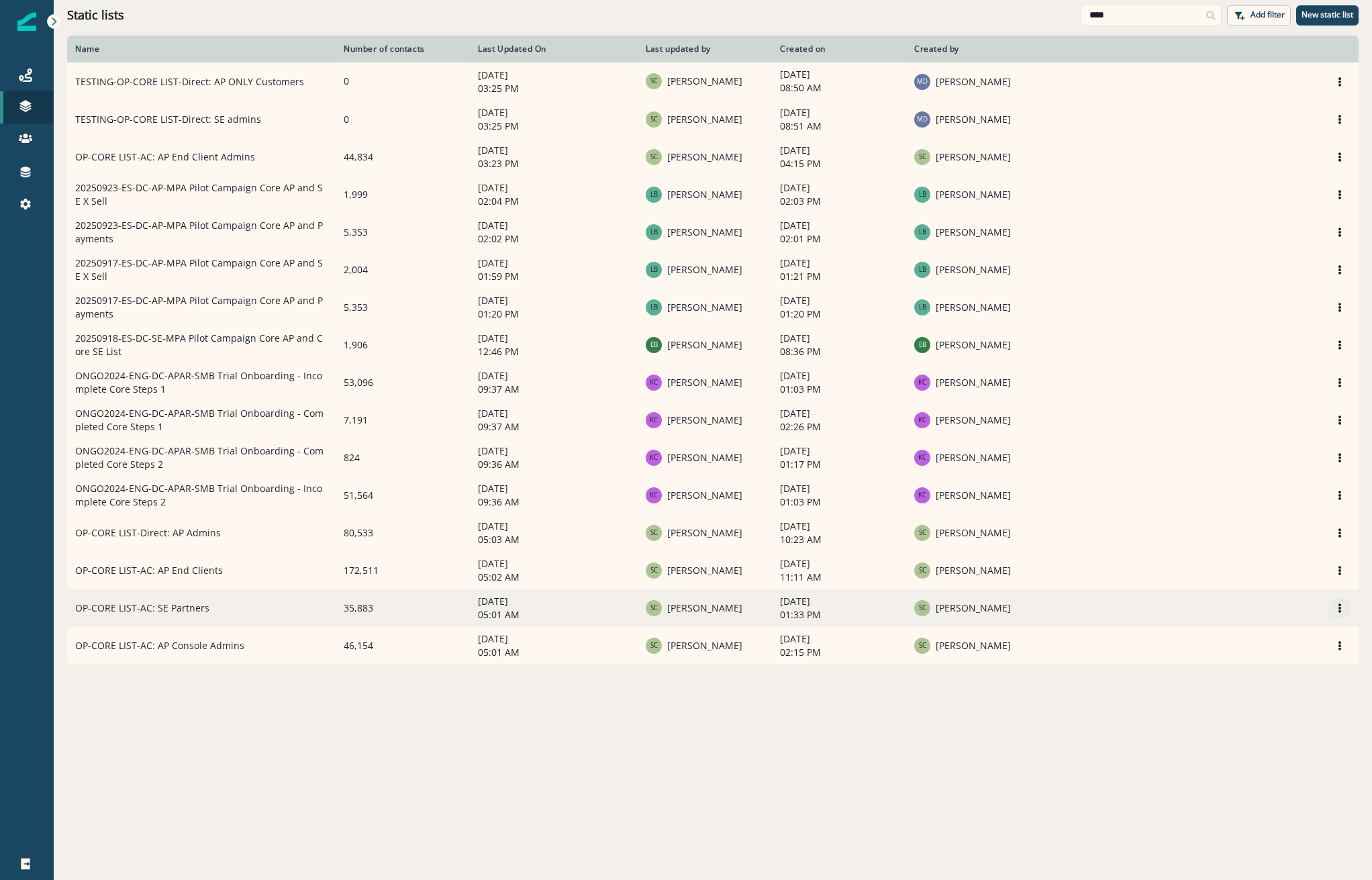
click at [1340, 618] on button "Options" at bounding box center [1339, 608] width 21 height 20
click at [1250, 644] on button "Rename" at bounding box center [1275, 649] width 149 height 21
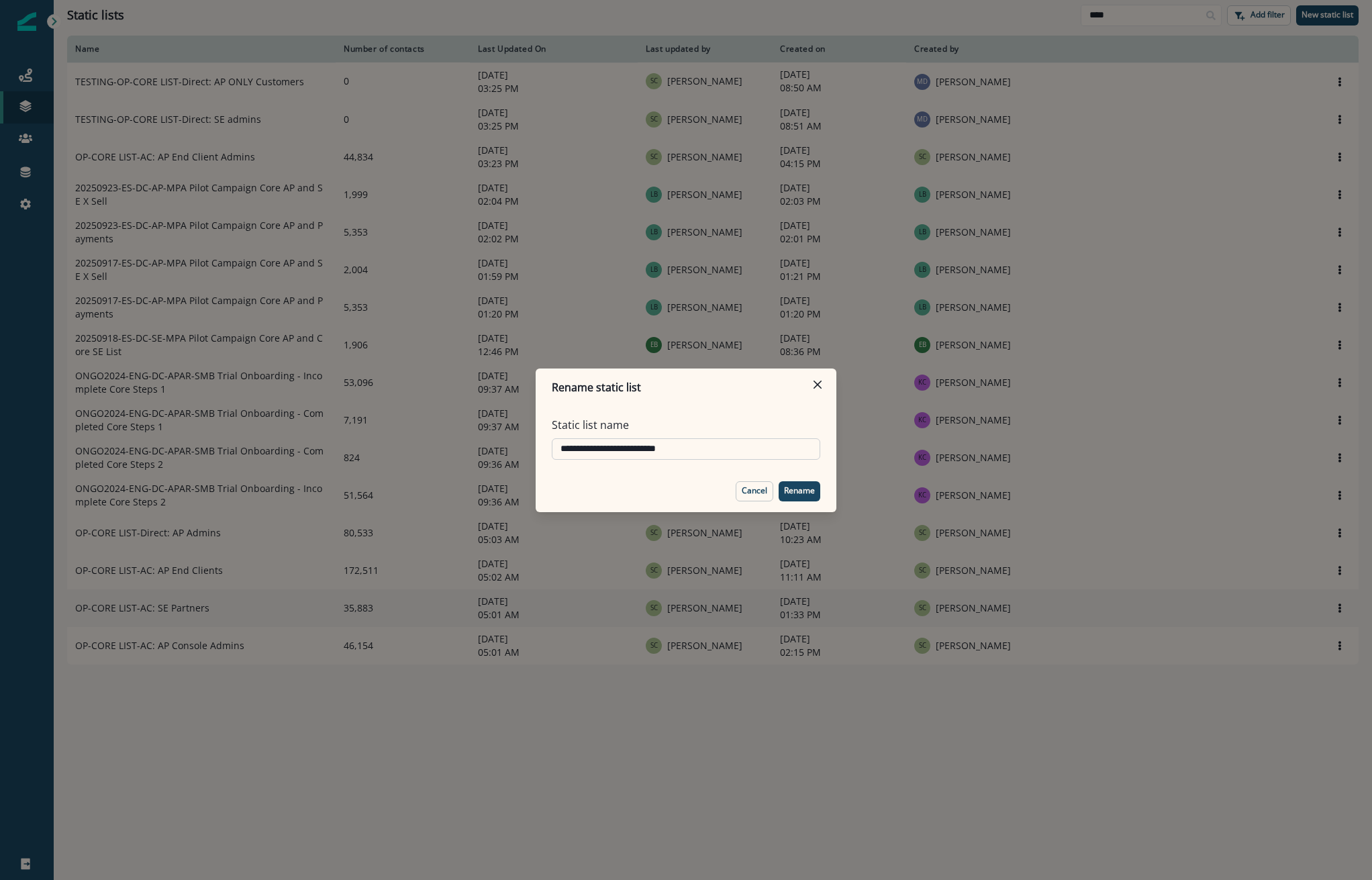
click at [553, 445] on input "**********" at bounding box center [686, 448] width 268 height 21
type input "**********"
click at [789, 494] on p "Rename" at bounding box center [800, 490] width 31 height 9
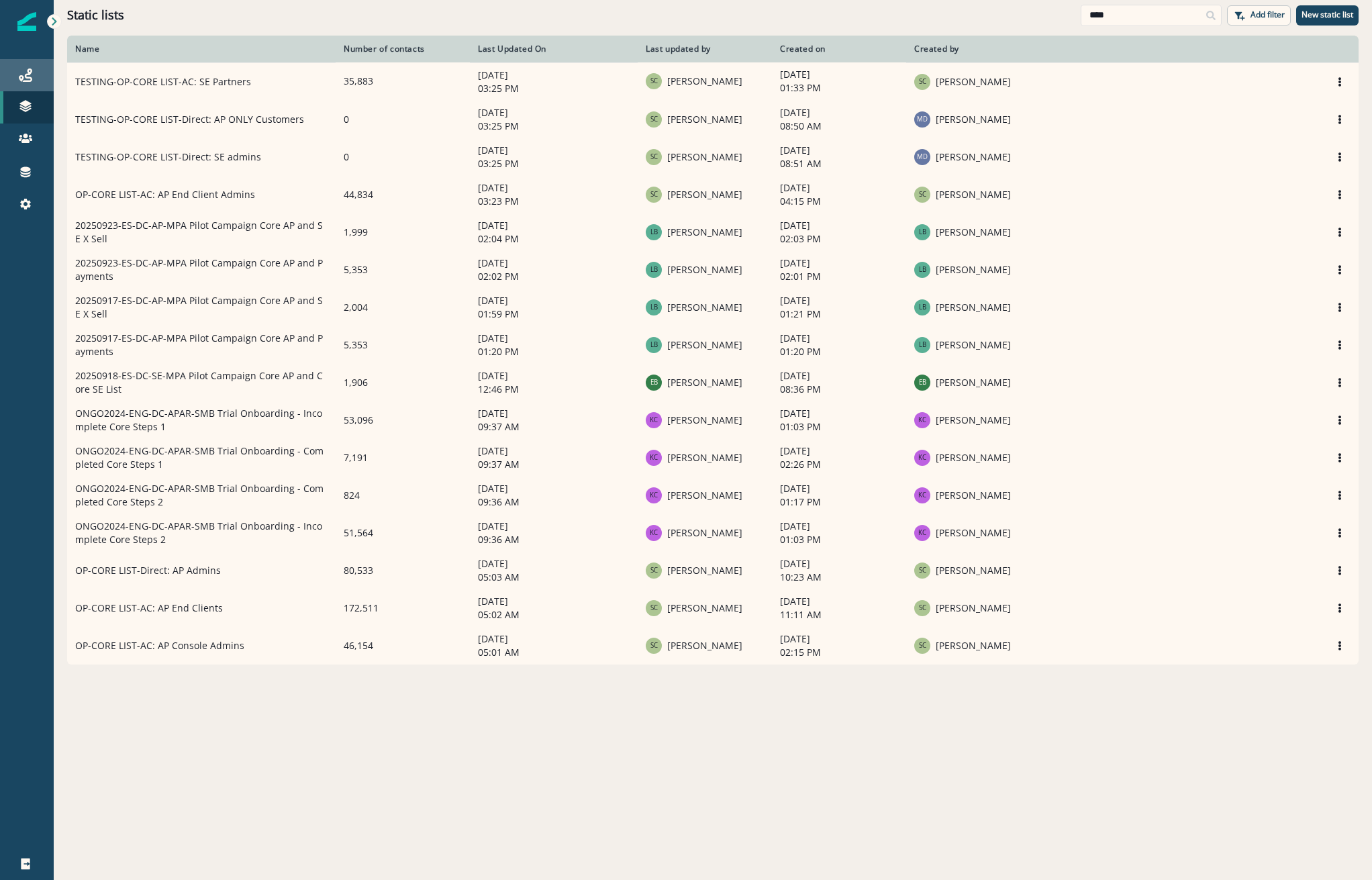
click at [16, 67] on div "Journeys" at bounding box center [27, 75] width 43 height 16
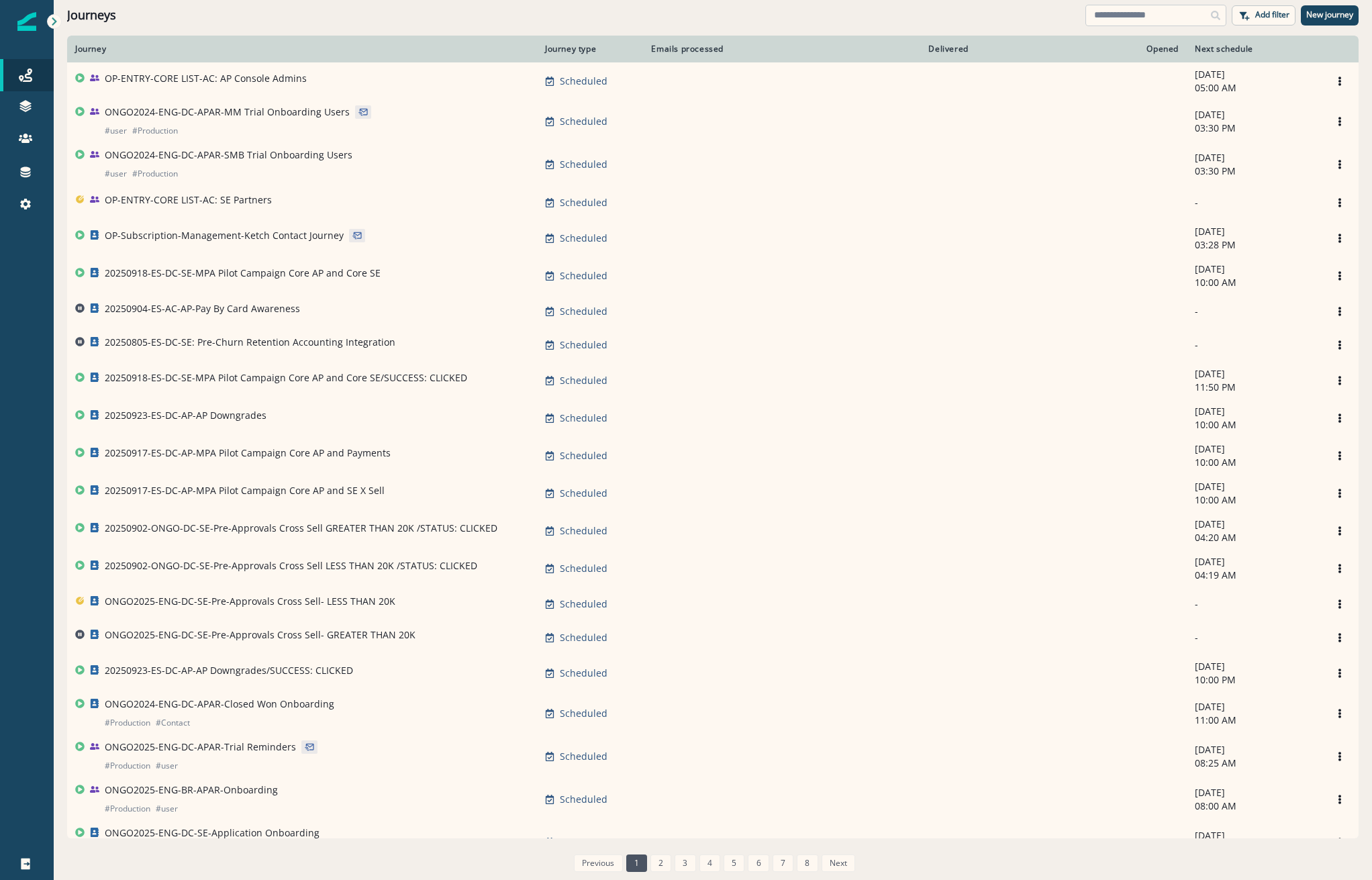
click at [1134, 22] on input at bounding box center [1156, 15] width 141 height 21
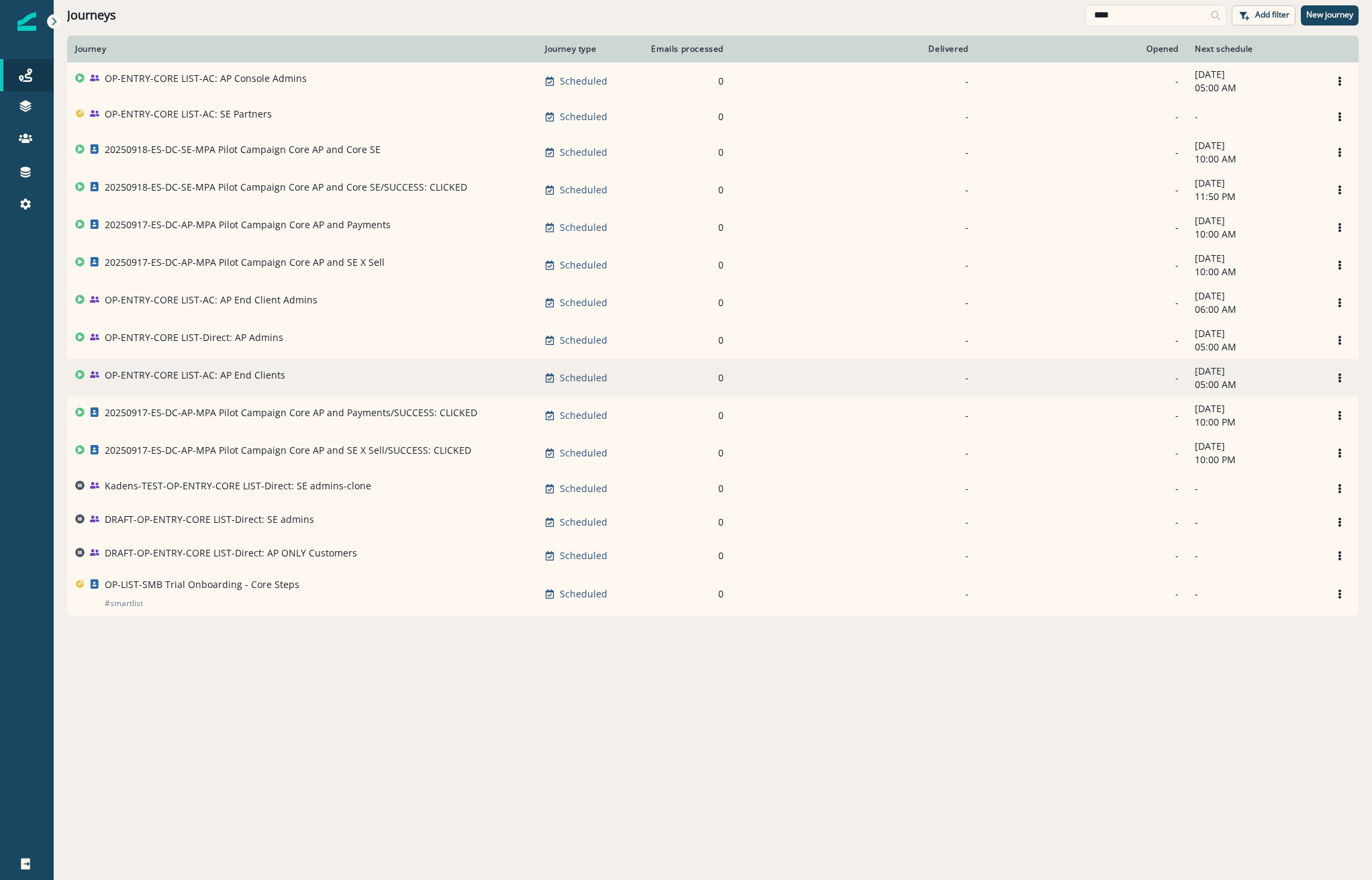
type input "****"
click at [181, 393] on td "OP-ENTRY-CORE LIST-AC: AP End Clients" at bounding box center [301, 377] width 470 height 38
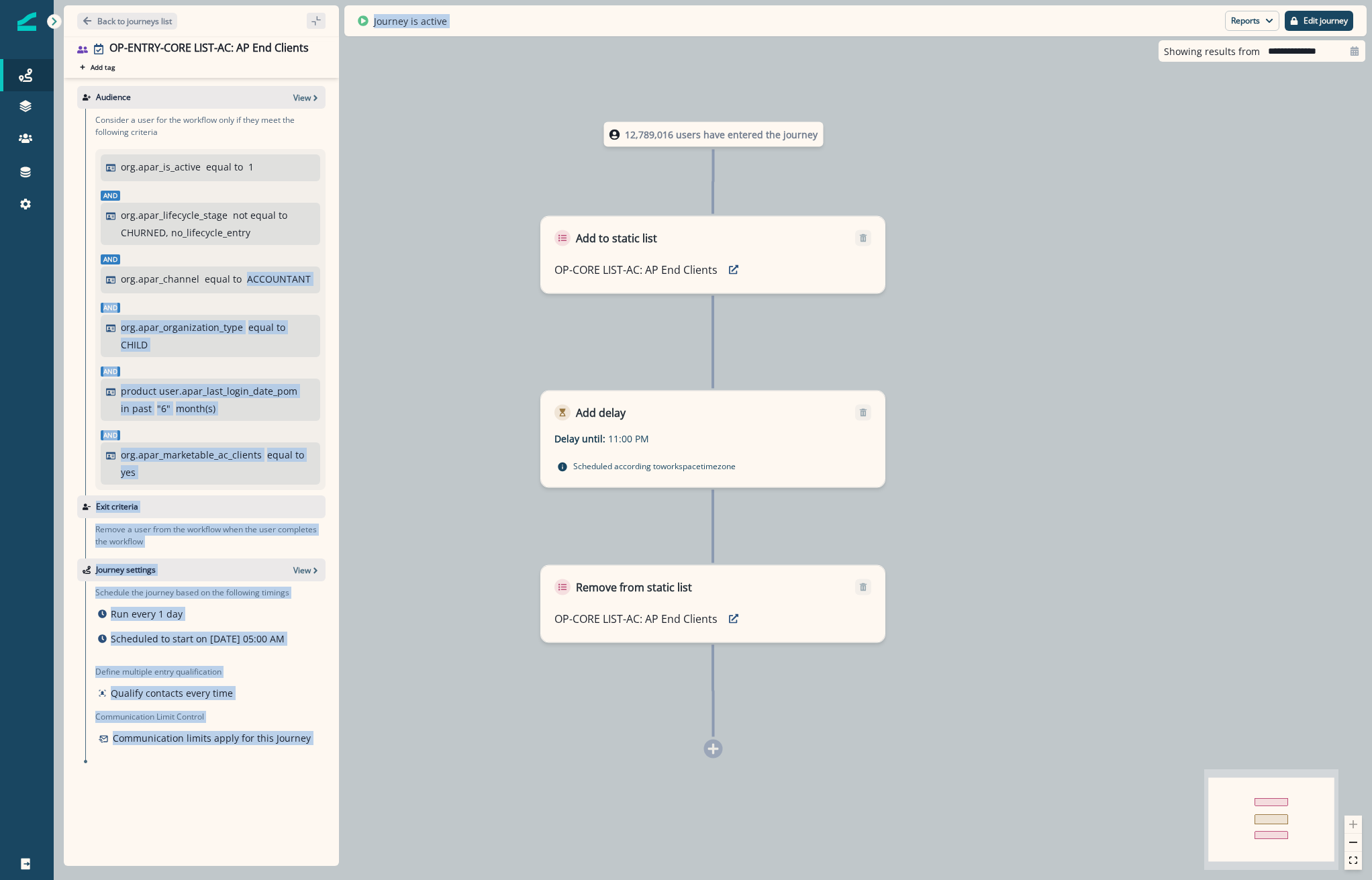
drag, startPoint x: 245, startPoint y: 278, endPoint x: 374, endPoint y: 288, distance: 129.4
click at [374, 288] on div "Back to journeys list OP-ENTRY-CORE LIST-AC: AP End Clients Add tag Search or c…" at bounding box center [713, 440] width 1319 height 880
click at [357, 295] on div "12,789,016 users have entered the journey Add to static list OP-CORE LIST-AC: A…" at bounding box center [713, 440] width 1319 height 880
click at [334, 304] on div "Audience View Consider a user for the workflow only if they meet the following …" at bounding box center [201, 468] width 275 height 782
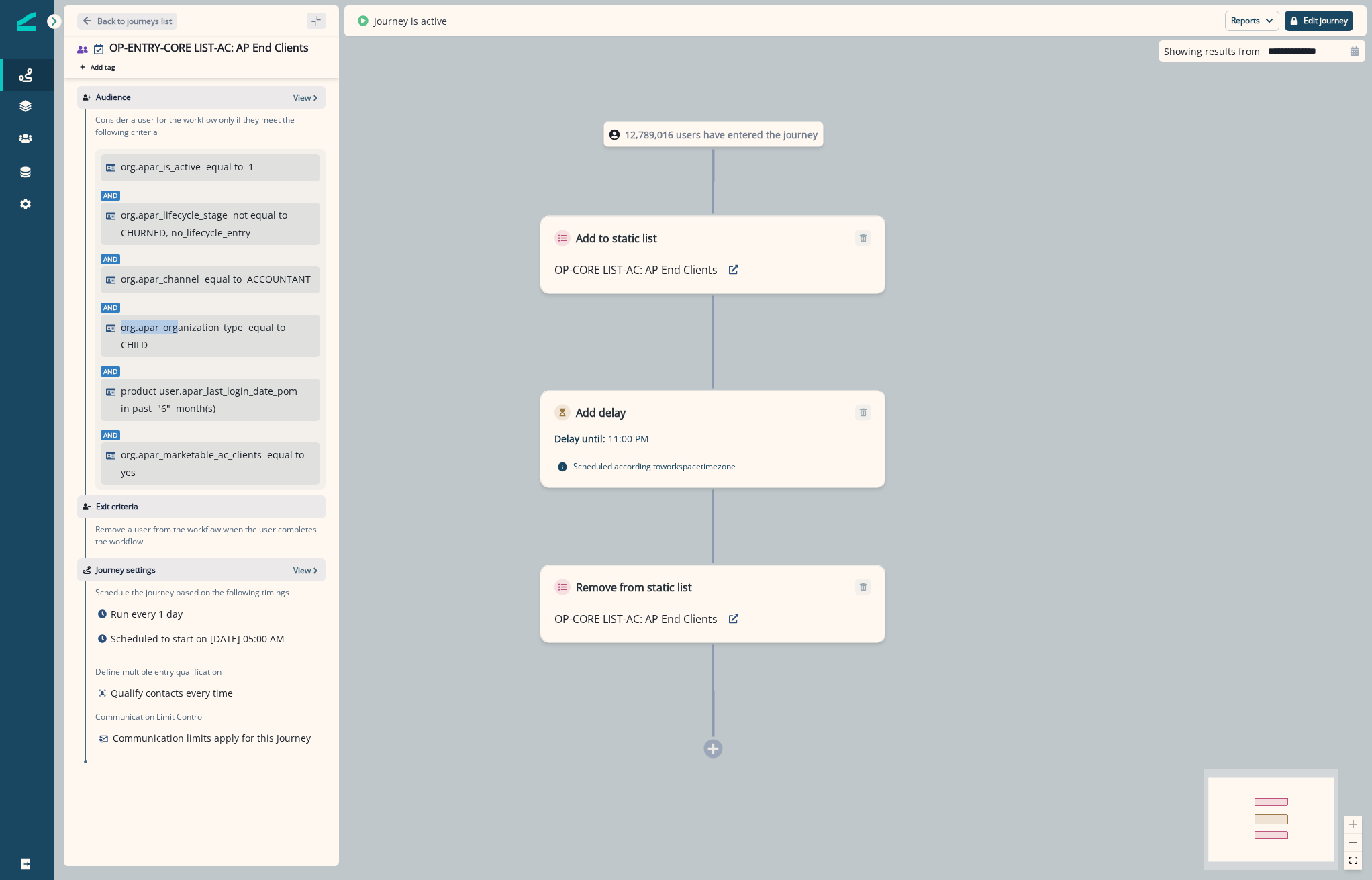
drag, startPoint x: 178, startPoint y: 351, endPoint x: 113, endPoint y: 318, distance: 72.9
click at [113, 318] on div "org.apar_organization_type equal to CHILD" at bounding box center [211, 336] width 220 height 42
click at [1318, 23] on p "Edit journey" at bounding box center [1325, 21] width 44 height 9
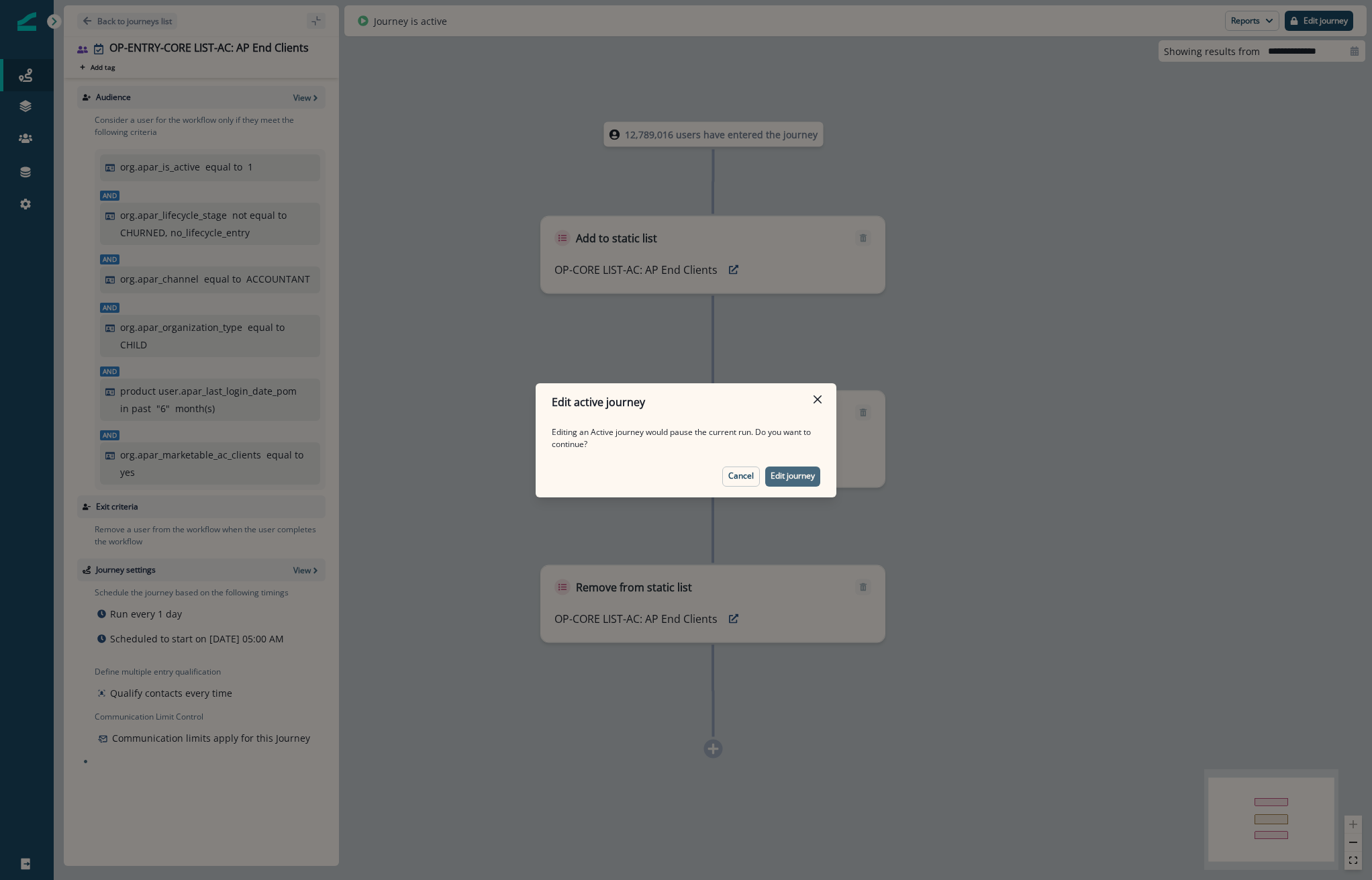
click at [772, 474] on p "Edit journey" at bounding box center [793, 476] width 44 height 9
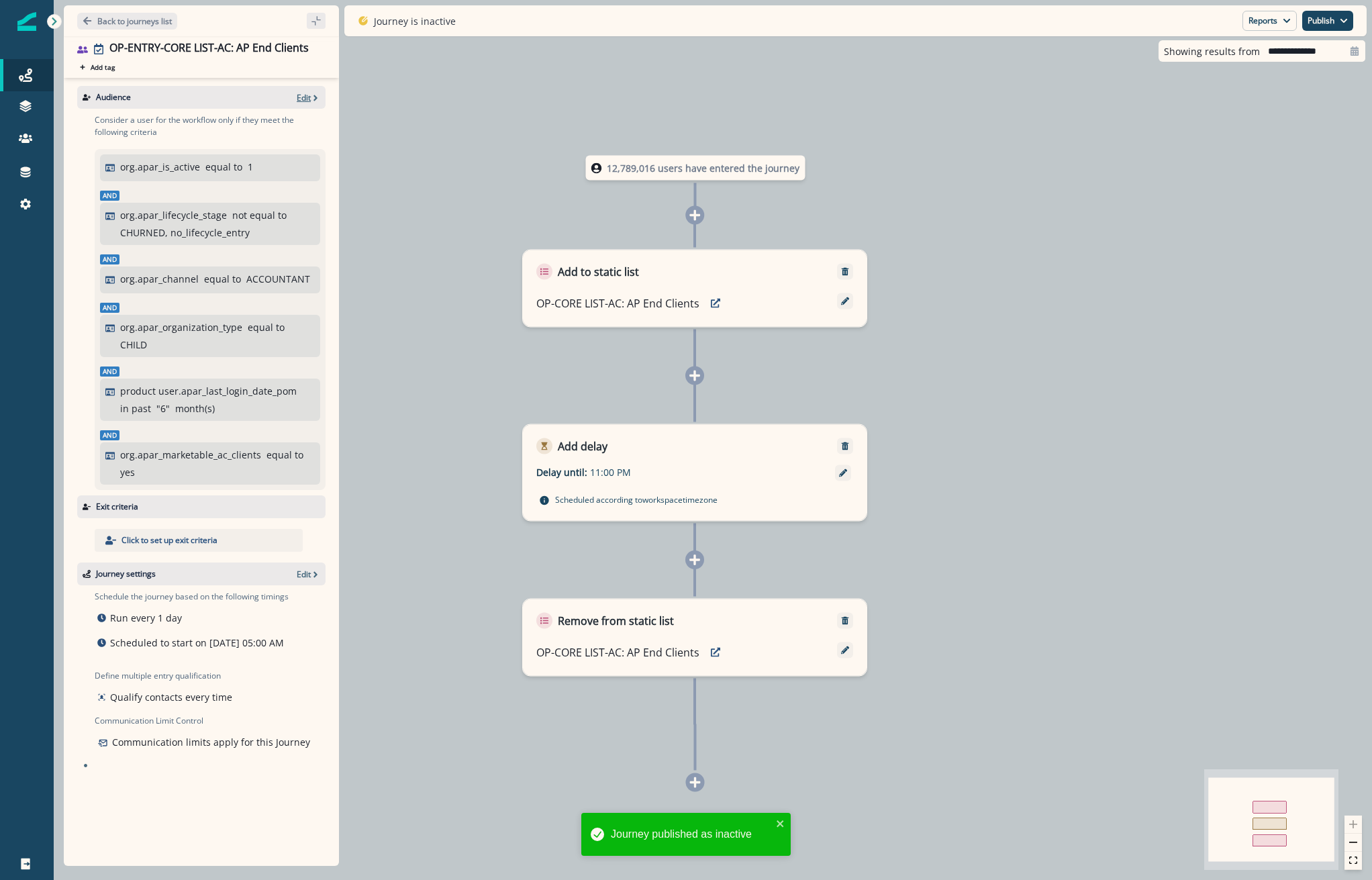
click at [297, 96] on p "Edit" at bounding box center [303, 97] width 14 height 11
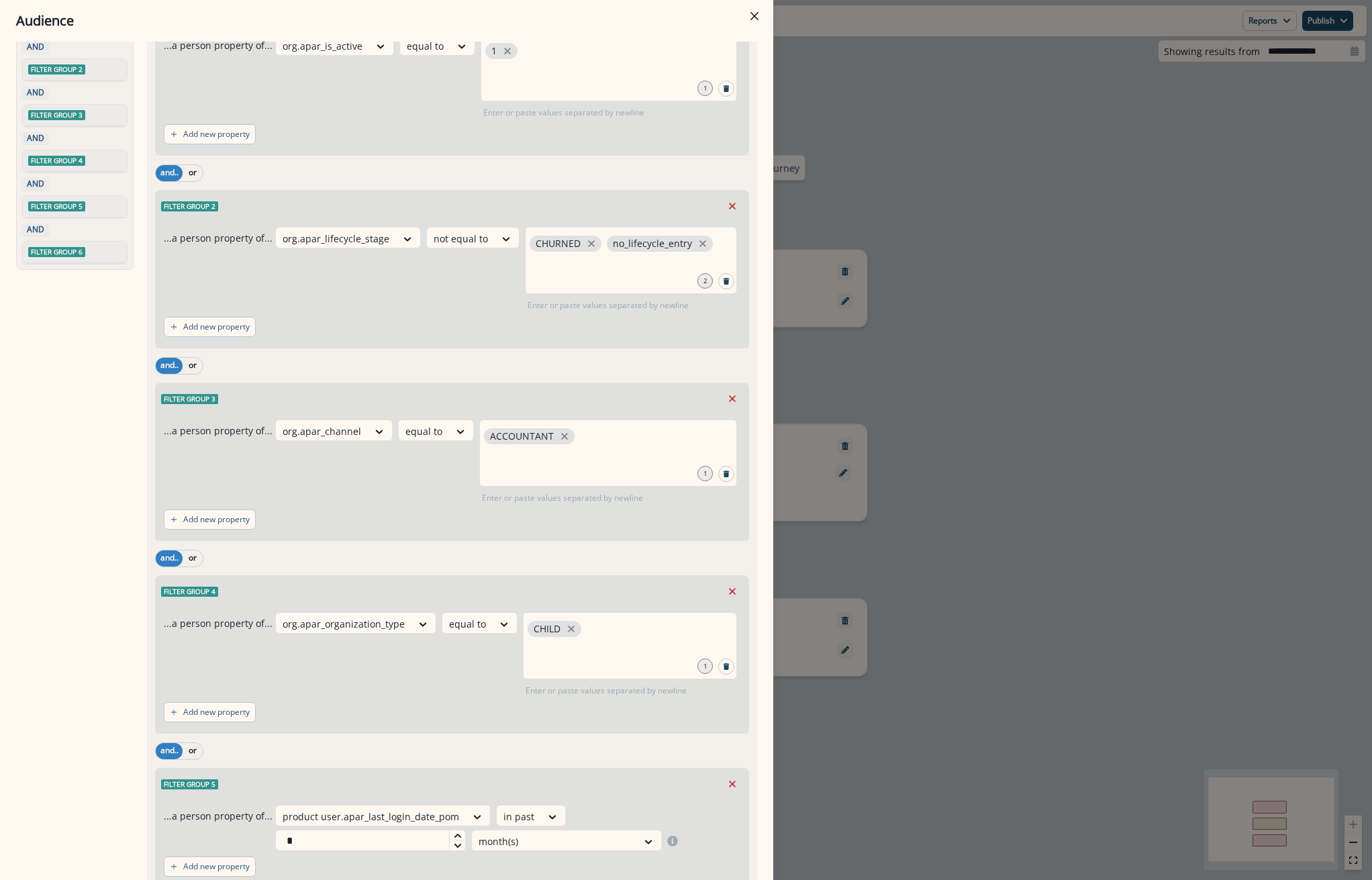
scroll to position [431, 0]
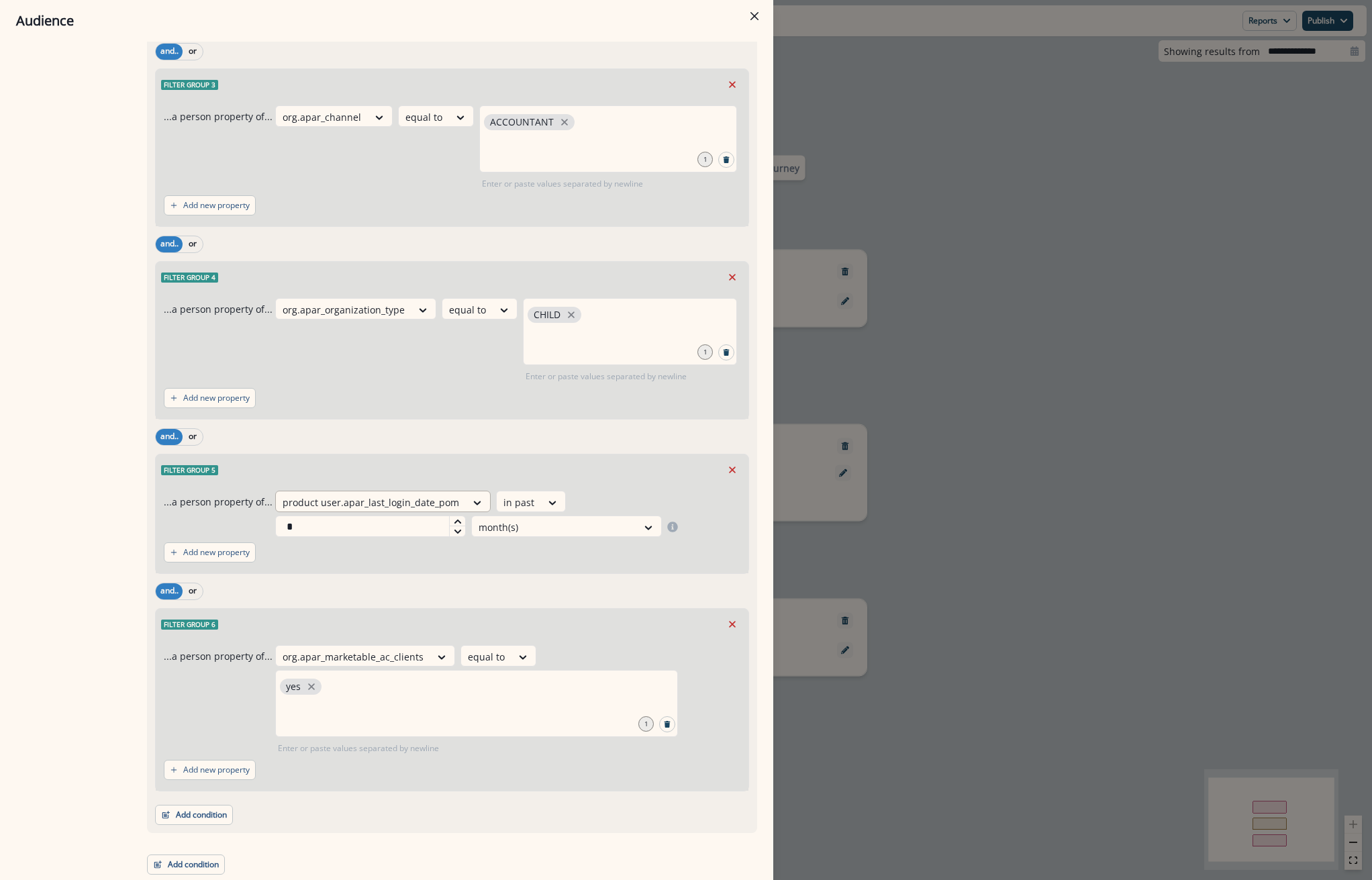
click at [412, 498] on div at bounding box center [371, 502] width 177 height 16
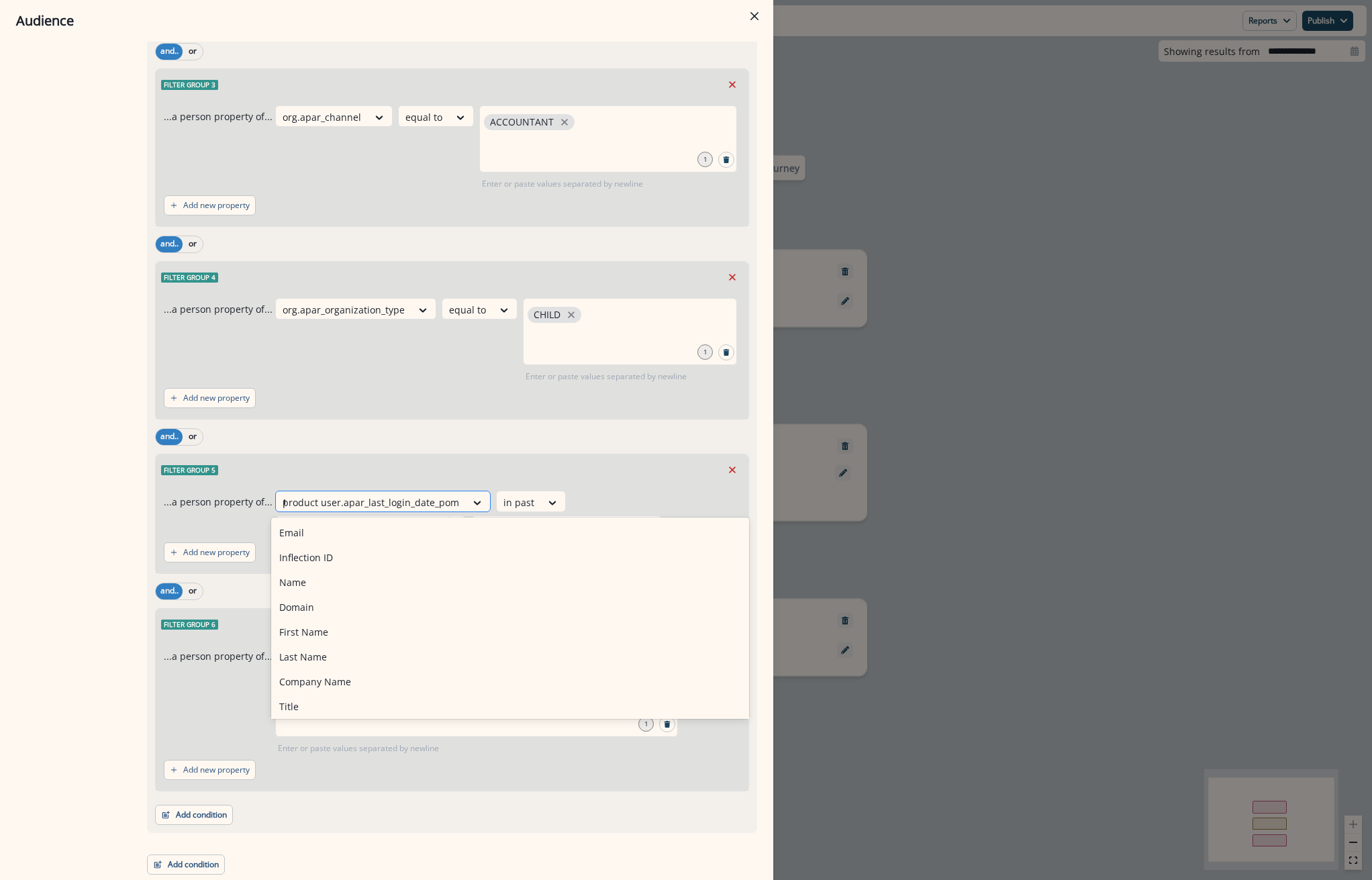
scroll to position [406, 0]
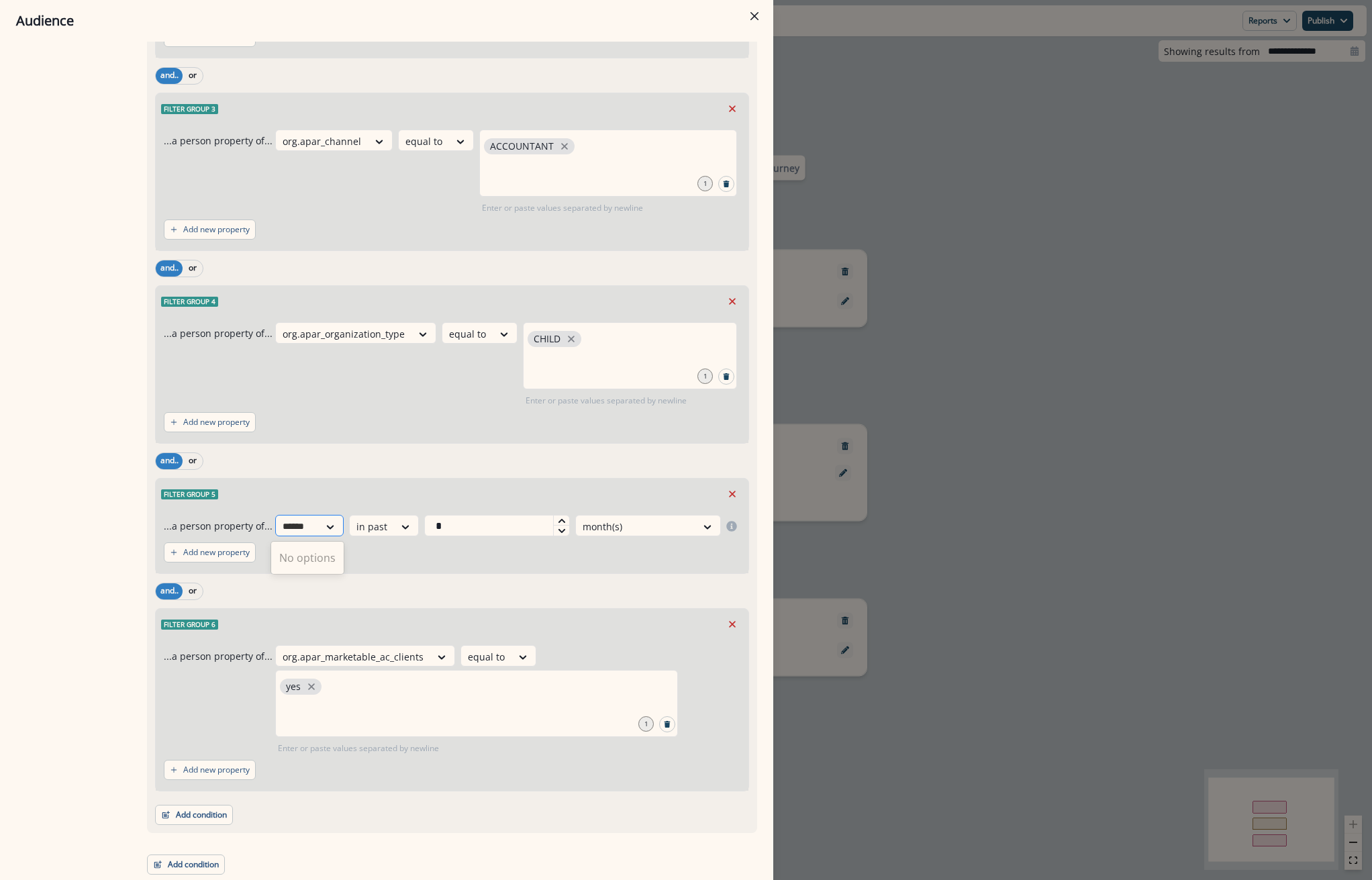
type input "****"
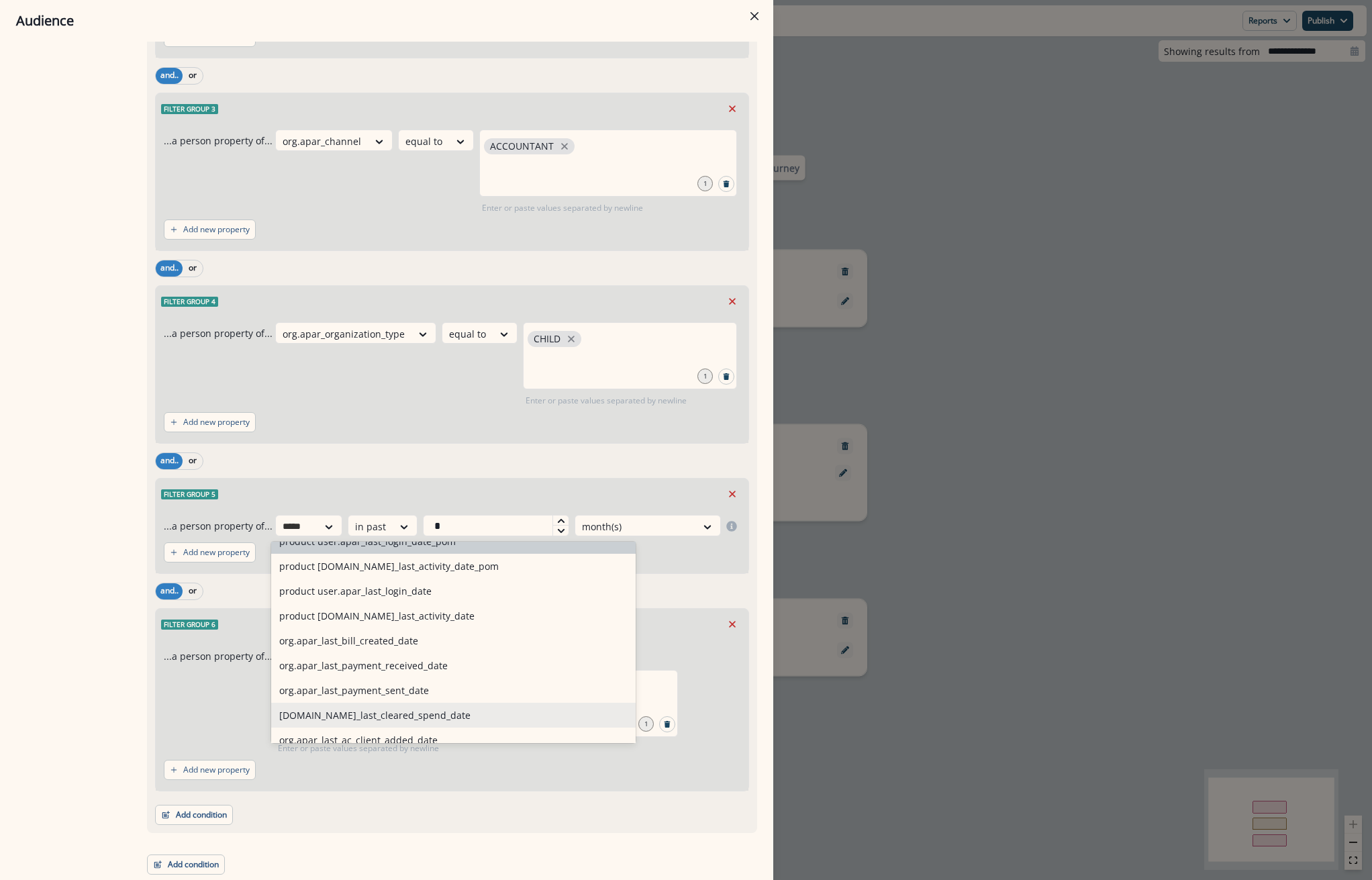
scroll to position [67, 0]
click at [394, 600] on div "product user.apar_last_login_date" at bounding box center [453, 588] width 364 height 25
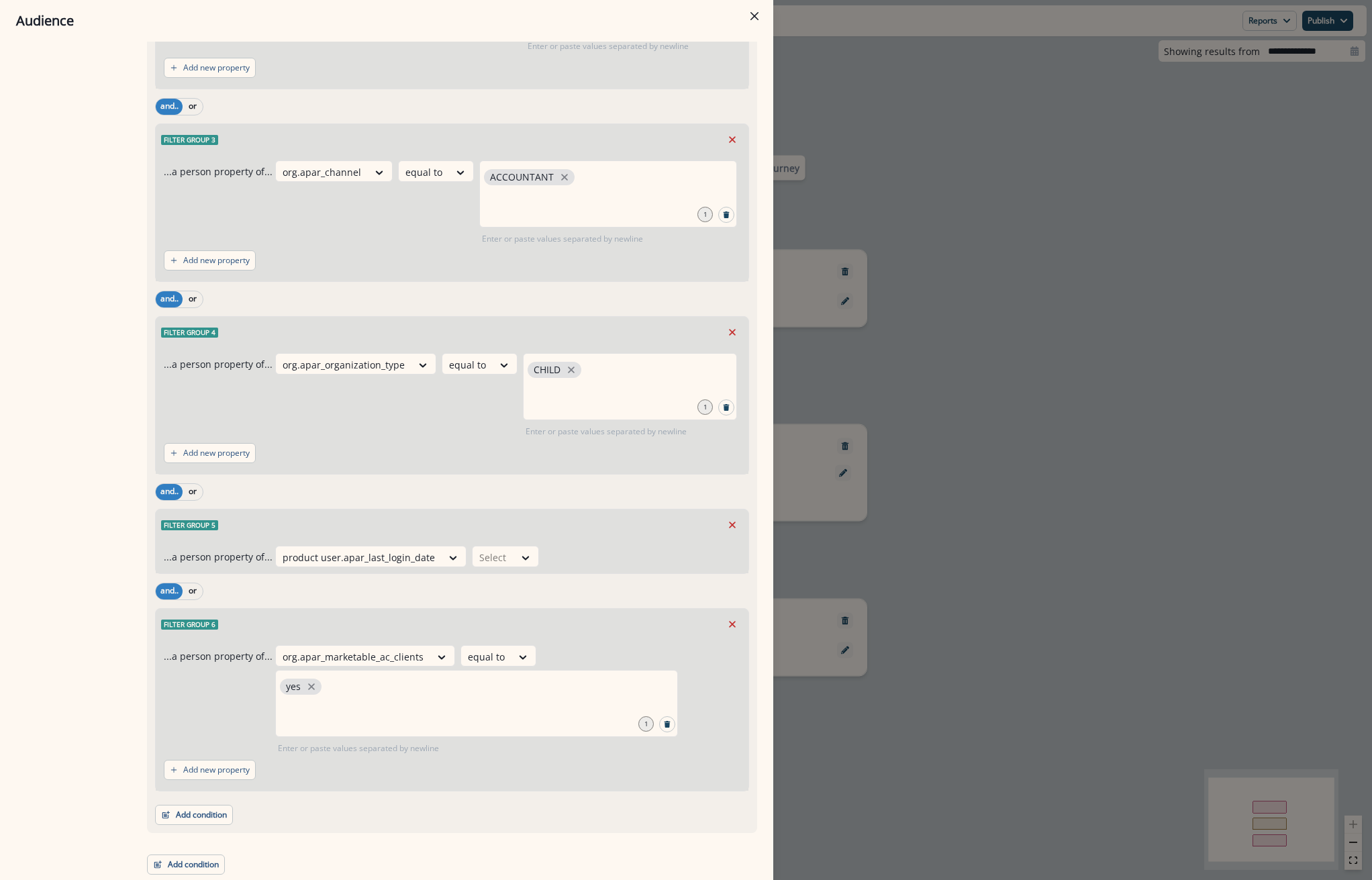
scroll to position [376, 0]
click at [503, 555] on div "Select" at bounding box center [492, 557] width 41 height 22
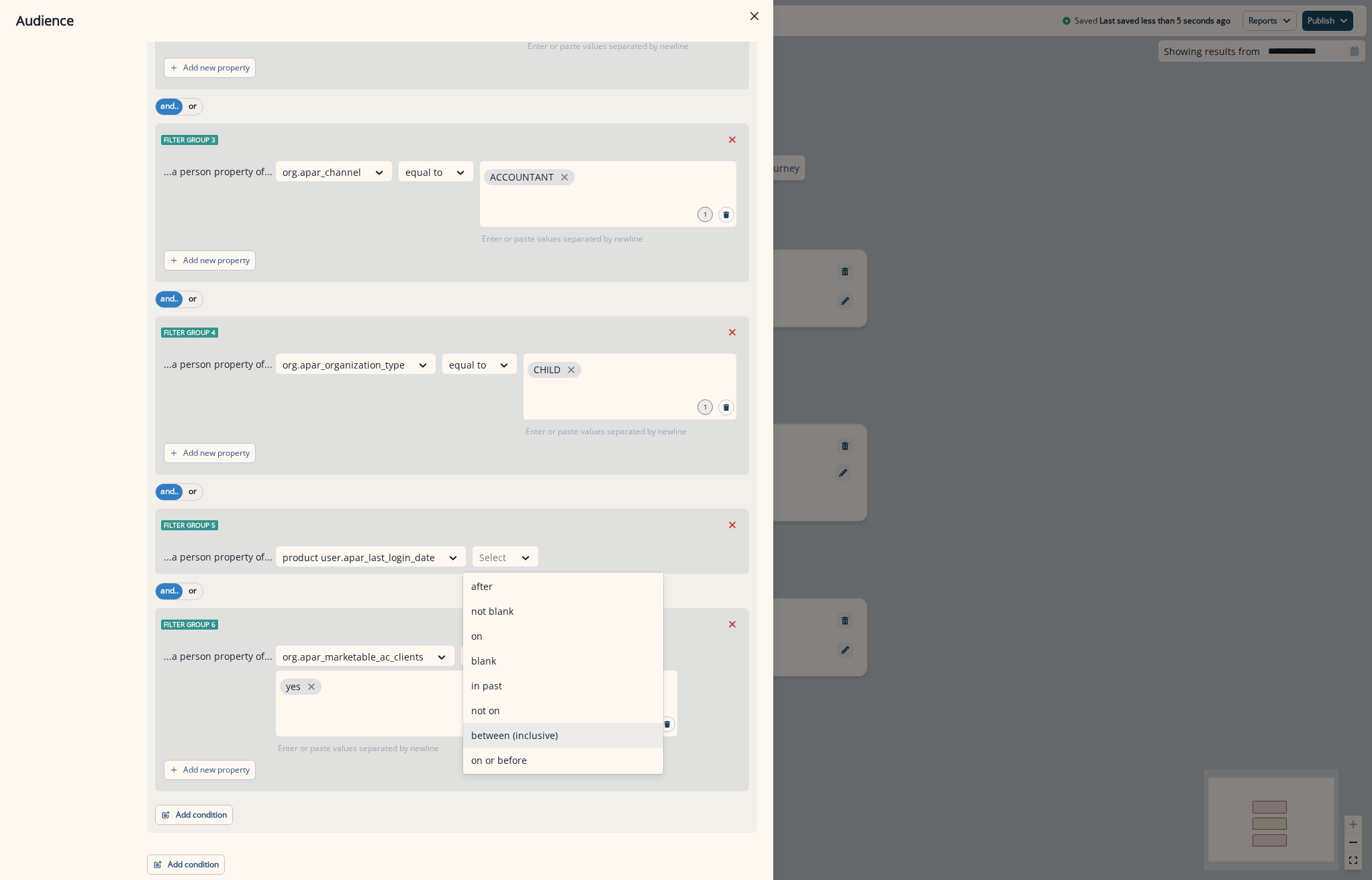
scroll to position [102, 0]
click at [507, 683] on div "in past" at bounding box center [563, 683] width 200 height 25
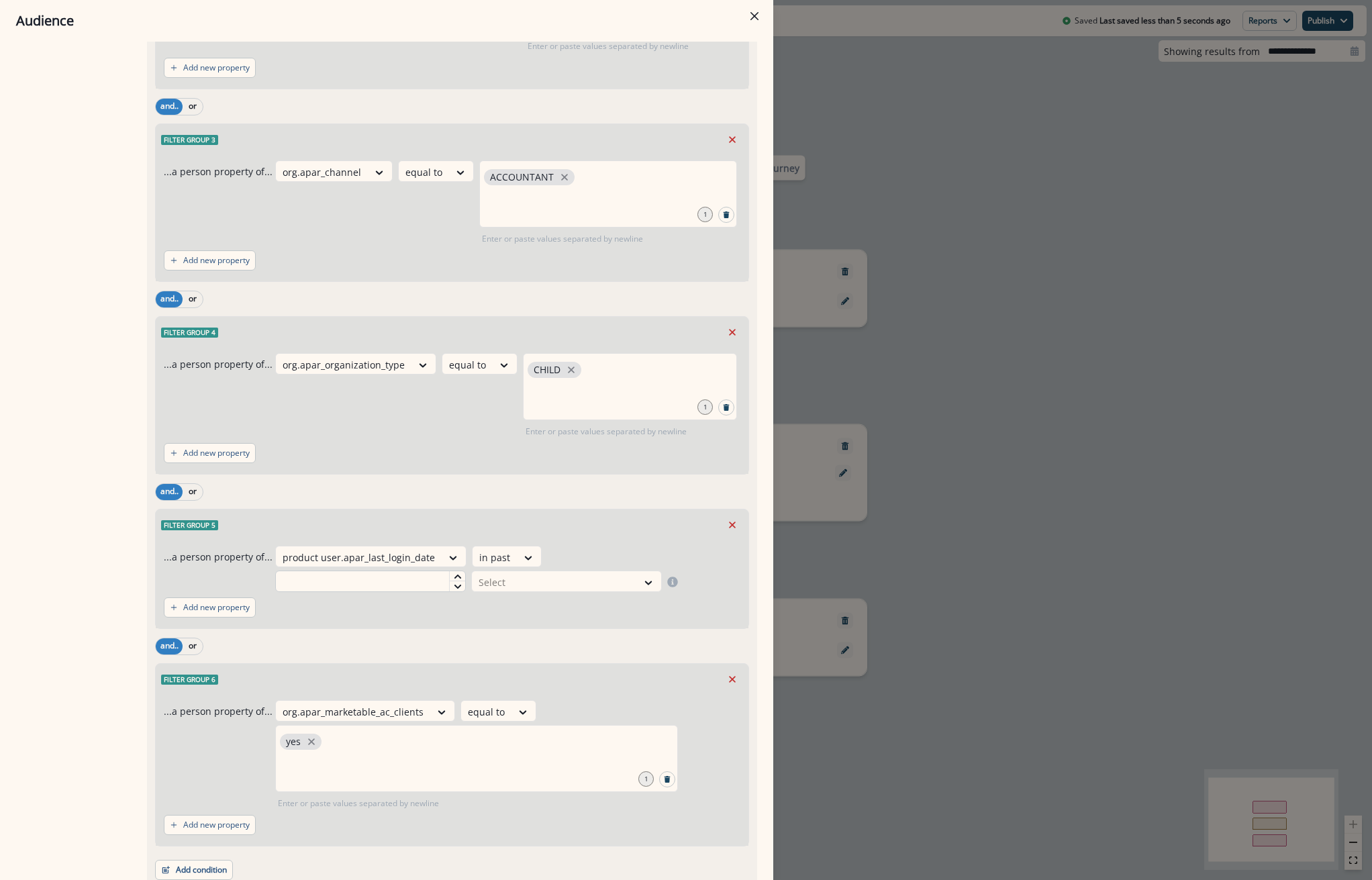
click at [420, 583] on input "text" at bounding box center [371, 580] width 190 height 21
type input "*"
click at [530, 582] on div at bounding box center [555, 582] width 152 height 16
type input "***"
click at [562, 608] on div "month(s)" at bounding box center [563, 612] width 190 height 25
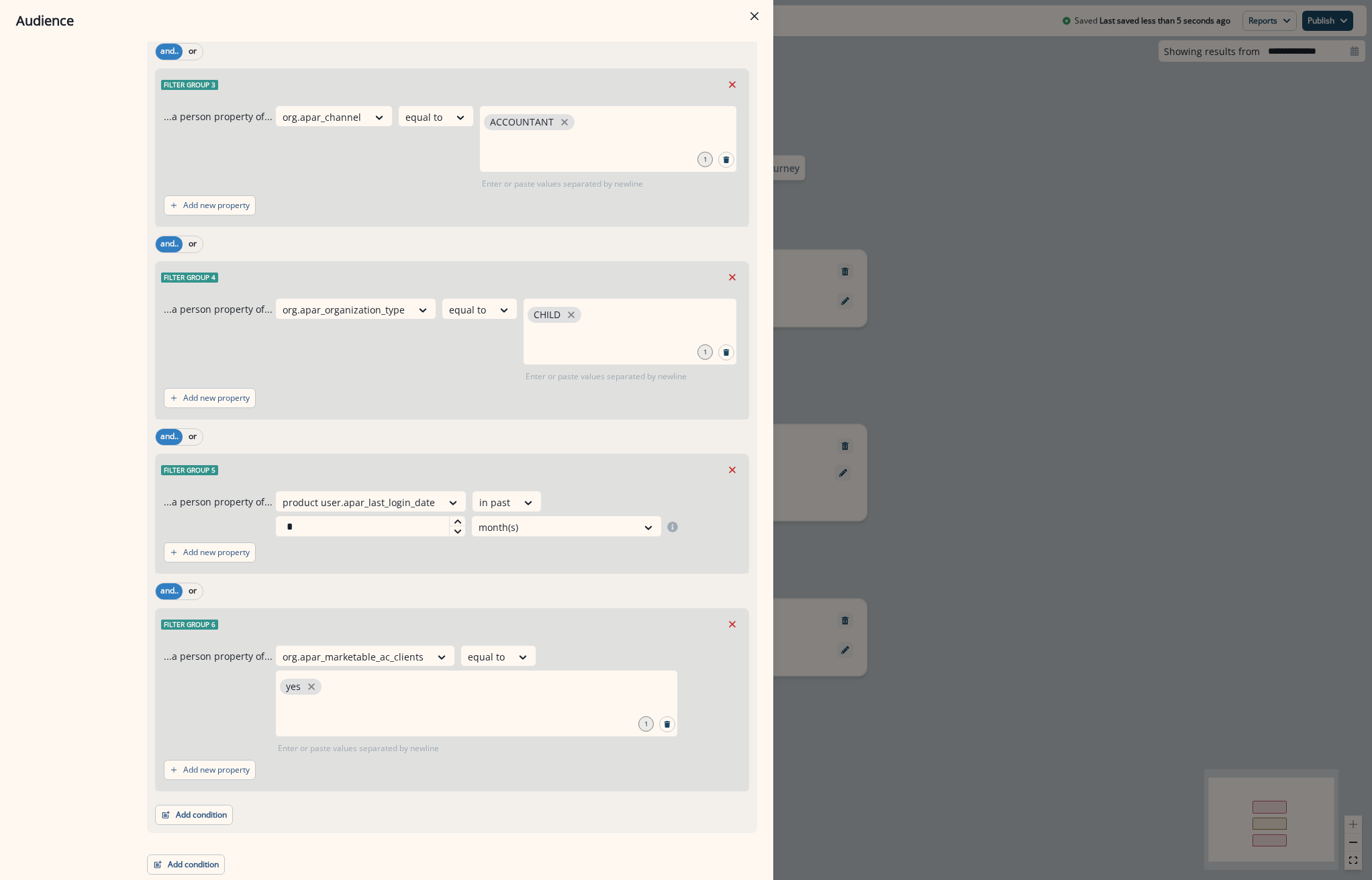
scroll to position [0, 0]
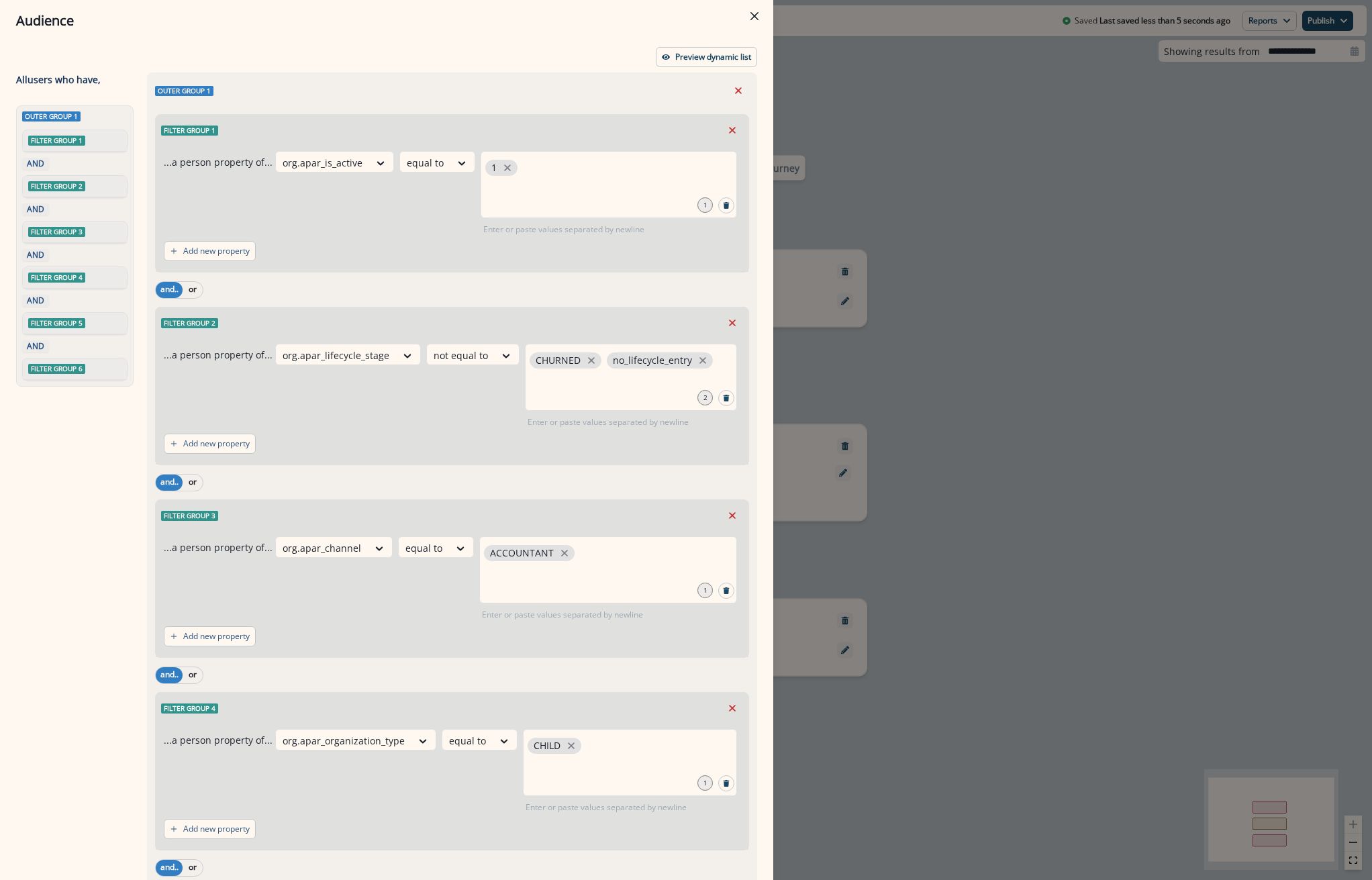
click at [850, 60] on div "Audience Preview dynamic list All user s who have, Outer group 1 Filter group 1…" at bounding box center [686, 440] width 1372 height 880
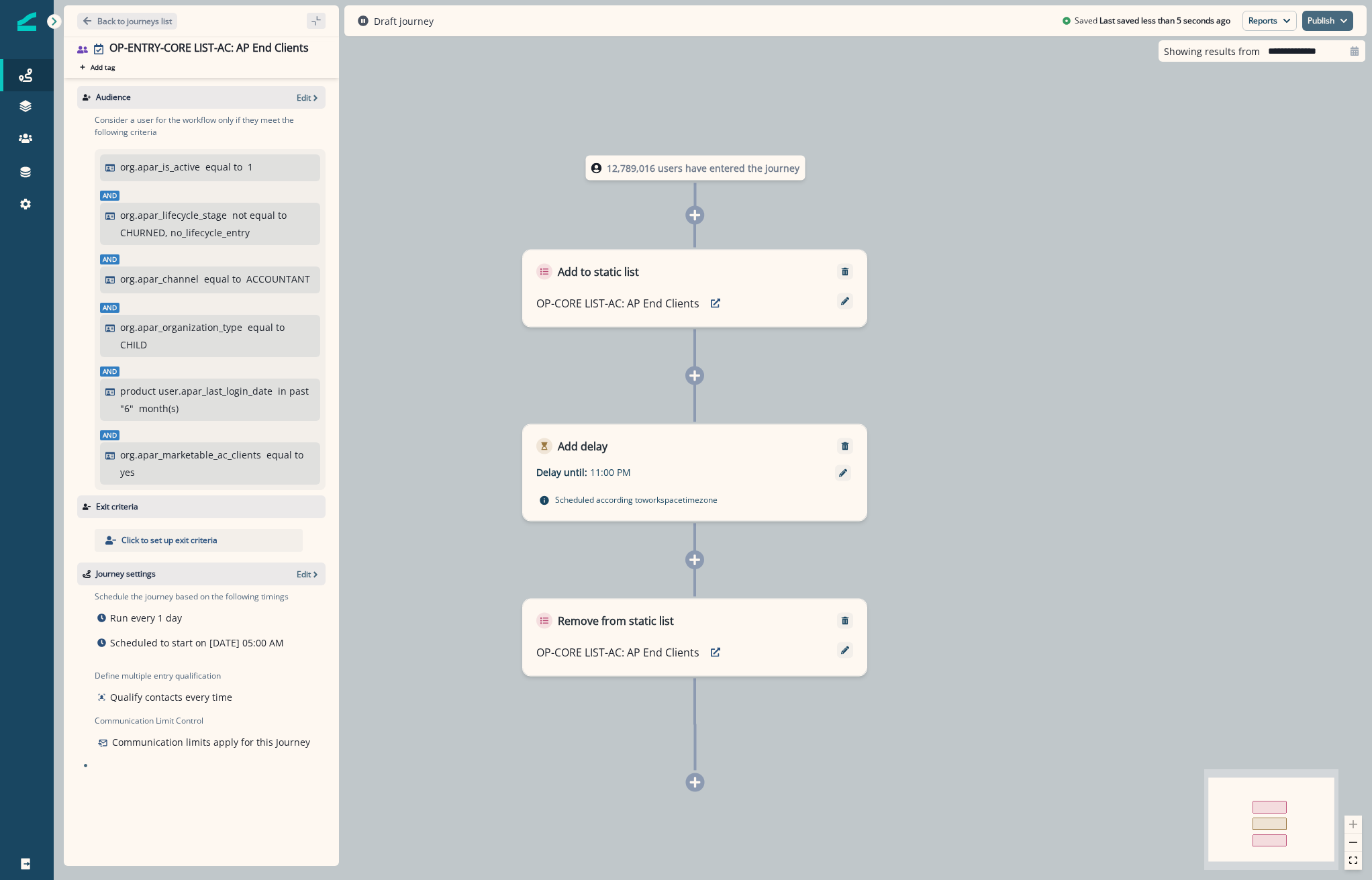
click at [1322, 15] on button "Publish" at bounding box center [1328, 21] width 51 height 20
click at [1280, 59] on button "as active journey" at bounding box center [1278, 54] width 149 height 24
click at [316, 99] on icon "button" at bounding box center [316, 97] width 4 height 6
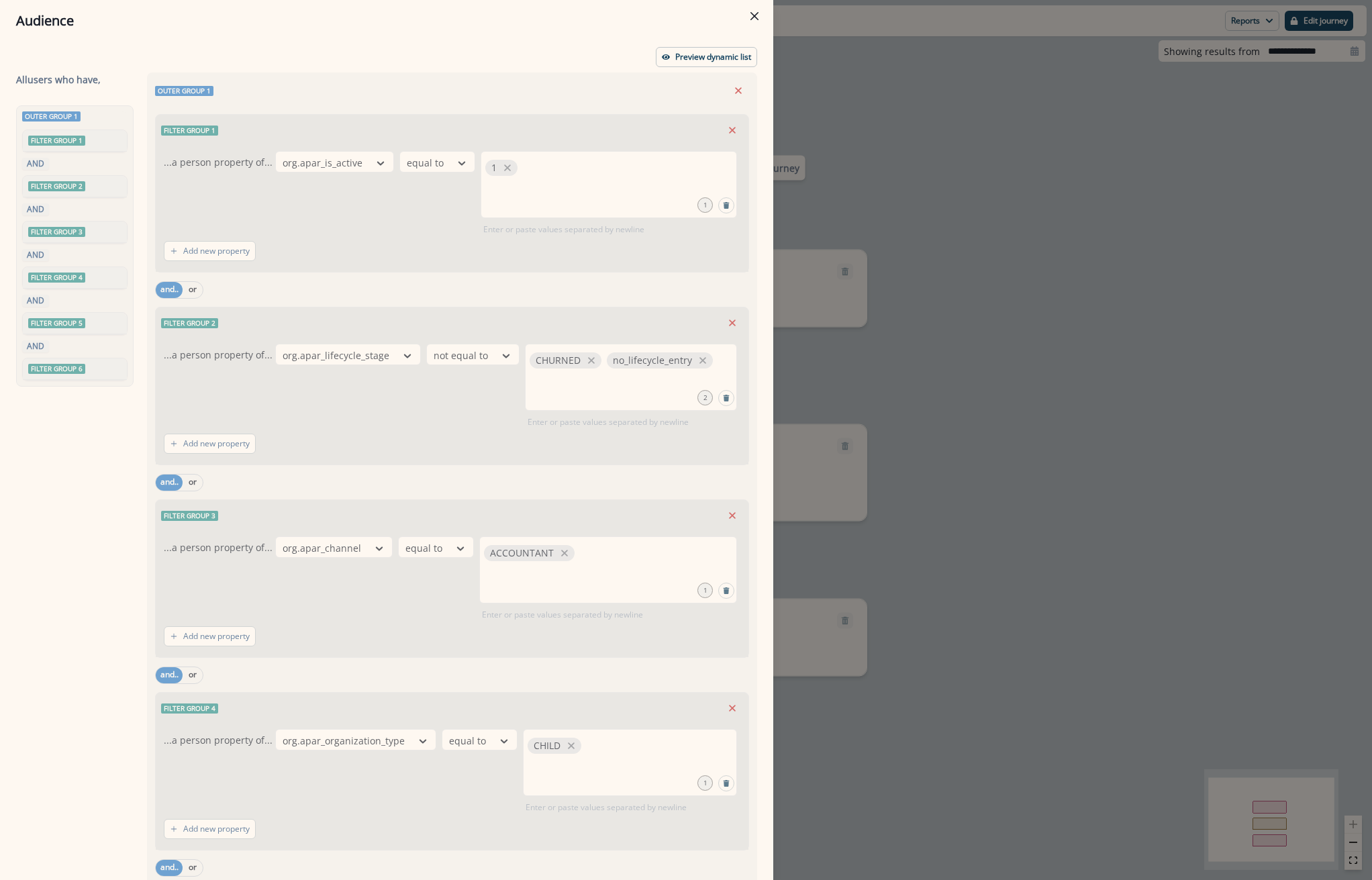
click at [1073, 160] on div "Audience Preview dynamic list All user s who have, Outer group 1 Filter group 1…" at bounding box center [686, 440] width 1372 height 880
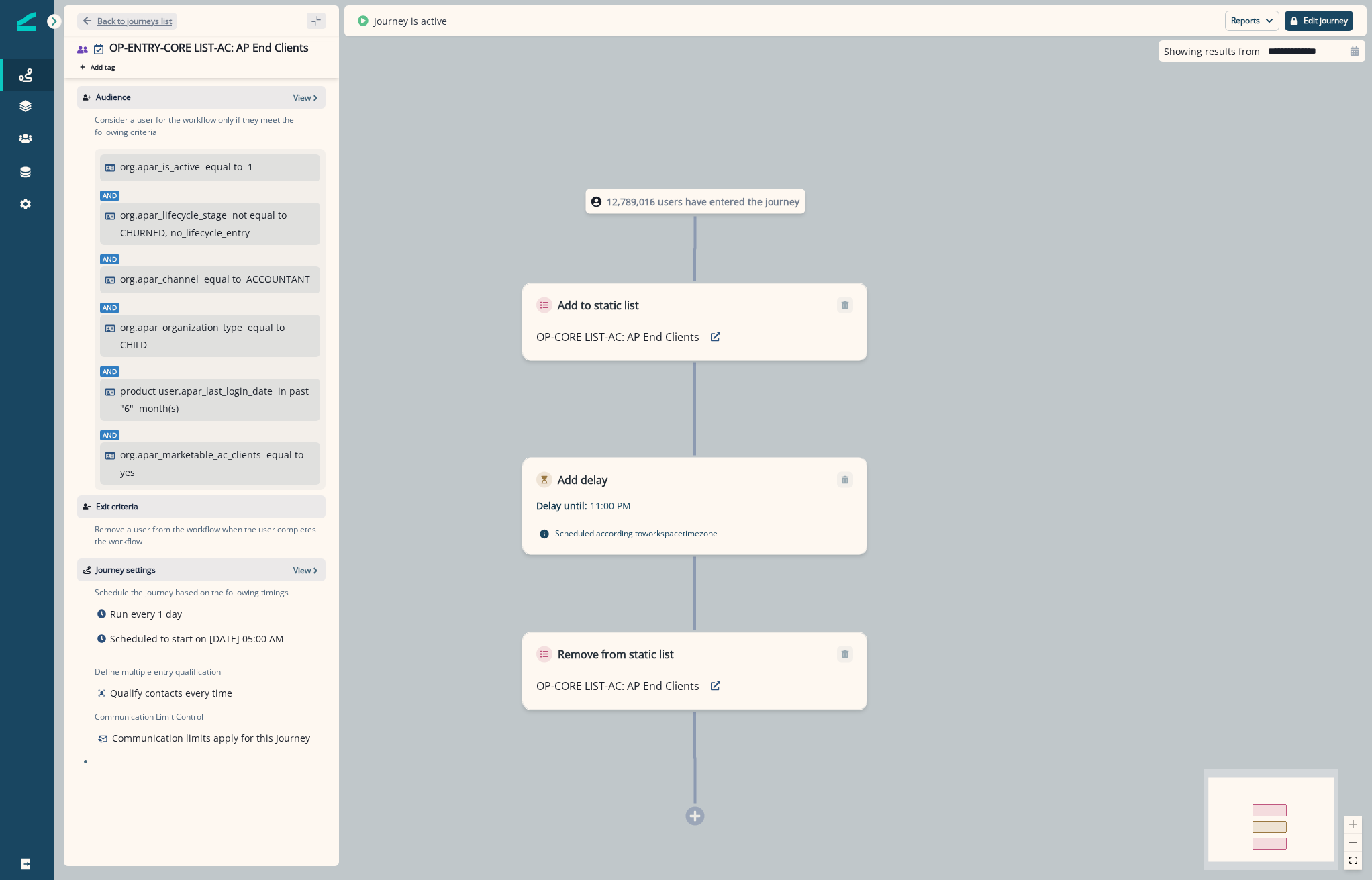
click at [135, 24] on p "Back to journeys list" at bounding box center [134, 21] width 74 height 11
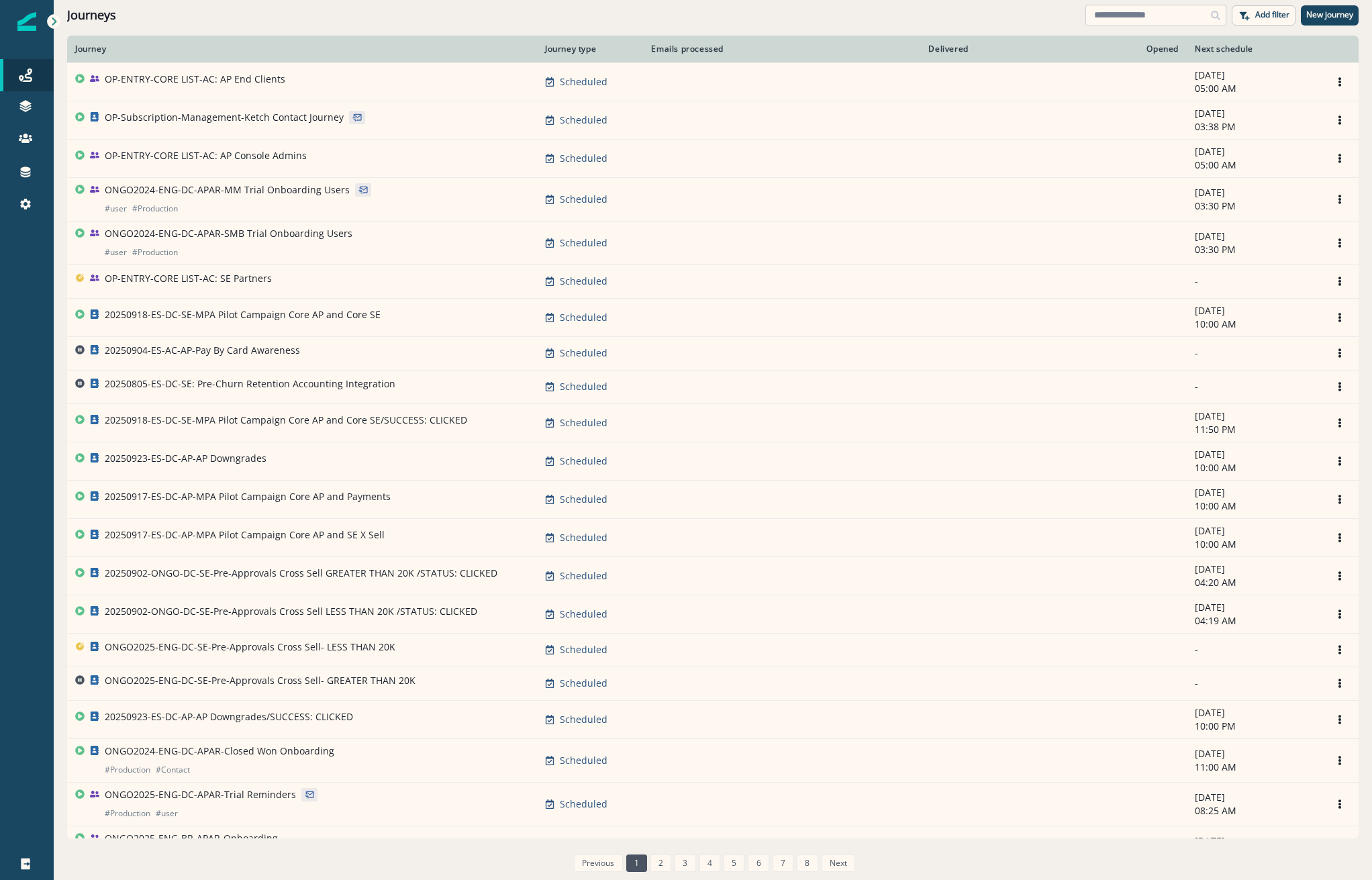
click at [1125, 12] on input at bounding box center [1156, 15] width 141 height 21
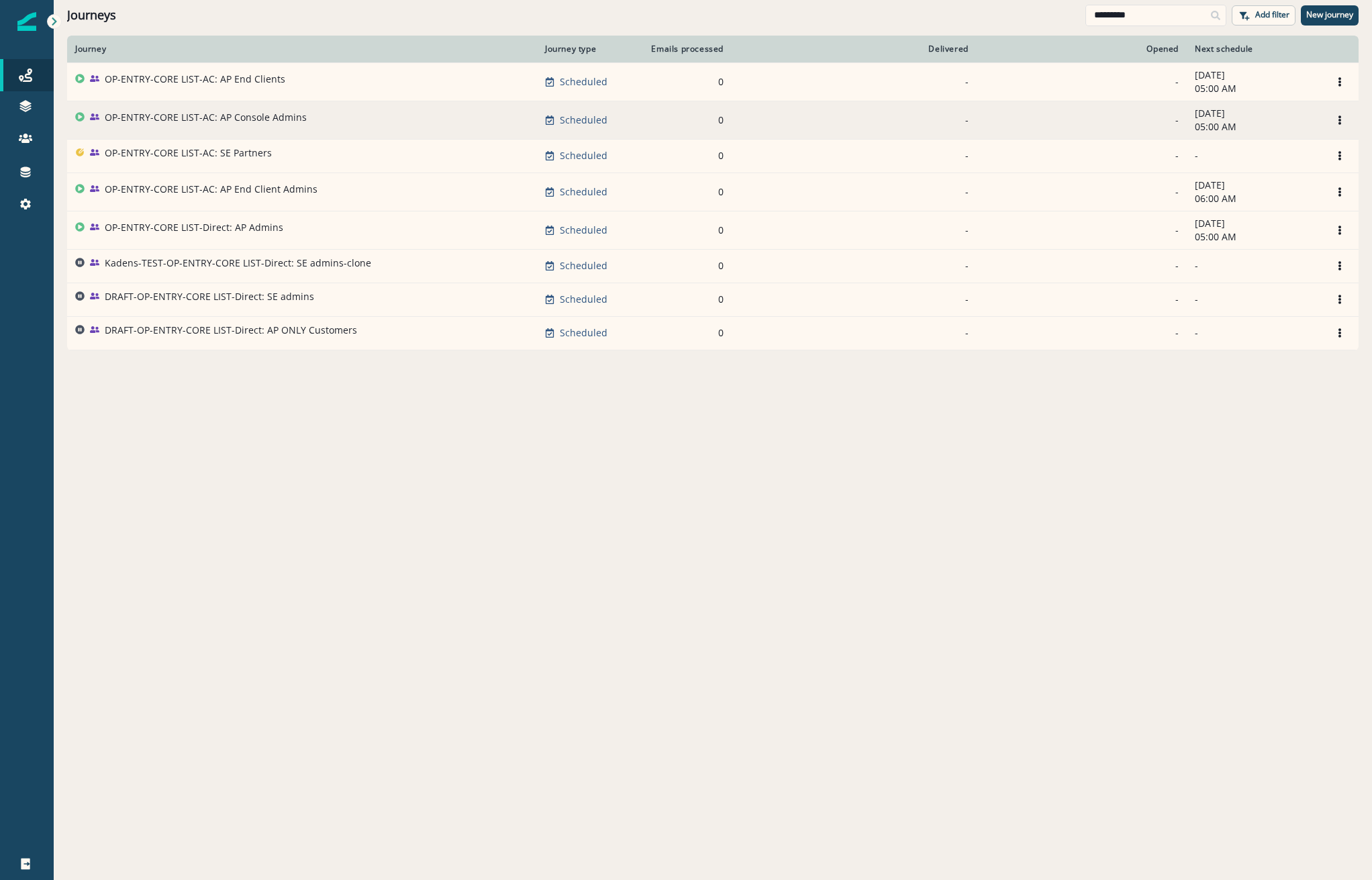
type input "*********"
click at [188, 123] on p "OP-ENTRY-CORE LIST-AC: AP Console Admins" at bounding box center [205, 117] width 202 height 14
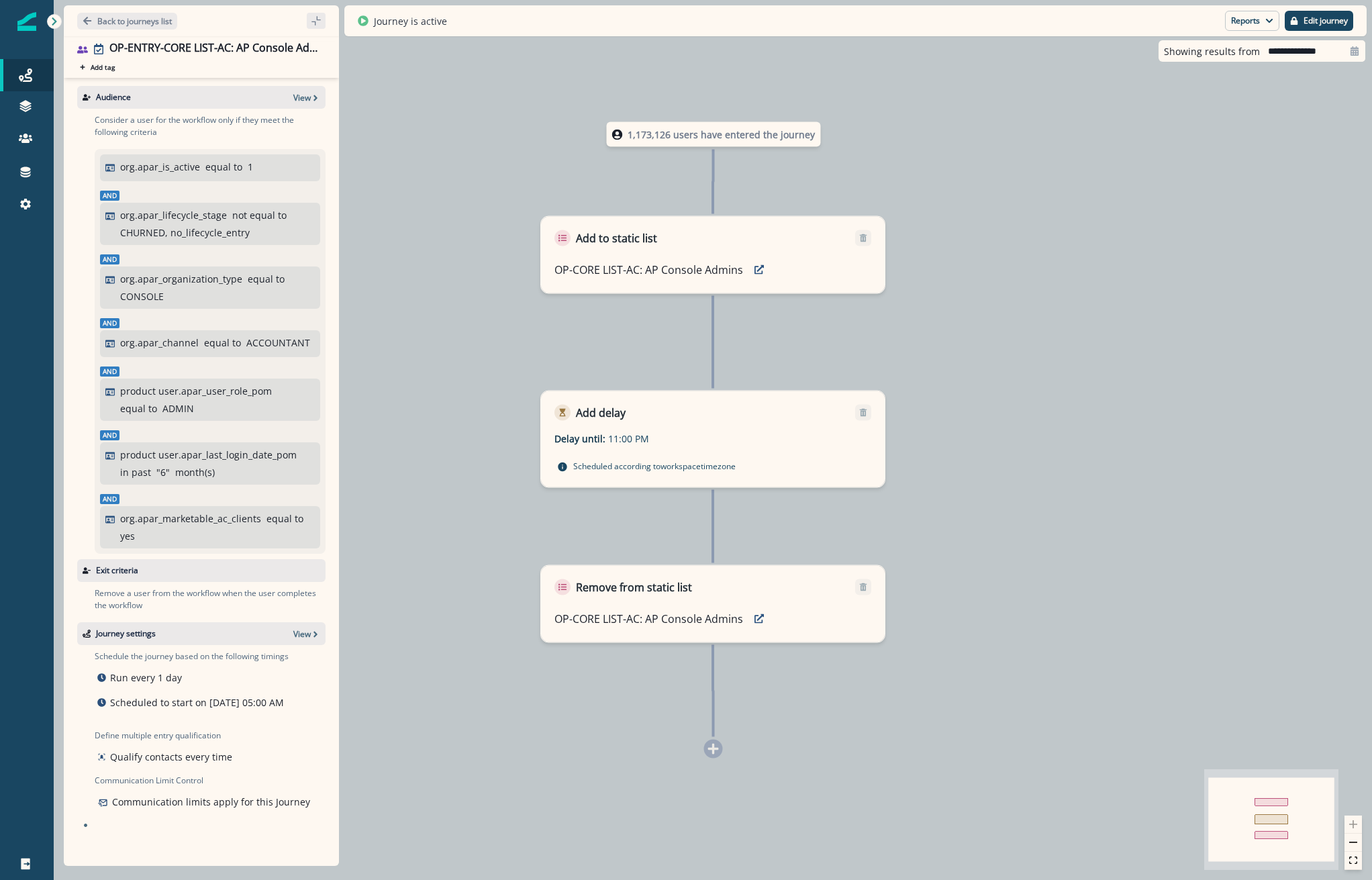
click at [120, 37] on div "OP-ENTRY-CORE LIST-AC: AP Console Admins Add tag Search or create tags Audience…" at bounding box center [201, 451] width 275 height 830
click at [135, 21] on p "Back to journeys list" at bounding box center [134, 21] width 74 height 11
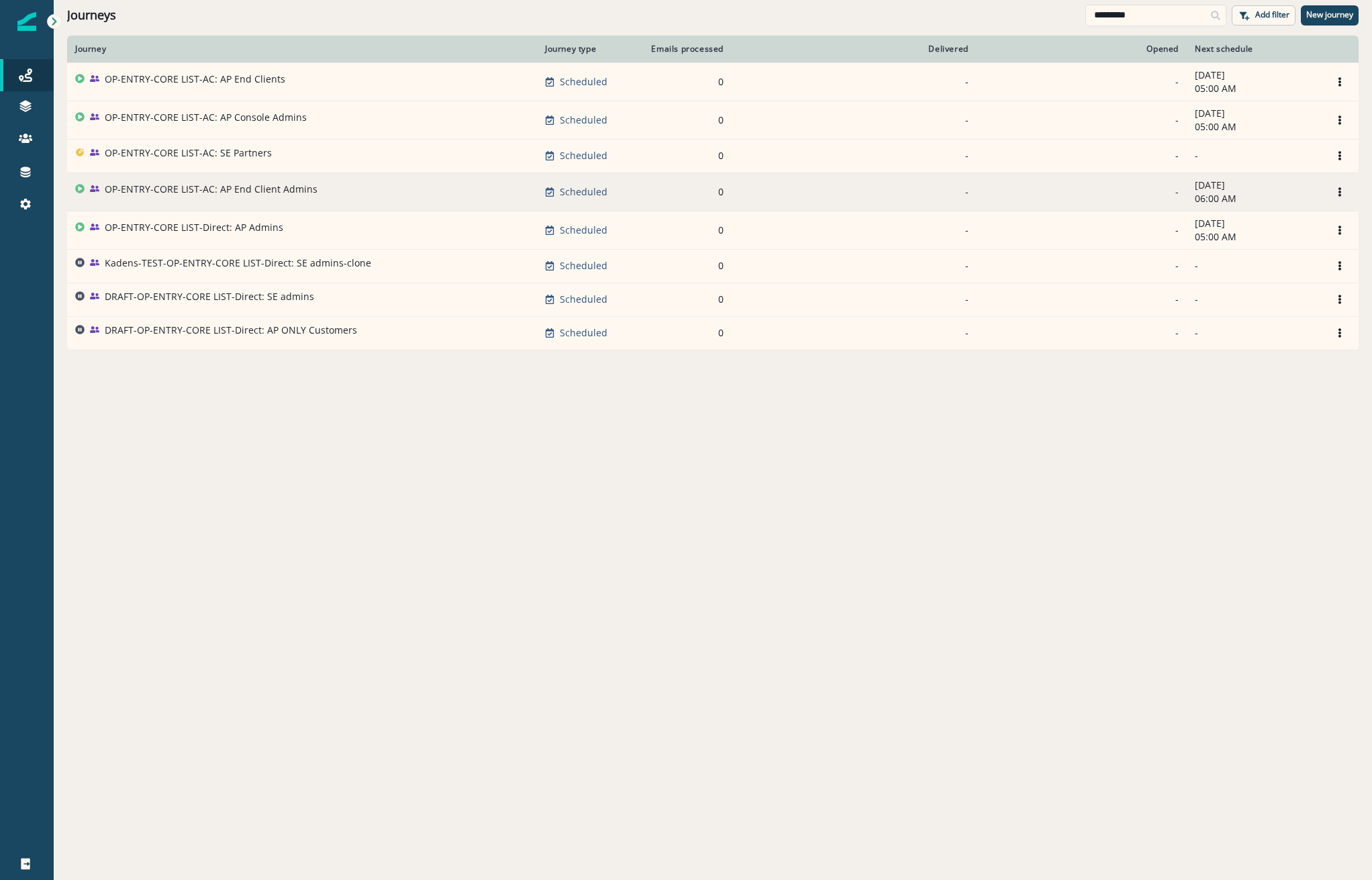
click at [235, 183] on p "OP-ENTRY-CORE LIST-AC: AP End Client Admins" at bounding box center [211, 189] width 213 height 14
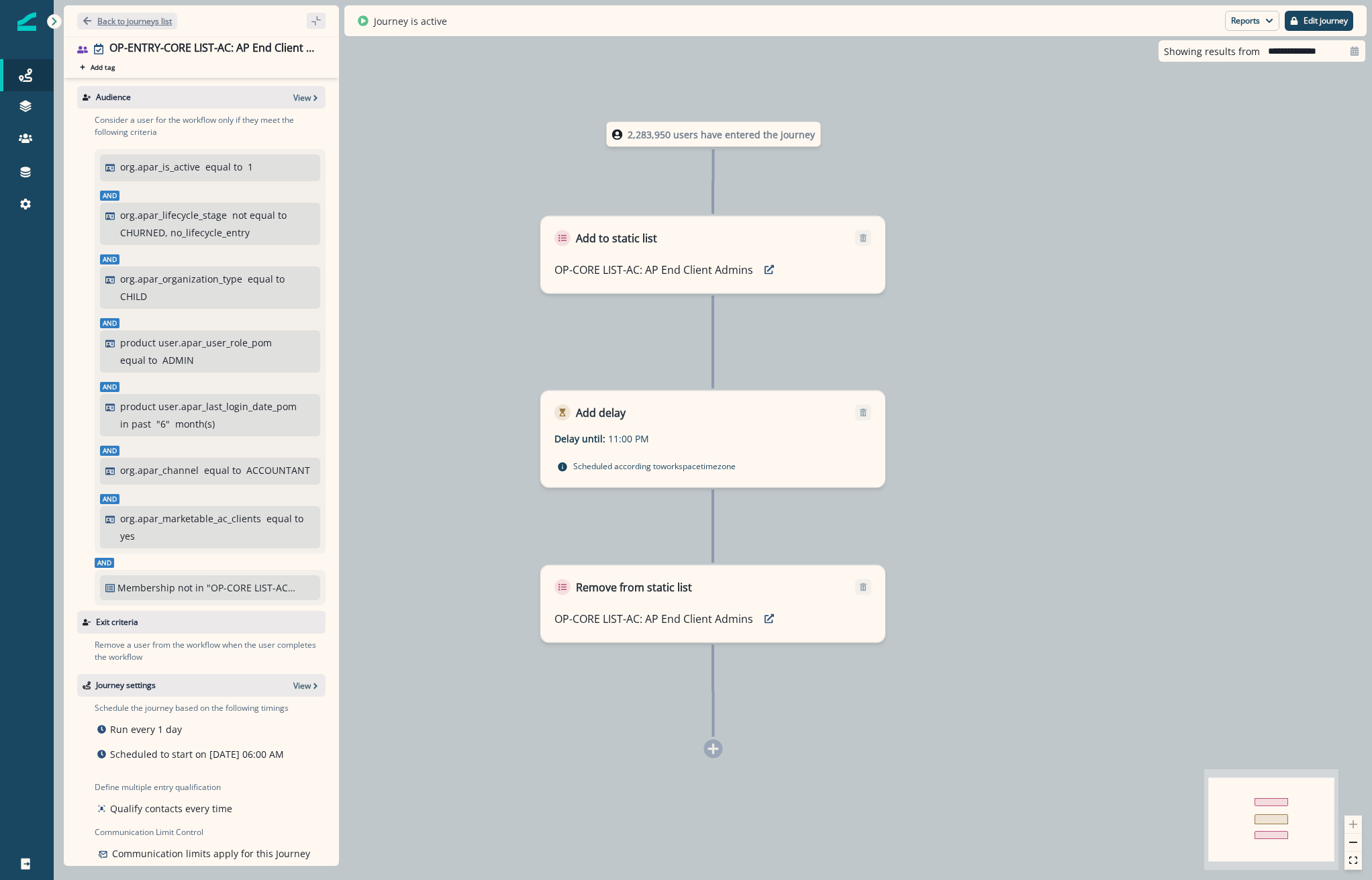
click at [109, 21] on p "Back to journeys list" at bounding box center [134, 21] width 74 height 11
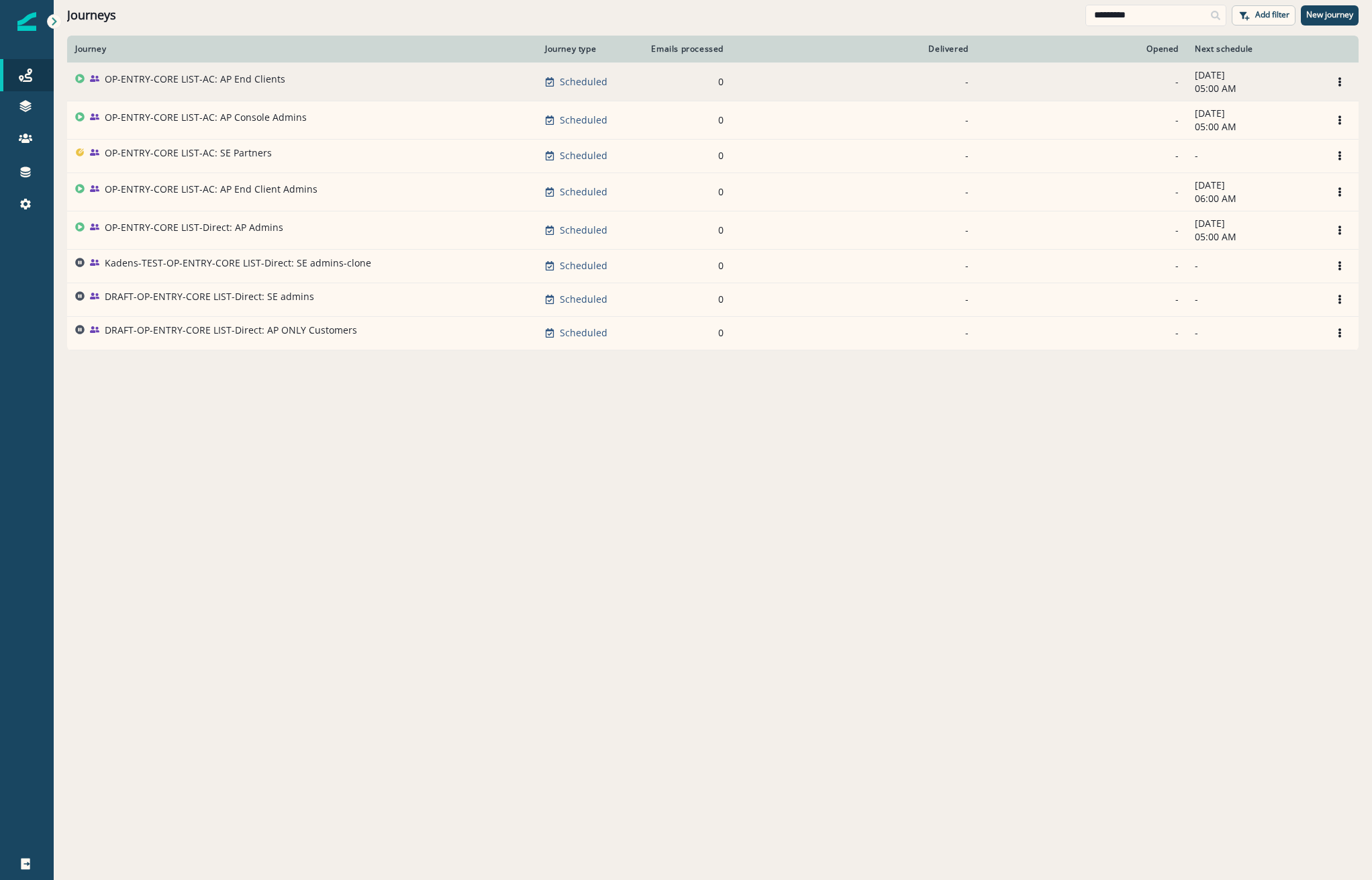
click at [231, 87] on div "OP-ENTRY-CORE LIST-AC: AP End Clients" at bounding box center [194, 81] width 180 height 19
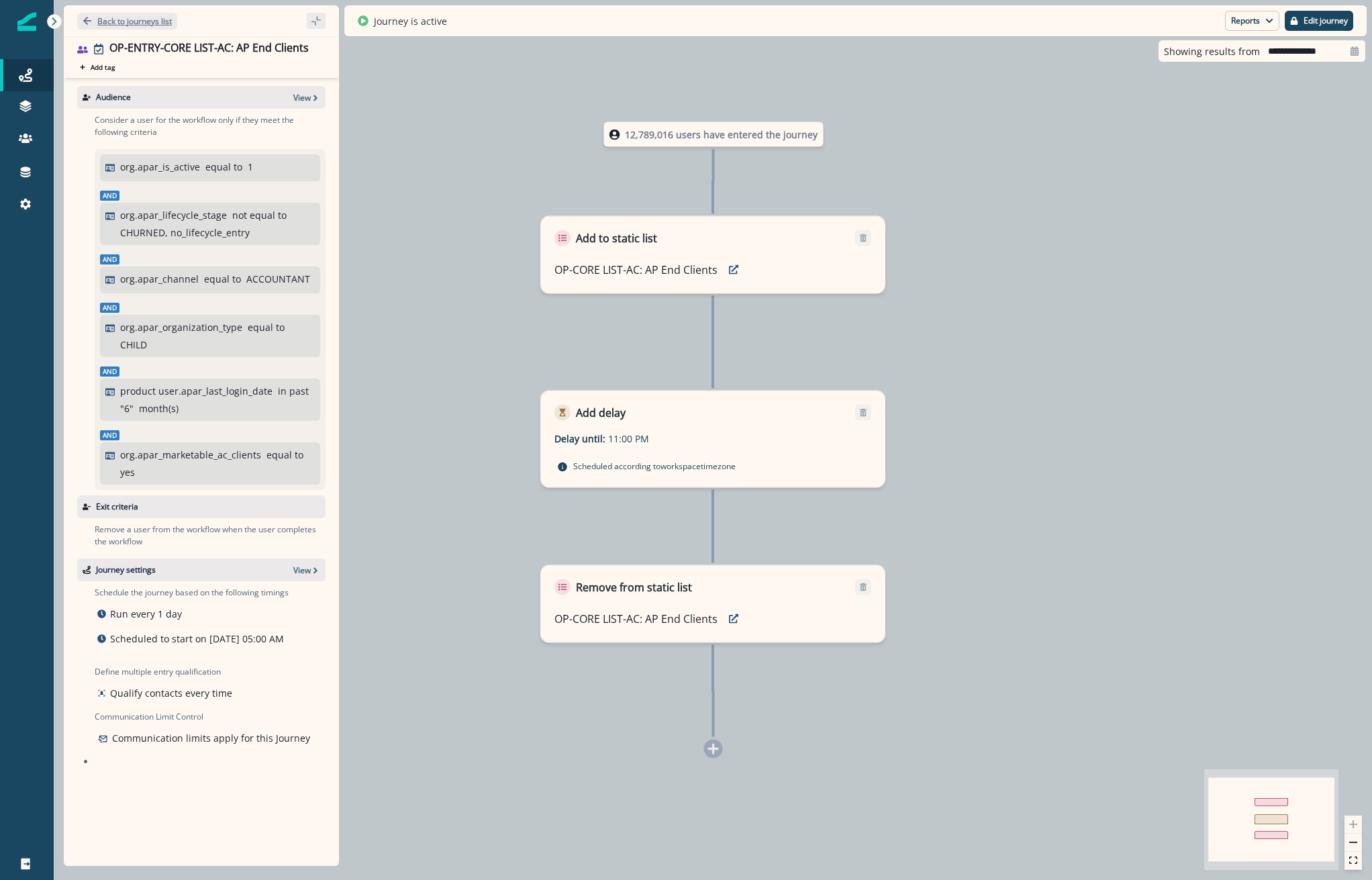
click at [157, 19] on p "Back to journeys list" at bounding box center [134, 21] width 74 height 11
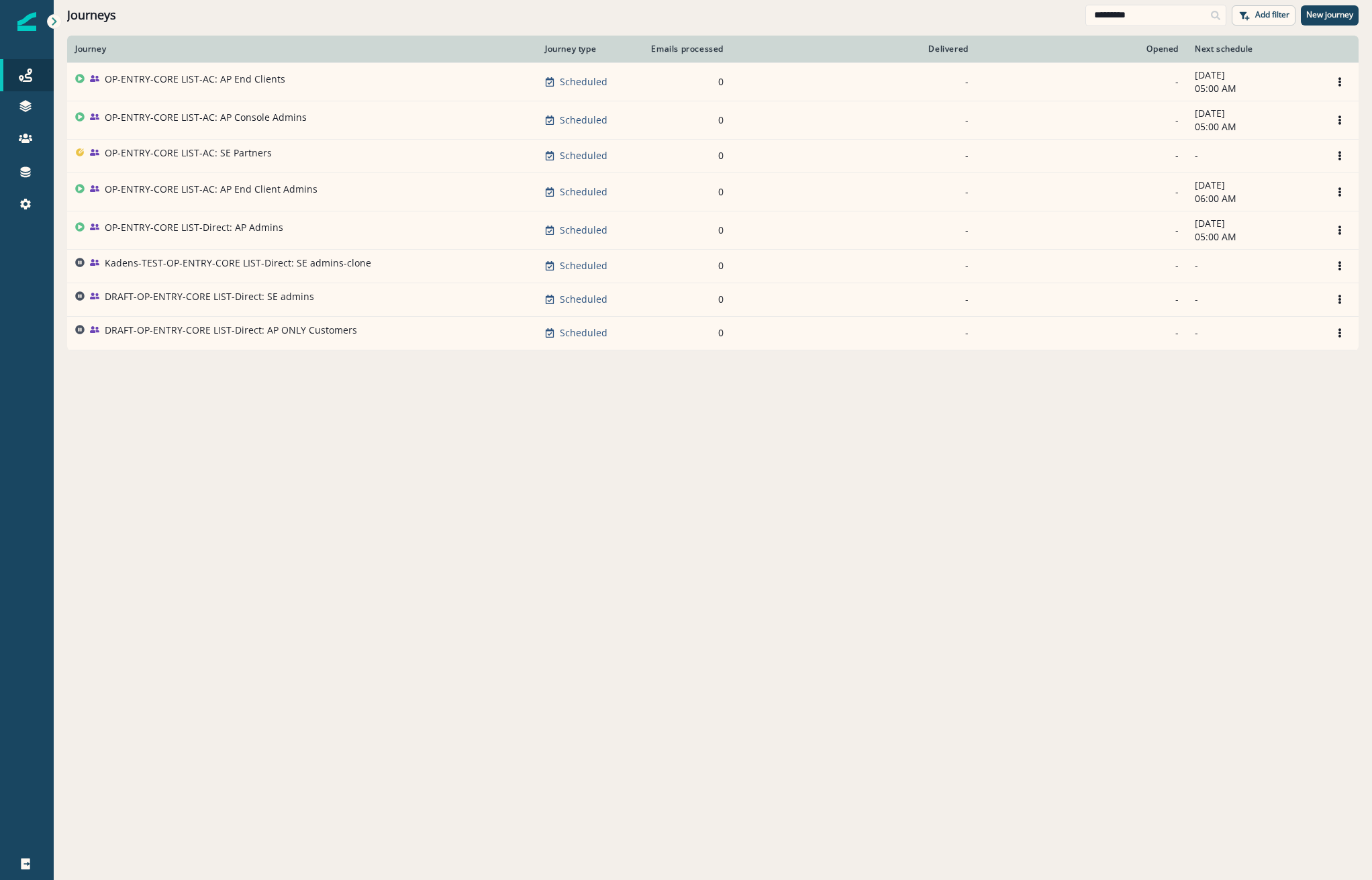
click at [128, 615] on div "Journey Journey type Emails processed Delivered Opened Next schedule OP-ENTRY-C…" at bounding box center [713, 456] width 1319 height 842
click at [189, 514] on div "Journey Journey type Emails processed Delivered Opened Next schedule OP-ENTRY-C…" at bounding box center [713, 456] width 1319 height 842
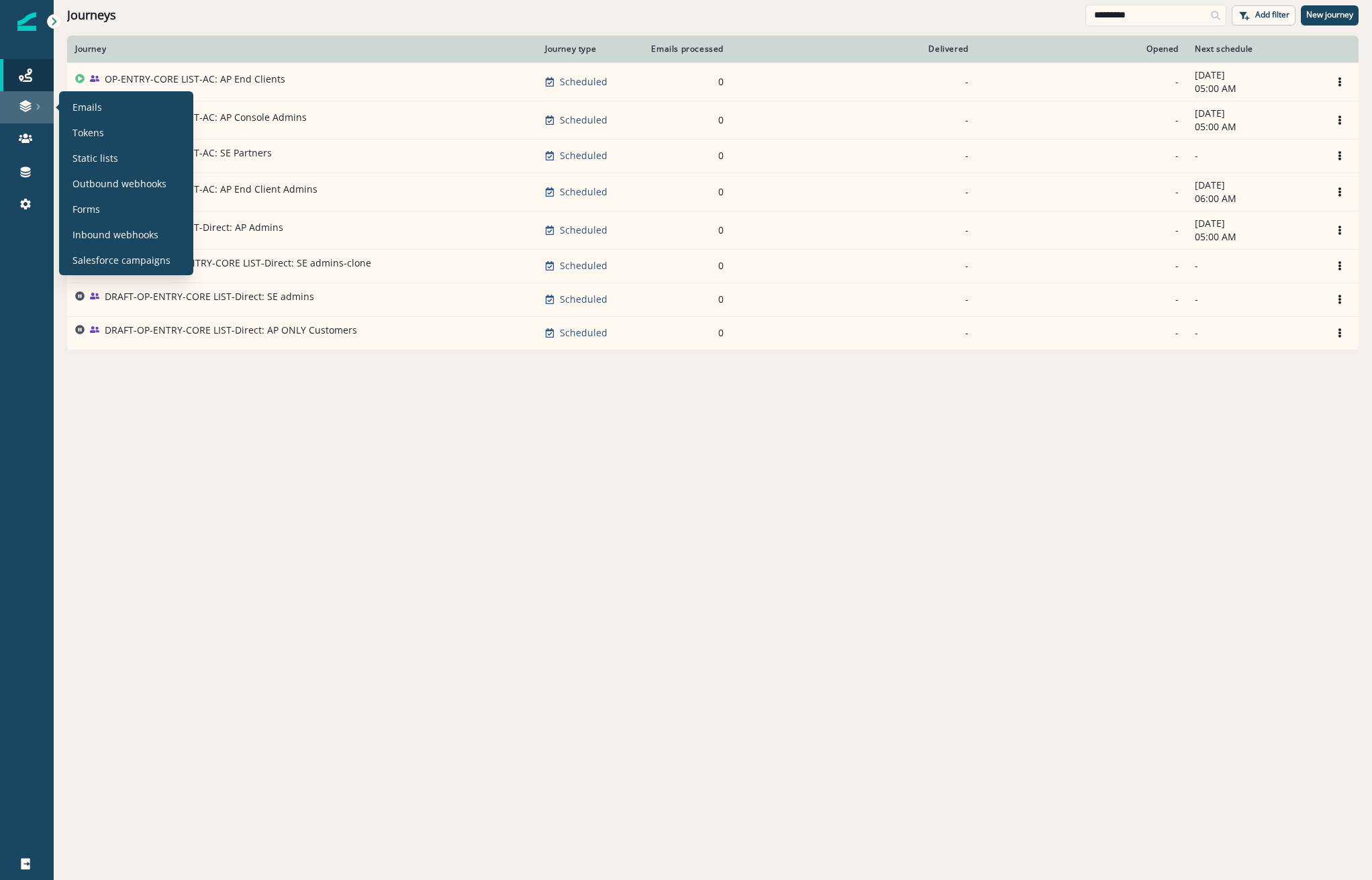
drag, startPoint x: 94, startPoint y: 158, endPoint x: 7, endPoint y: 112, distance: 98.4
click at [94, 158] on p "Static lists" at bounding box center [95, 157] width 46 height 14
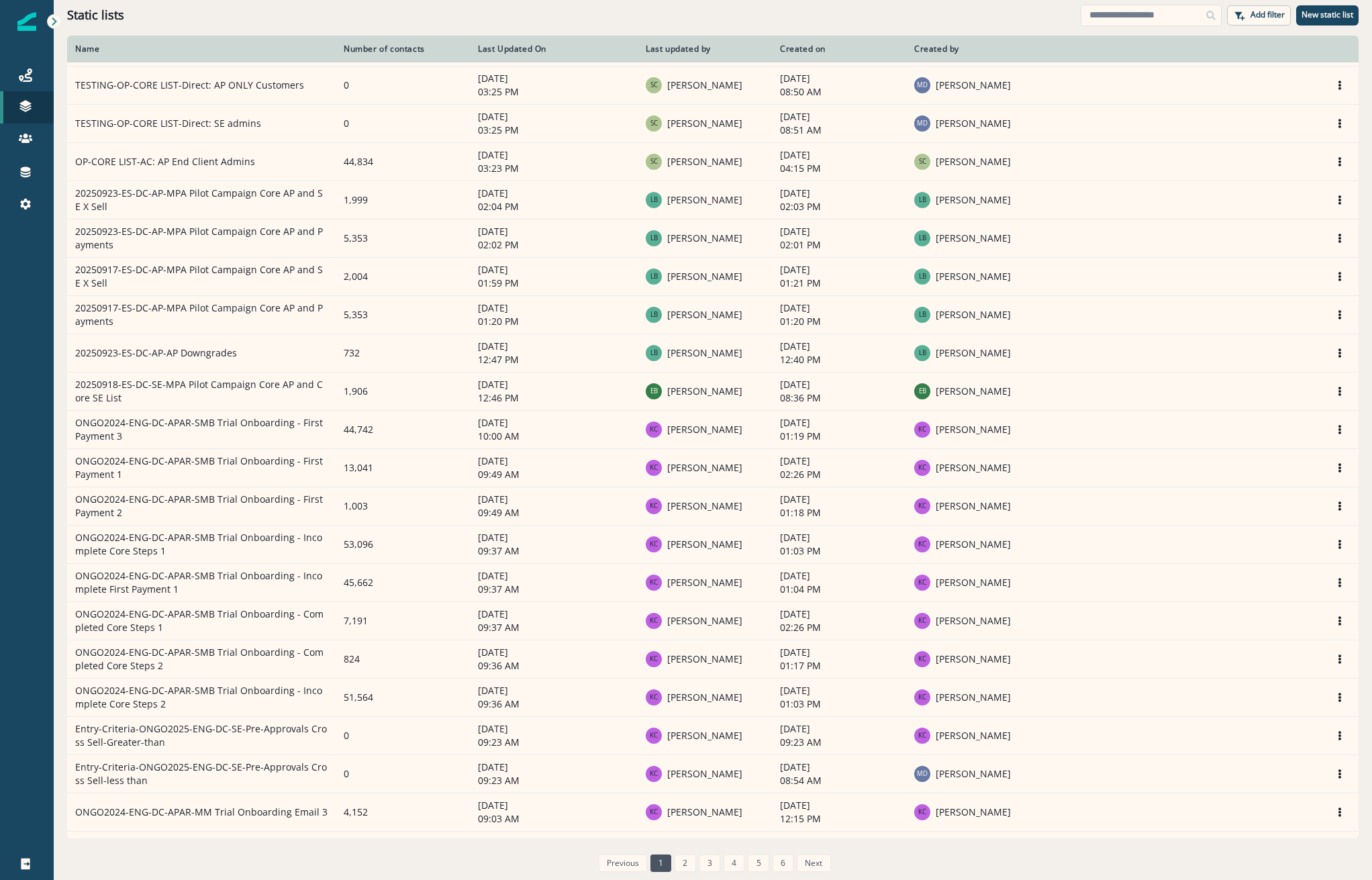
scroll to position [67, 0]
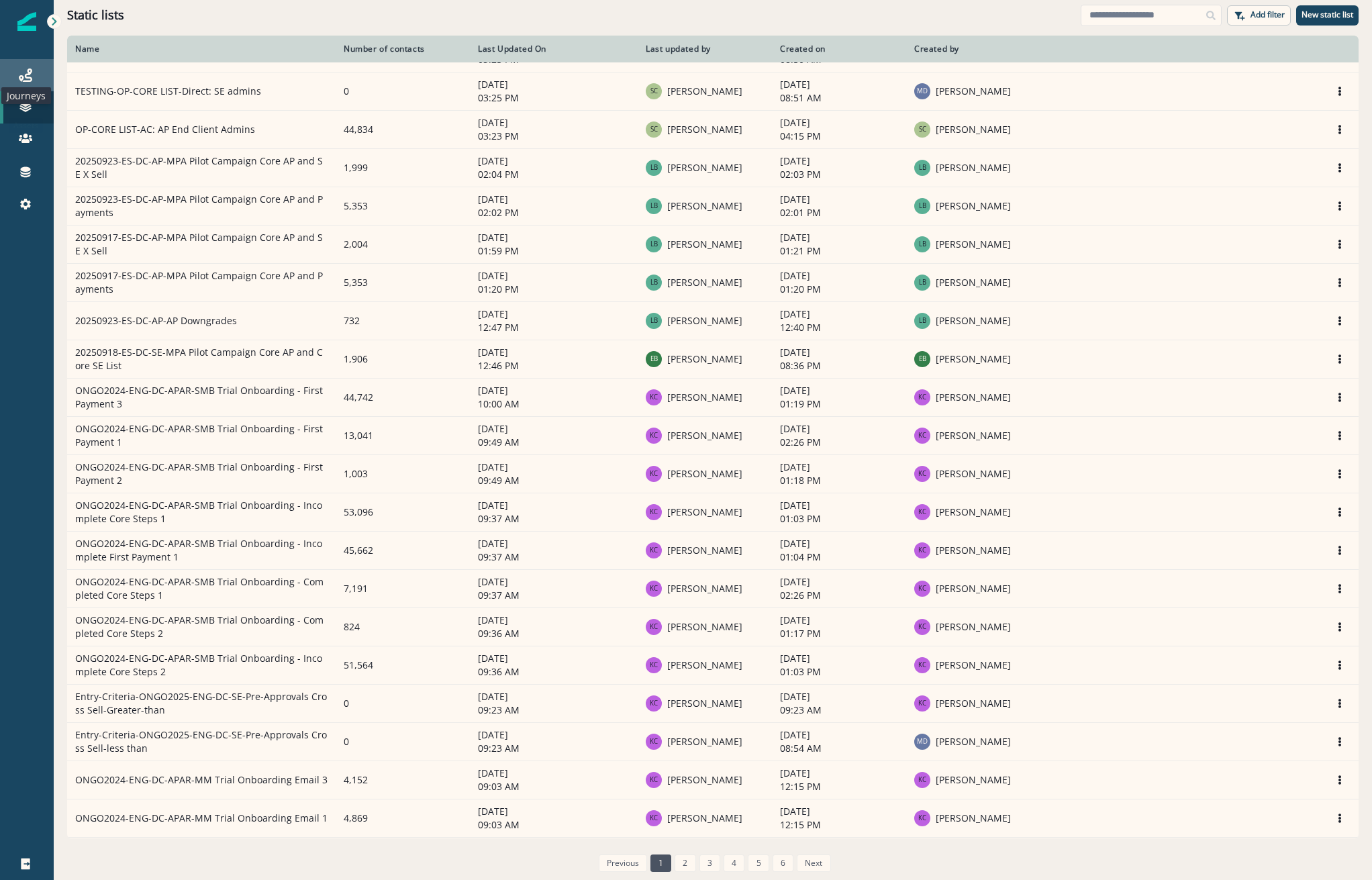
click at [30, 71] on icon at bounding box center [26, 75] width 14 height 14
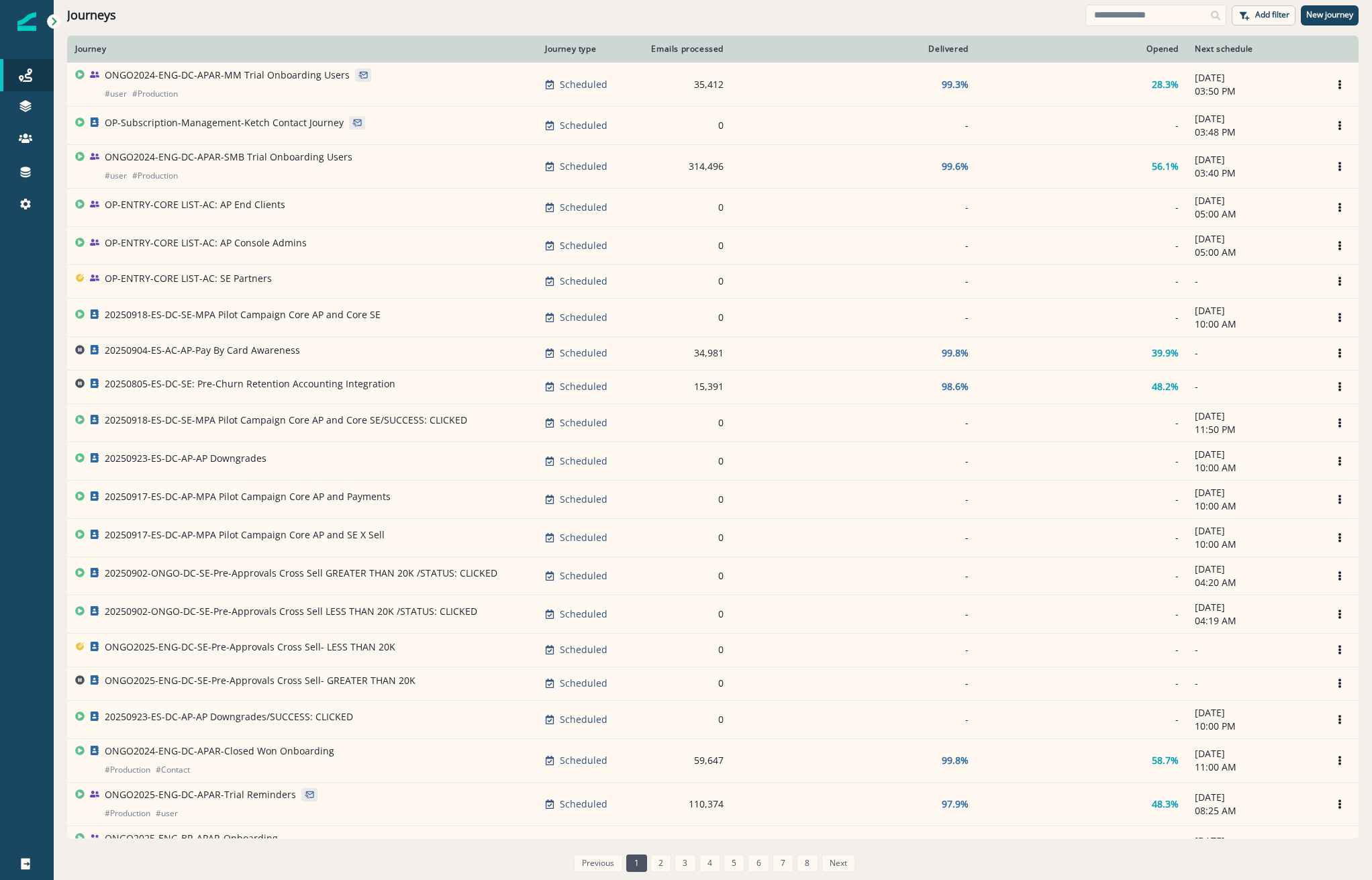
click at [393, 16] on div "Journeys" at bounding box center [576, 16] width 1019 height 15
click at [1172, 12] on input at bounding box center [1156, 15] width 141 height 21
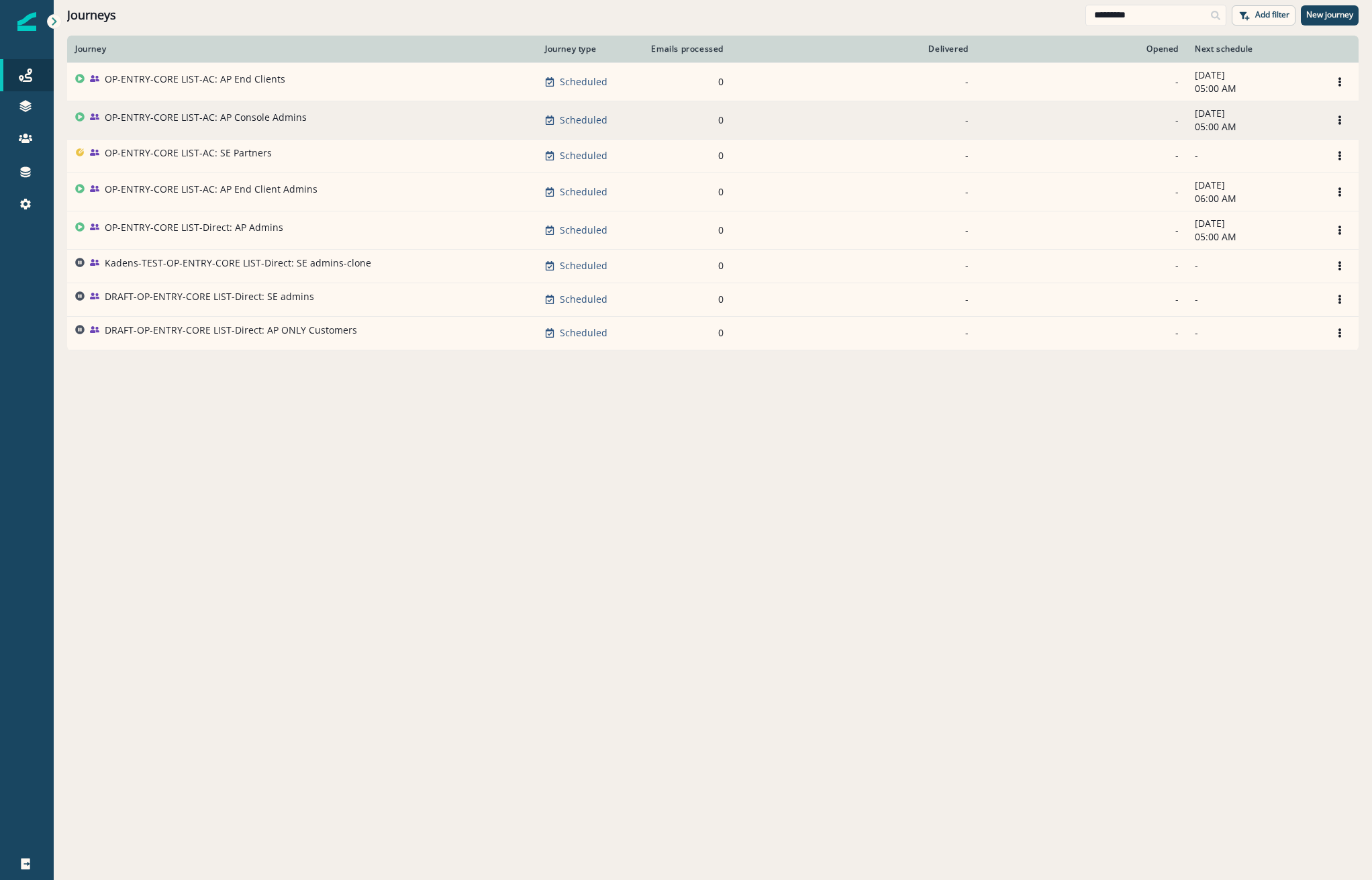
type input "*********"
click at [225, 123] on p "OP-ENTRY-CORE LIST-AC: AP Console Admins" at bounding box center [205, 117] width 202 height 14
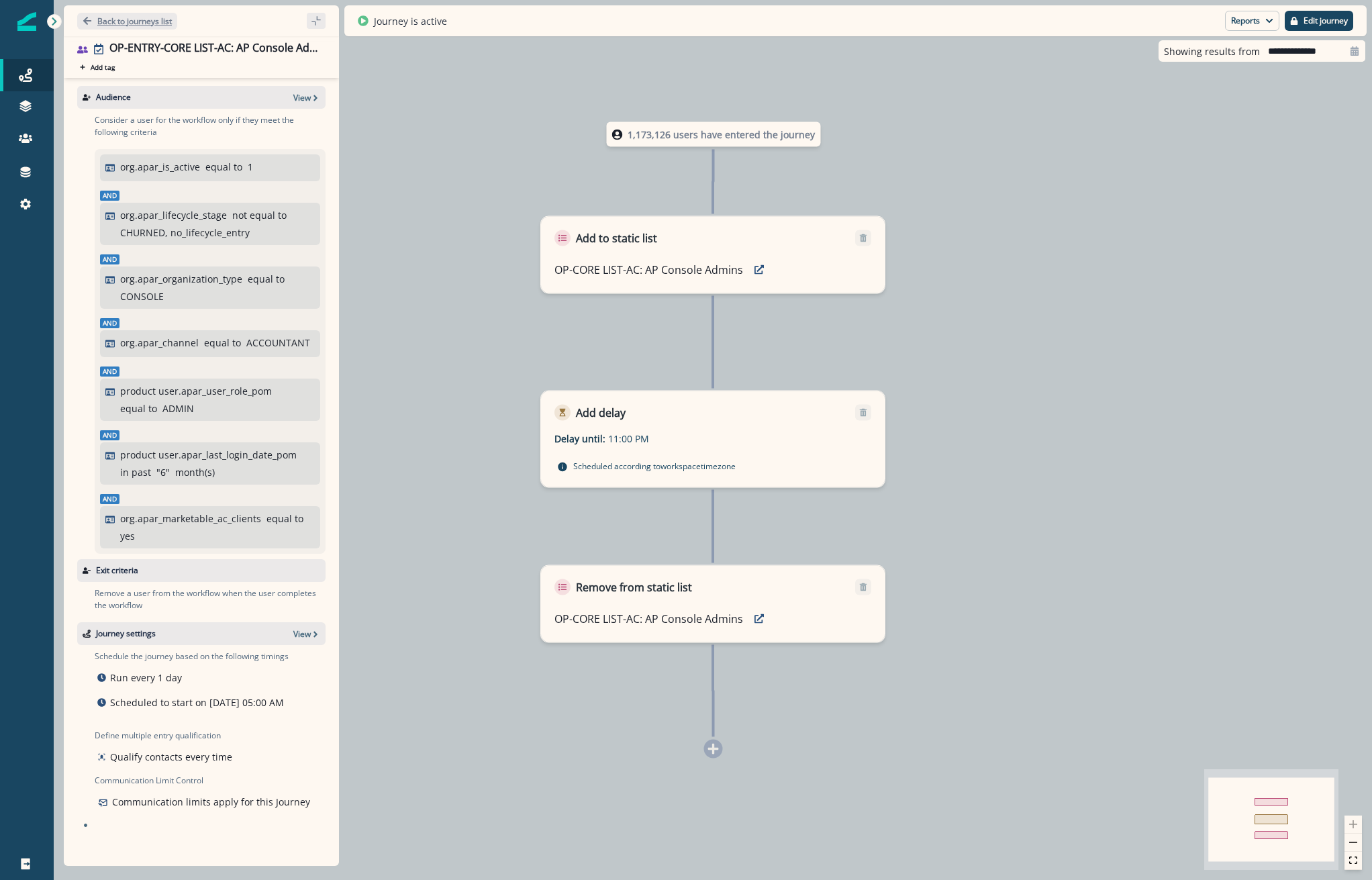
click at [115, 22] on p "Back to journeys list" at bounding box center [134, 21] width 74 height 11
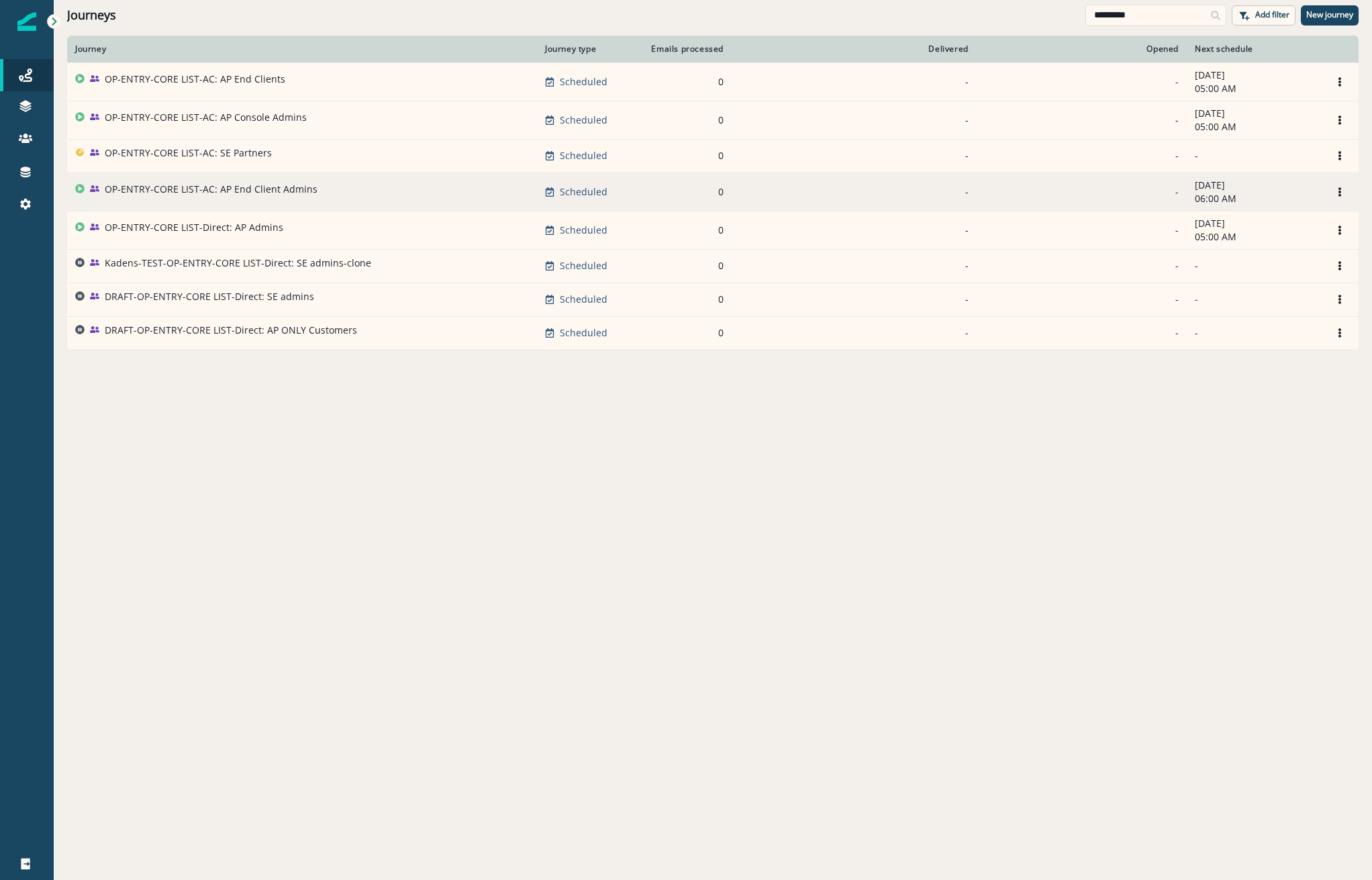
click at [170, 185] on p "OP-ENTRY-CORE LIST-AC: AP End Client Admins" at bounding box center [211, 189] width 213 height 14
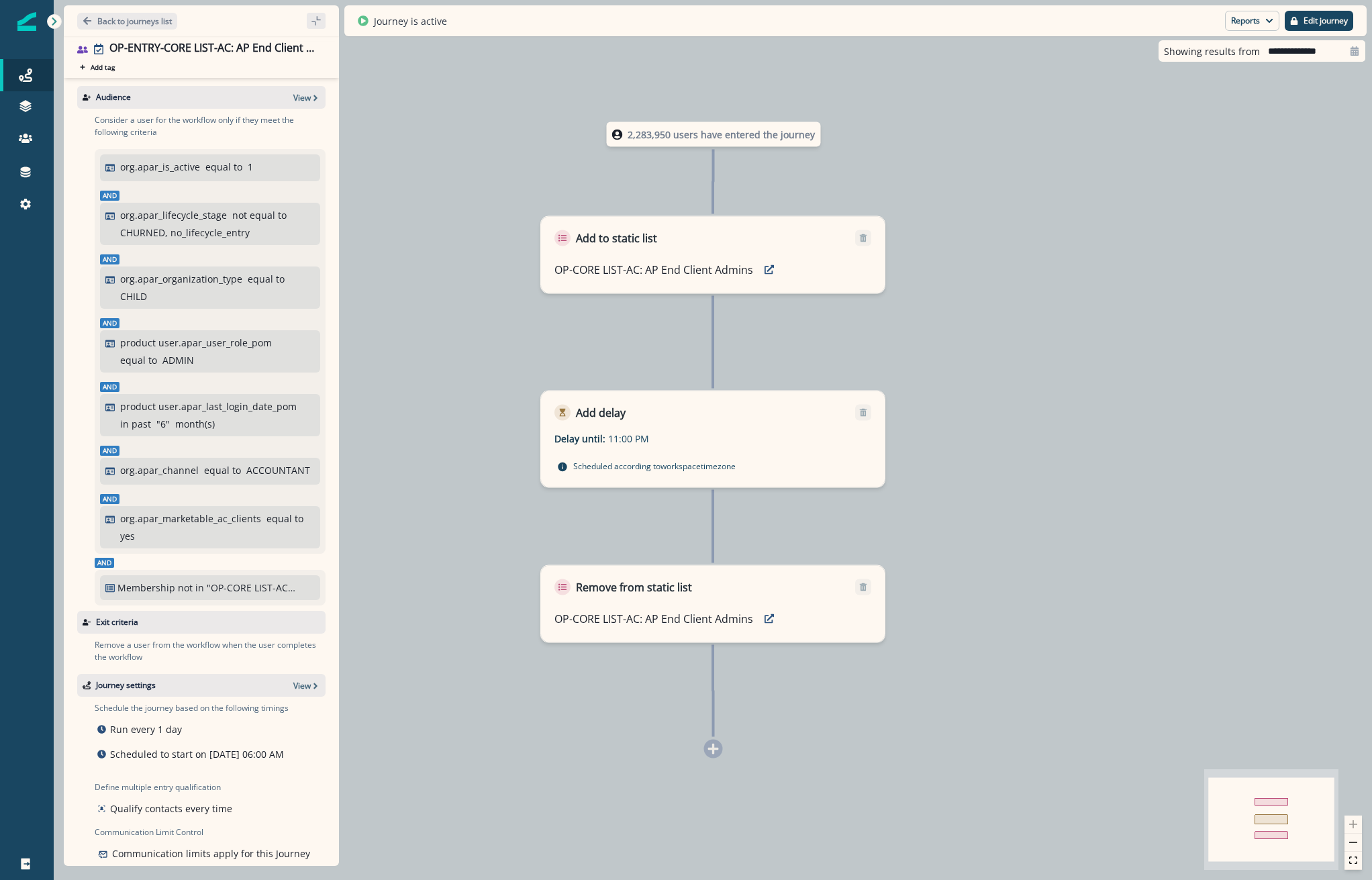
click at [133, 9] on div "Back to journeys list" at bounding box center [201, 21] width 275 height 31
click at [135, 27] on button "Back to journeys list" at bounding box center [126, 21] width 100 height 16
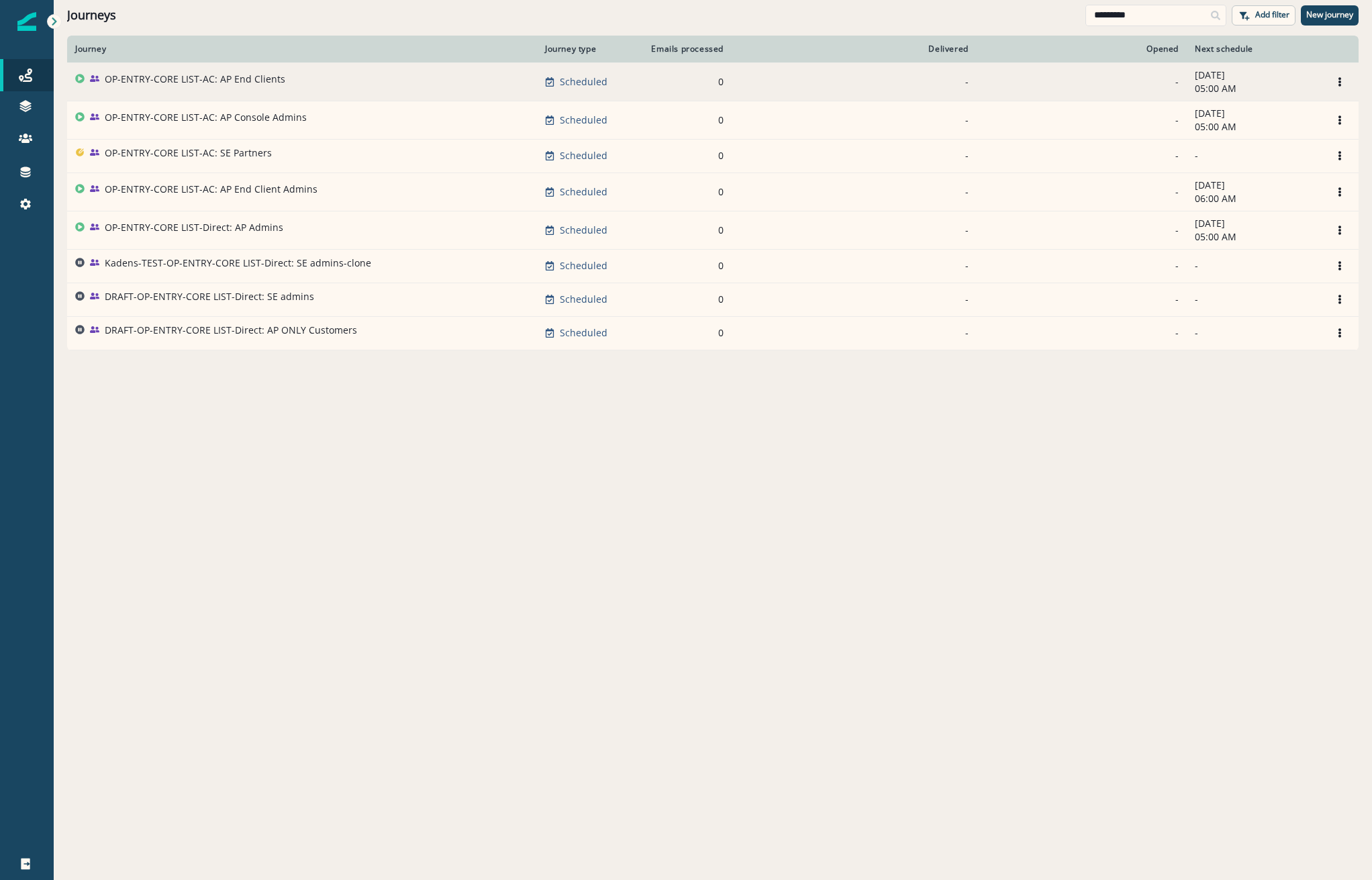
click at [231, 86] on div "OP-ENTRY-CORE LIST-AC: AP End Clients" at bounding box center [194, 81] width 180 height 19
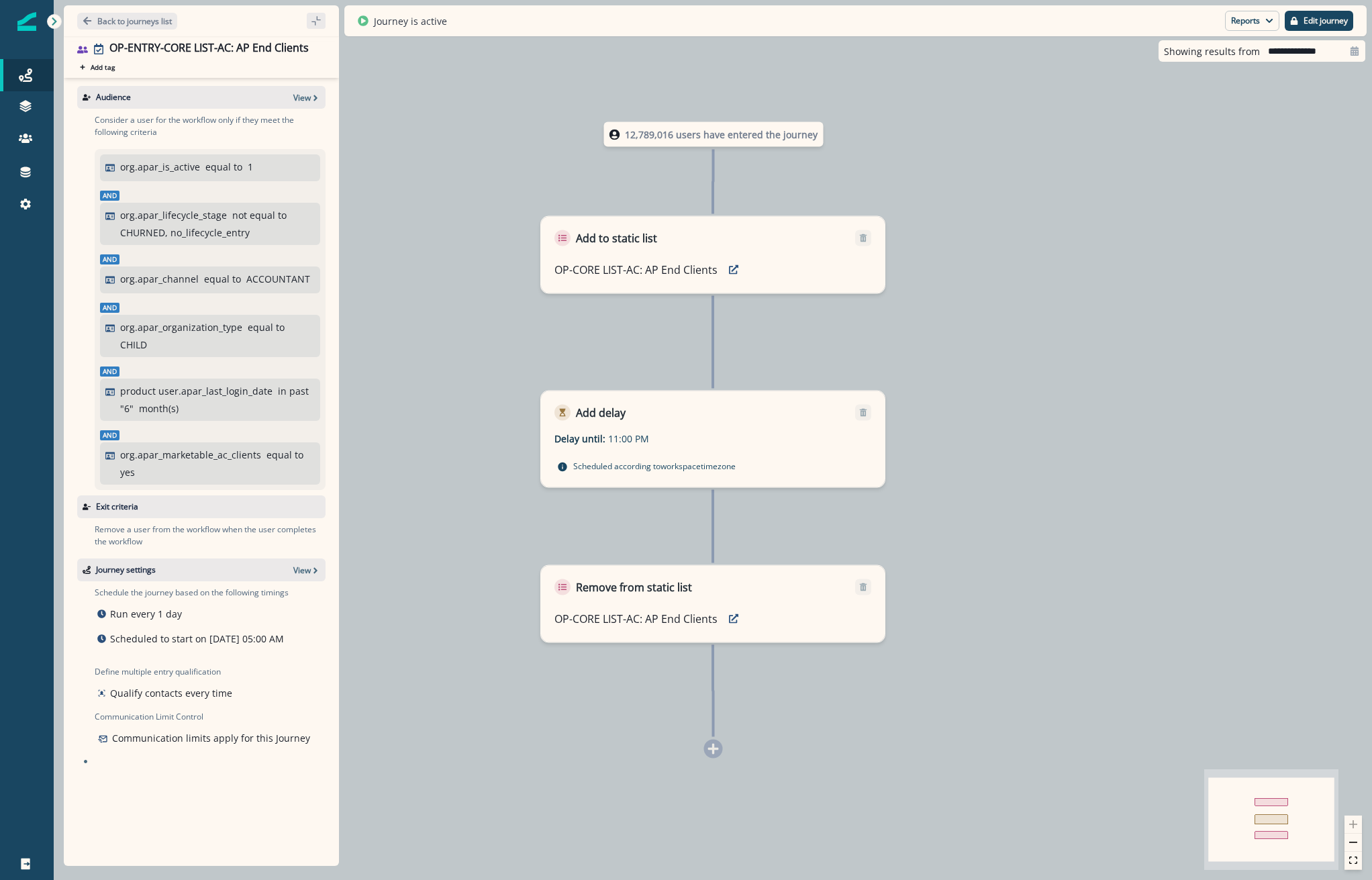
click at [402, 254] on div "12,789,016 users have entered the journey Add to static list OP-CORE LIST-AC: A…" at bounding box center [713, 440] width 1319 height 880
click at [1319, 19] on p "Edit journey" at bounding box center [1325, 21] width 44 height 9
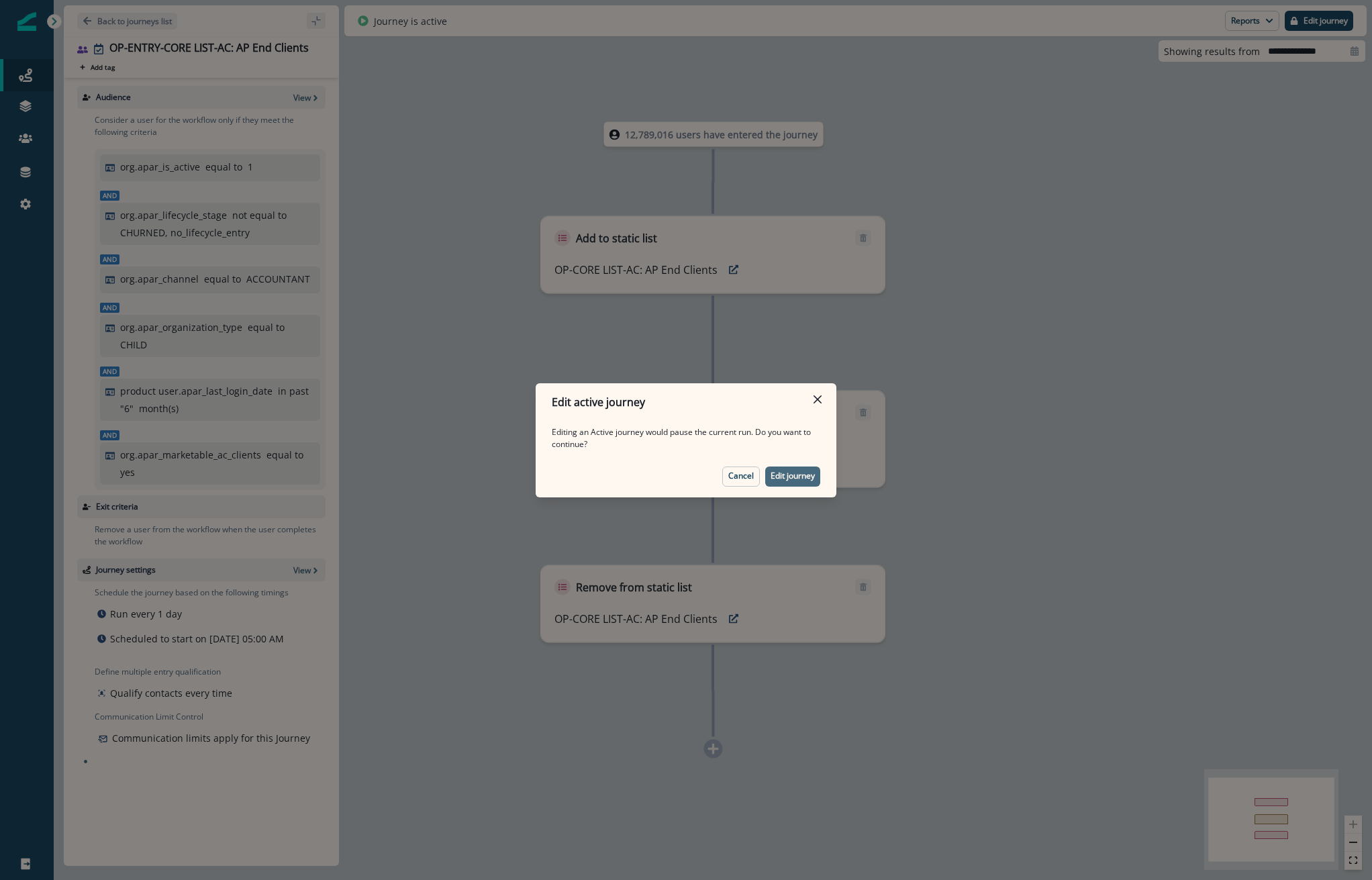
click at [780, 478] on p "Edit journey" at bounding box center [793, 476] width 44 height 9
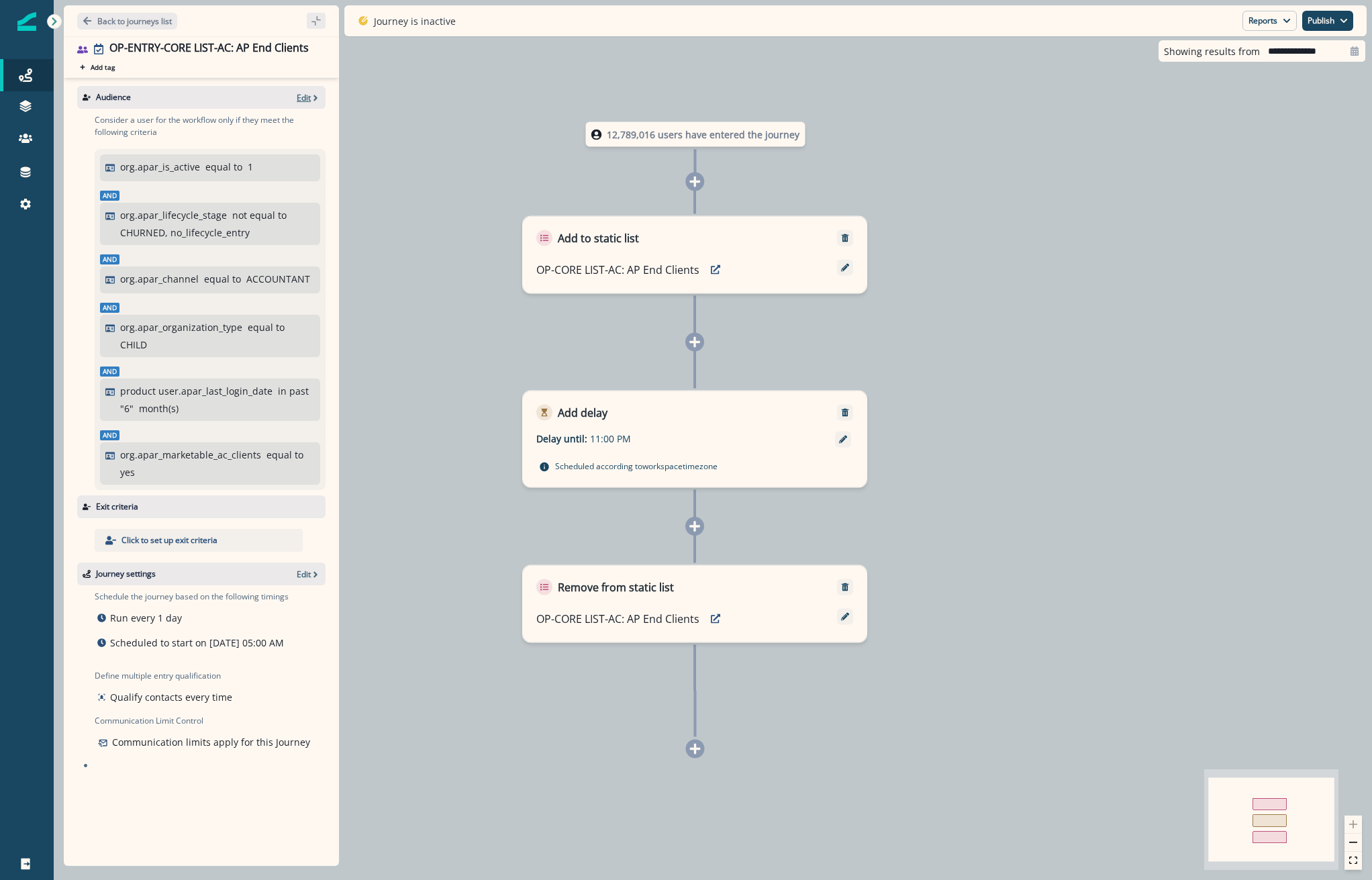
click at [308, 97] on p "Edit" at bounding box center [303, 97] width 14 height 11
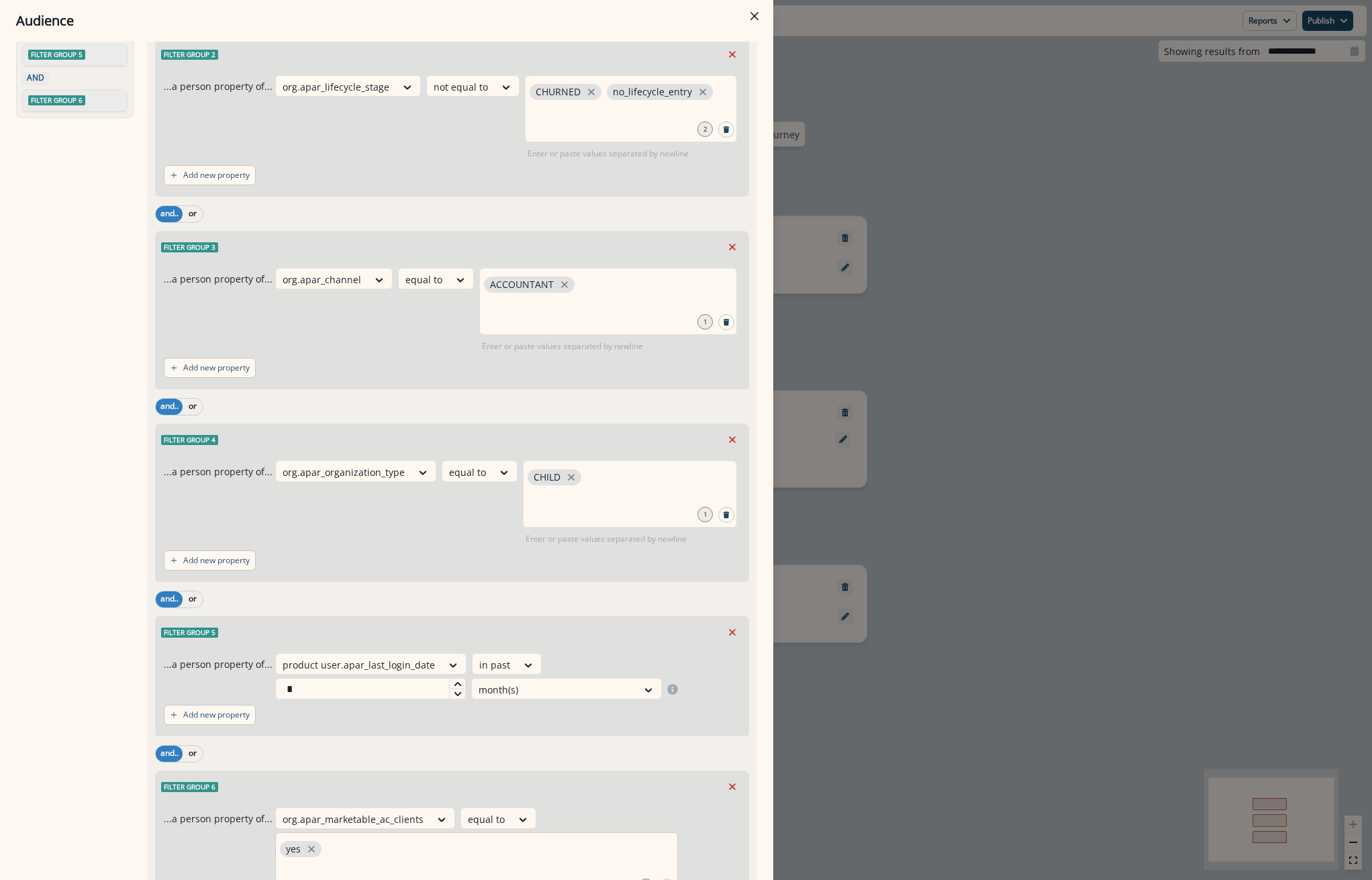
scroll to position [431, 0]
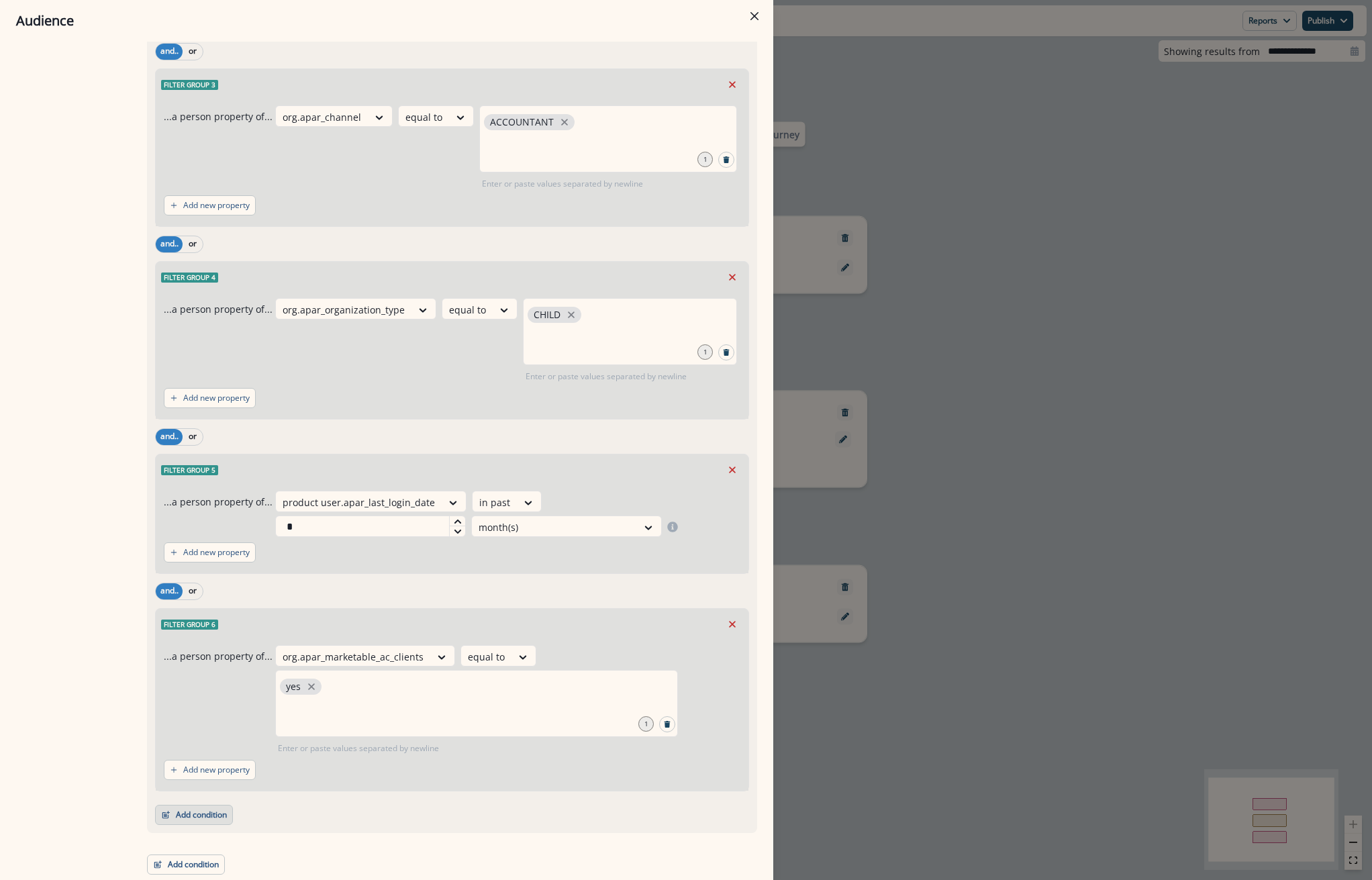
click at [195, 818] on button "Add condition" at bounding box center [193, 814] width 78 height 20
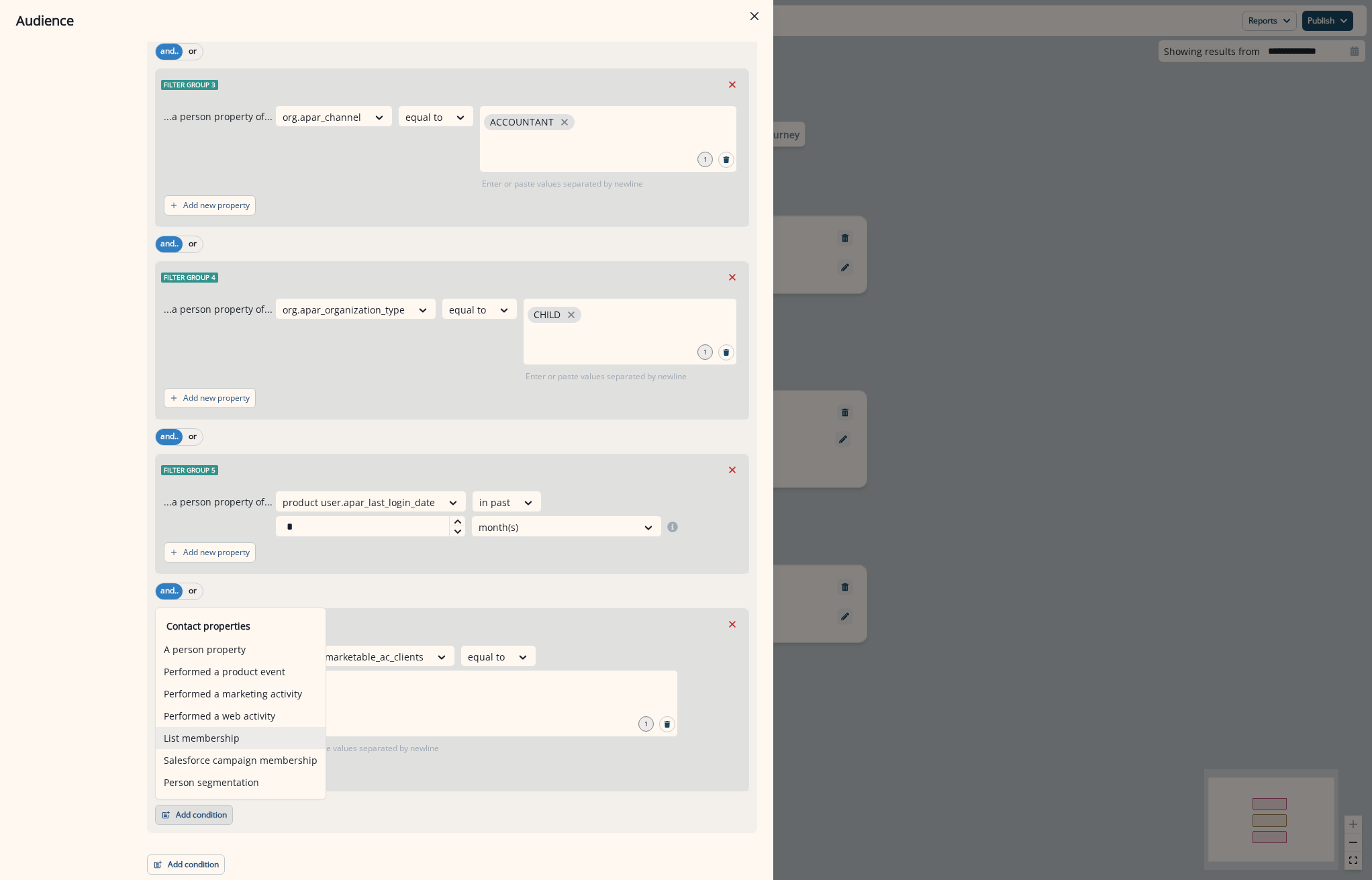
click at [205, 743] on button "List membership" at bounding box center [241, 737] width 170 height 22
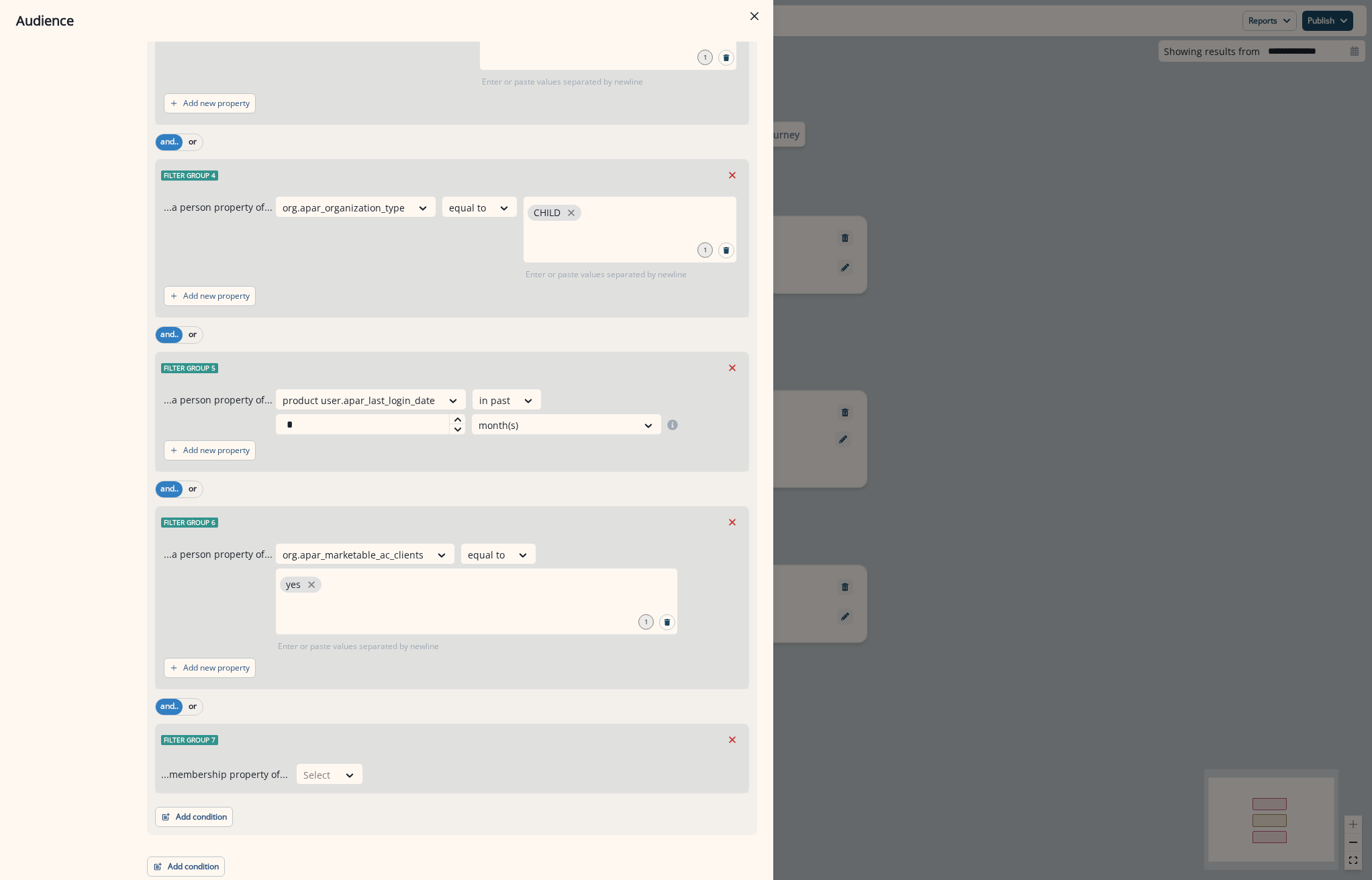
scroll to position [535, 0]
click at [308, 769] on div at bounding box center [318, 772] width 28 height 16
click at [325, 825] on div "not in" at bounding box center [324, 827] width 67 height 25
click at [412, 774] on div at bounding box center [546, 772] width 333 height 16
click at [535, 772] on div at bounding box center [546, 772] width 333 height 16
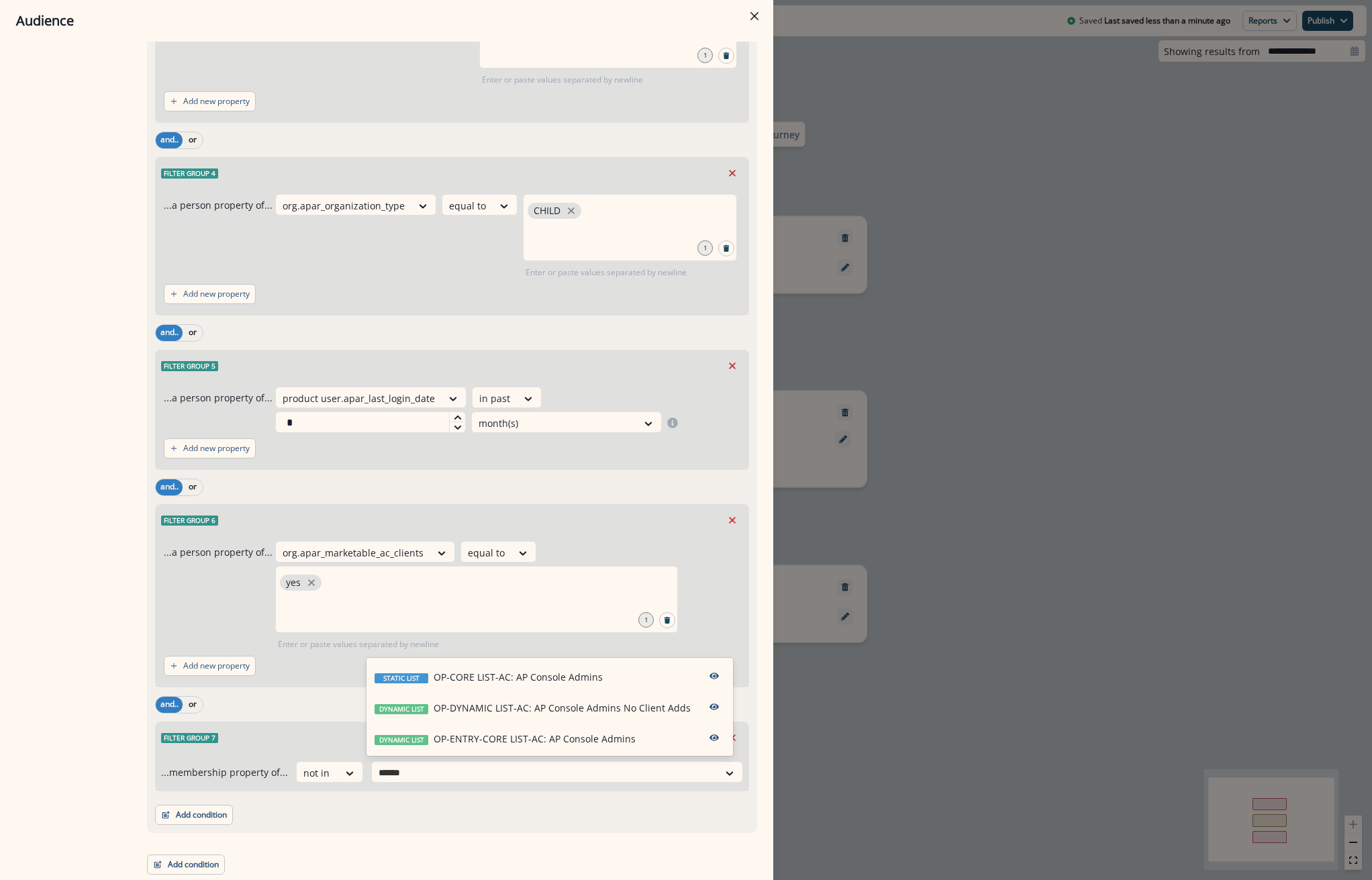
type input "*******"
click at [528, 679] on p "OP-CORE LIST-AC: AP Console Admins" at bounding box center [518, 676] width 169 height 14
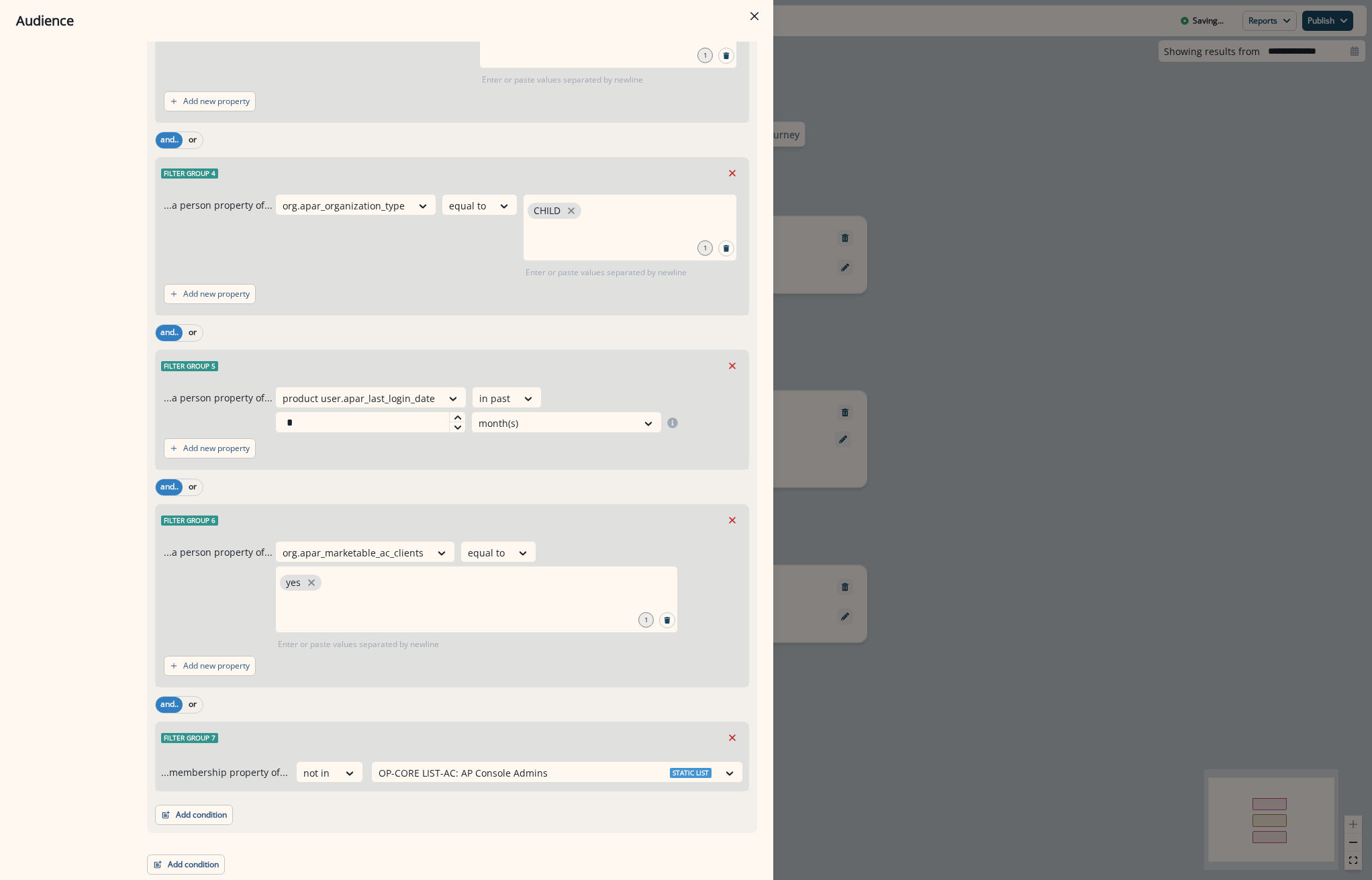
click at [1078, 706] on div "Audience Preview dynamic list All user s who have, Outer group 1 Filter group 1…" at bounding box center [686, 440] width 1372 height 880
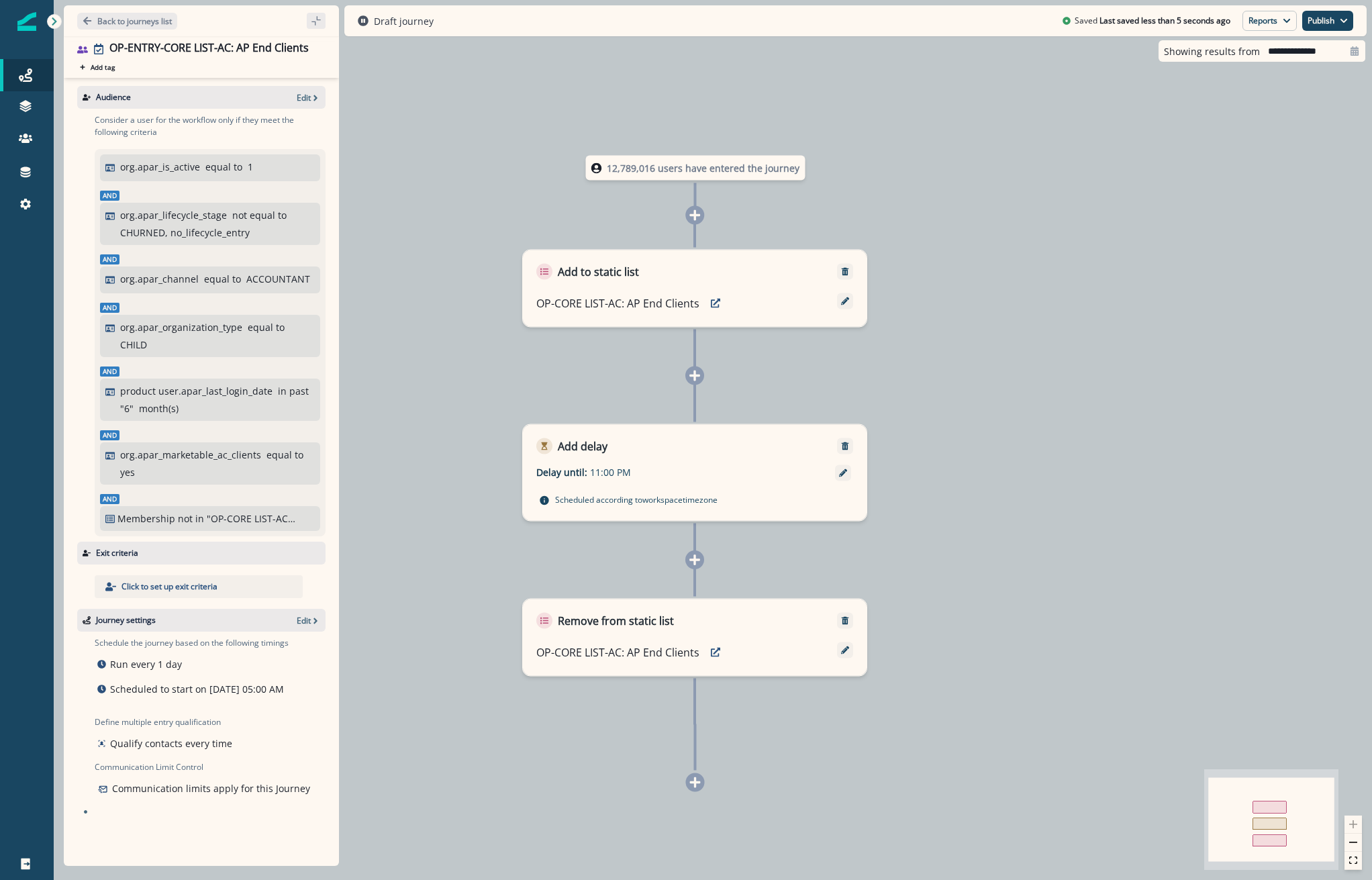
click at [300, 613] on div "Journey settings Edit" at bounding box center [200, 619] width 248 height 23
click at [304, 624] on p "Edit" at bounding box center [303, 620] width 14 height 11
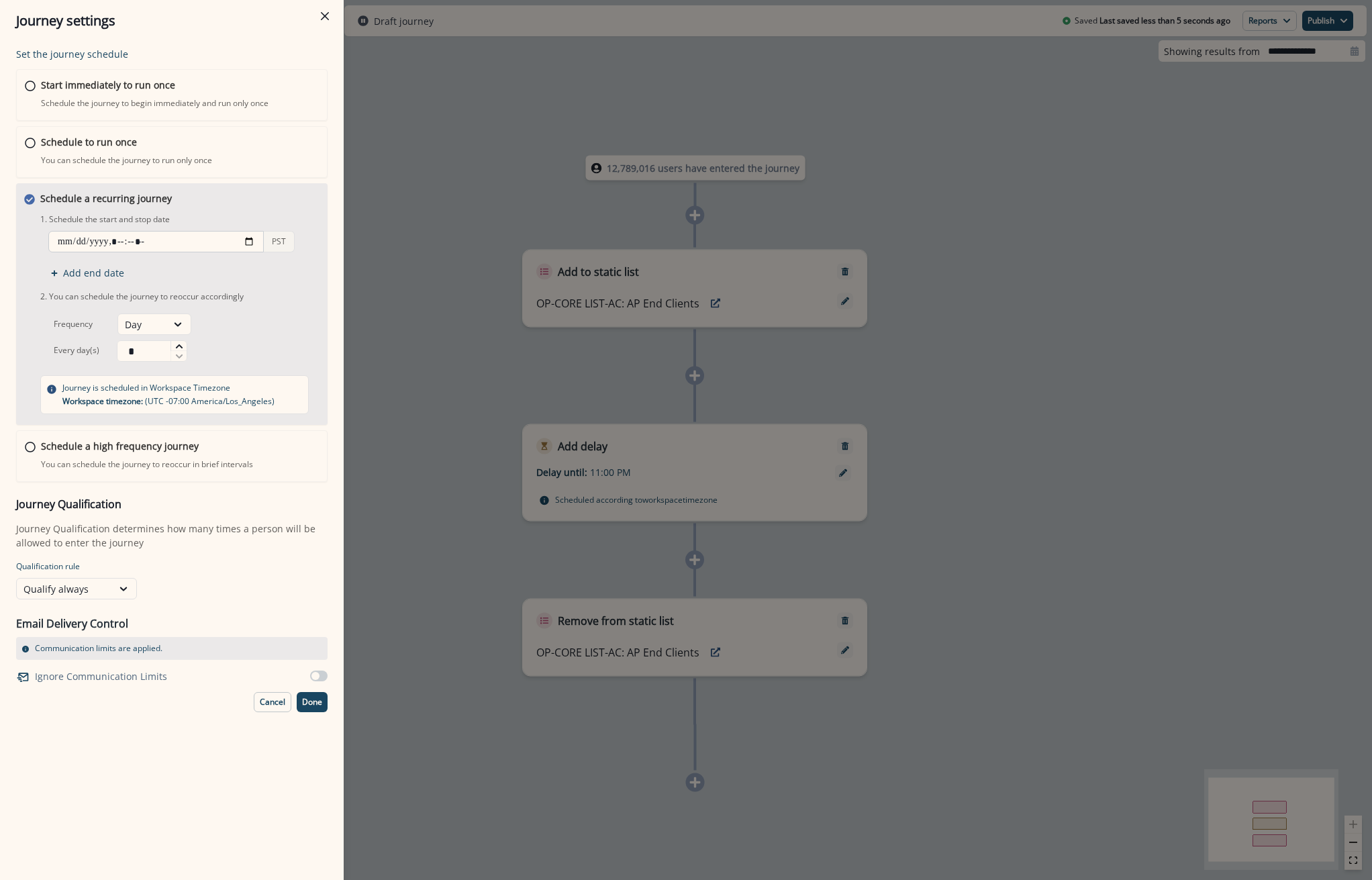
click at [242, 240] on input "datetime-local" at bounding box center [156, 241] width 215 height 21
click at [248, 238] on input "datetime-local" at bounding box center [156, 241] width 215 height 21
type input "**********"
drag, startPoint x: 362, startPoint y: 229, endPoint x: 351, endPoint y: 228, distance: 11.0
click at [362, 228] on div "Journey settings Set the journey schedule Start immediately to run once Schedul…" at bounding box center [686, 440] width 1372 height 880
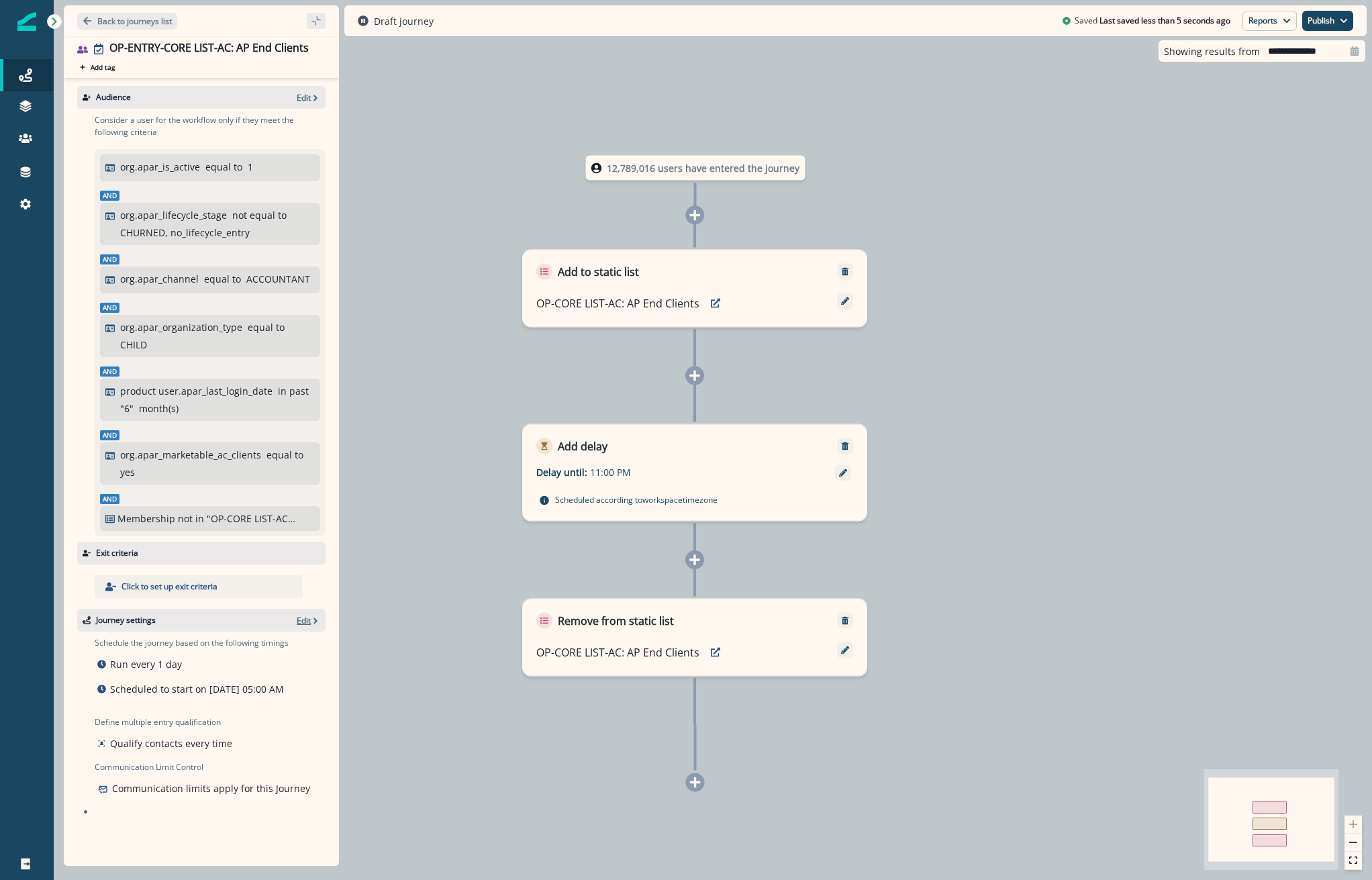
click at [312, 624] on icon "button" at bounding box center [316, 620] width 9 height 9
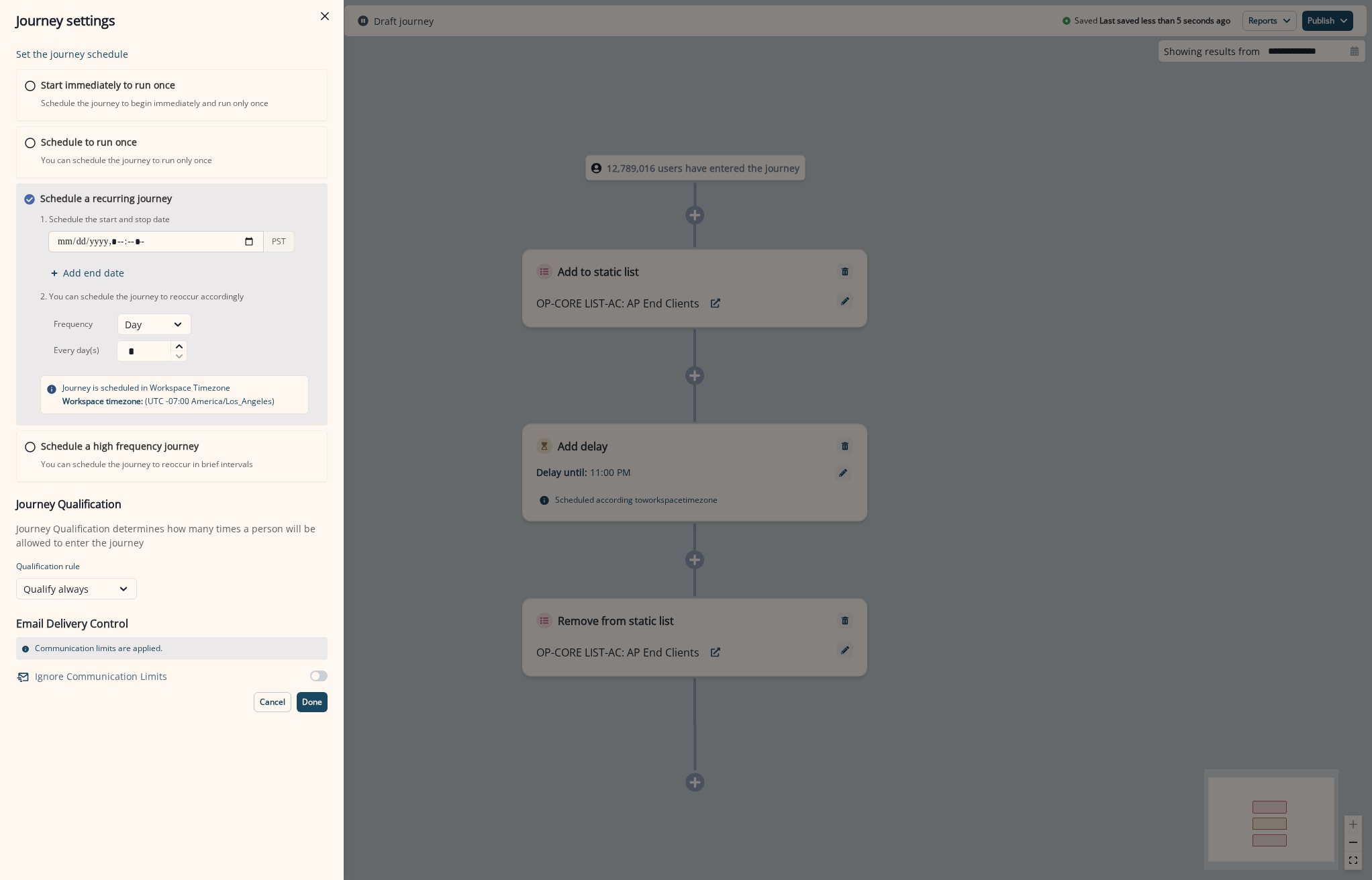
click at [124, 244] on input "datetime-local" at bounding box center [156, 241] width 215 height 21
click at [249, 243] on input "datetime-local" at bounding box center [156, 241] width 215 height 21
type input "**********"
click at [203, 753] on div "Set the journey schedule Start immediately to run once Schedule the journey to …" at bounding box center [172, 460] width 344 height 838
click at [302, 701] on p "Done" at bounding box center [312, 702] width 20 height 9
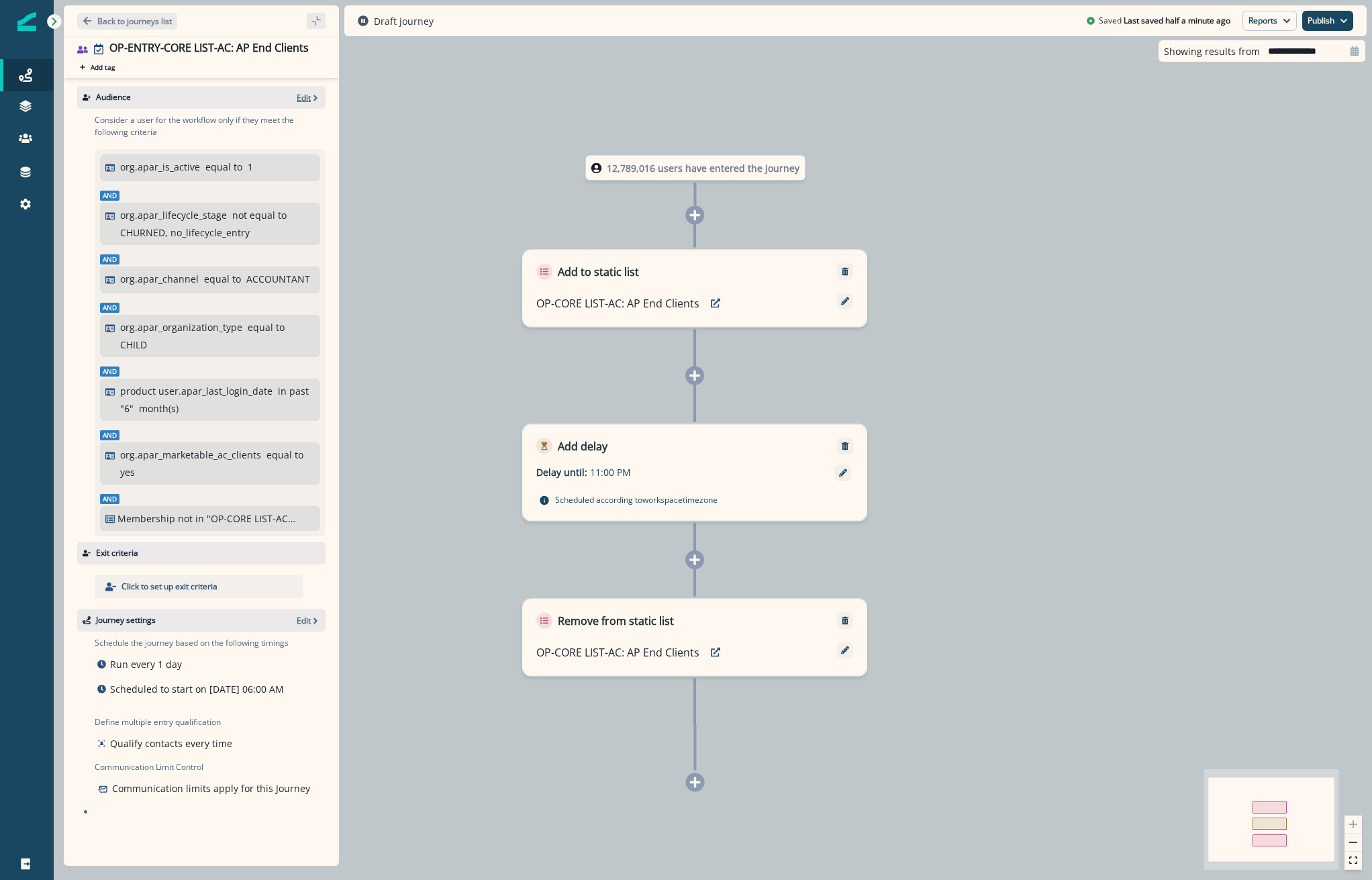
click at [303, 94] on p "Edit" at bounding box center [303, 97] width 14 height 11
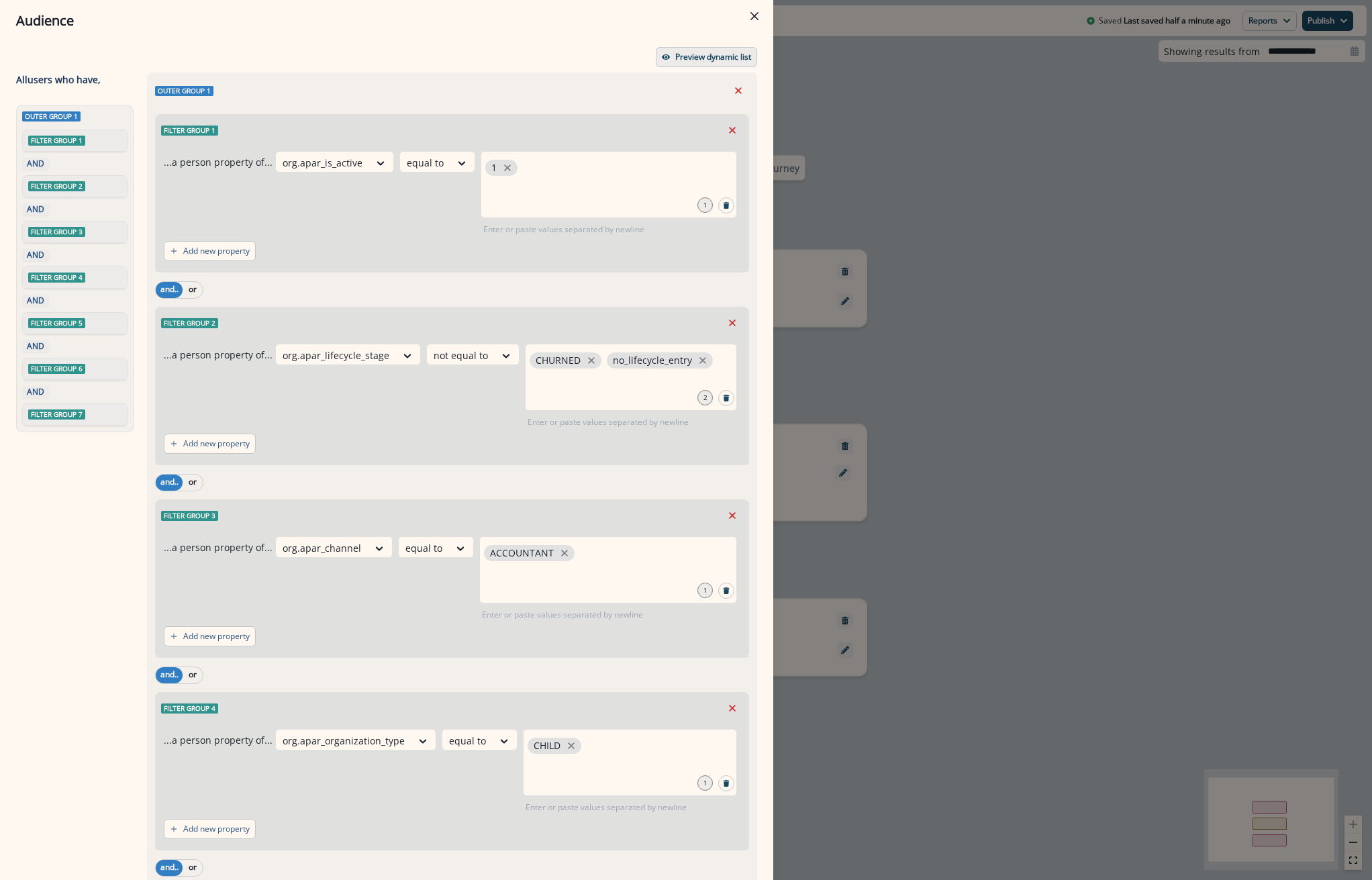
click at [708, 54] on p "Preview dynamic list" at bounding box center [713, 57] width 76 height 9
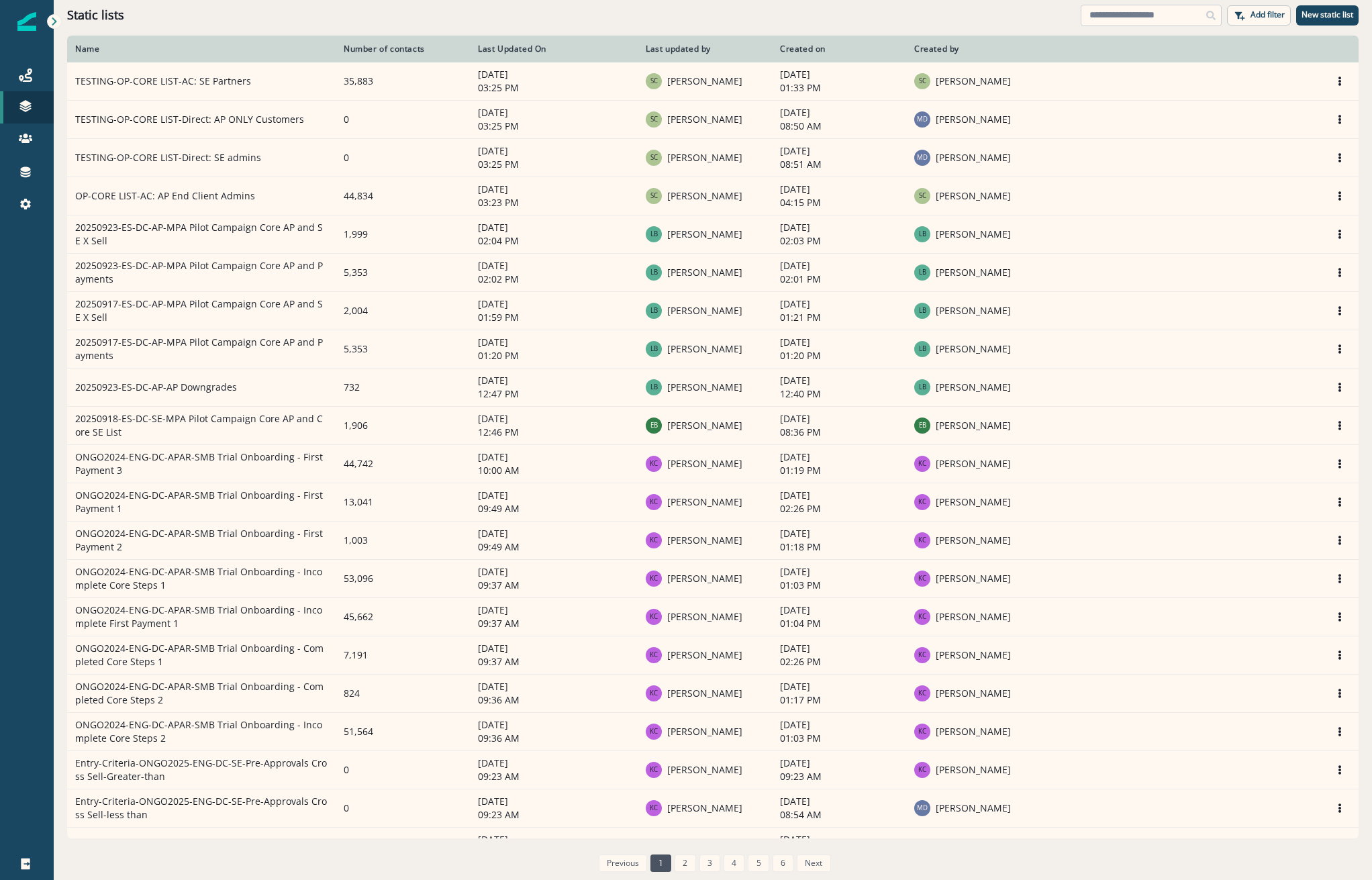
drag, startPoint x: 1157, startPoint y: 13, endPoint x: 1140, endPoint y: 0, distance: 21.4
click at [1156, 13] on input at bounding box center [1151, 15] width 141 height 21
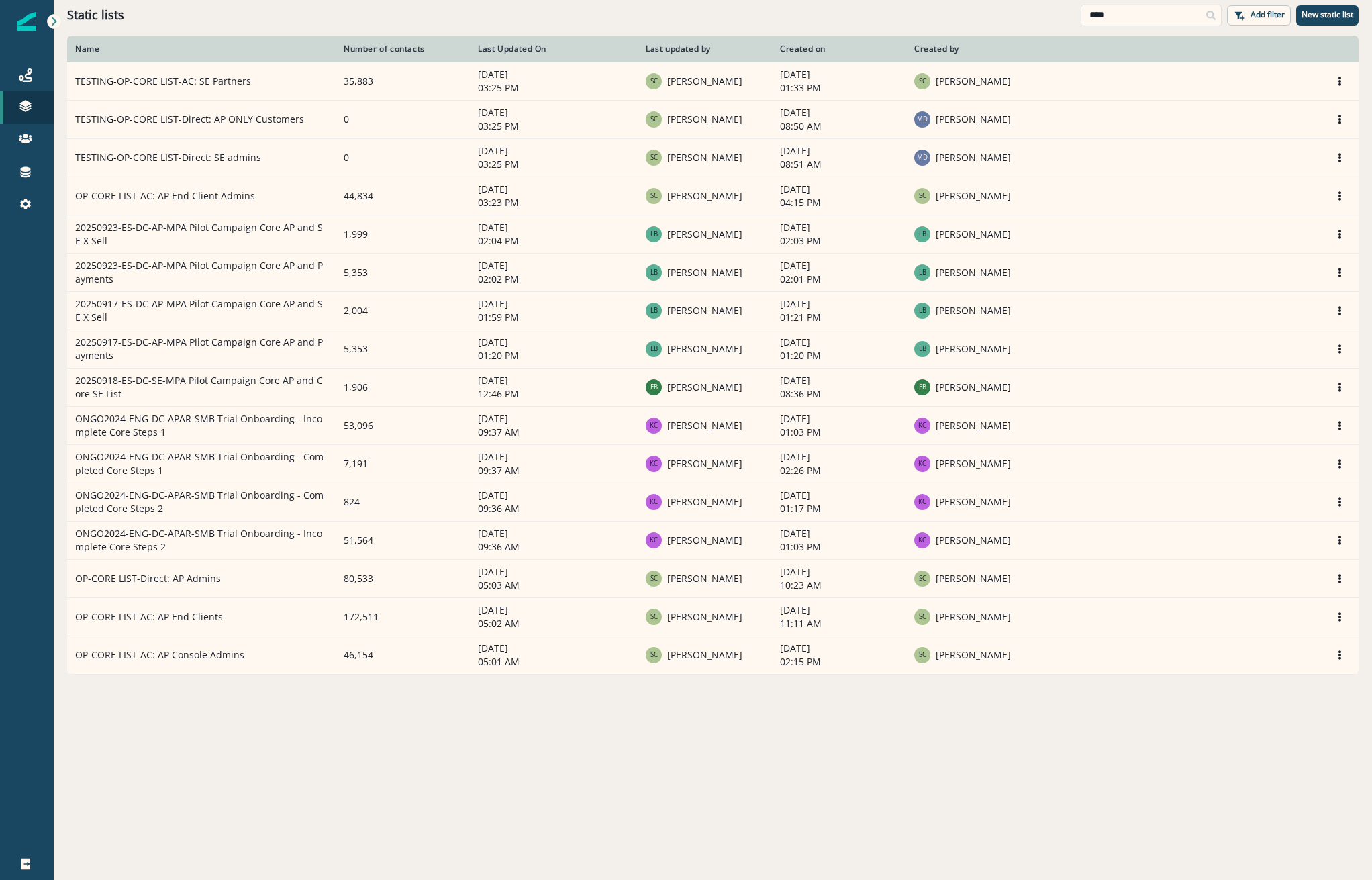
type input "****"
click at [26, 59] on link "Journeys" at bounding box center [27, 75] width 54 height 32
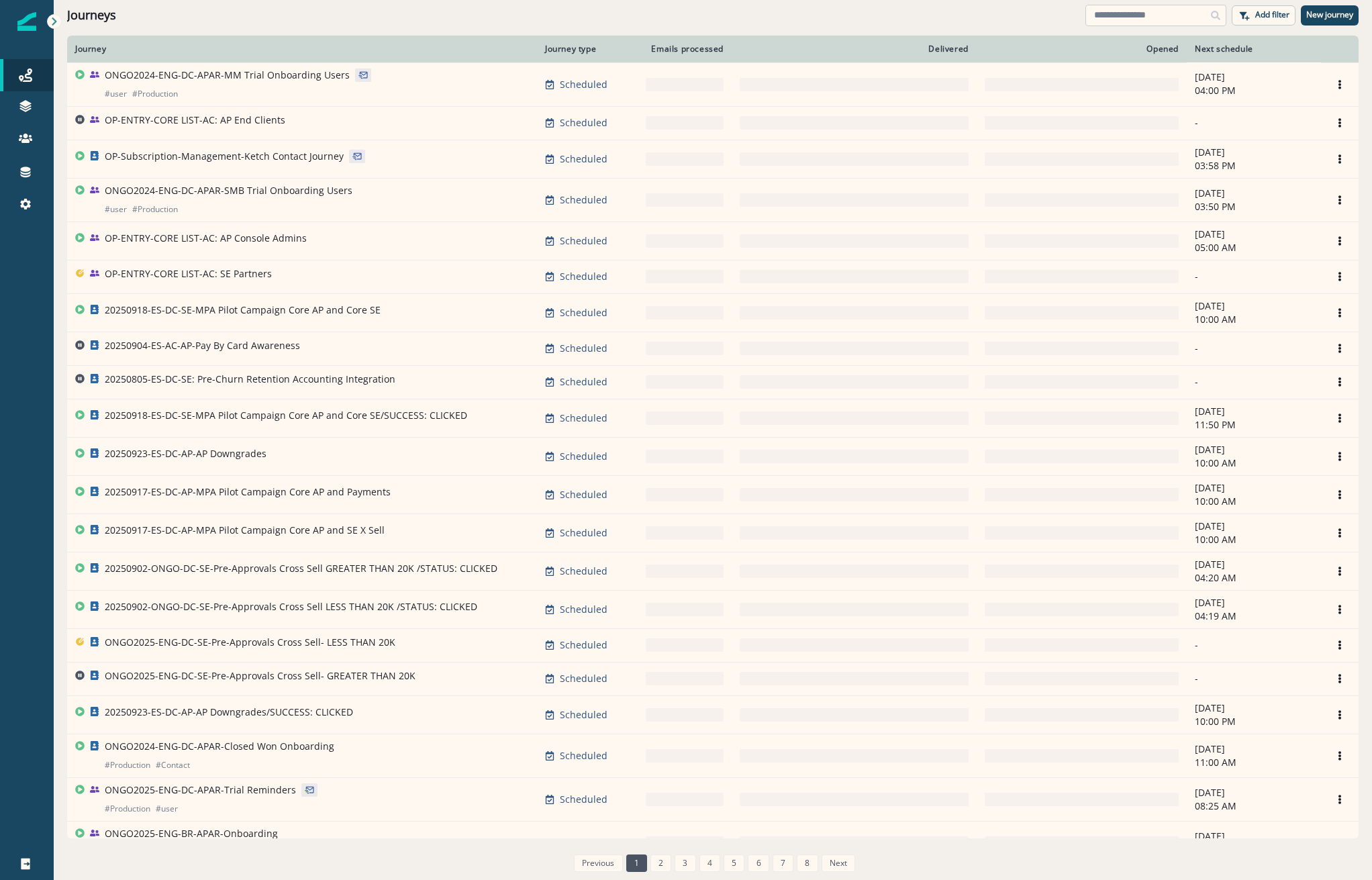
click at [1129, 9] on input at bounding box center [1156, 15] width 141 height 21
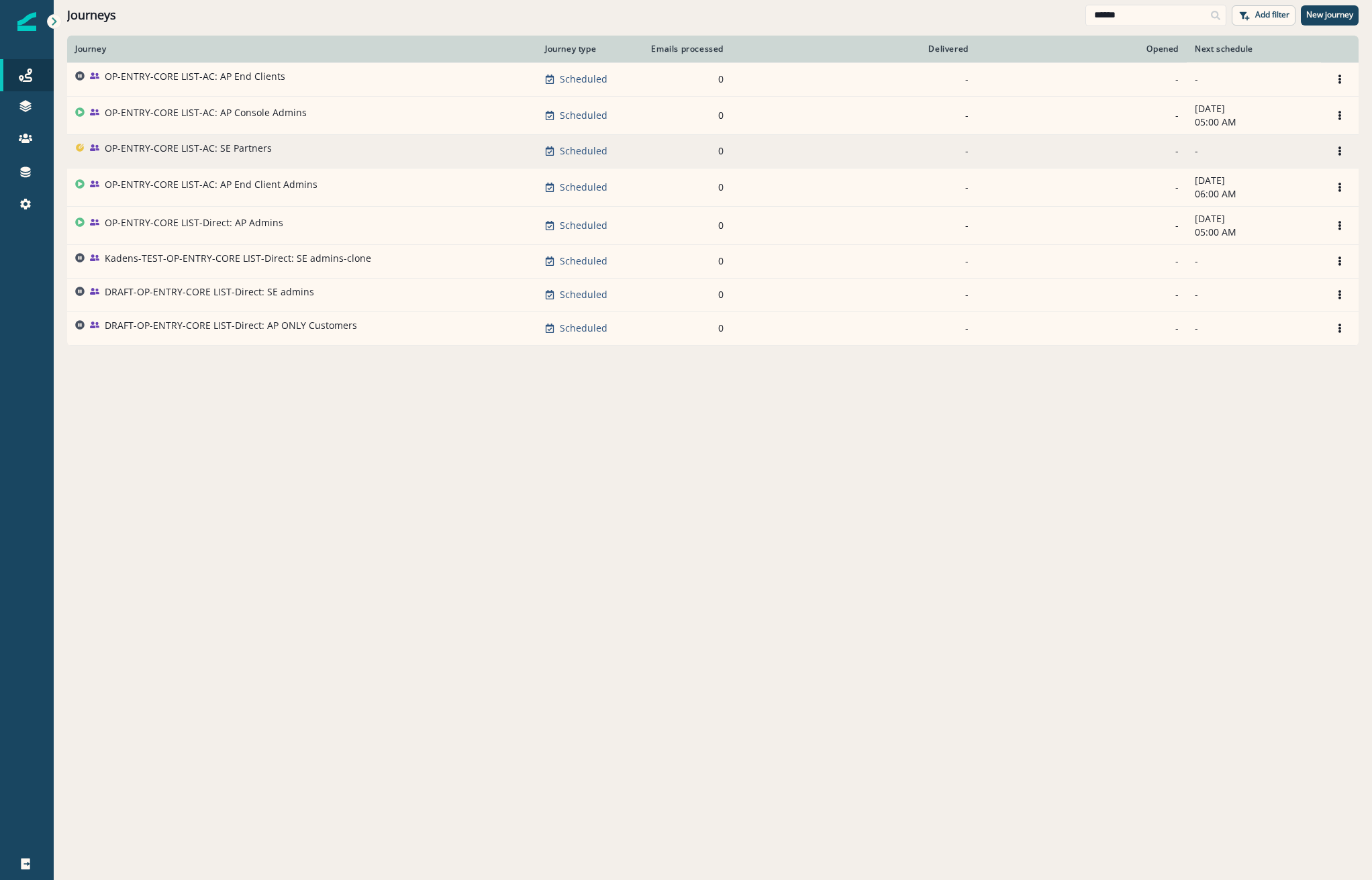
type input "******"
click at [232, 147] on p "OP-ENTRY-CORE LIST-AC: SE Partners" at bounding box center [188, 148] width 167 height 14
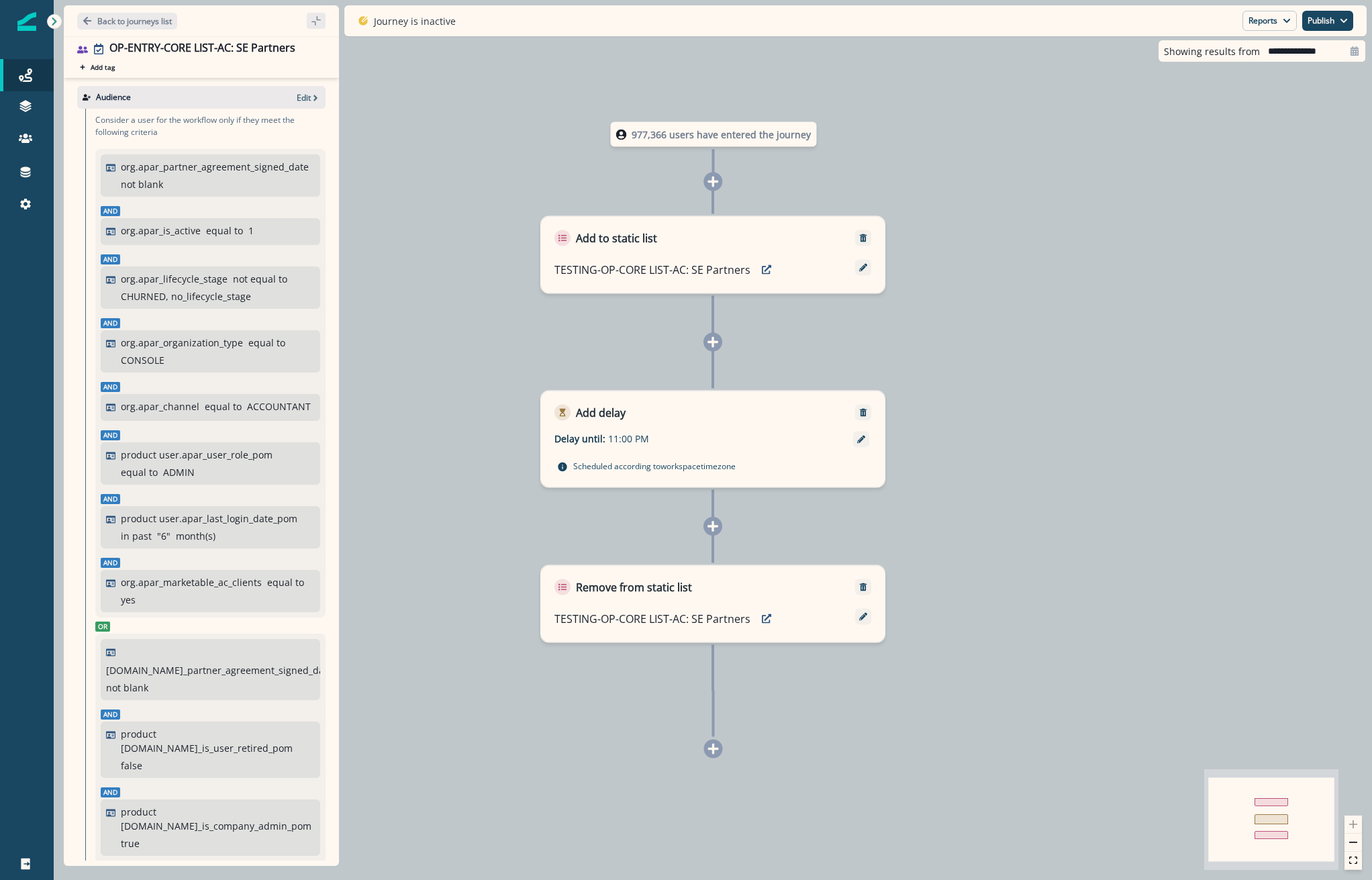
click at [297, 90] on div "Audience Edit" at bounding box center [200, 97] width 248 height 23
click at [297, 100] on p "Edit" at bounding box center [303, 97] width 14 height 11
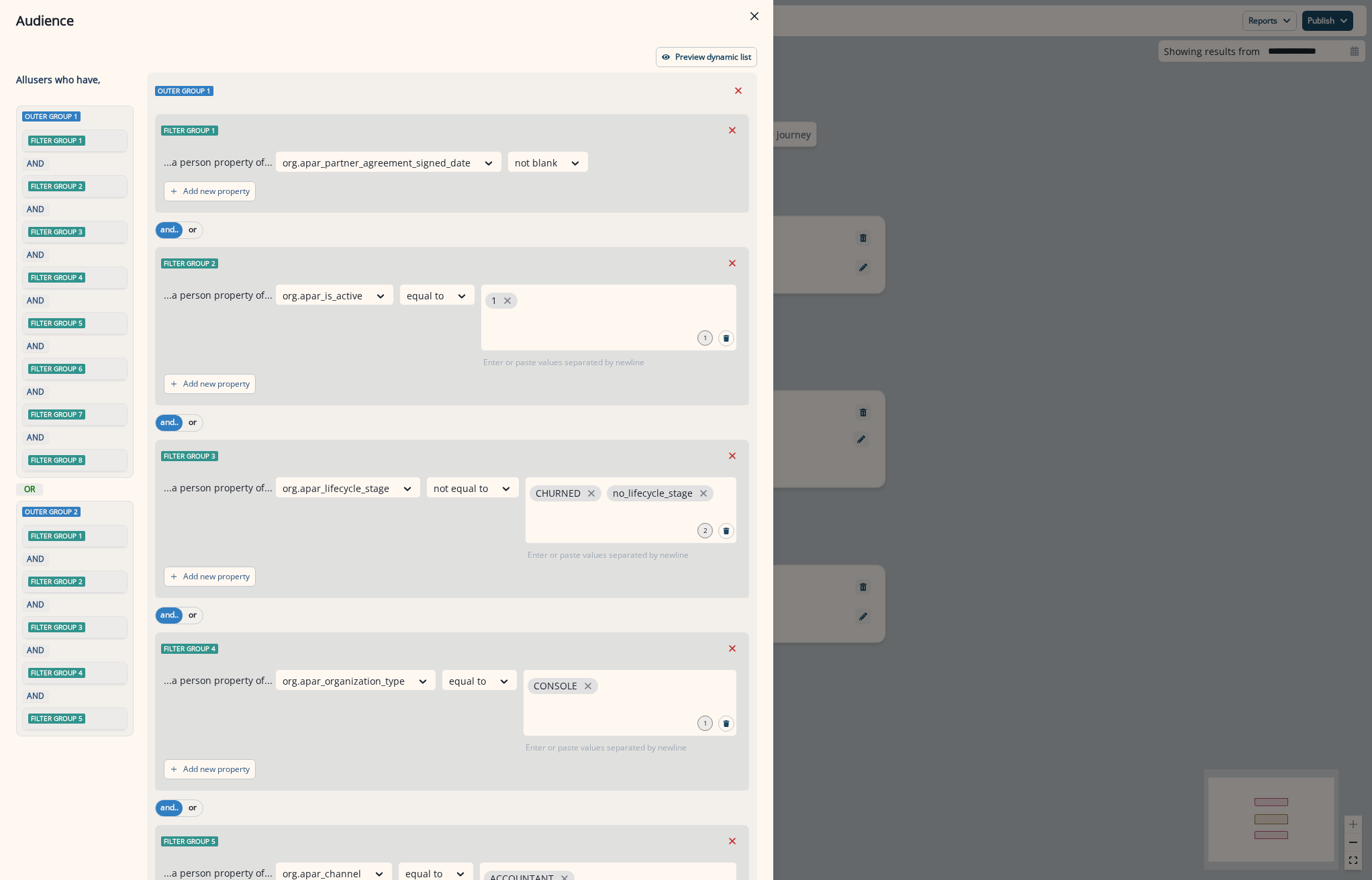
click at [1232, 445] on div "Audience Preview dynamic list All user s who have, Outer group 1 Filter group 1…" at bounding box center [686, 440] width 1372 height 880
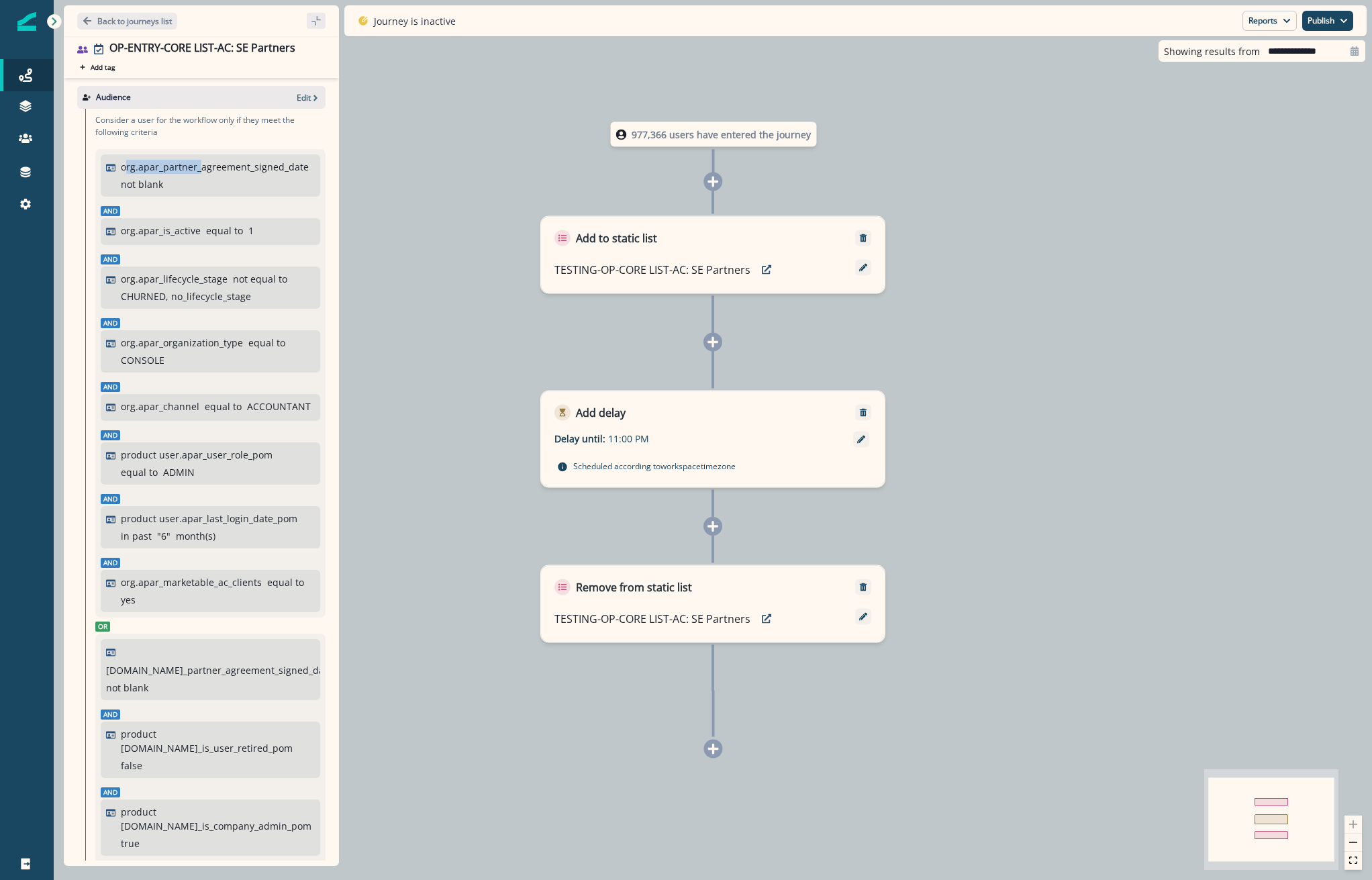
drag, startPoint x: 183, startPoint y: 188, endPoint x: 112, endPoint y: 179, distance: 71.6
click at [121, 174] on p "org.apar_partner_agreement_signed_date" at bounding box center [214, 166] width 188 height 14
